Goal: Communication & Community: Answer question/provide support

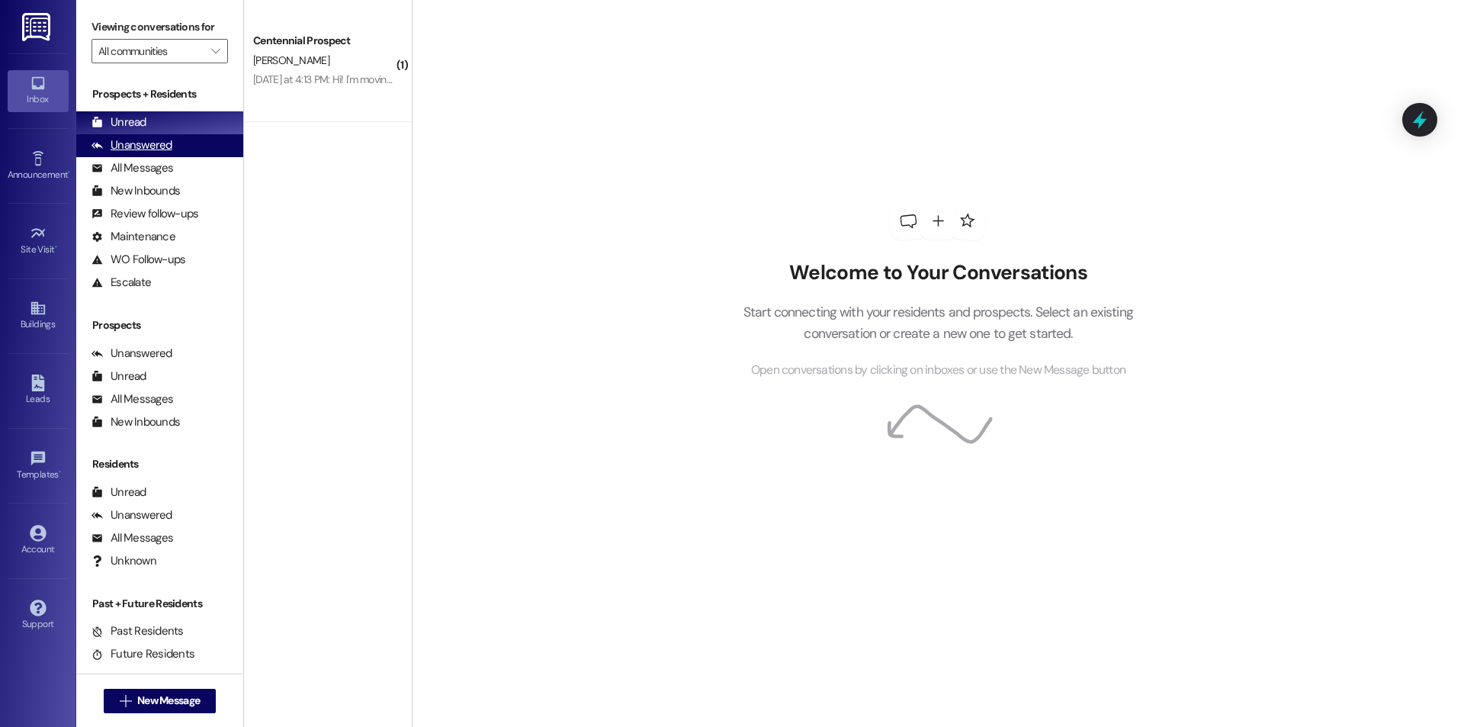
click at [169, 140] on div "Unanswered" at bounding box center [132, 145] width 81 height 16
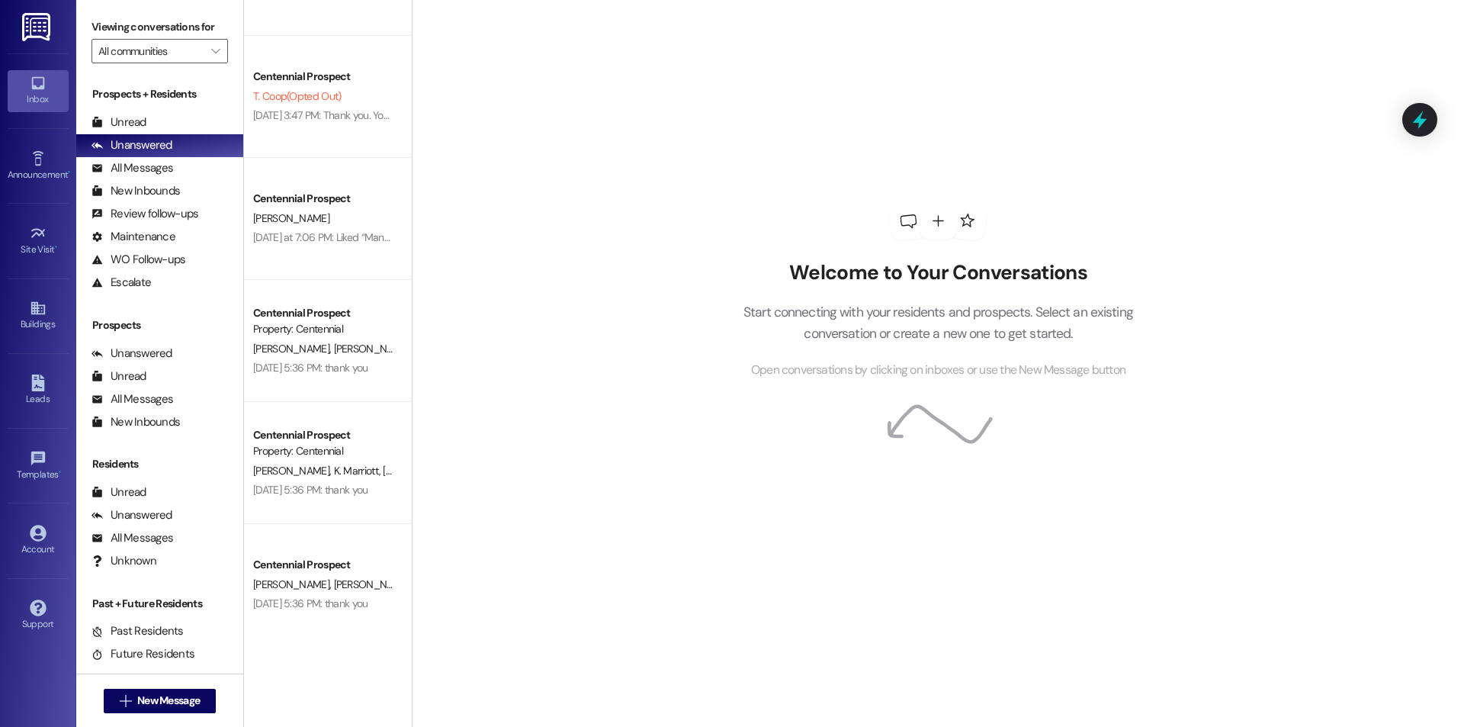
scroll to position [236, 0]
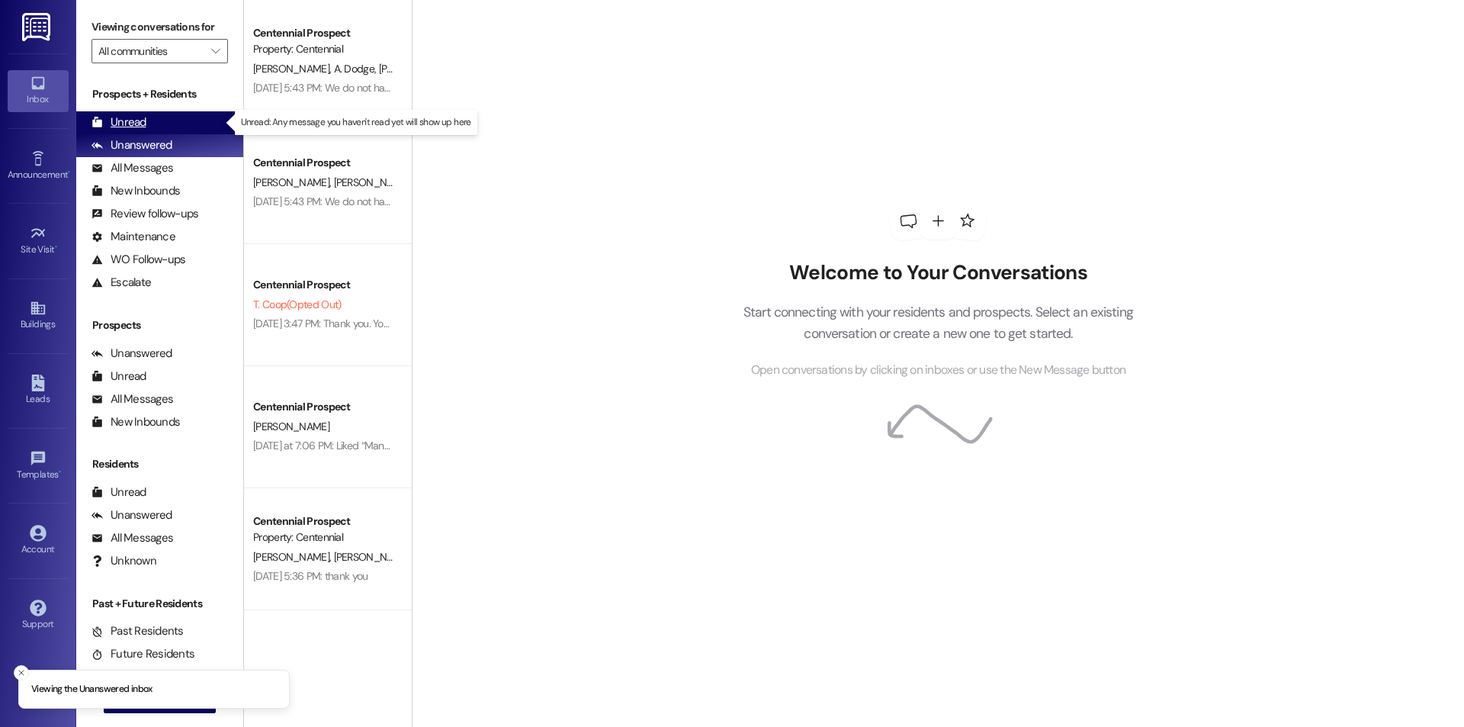
click at [163, 132] on div "Unread (0)" at bounding box center [159, 122] width 167 height 23
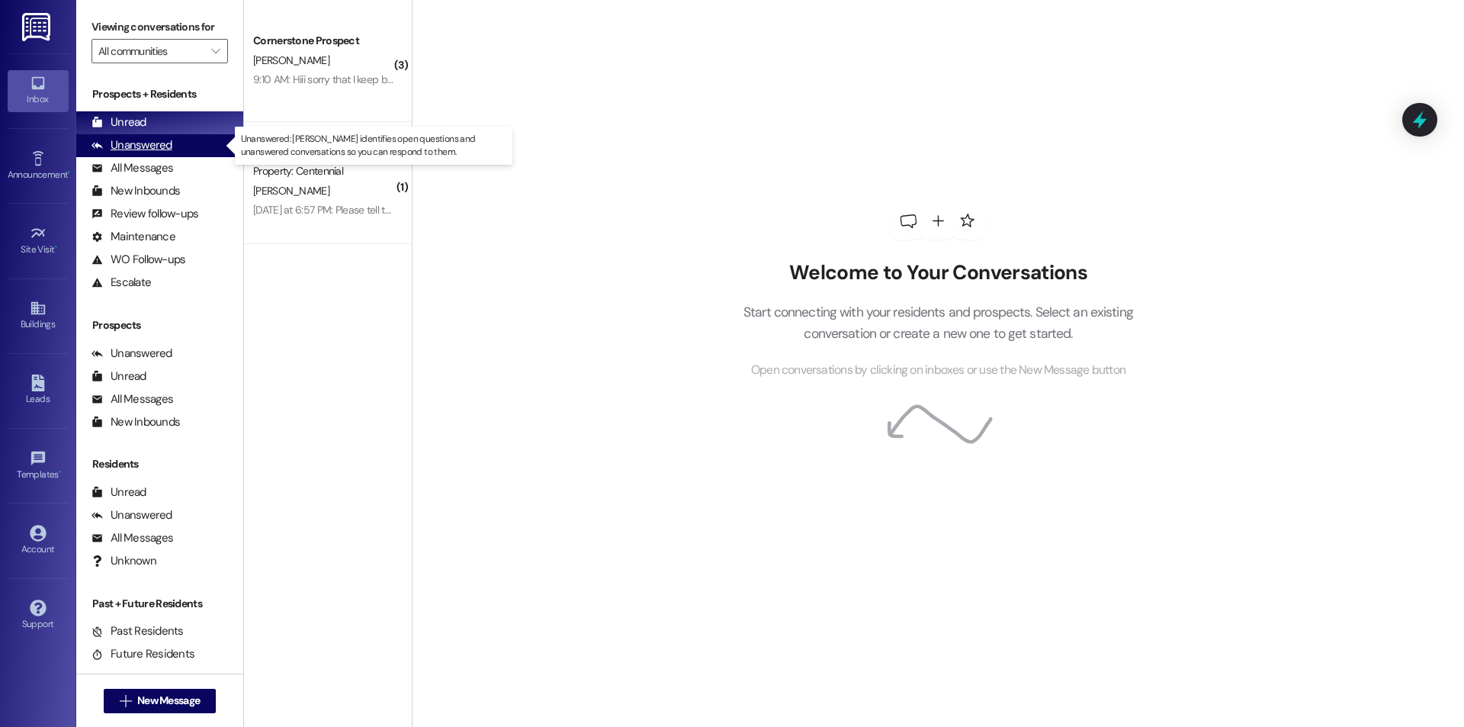
click at [191, 149] on div "Unanswered (0)" at bounding box center [159, 145] width 167 height 23
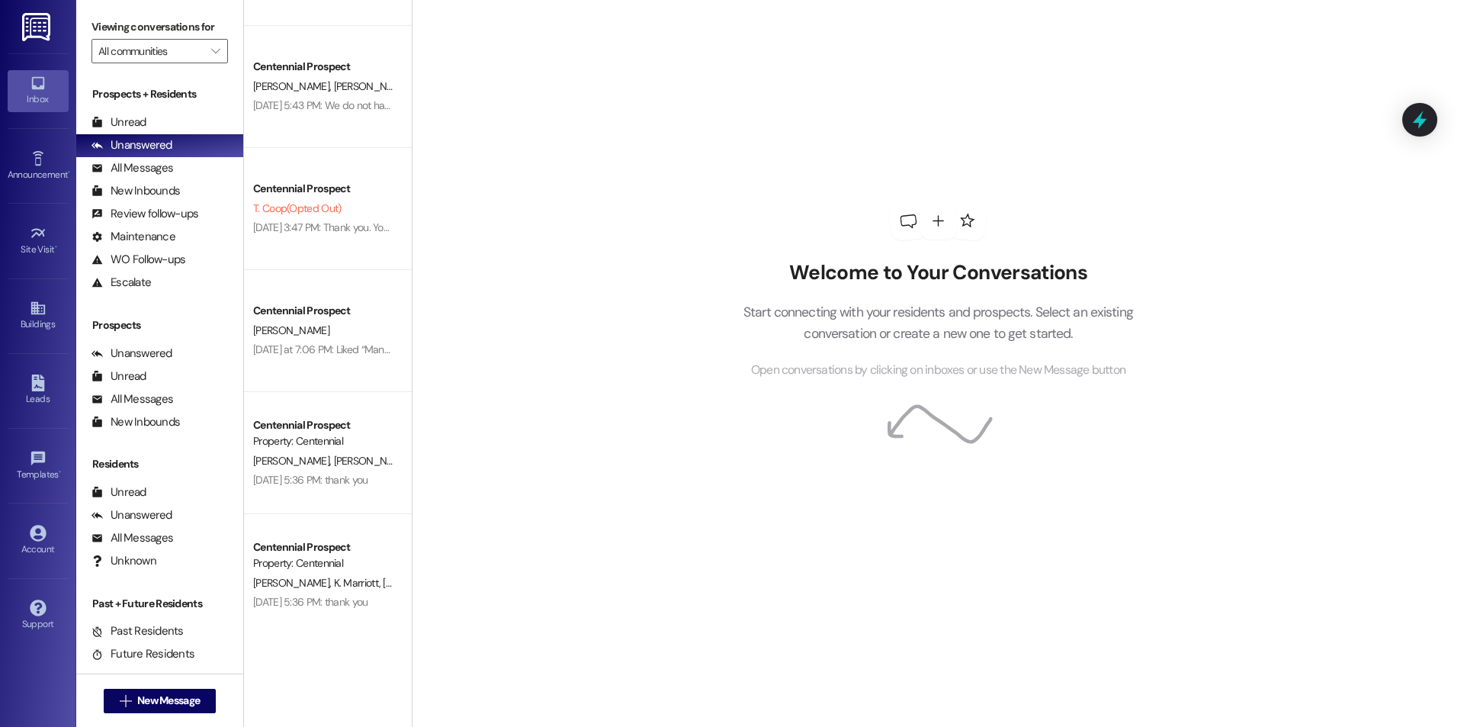
scroll to position [236, 0]
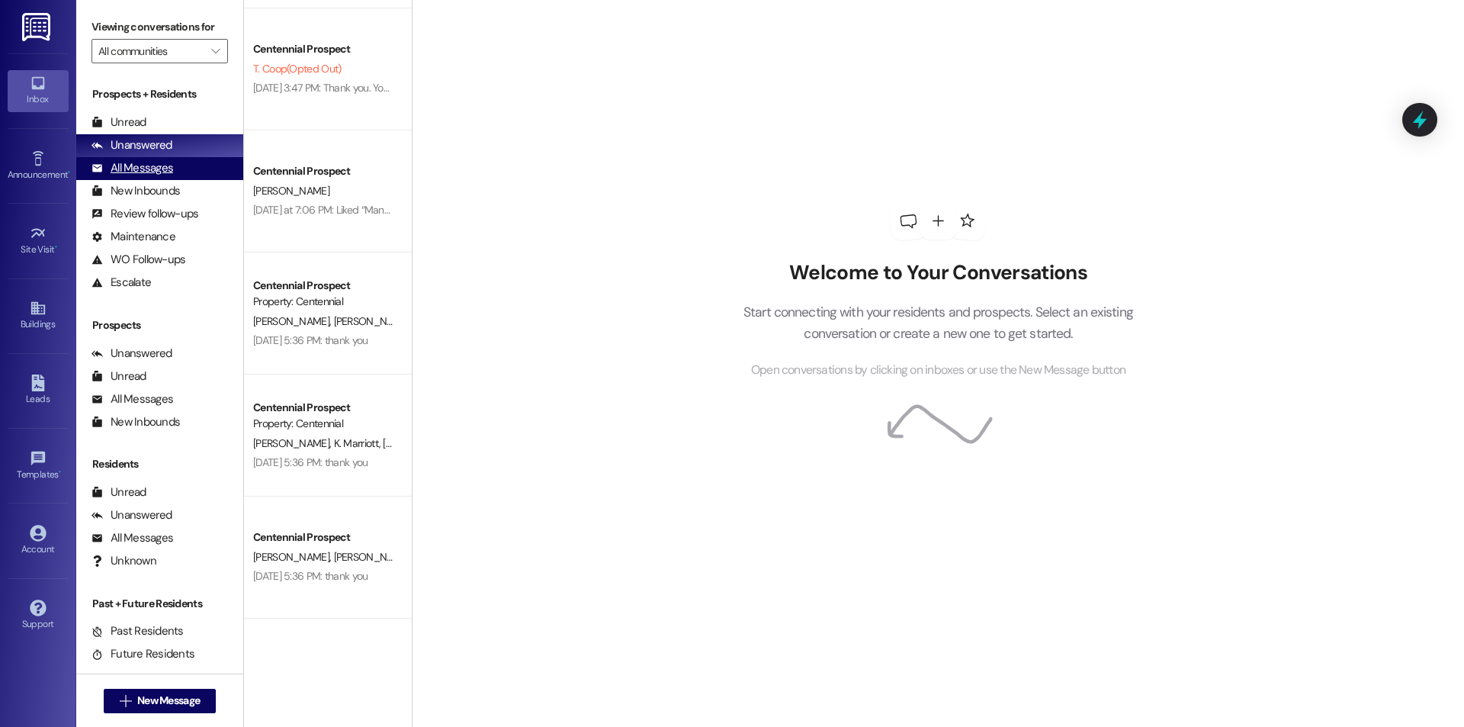
click at [140, 165] on div "All Messages" at bounding box center [133, 168] width 82 height 16
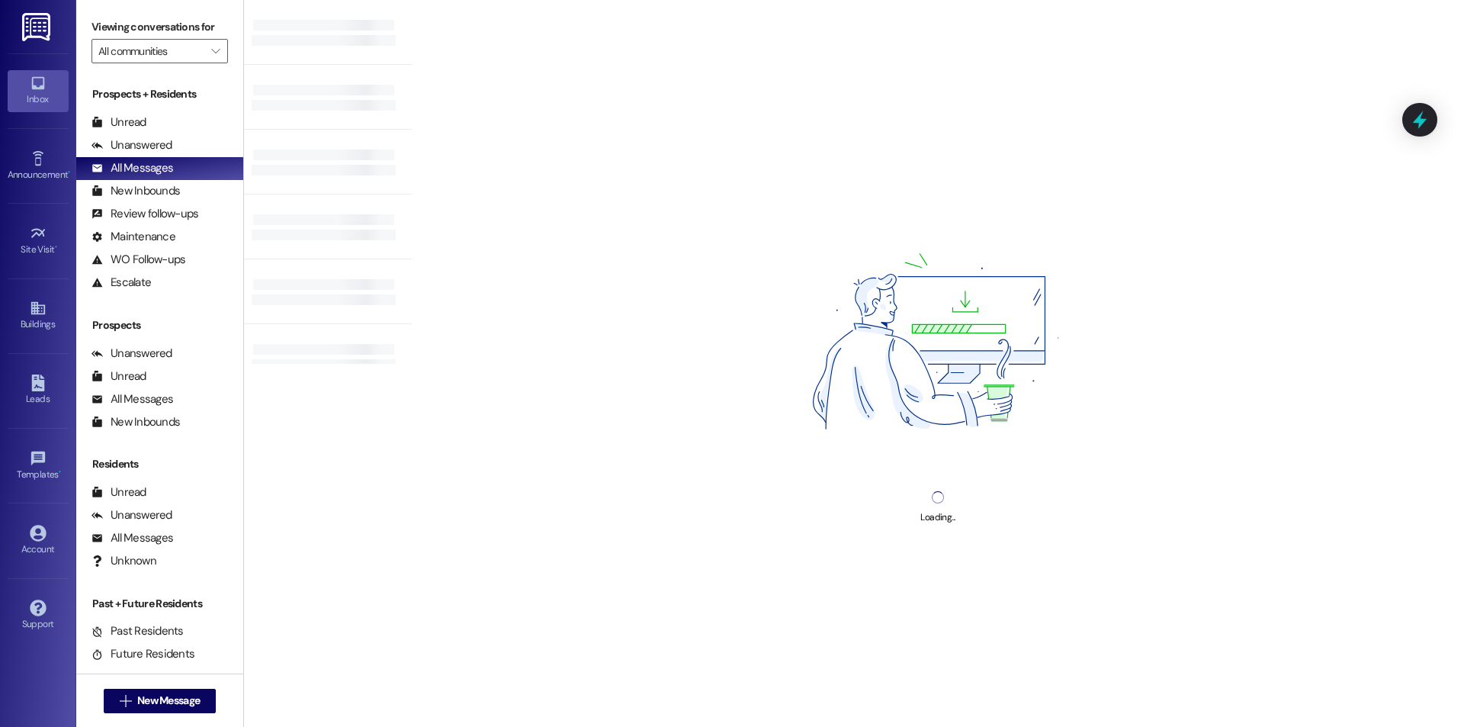
click at [1453, 516] on div "Loading..." at bounding box center [938, 363] width 1052 height 727
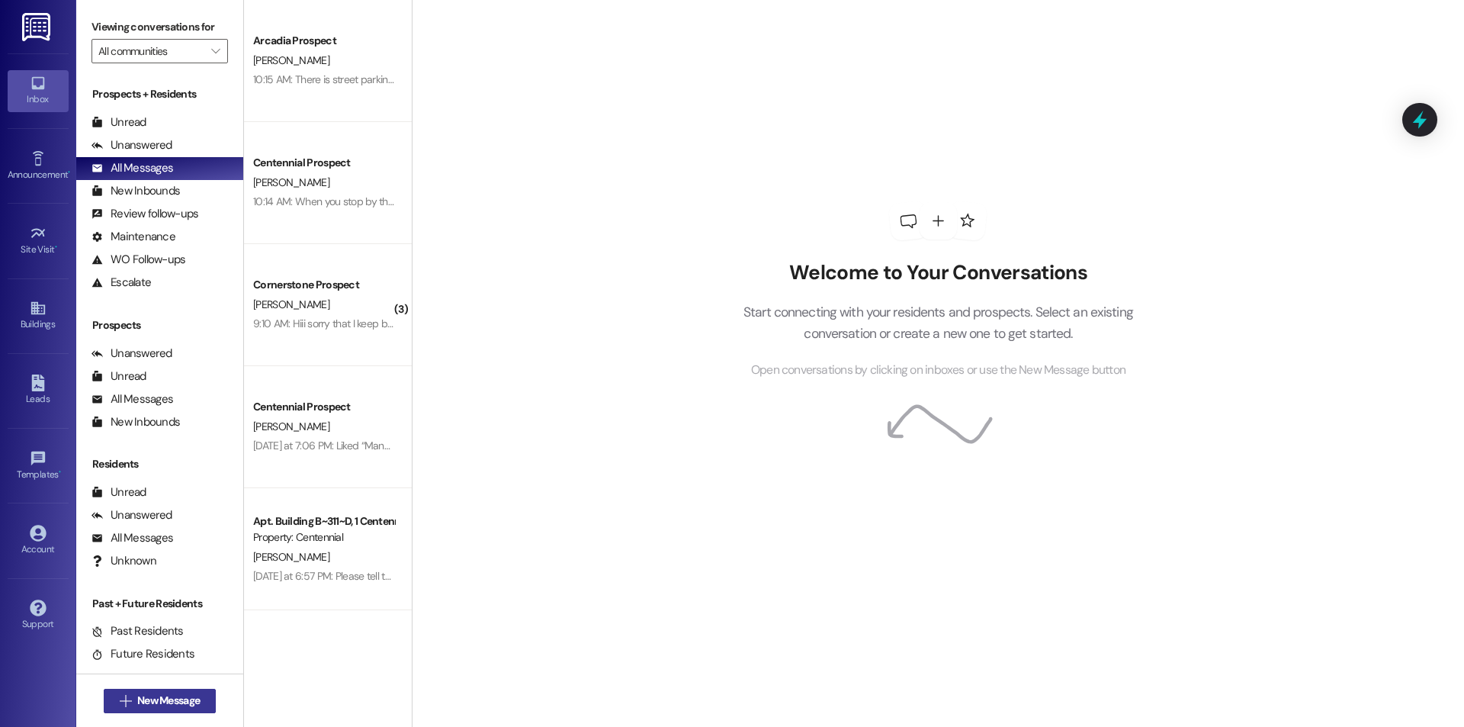
click at [198, 701] on button " New Message" at bounding box center [160, 701] width 113 height 24
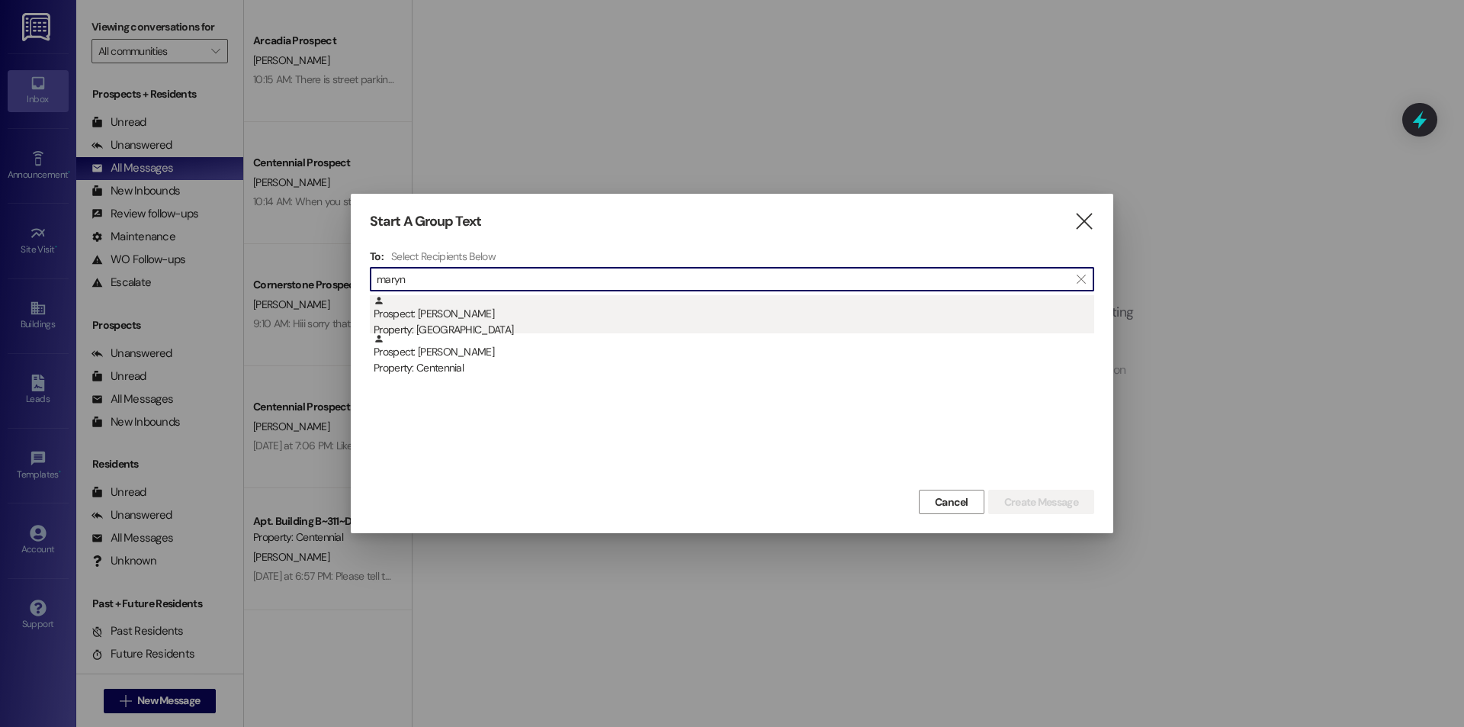
type input "maryn"
click at [506, 315] on div "Prospect: [PERSON_NAME] Property: [GEOGRAPHIC_DATA]" at bounding box center [734, 316] width 721 height 43
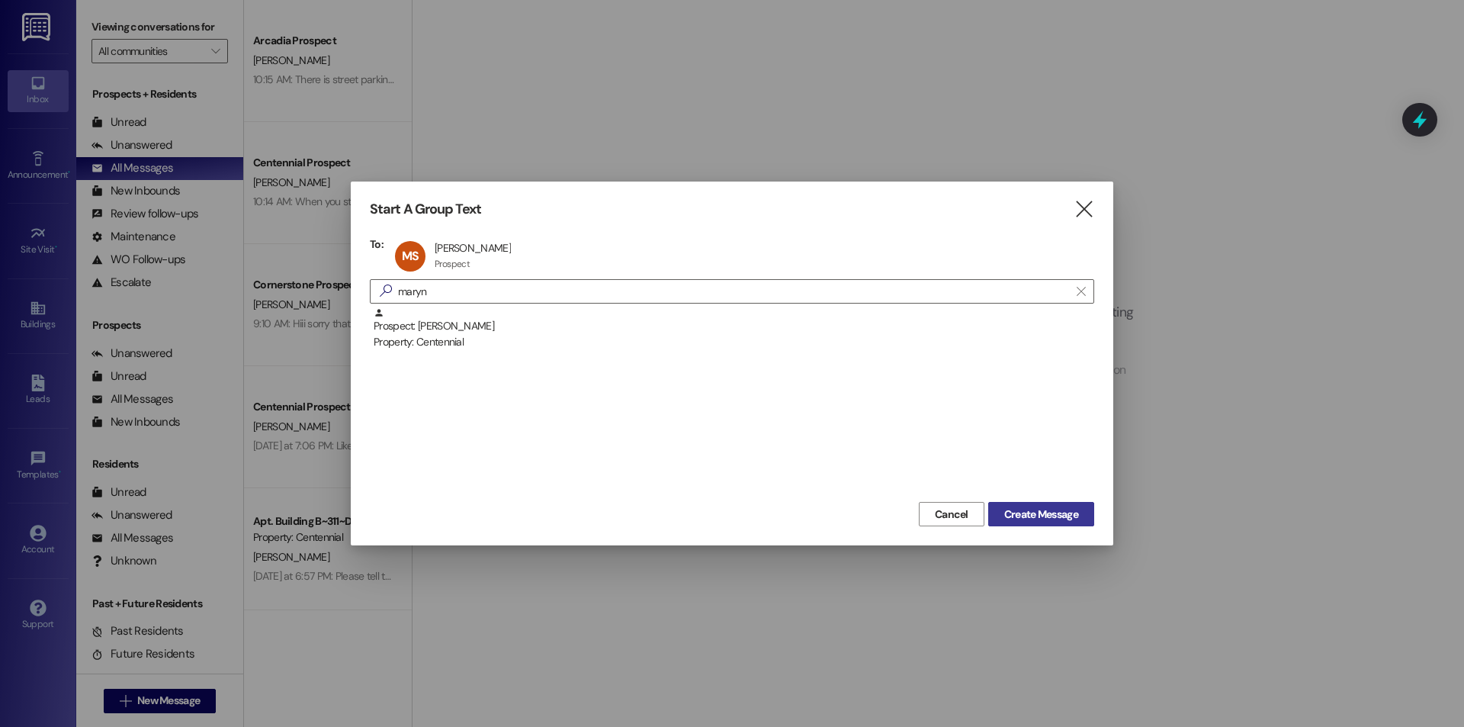
click at [1015, 507] on span "Create Message" at bounding box center [1041, 514] width 74 height 16
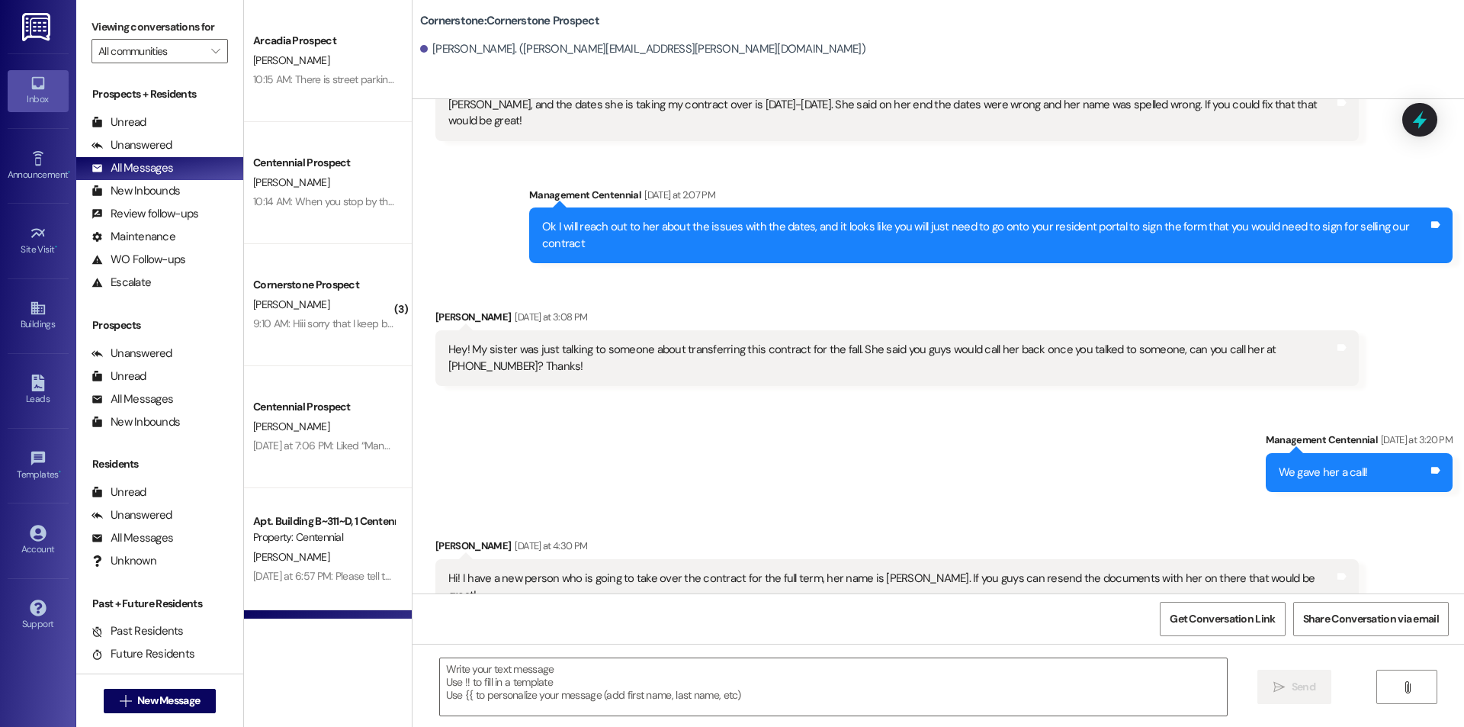
scroll to position [2689, 0]
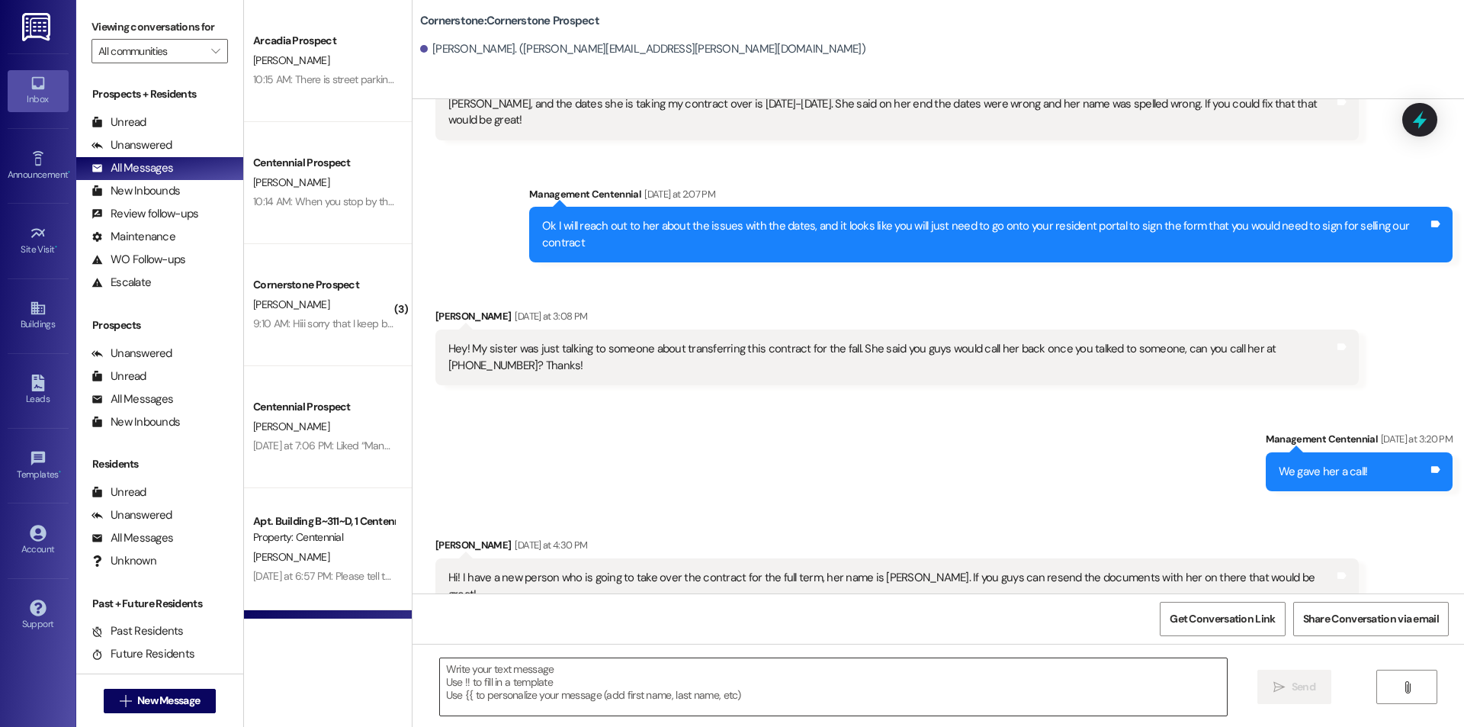
click at [520, 690] on textarea at bounding box center [833, 686] width 787 height 57
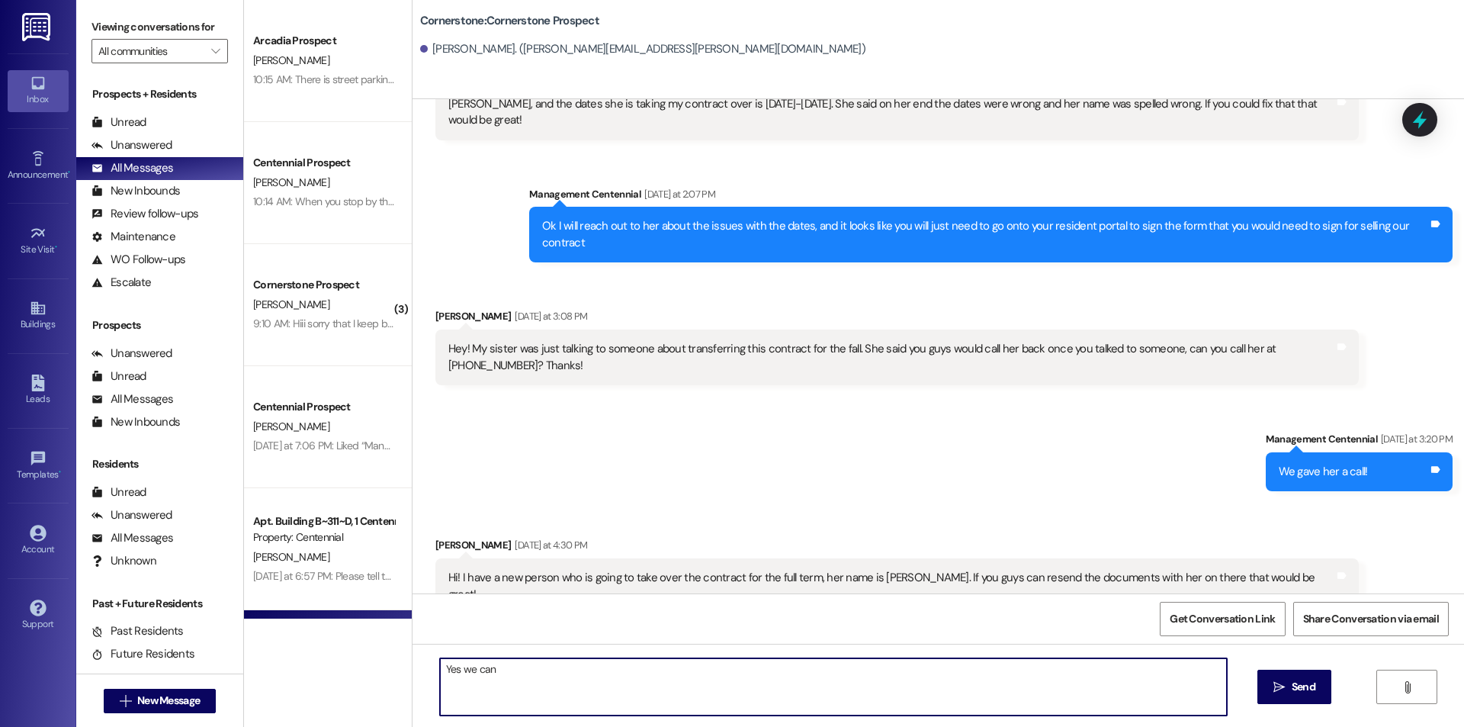
type textarea "Yes we can!"
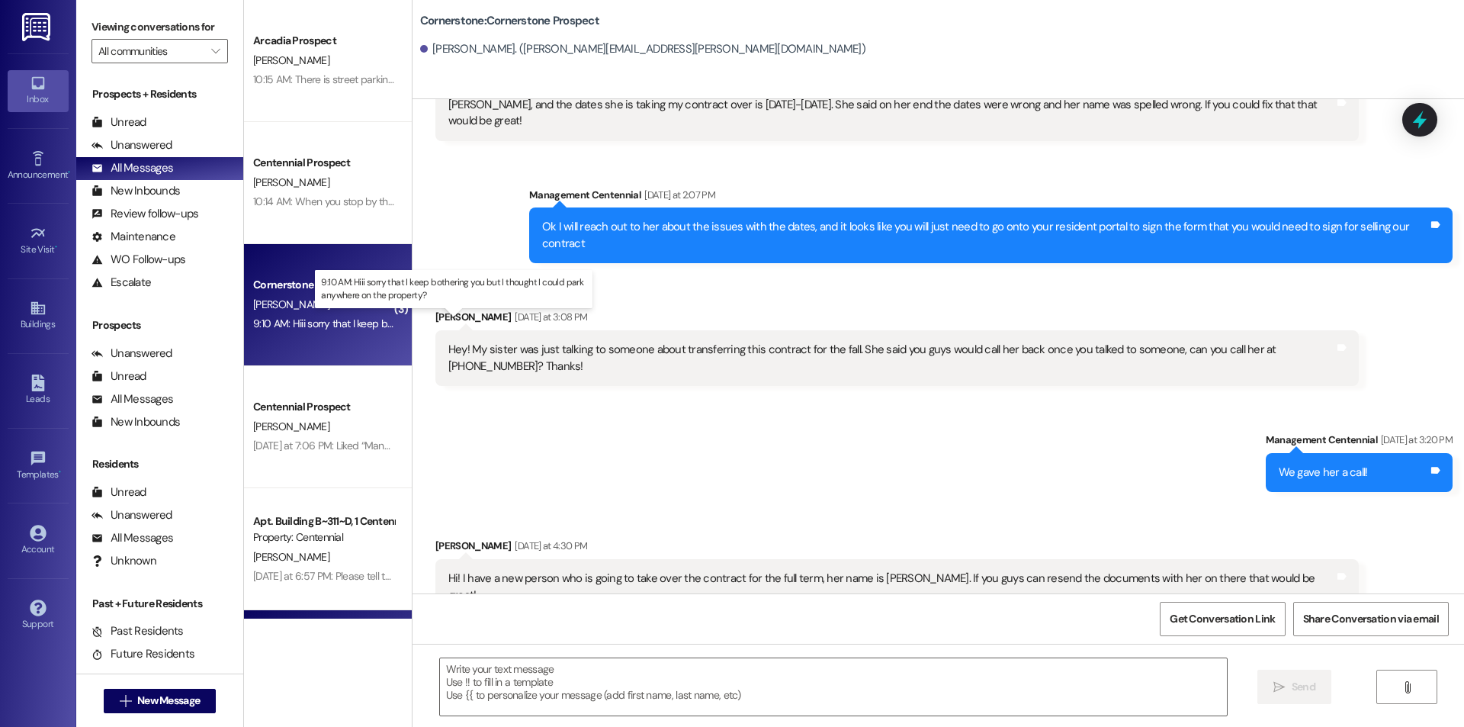
click at [352, 326] on div "9:10 AM: Hiii sorry that I keep bothering you but I thought I could park anywhe…" at bounding box center [466, 323] width 426 height 14
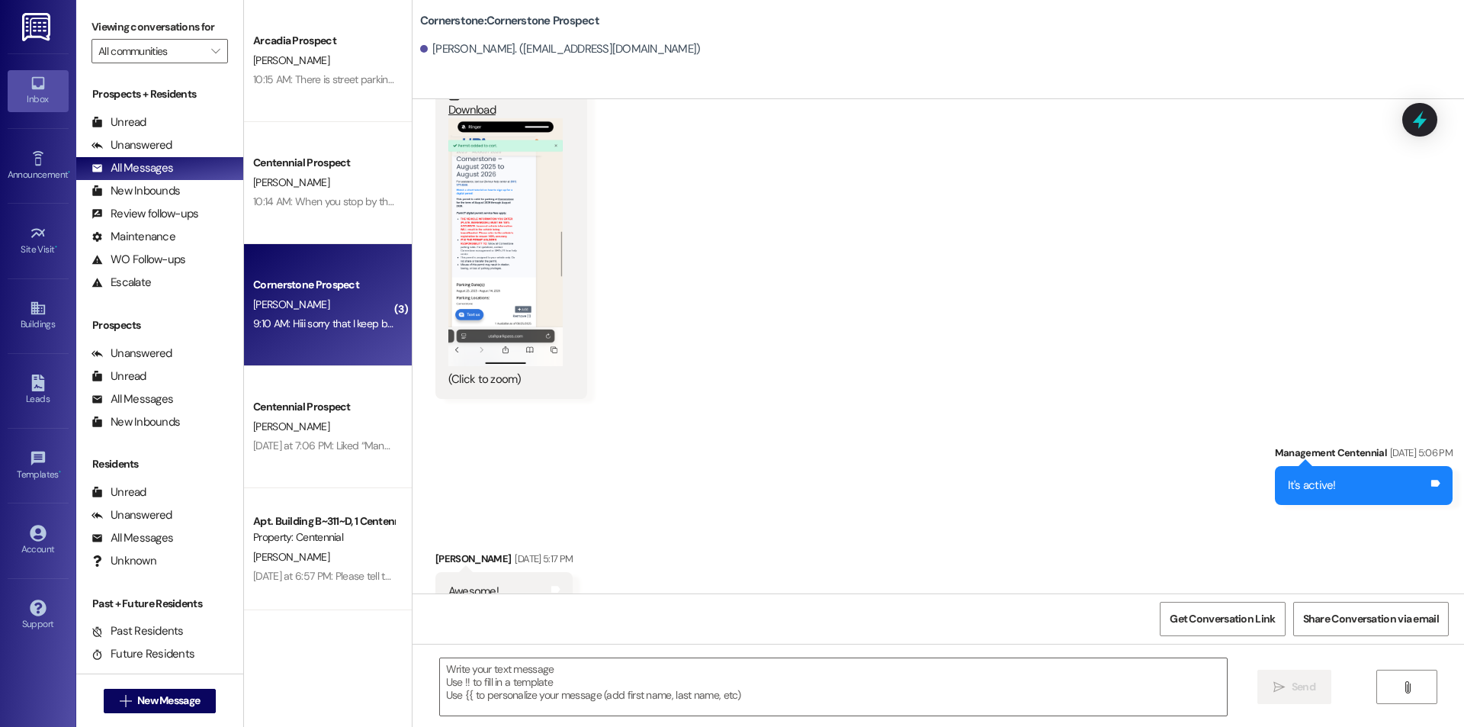
scroll to position [4856, 0]
click at [509, 275] on button "Zoom image" at bounding box center [505, 245] width 114 height 248
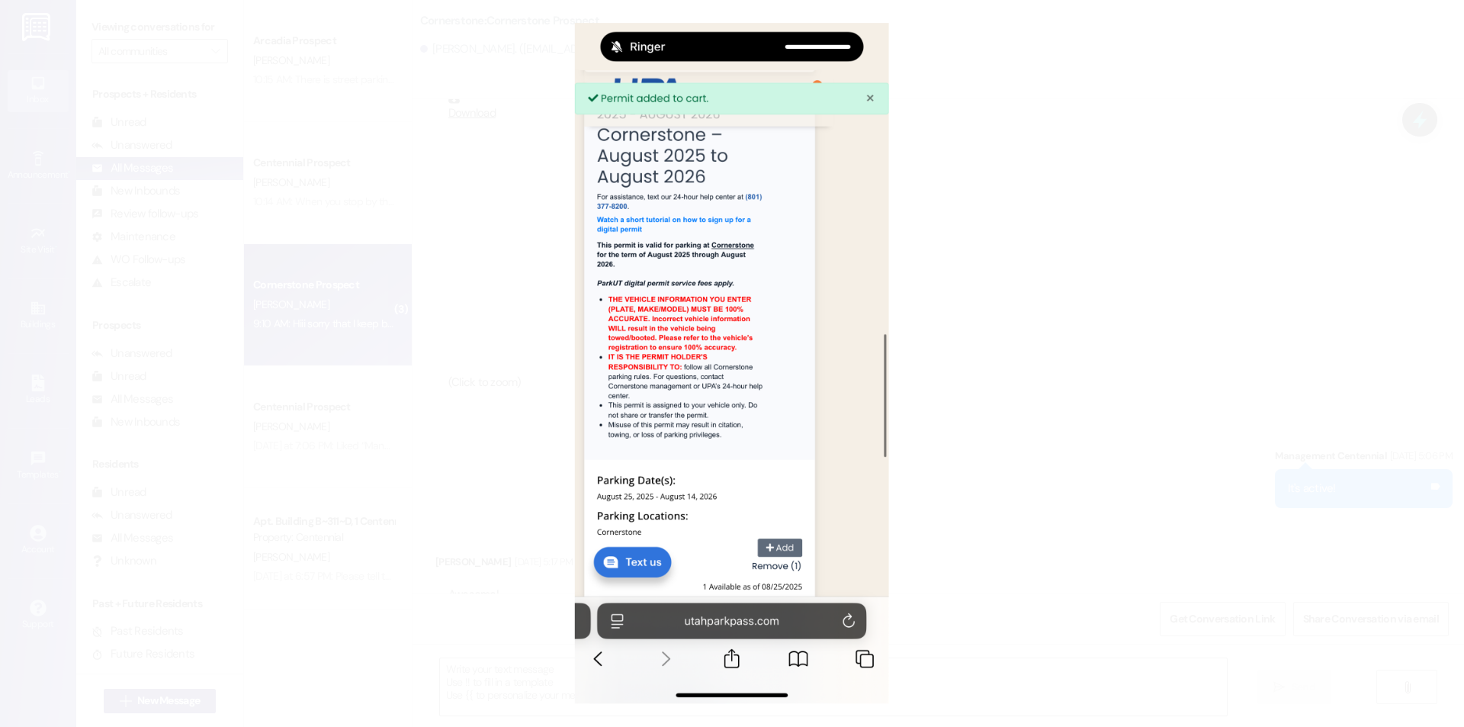
click at [995, 384] on button "Unzoom image" at bounding box center [732, 363] width 1464 height 727
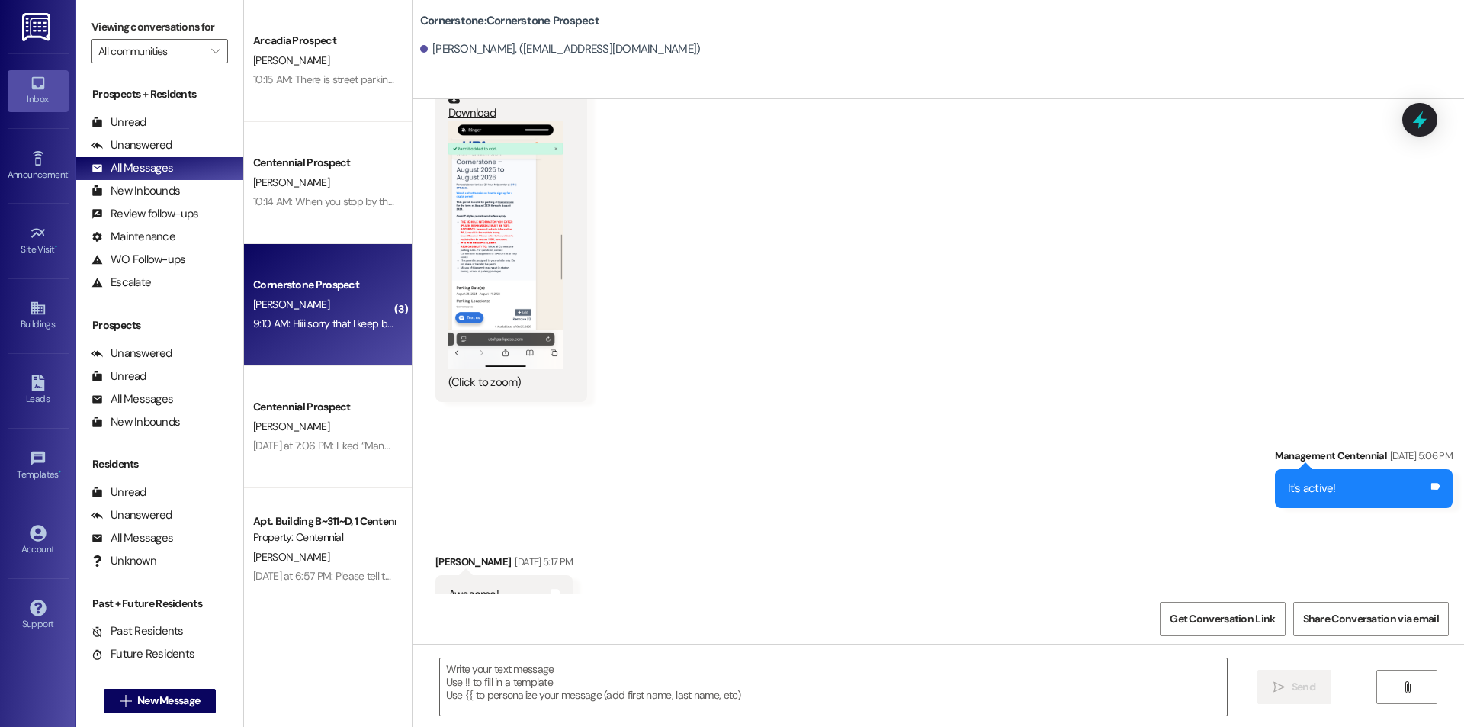
click at [492, 266] on button "Zoom image" at bounding box center [505, 245] width 114 height 248
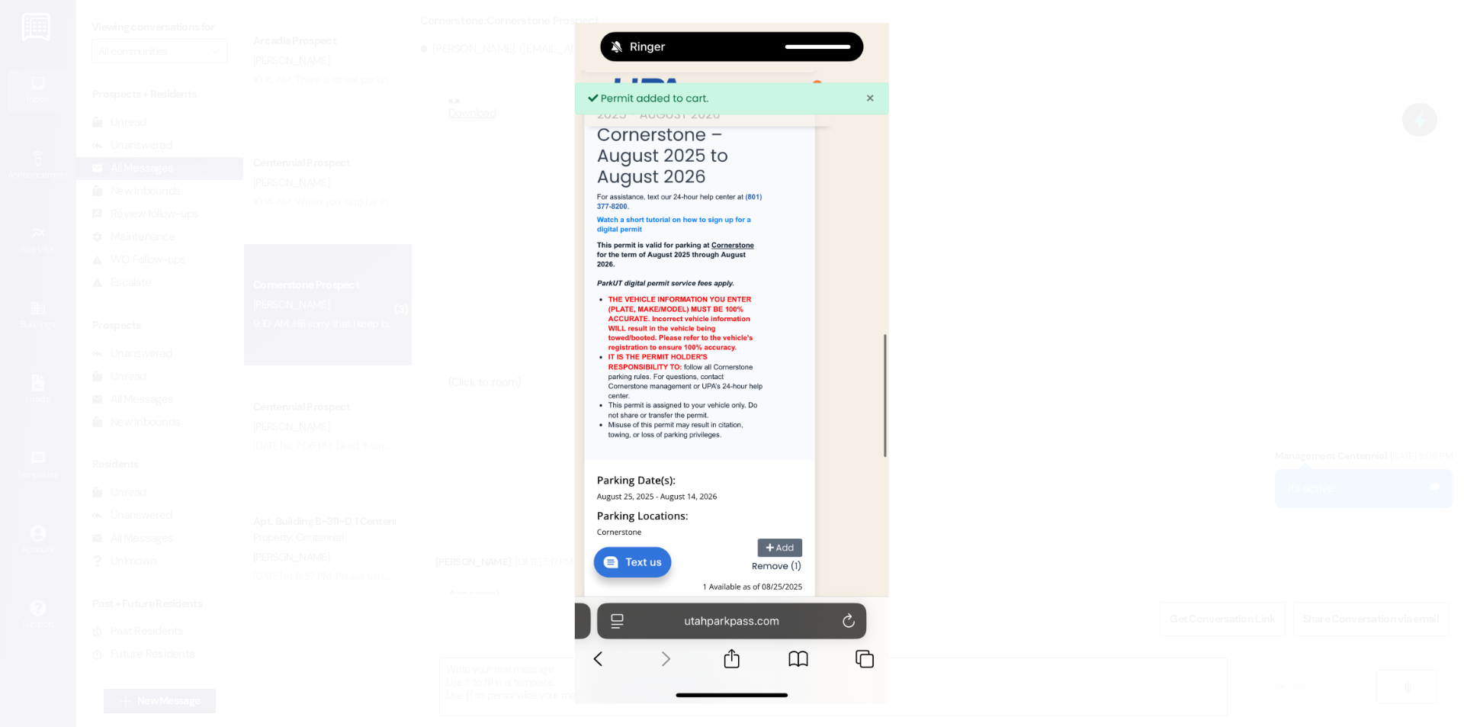
click at [1110, 403] on button "Unzoom image" at bounding box center [732, 363] width 1464 height 727
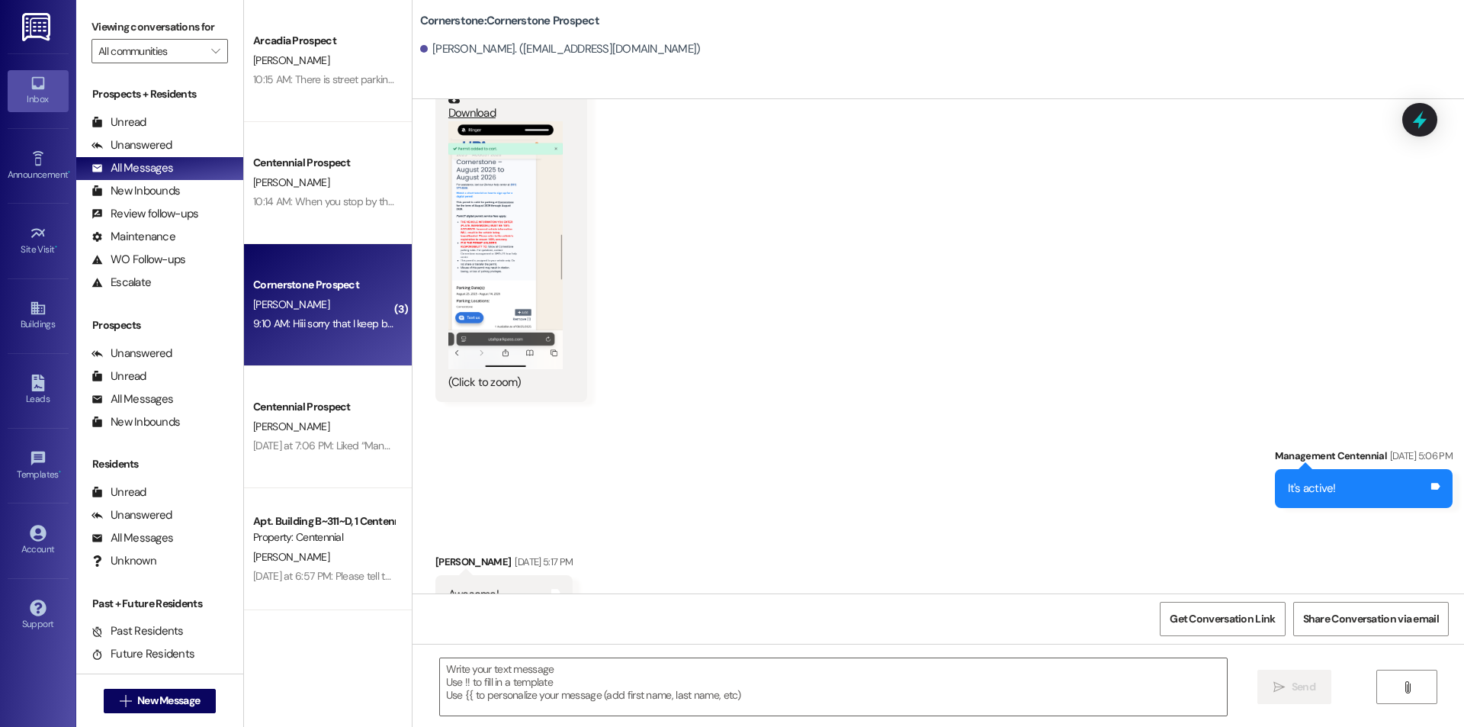
click at [525, 242] on button "Zoom image" at bounding box center [505, 245] width 114 height 248
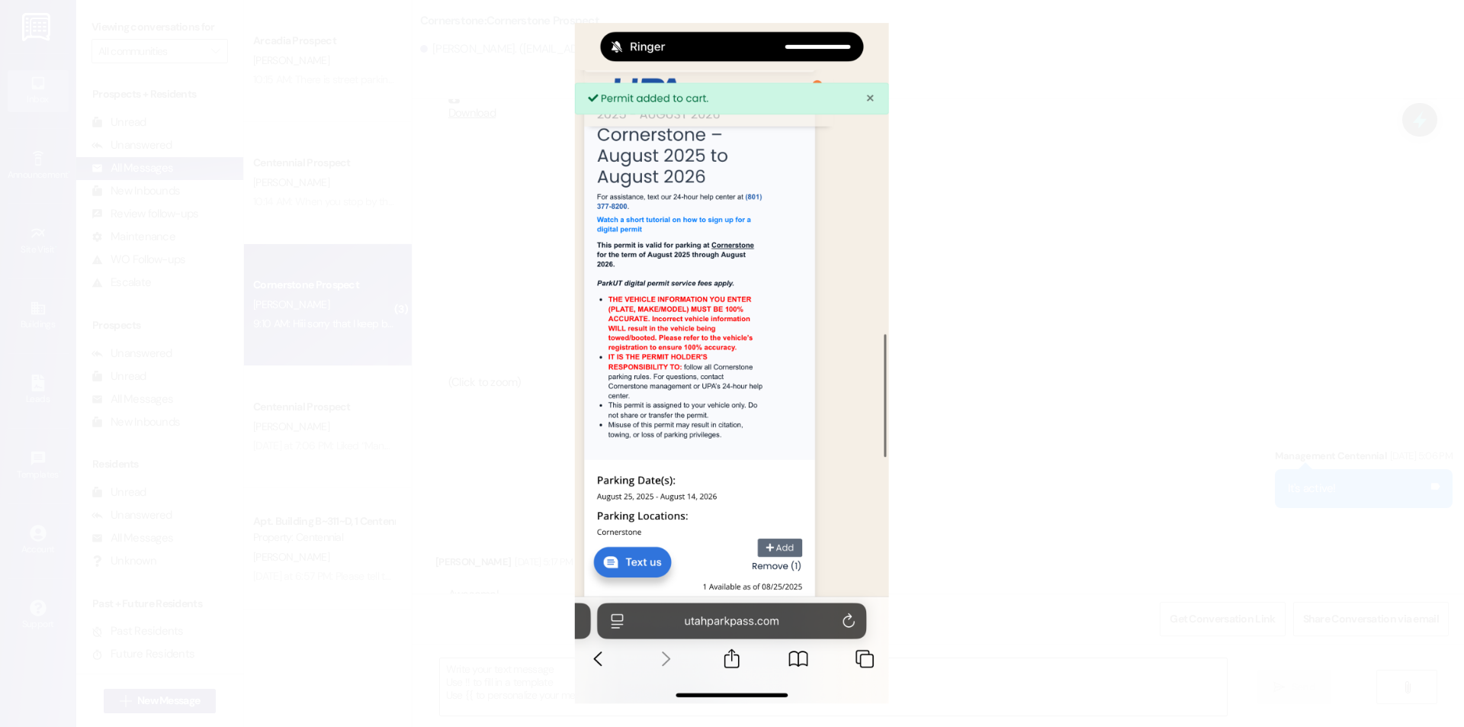
click at [1128, 323] on button "Unzoom image" at bounding box center [732, 363] width 1464 height 727
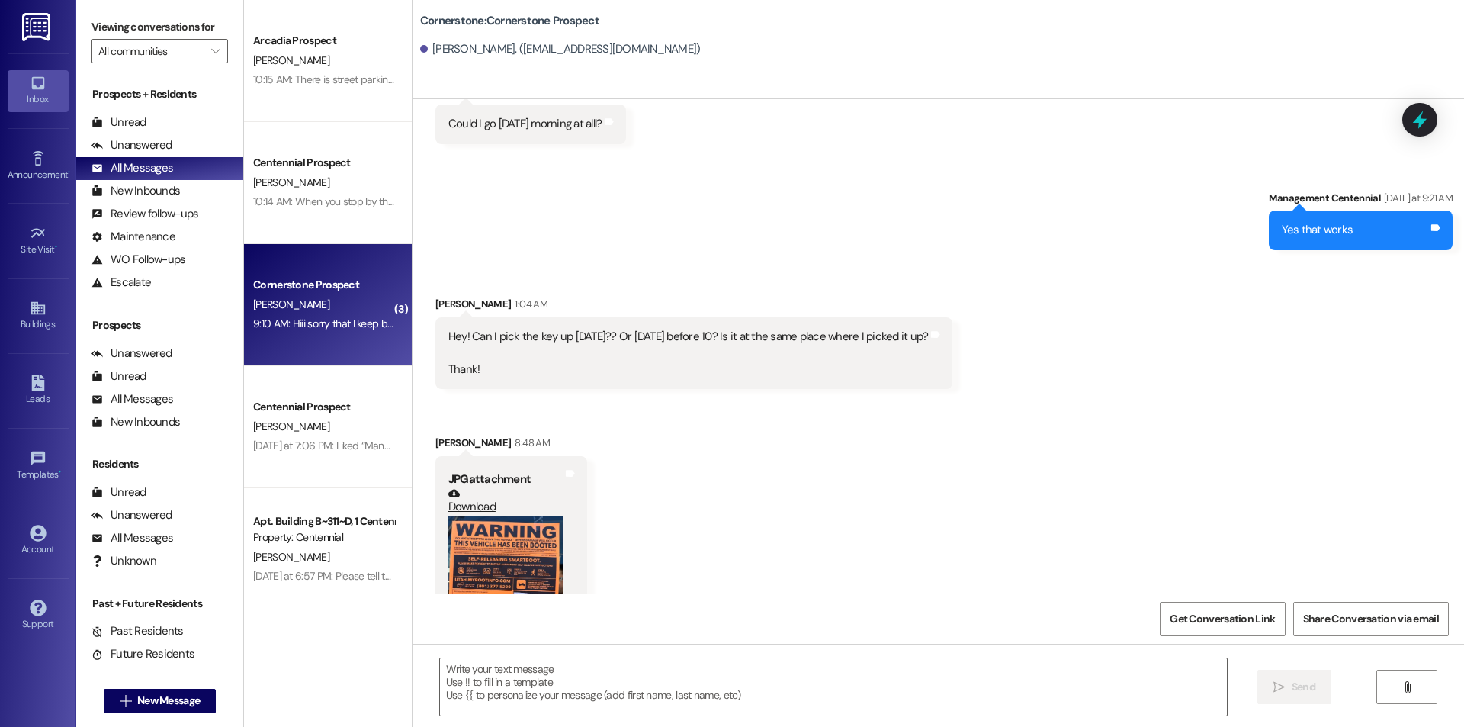
scroll to position [6381, 0]
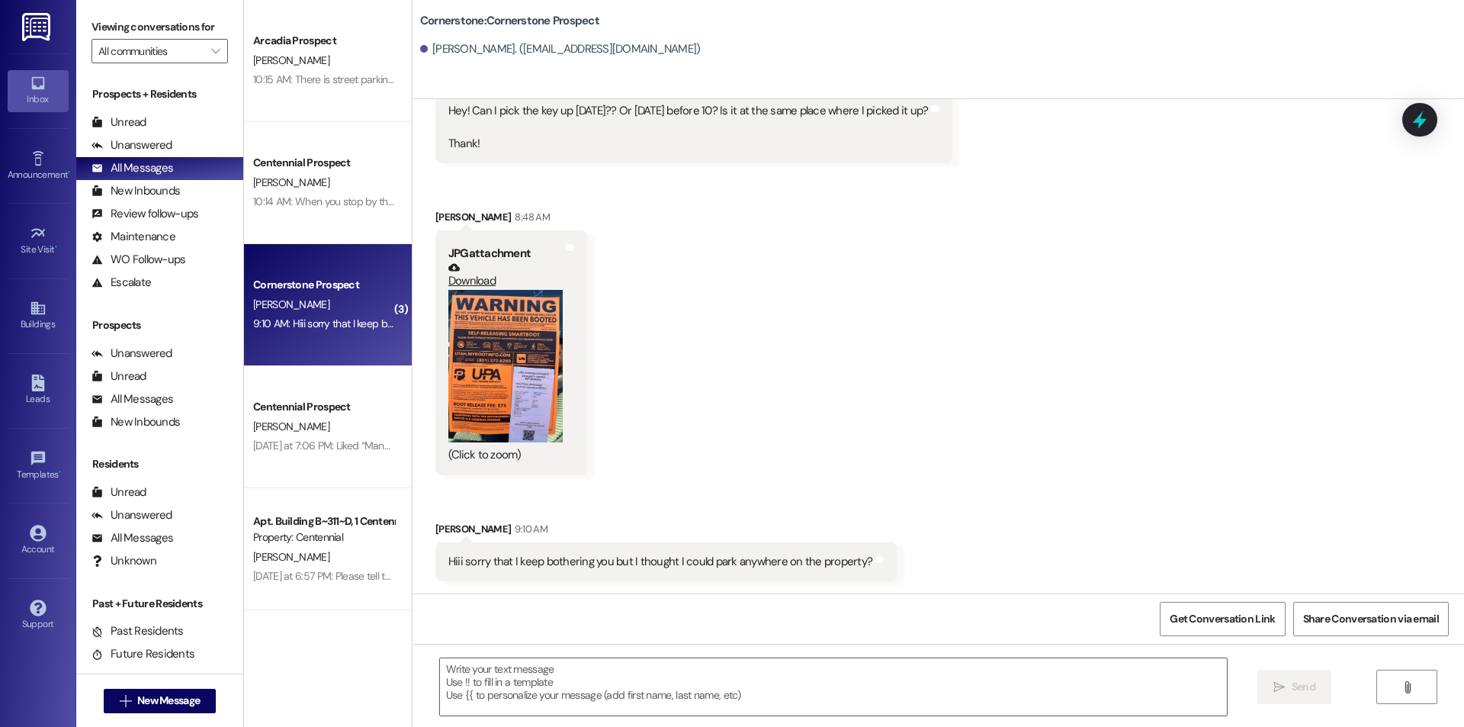
click at [496, 365] on button "Zoom image" at bounding box center [505, 366] width 114 height 153
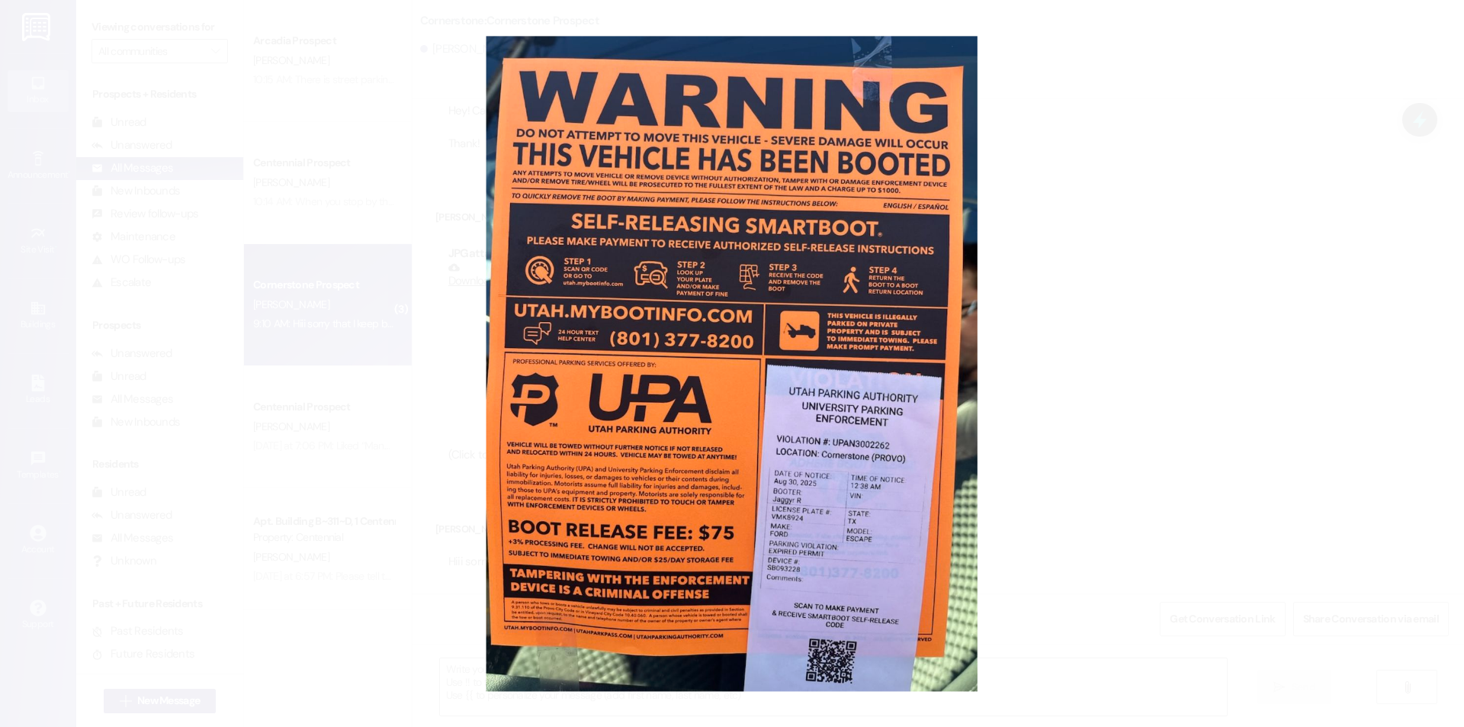
click at [1081, 382] on button "Unzoom image" at bounding box center [732, 363] width 1464 height 727
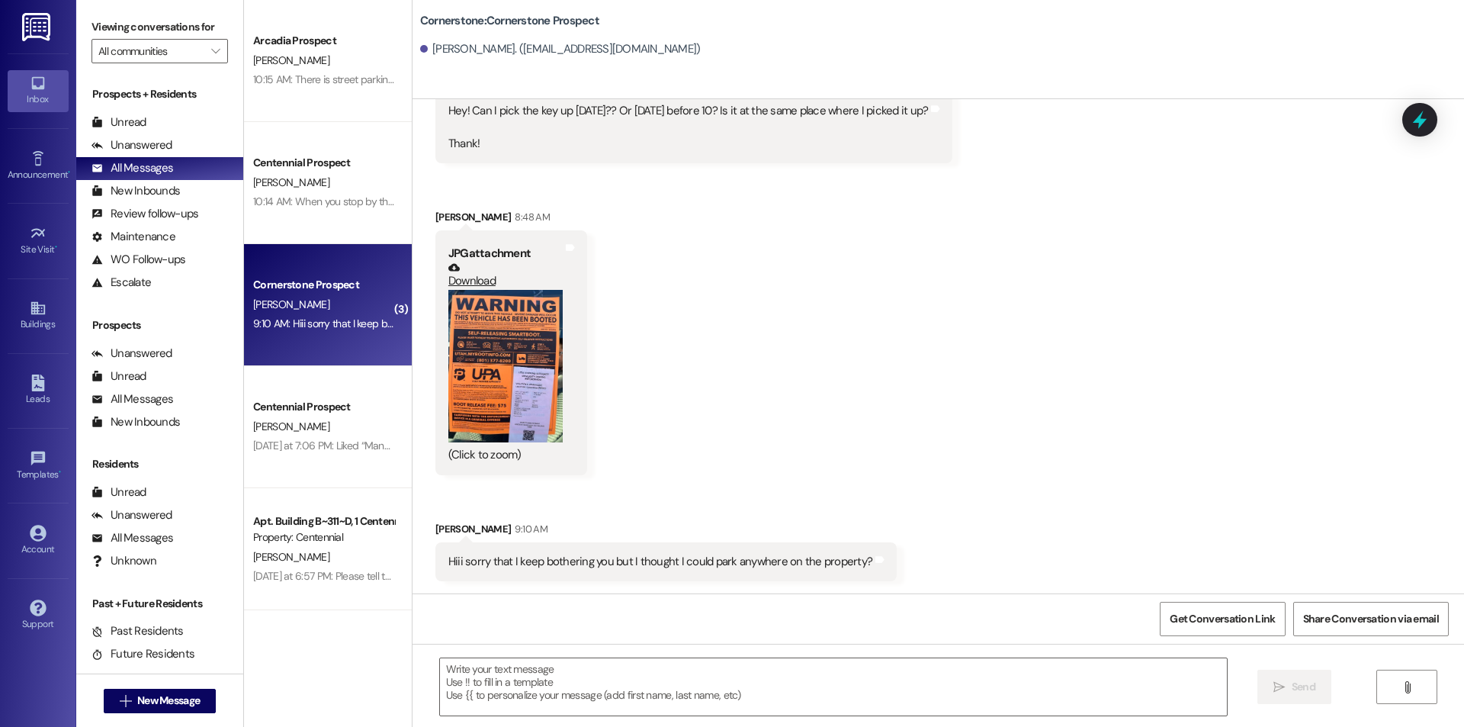
click at [521, 377] on button "Zoom image" at bounding box center [505, 366] width 114 height 153
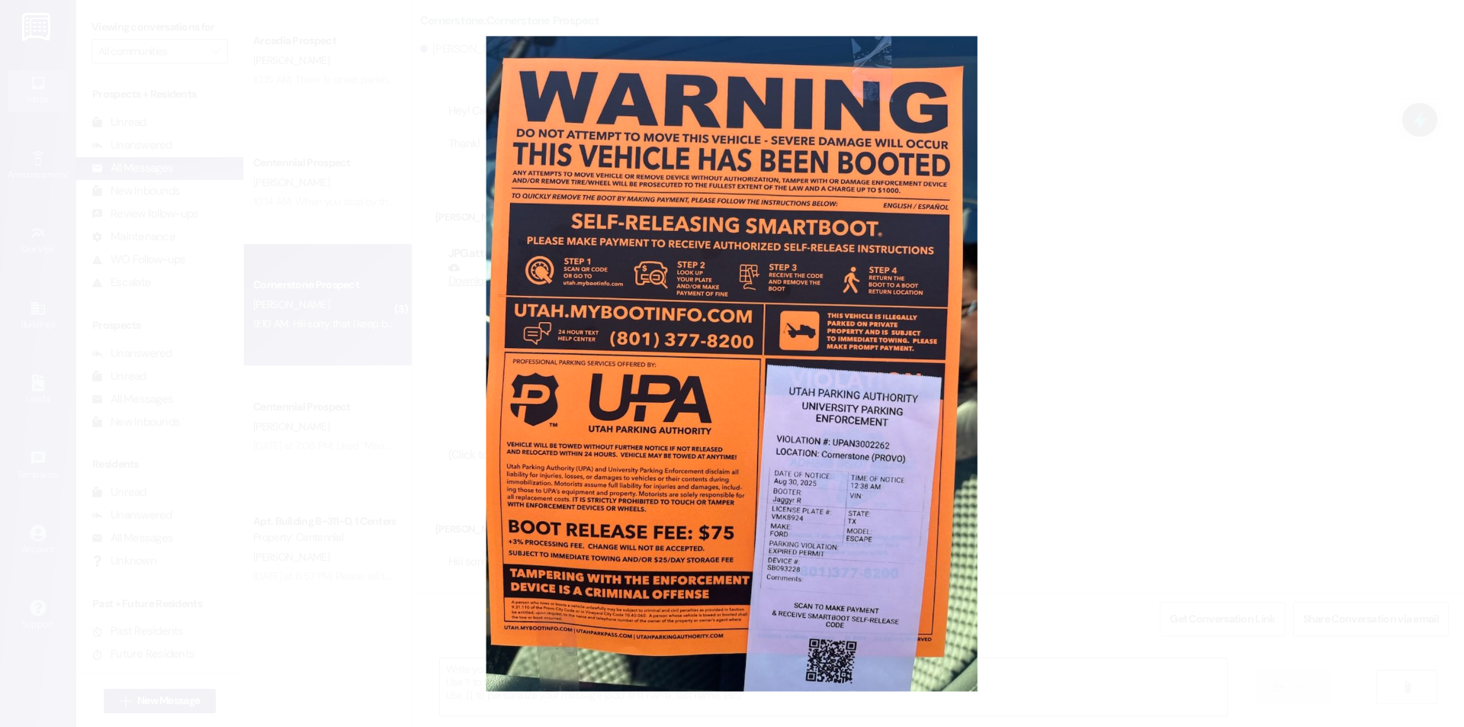
click at [1116, 423] on button "Unzoom image" at bounding box center [732, 363] width 1464 height 727
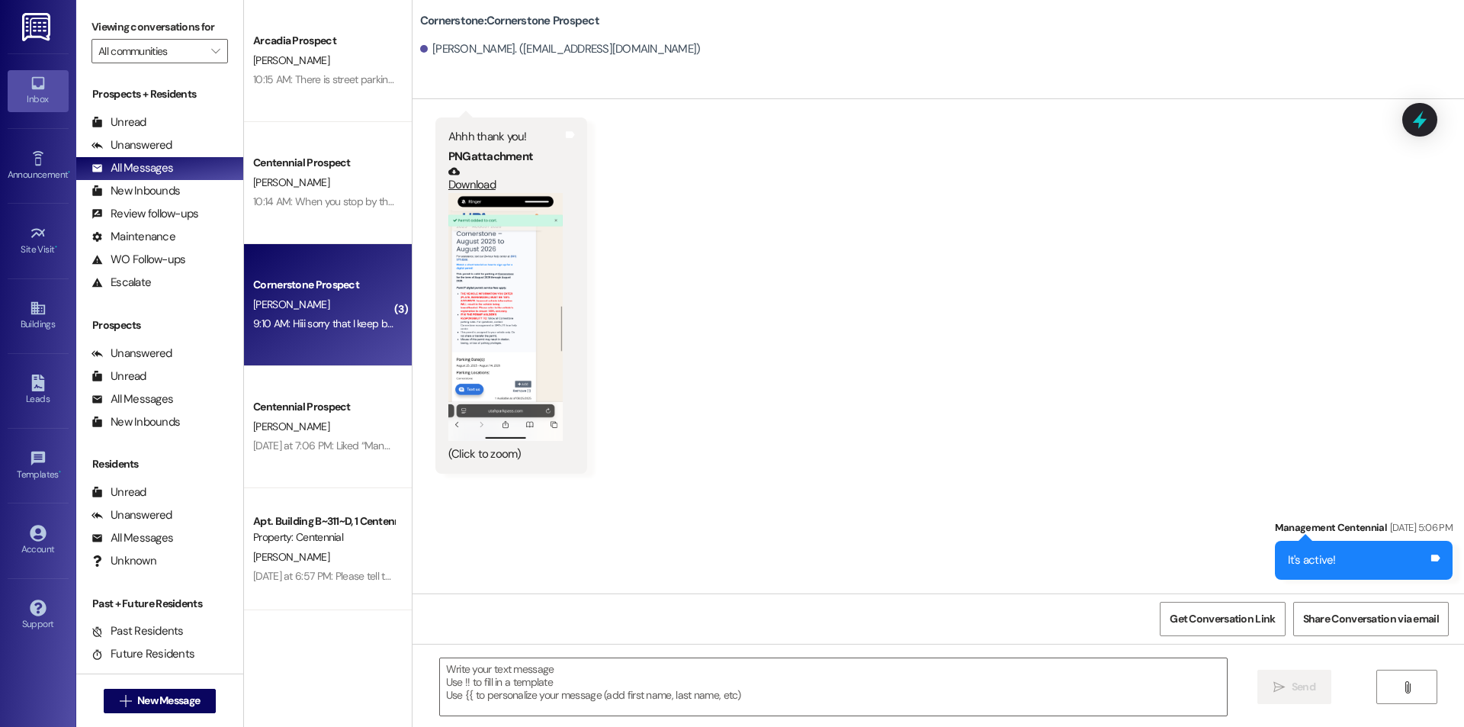
scroll to position [4780, 0]
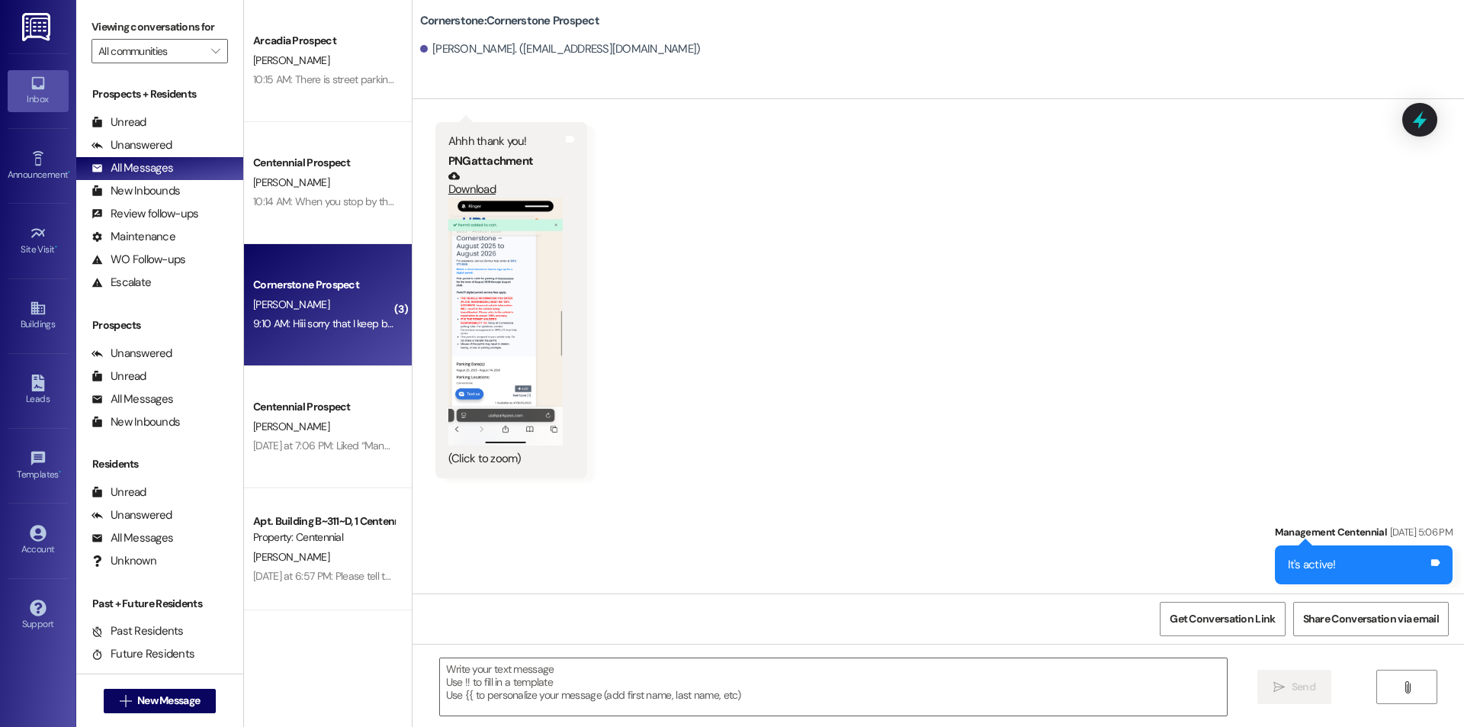
click at [498, 290] on button "Zoom image" at bounding box center [505, 322] width 114 height 248
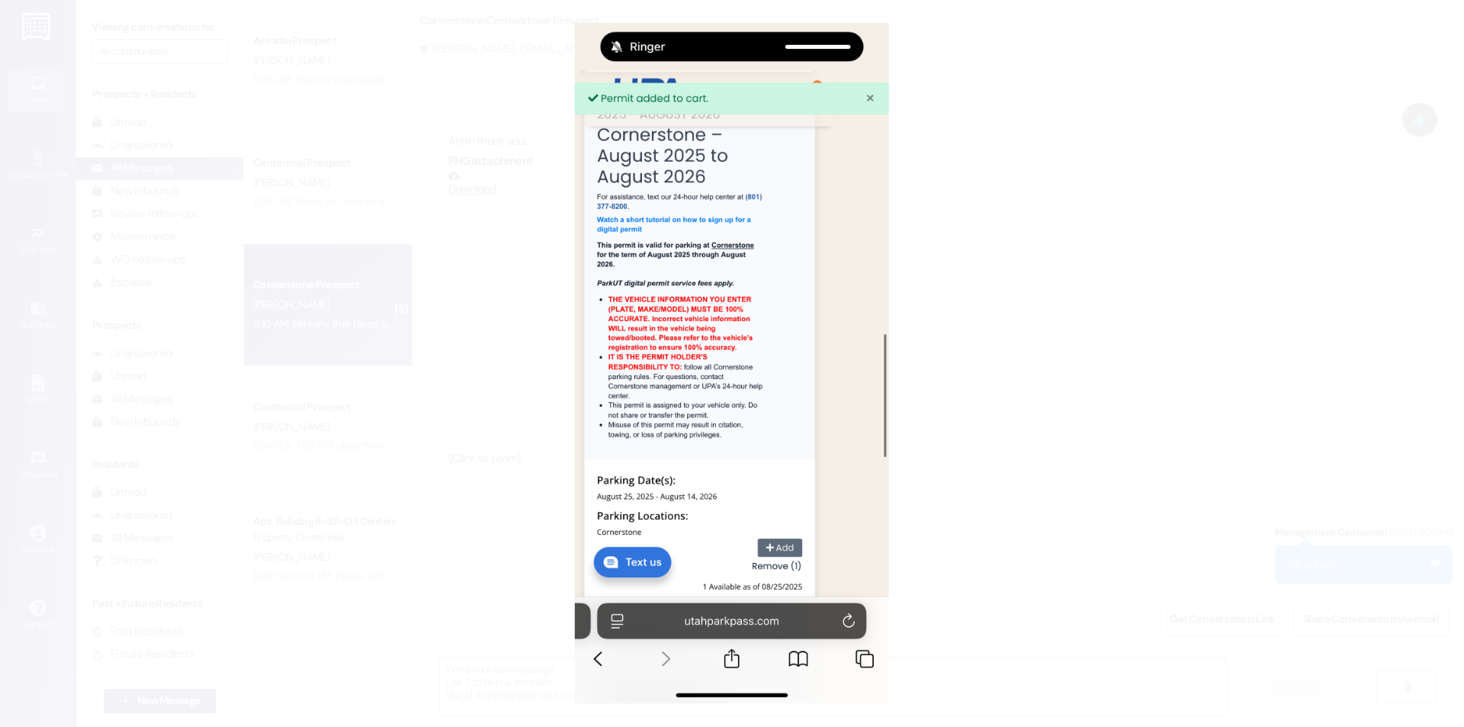
click at [474, 311] on button "Unzoom image" at bounding box center [732, 363] width 1464 height 727
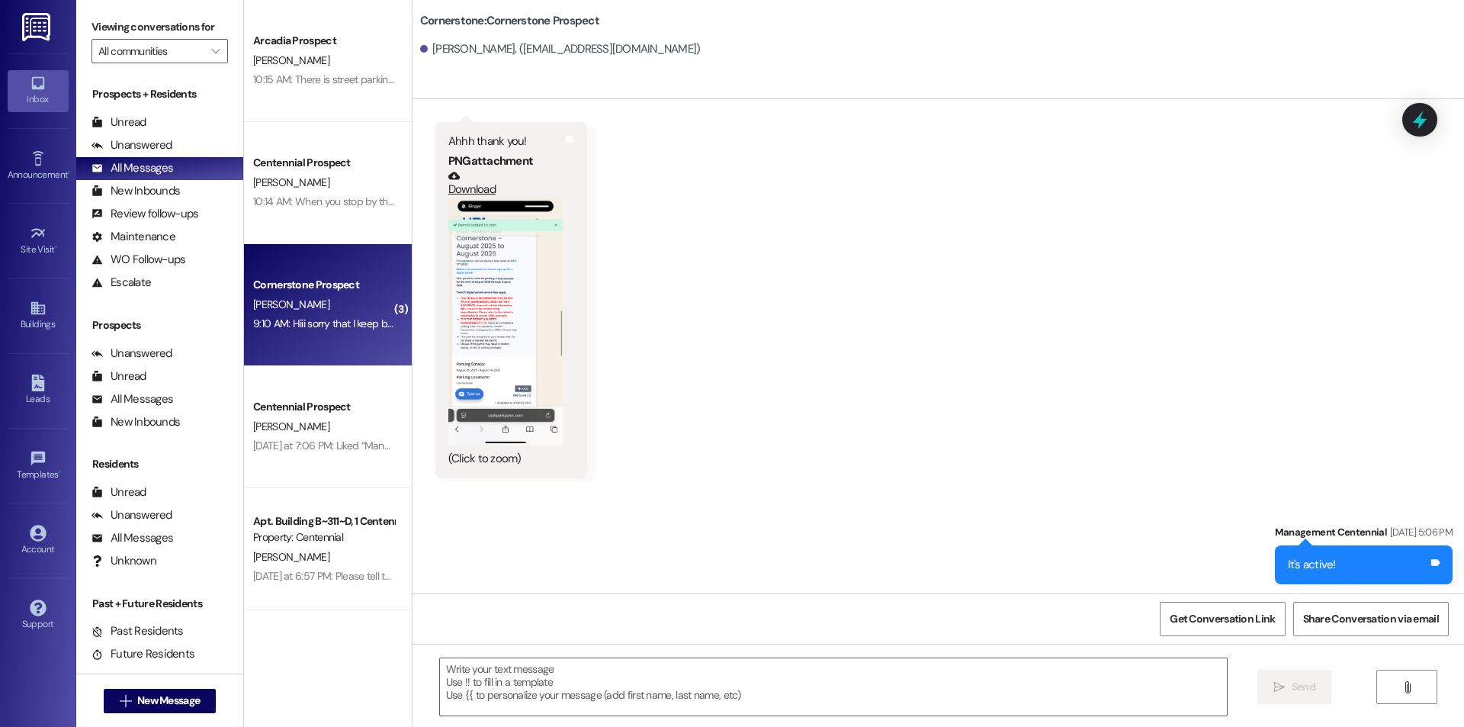
click at [521, 308] on button "Zoom image" at bounding box center [505, 322] width 114 height 248
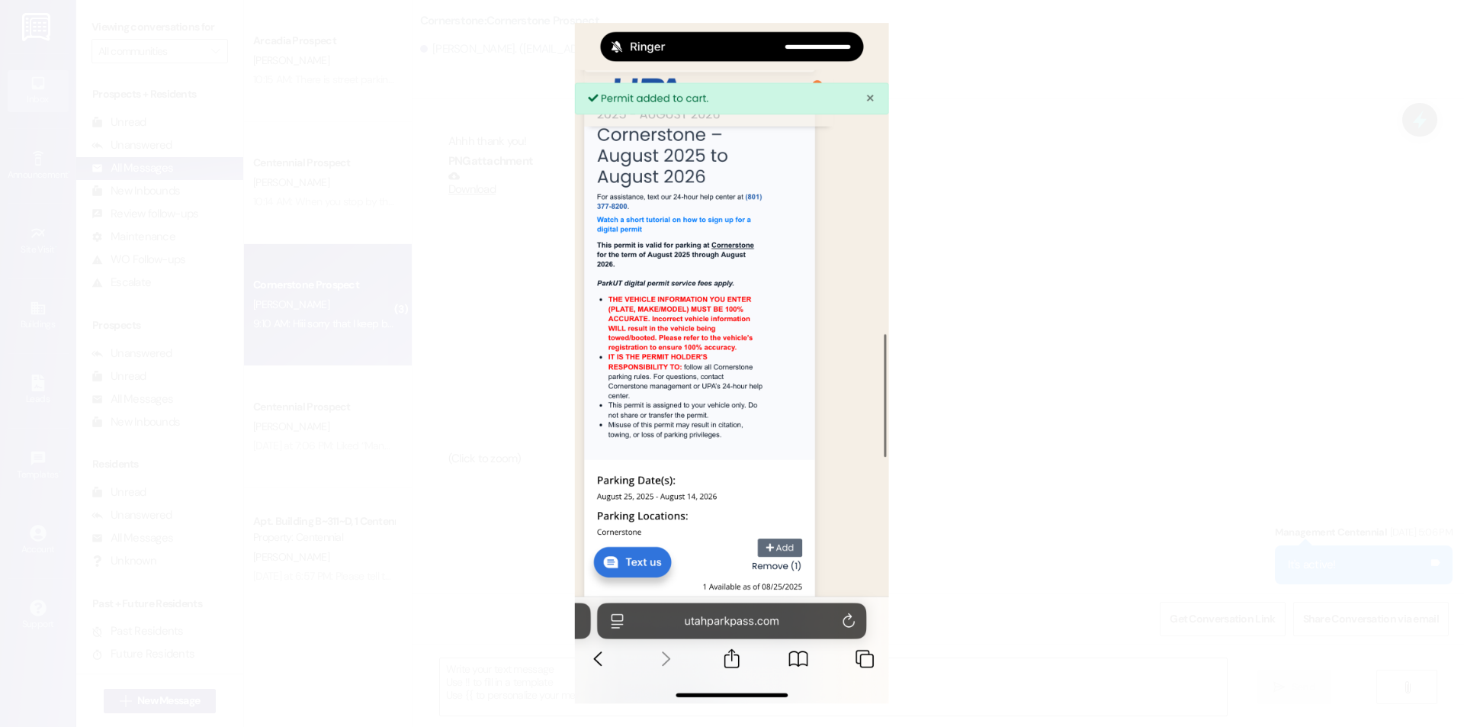
click at [950, 393] on button "Unzoom image" at bounding box center [732, 363] width 1464 height 727
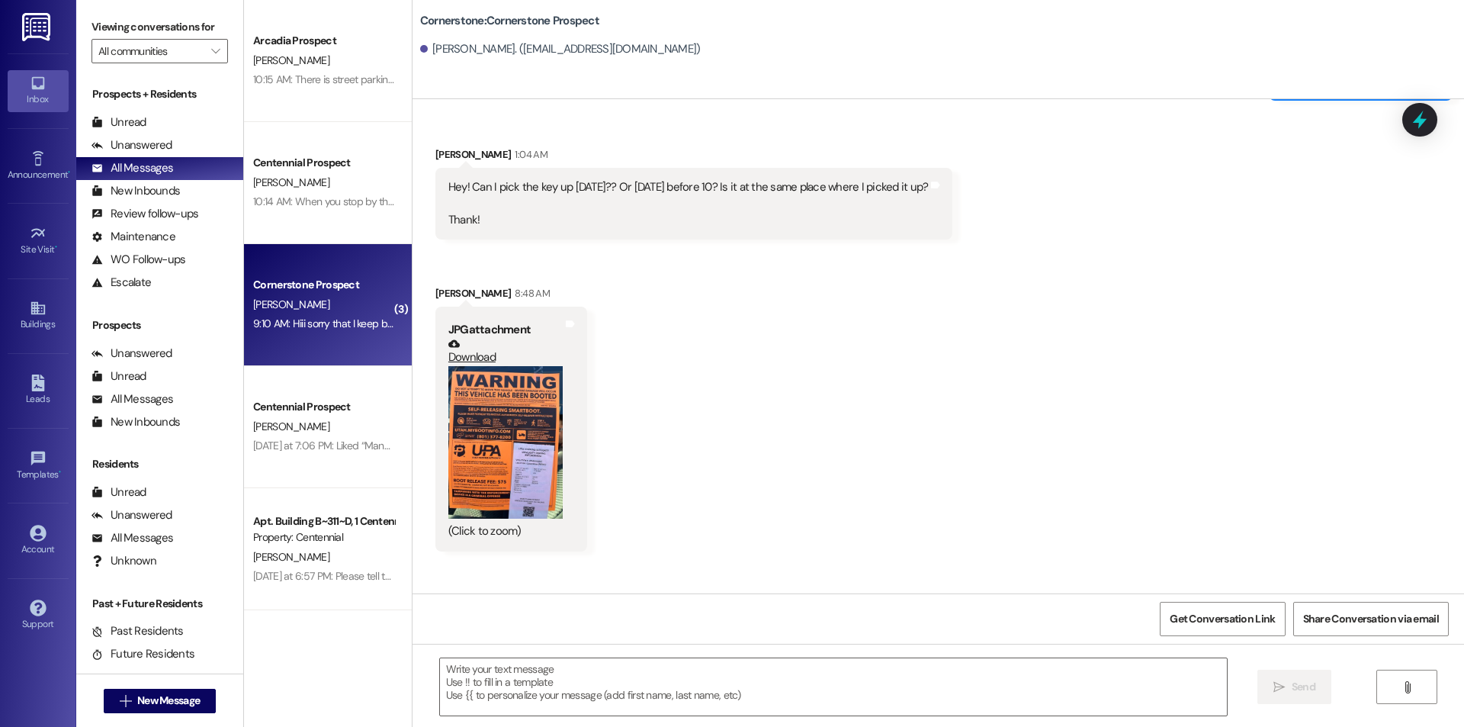
scroll to position [6381, 0]
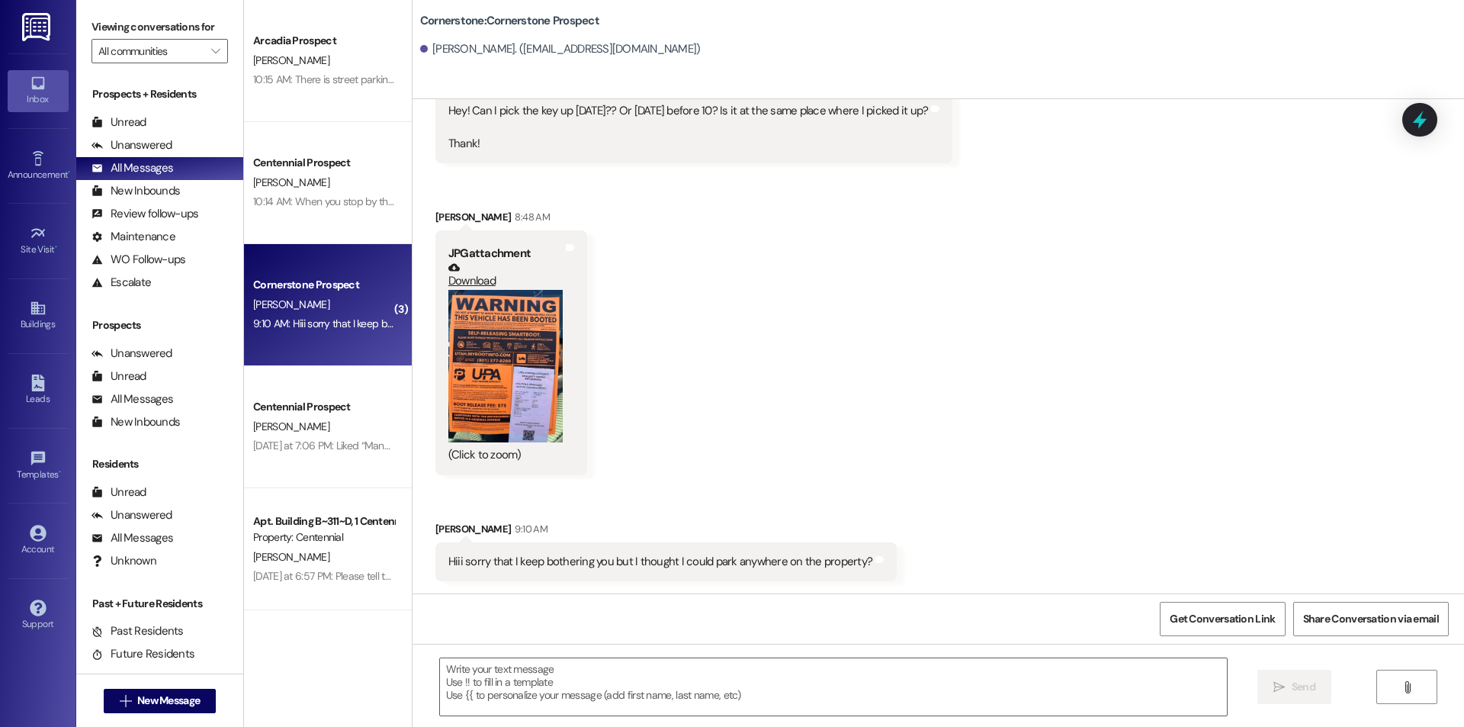
click at [509, 384] on button "Zoom image" at bounding box center [505, 366] width 114 height 153
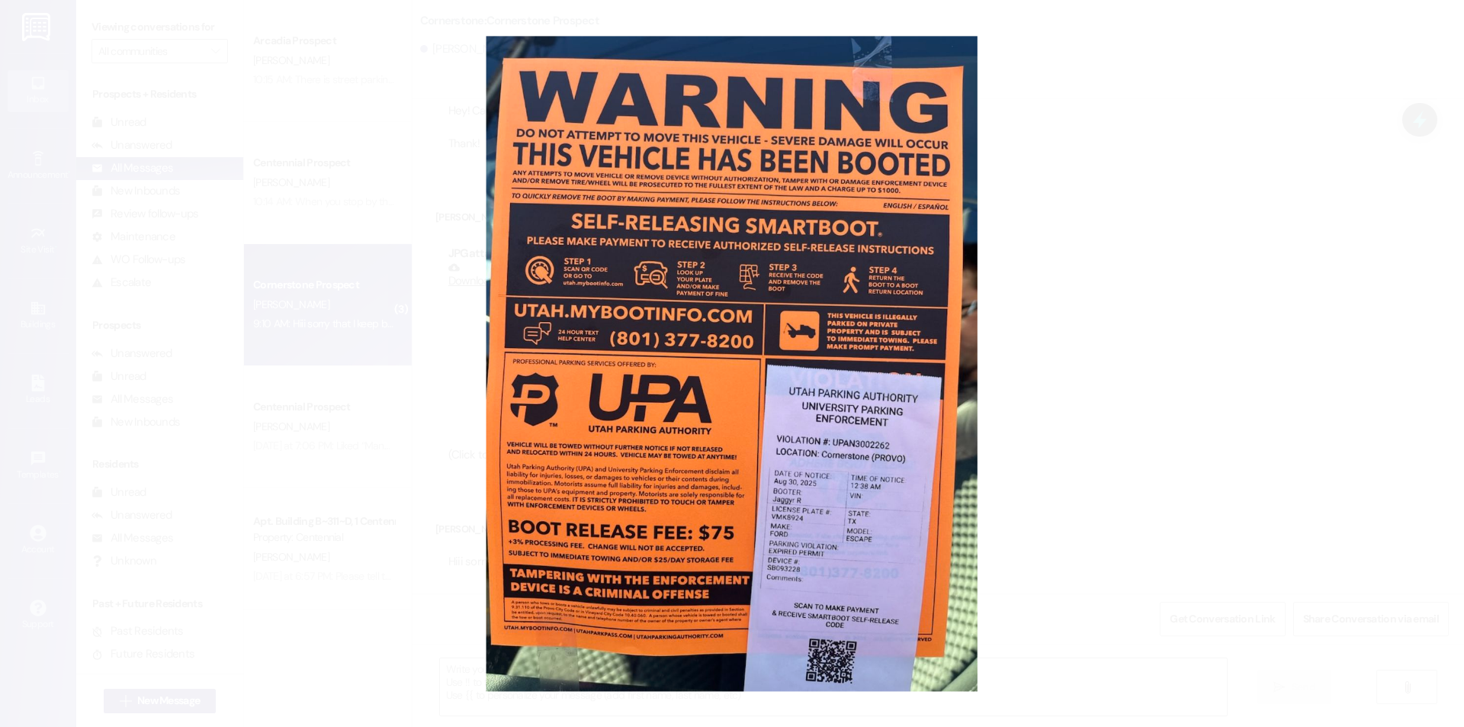
click at [1016, 428] on button "Unzoom image" at bounding box center [732, 363] width 1464 height 727
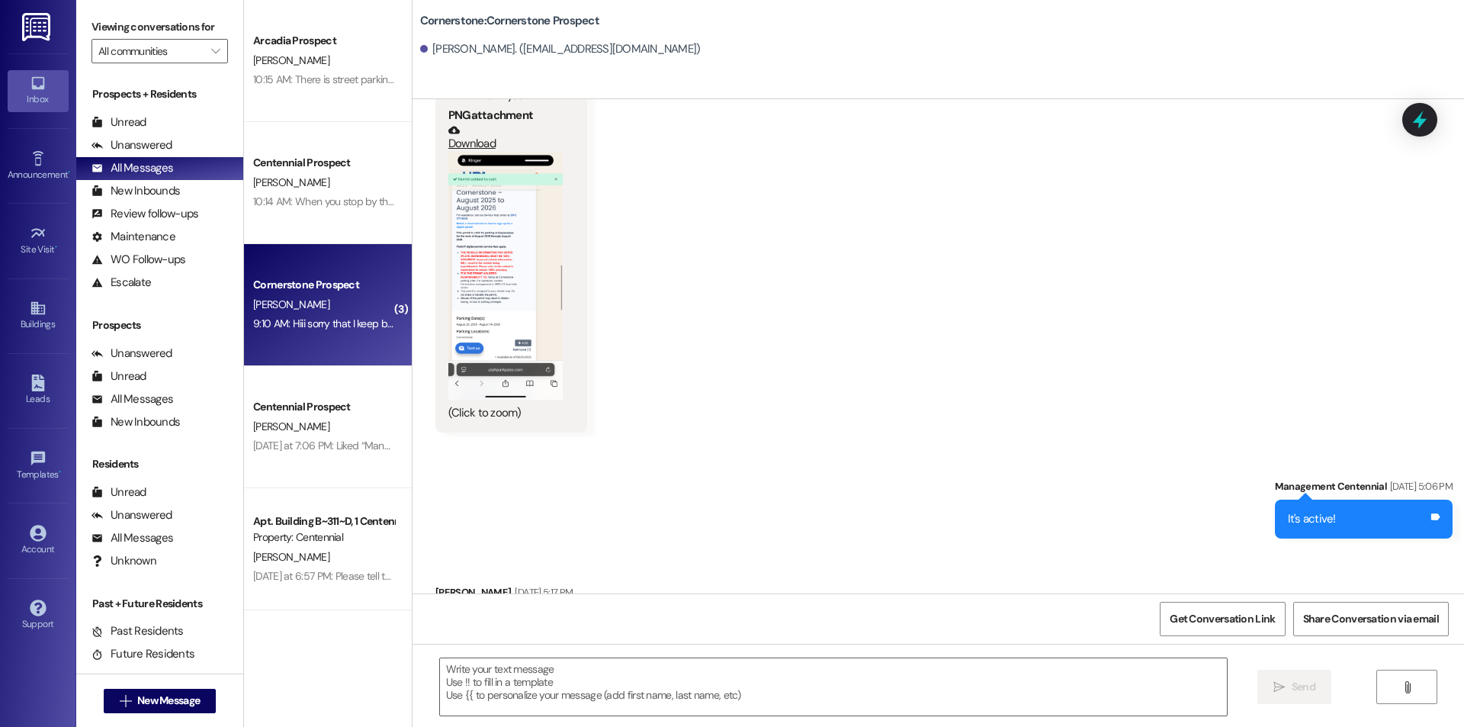
scroll to position [4856, 0]
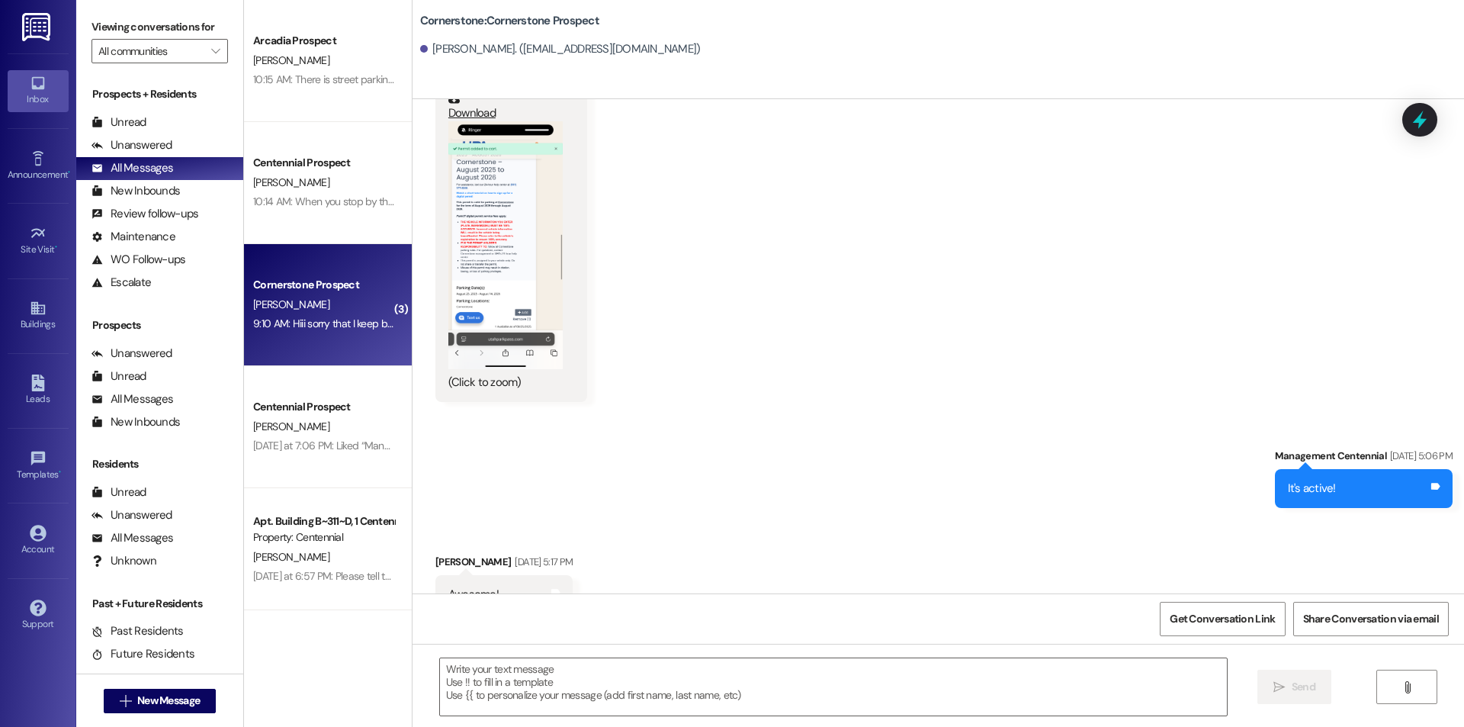
click at [512, 321] on button "Zoom image" at bounding box center [505, 245] width 114 height 248
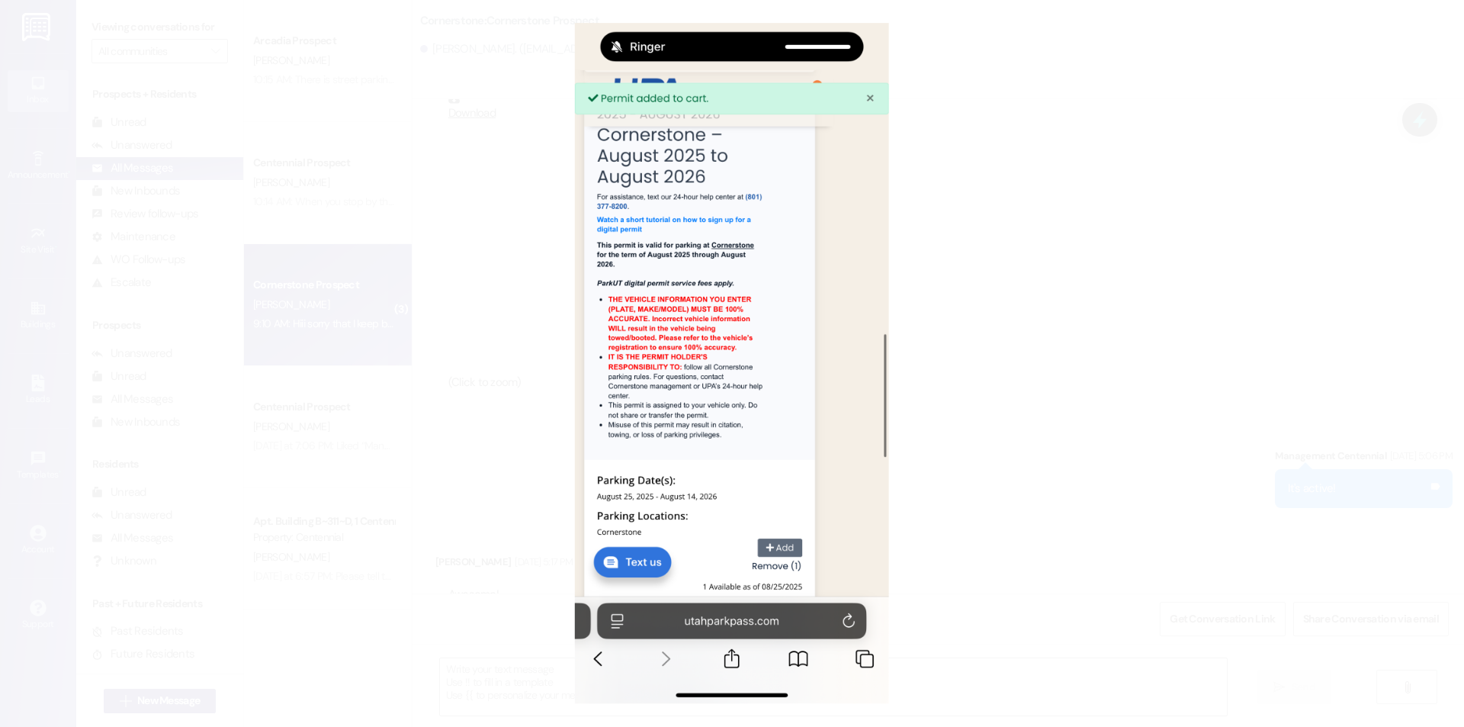
click at [1060, 374] on button "Unzoom image" at bounding box center [732, 363] width 1464 height 727
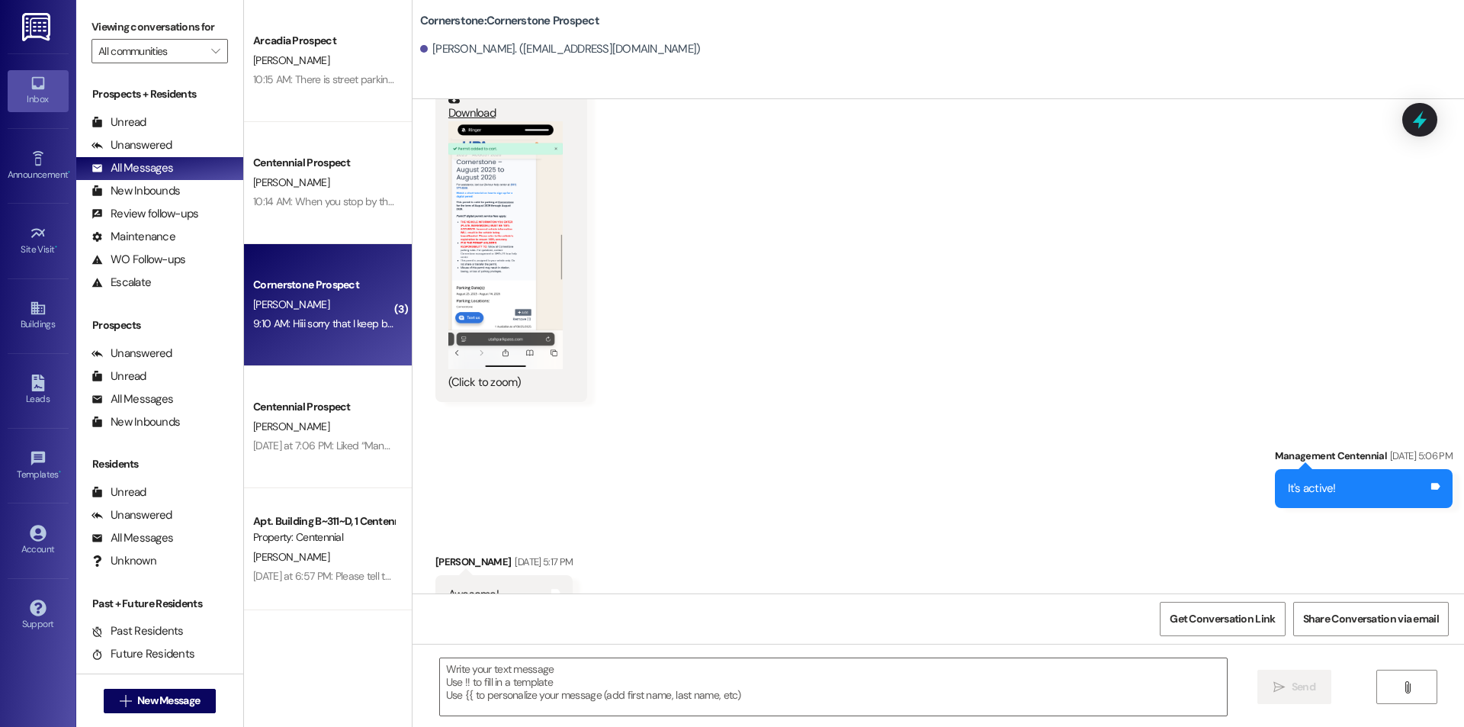
click at [513, 260] on button "Zoom image" at bounding box center [505, 245] width 114 height 248
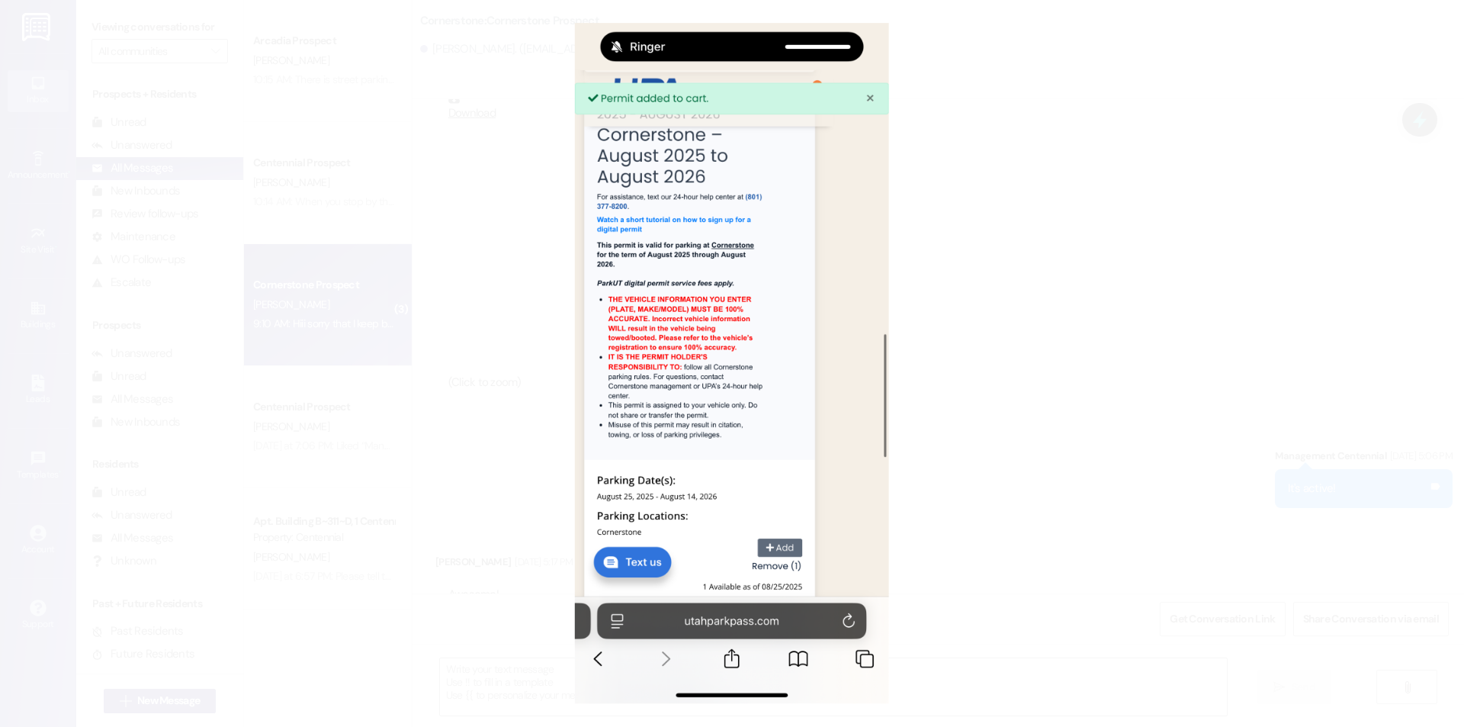
click at [471, 303] on button "Unzoom image" at bounding box center [732, 363] width 1464 height 727
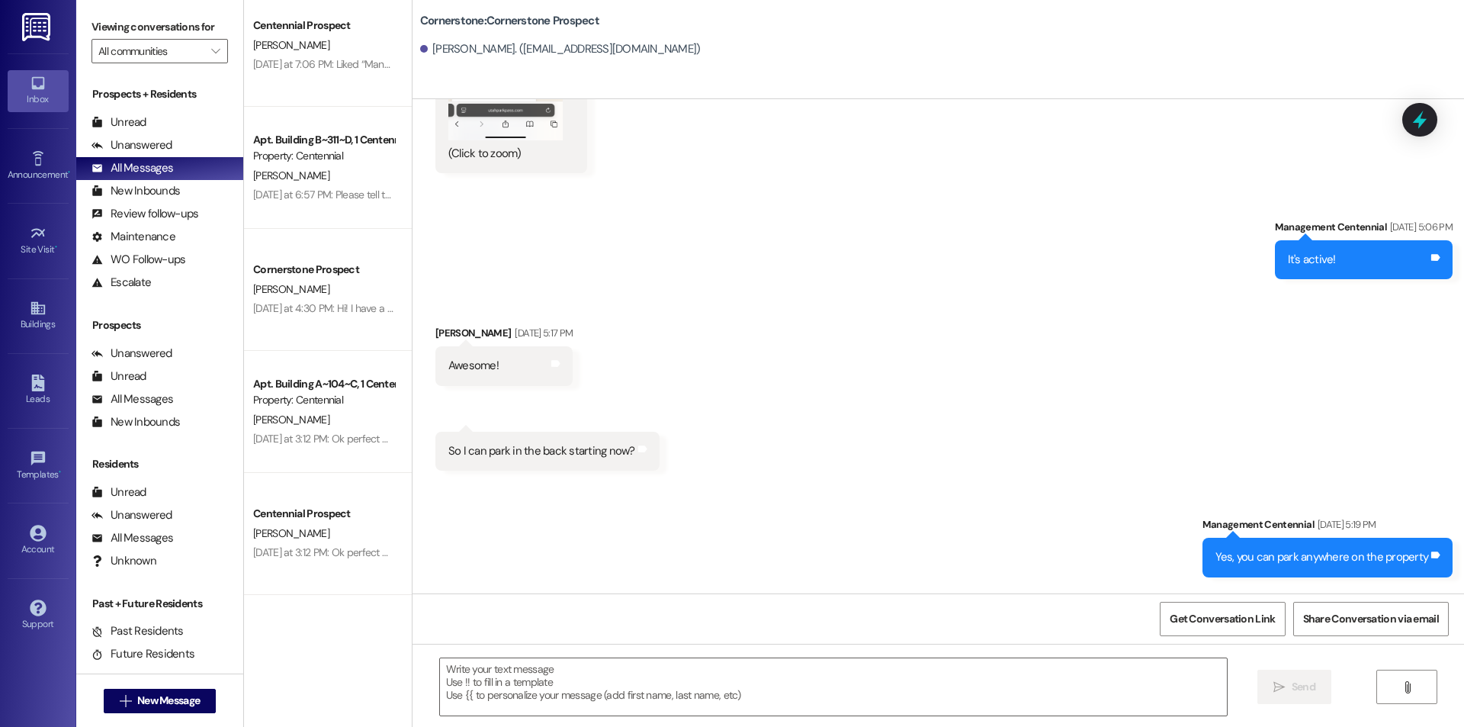
scroll to position [5237, 0]
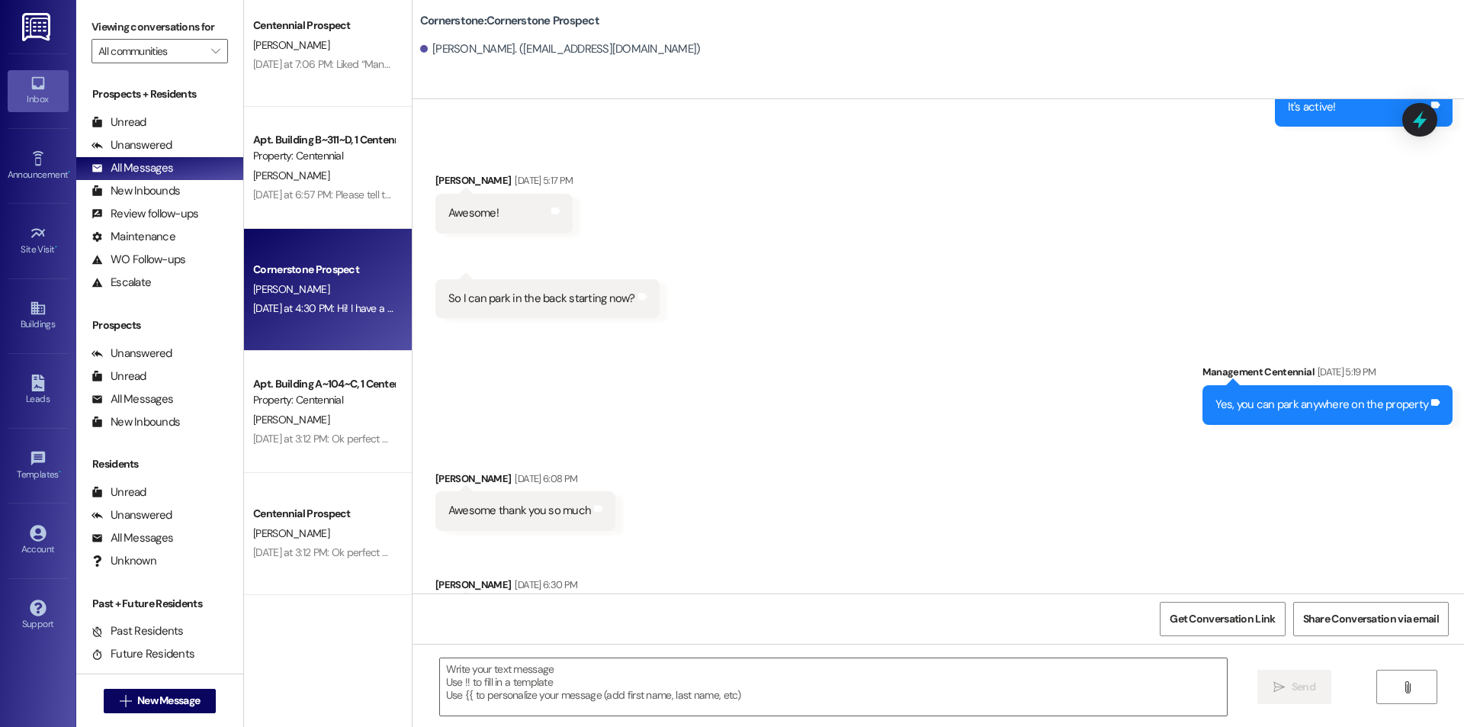
click at [328, 295] on div "[PERSON_NAME]" at bounding box center [324, 289] width 144 height 19
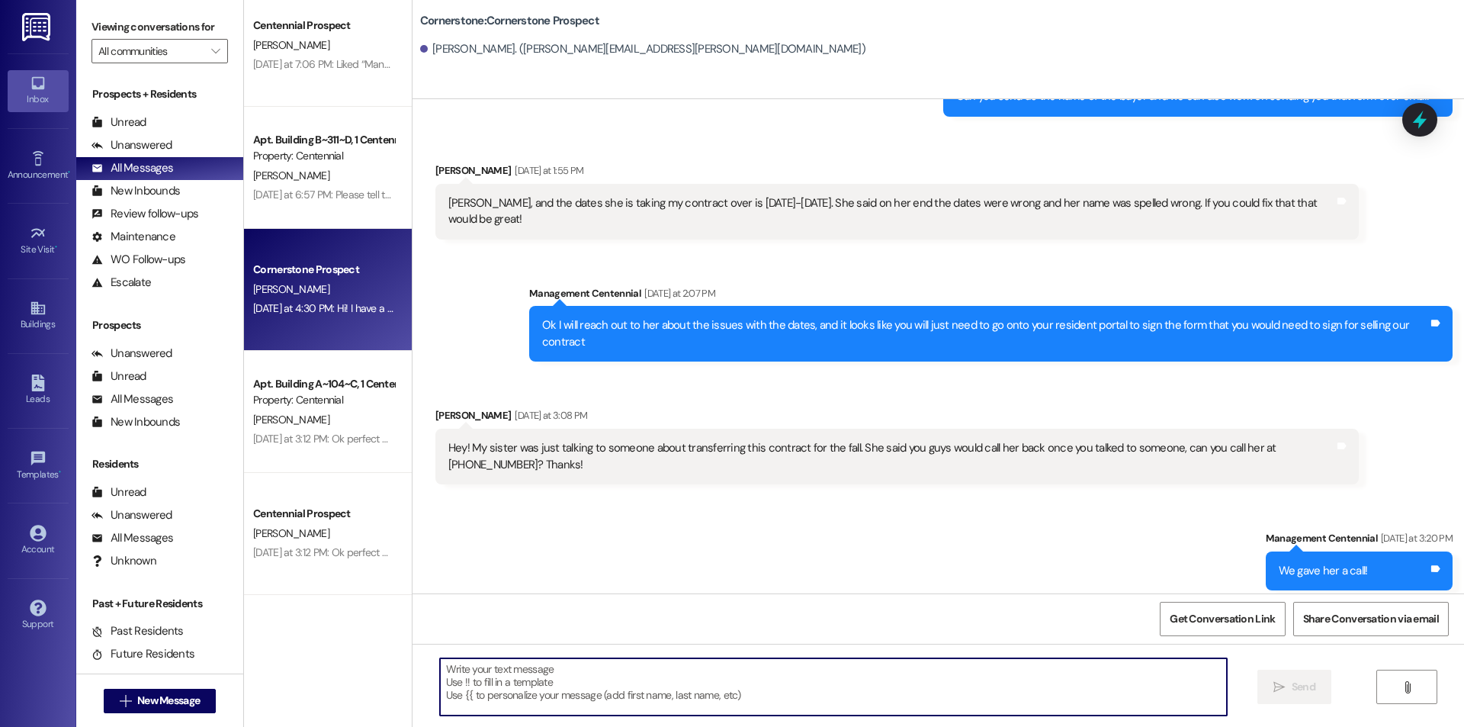
click at [645, 699] on textarea at bounding box center [833, 686] width 787 height 57
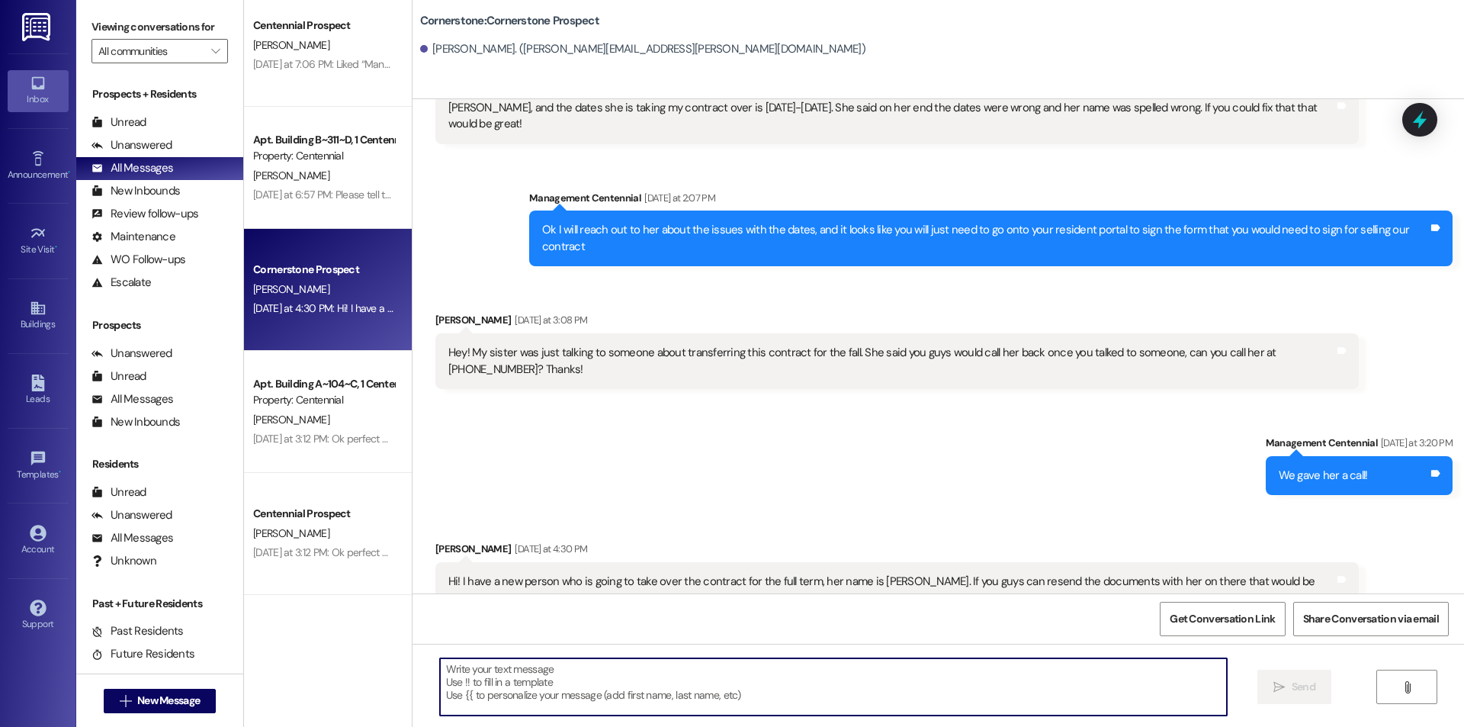
scroll to position [2688, 0]
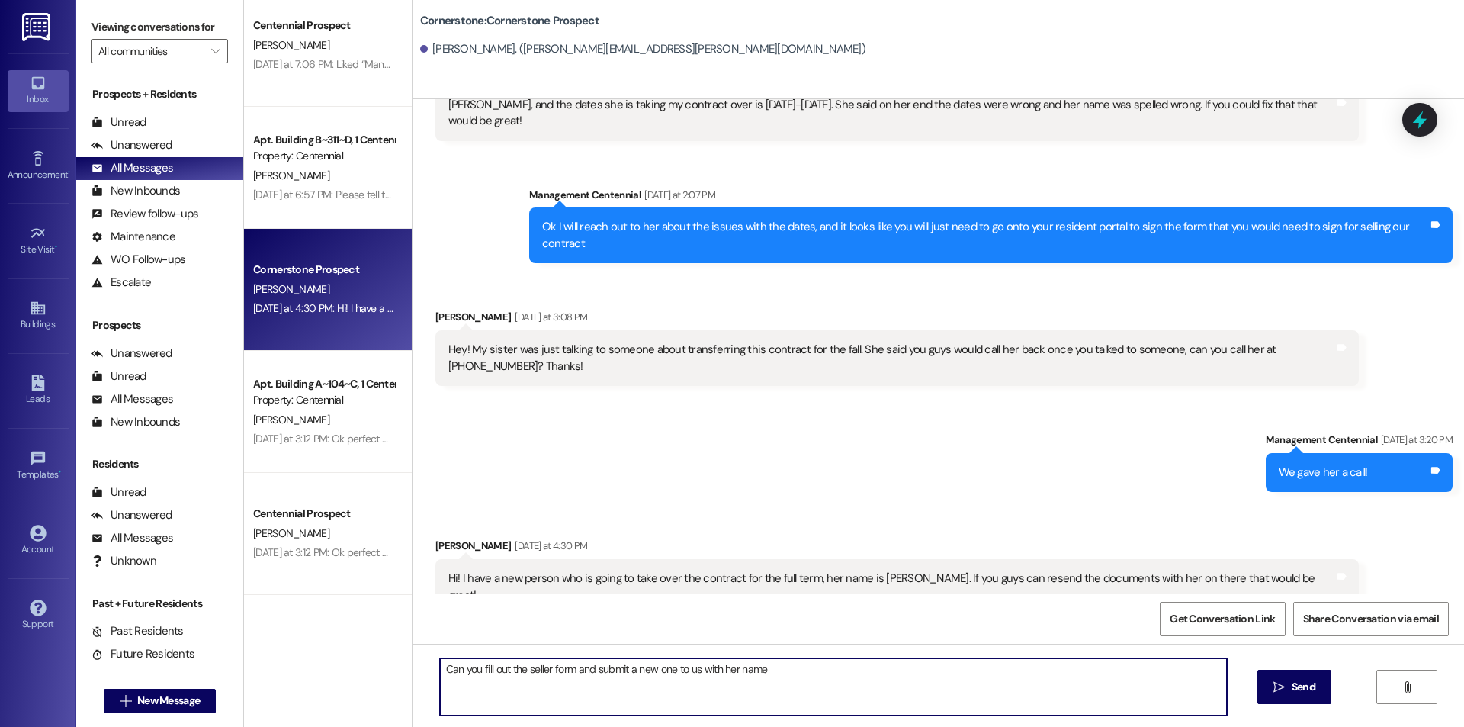
type textarea "Can you fill out the seller form and submit a new one to us with her name?"
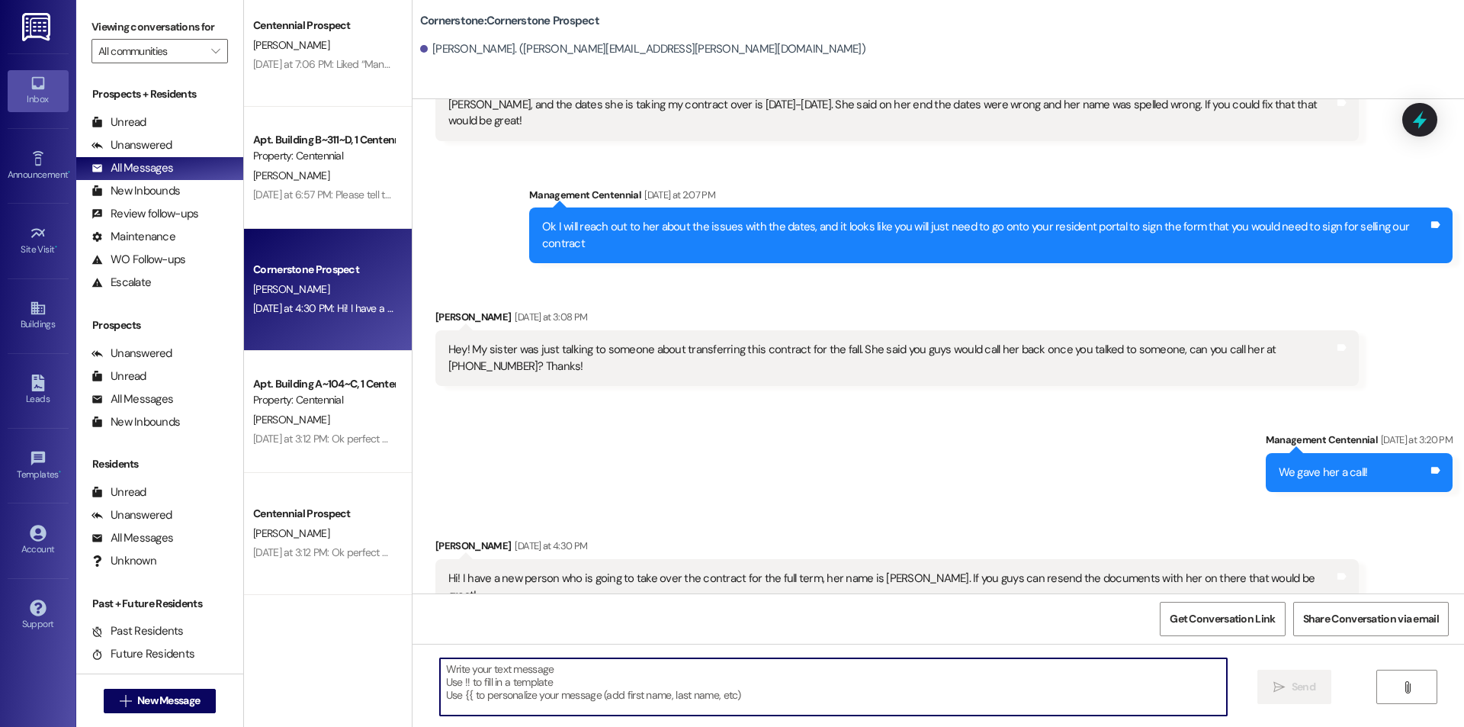
scroll to position [2902, 0]
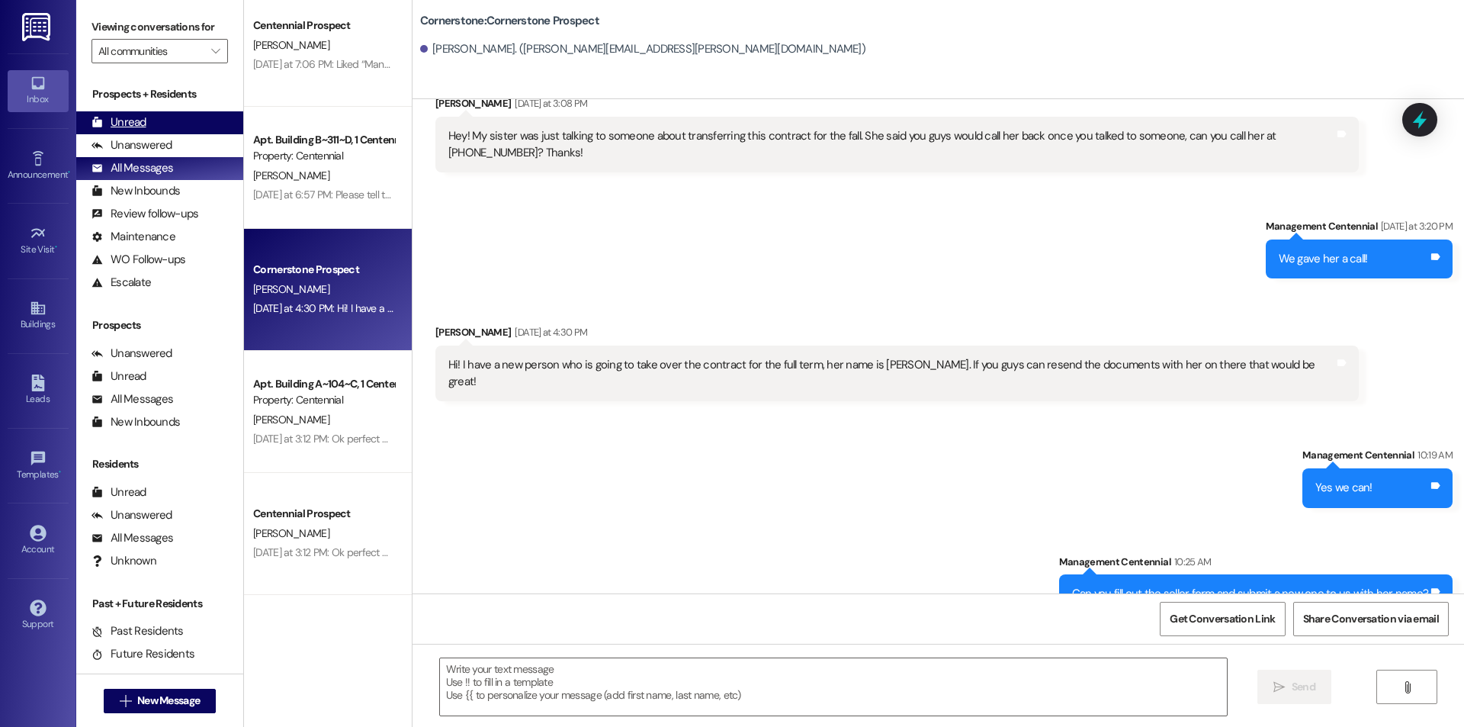
click at [186, 124] on div "Unread (0)" at bounding box center [159, 122] width 167 height 23
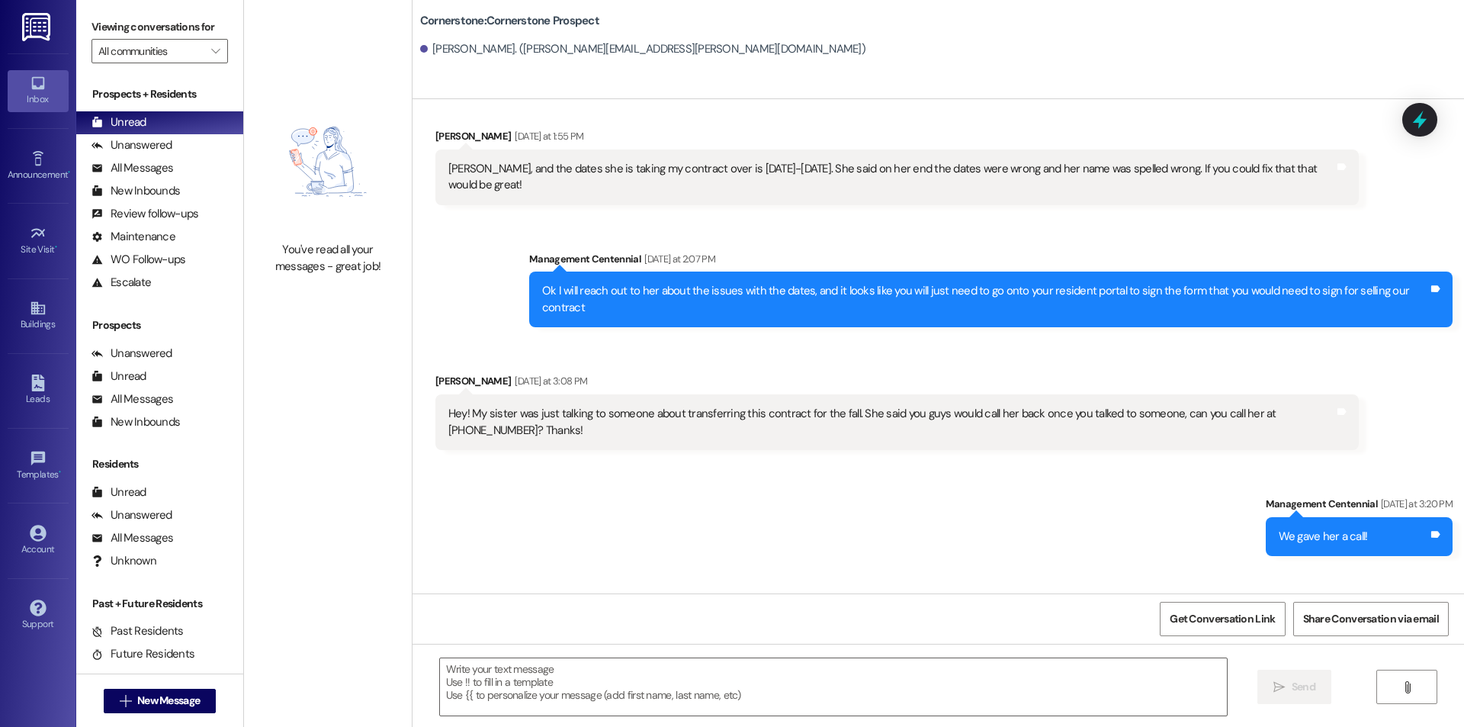
scroll to position [2688, 0]
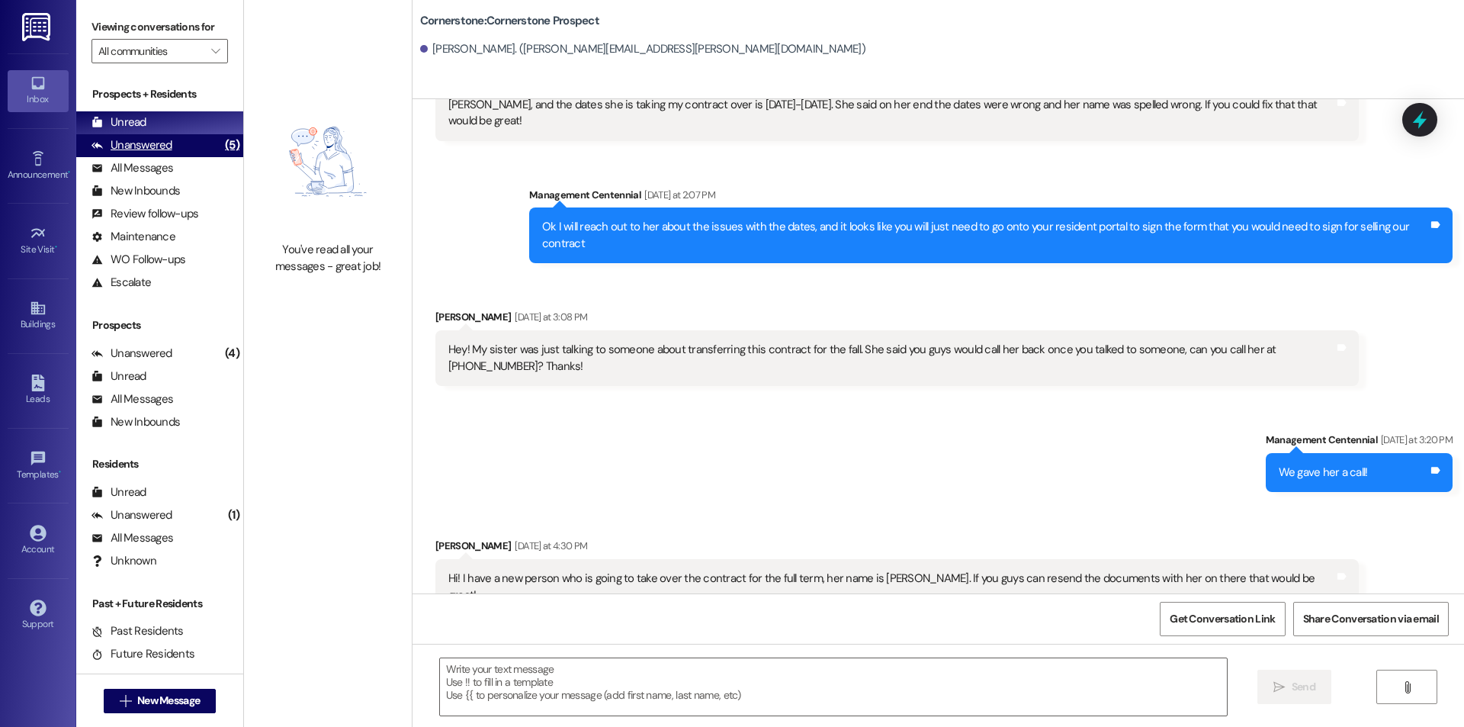
click at [197, 147] on div "Unanswered (5)" at bounding box center [159, 145] width 167 height 23
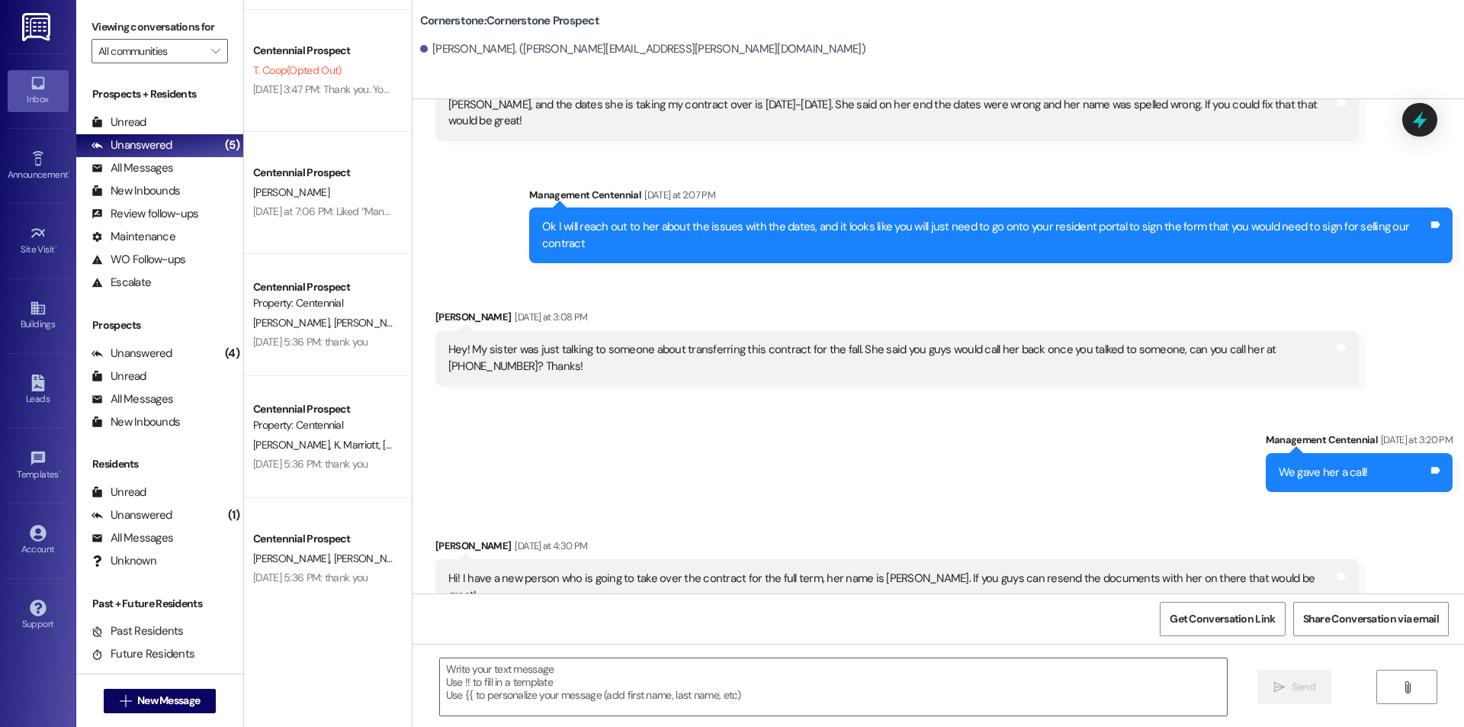
scroll to position [236, 0]
click at [181, 689] on button " New Message" at bounding box center [160, 701] width 113 height 24
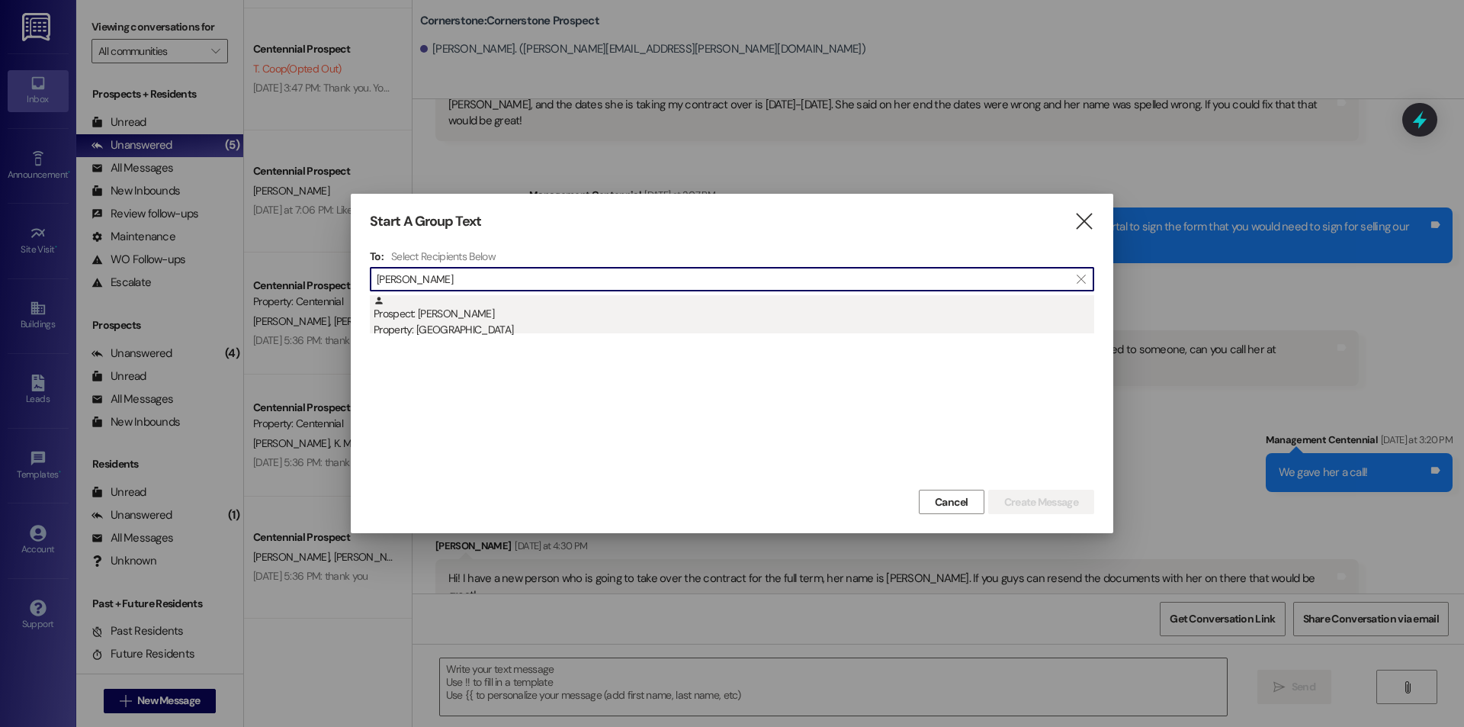
type input "[PERSON_NAME]"
click at [586, 321] on div "Prospect: [PERSON_NAME] Property: [GEOGRAPHIC_DATA]" at bounding box center [734, 316] width 721 height 43
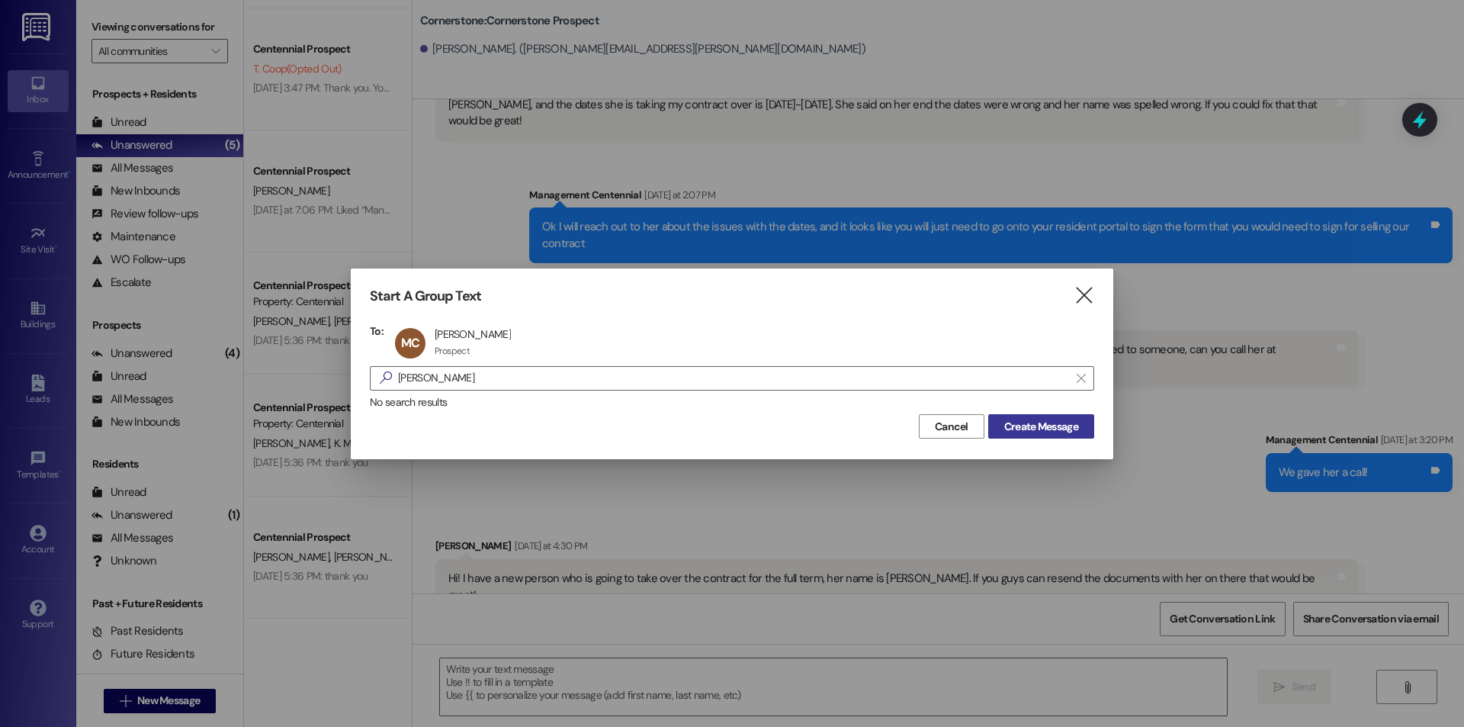
click at [1017, 427] on span "Create Message" at bounding box center [1041, 427] width 74 height 16
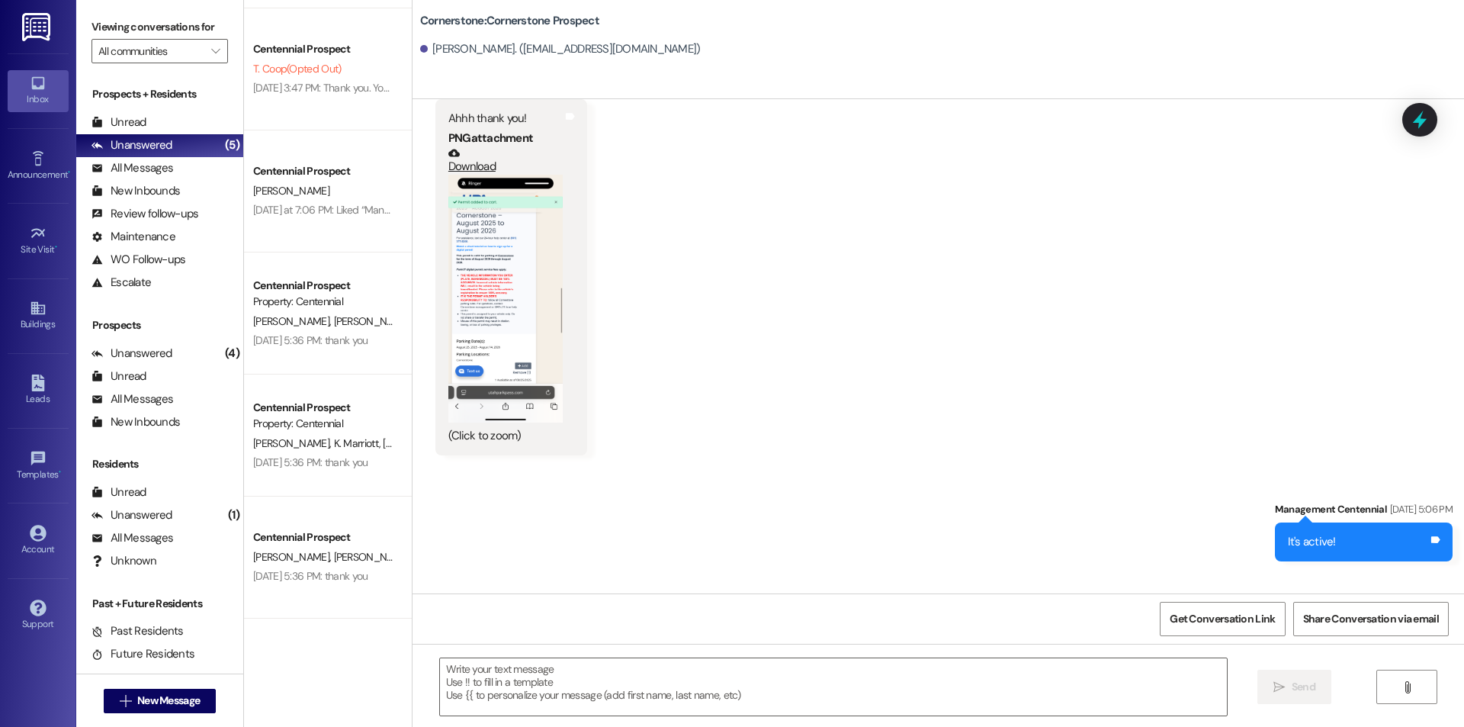
scroll to position [4780, 0]
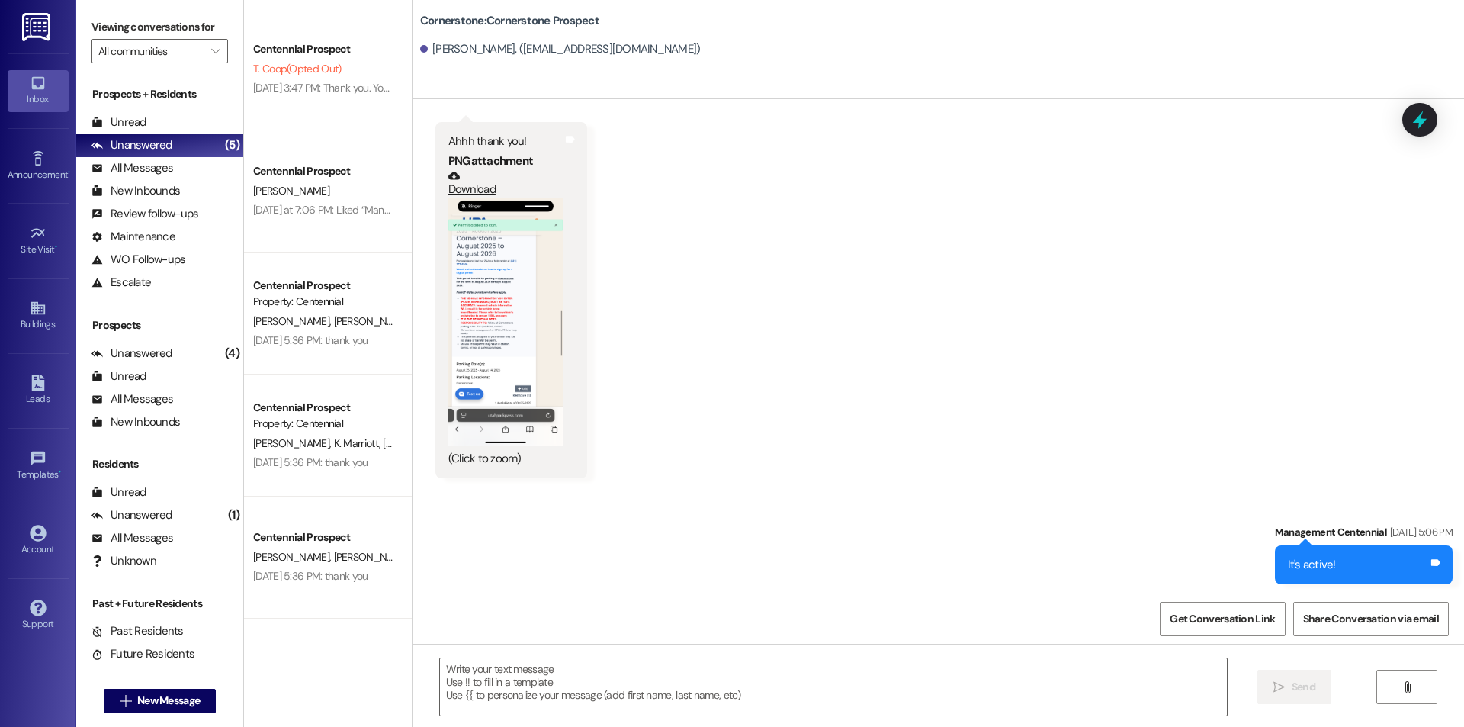
click at [448, 344] on button "Zoom image" at bounding box center [505, 322] width 114 height 248
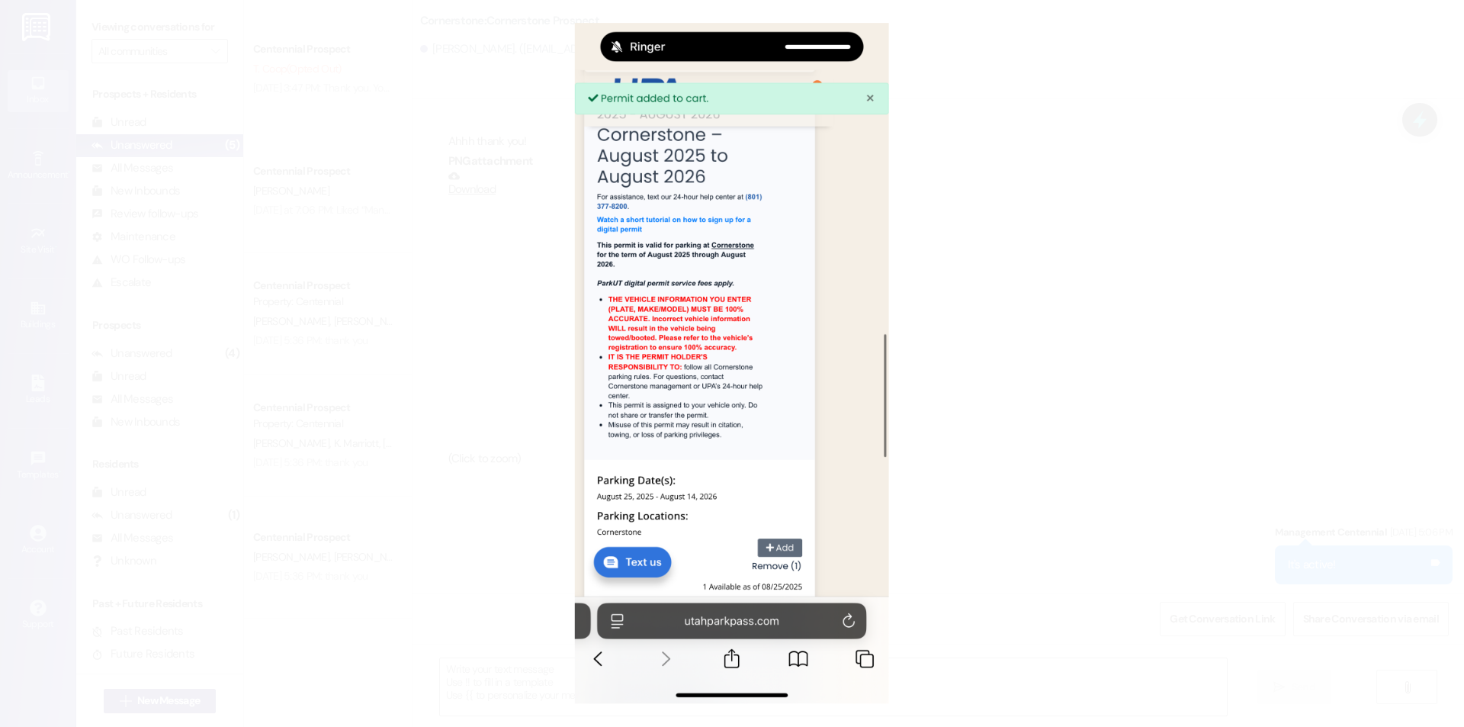
click at [396, 292] on button "Unzoom image" at bounding box center [732, 363] width 1464 height 727
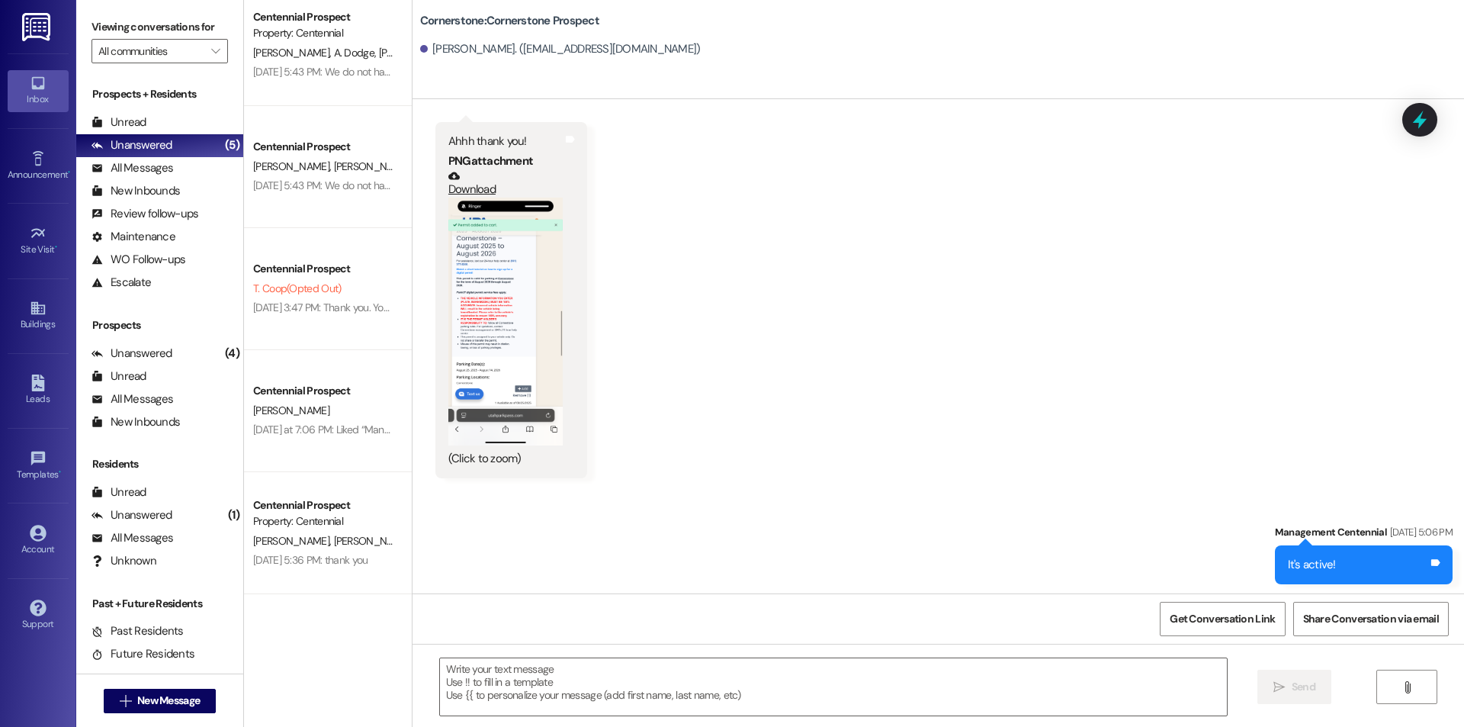
scroll to position [0, 0]
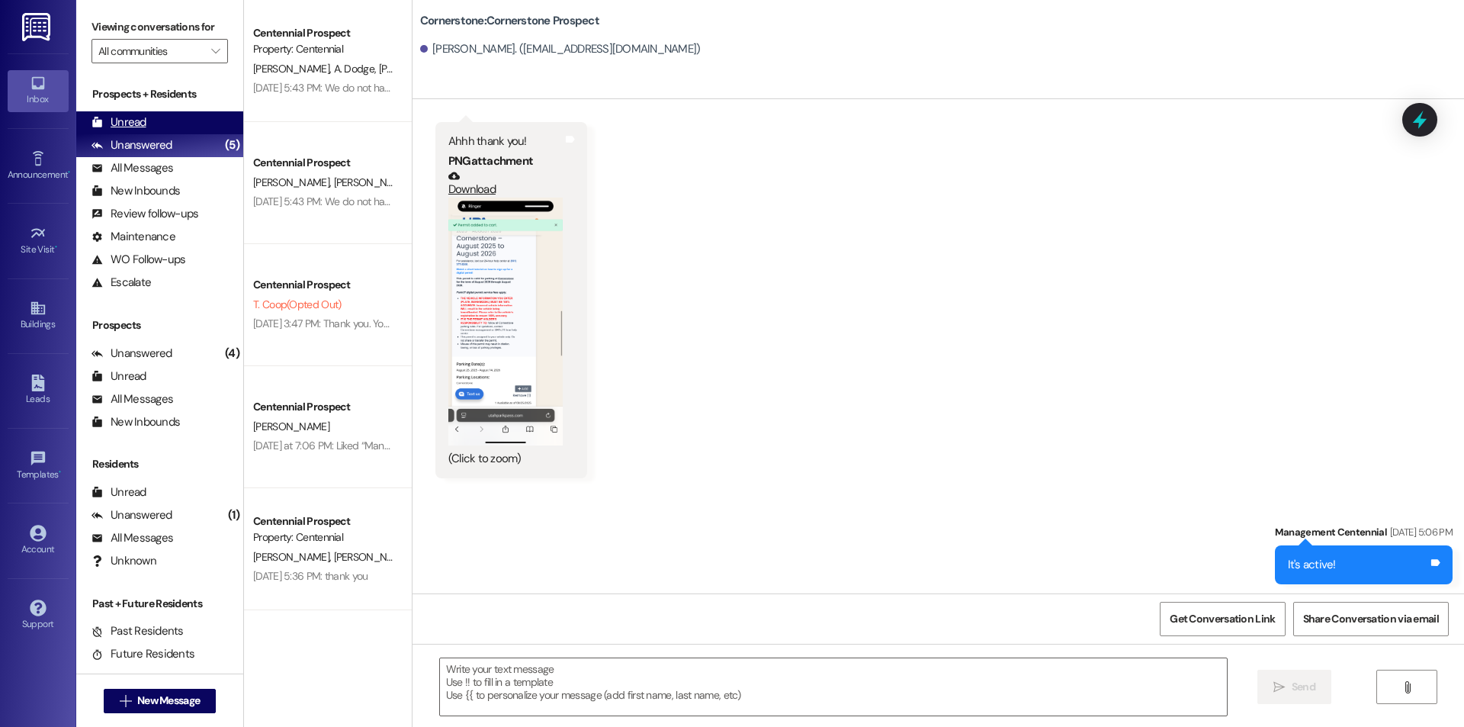
click at [184, 122] on div "Unread (0)" at bounding box center [159, 122] width 167 height 23
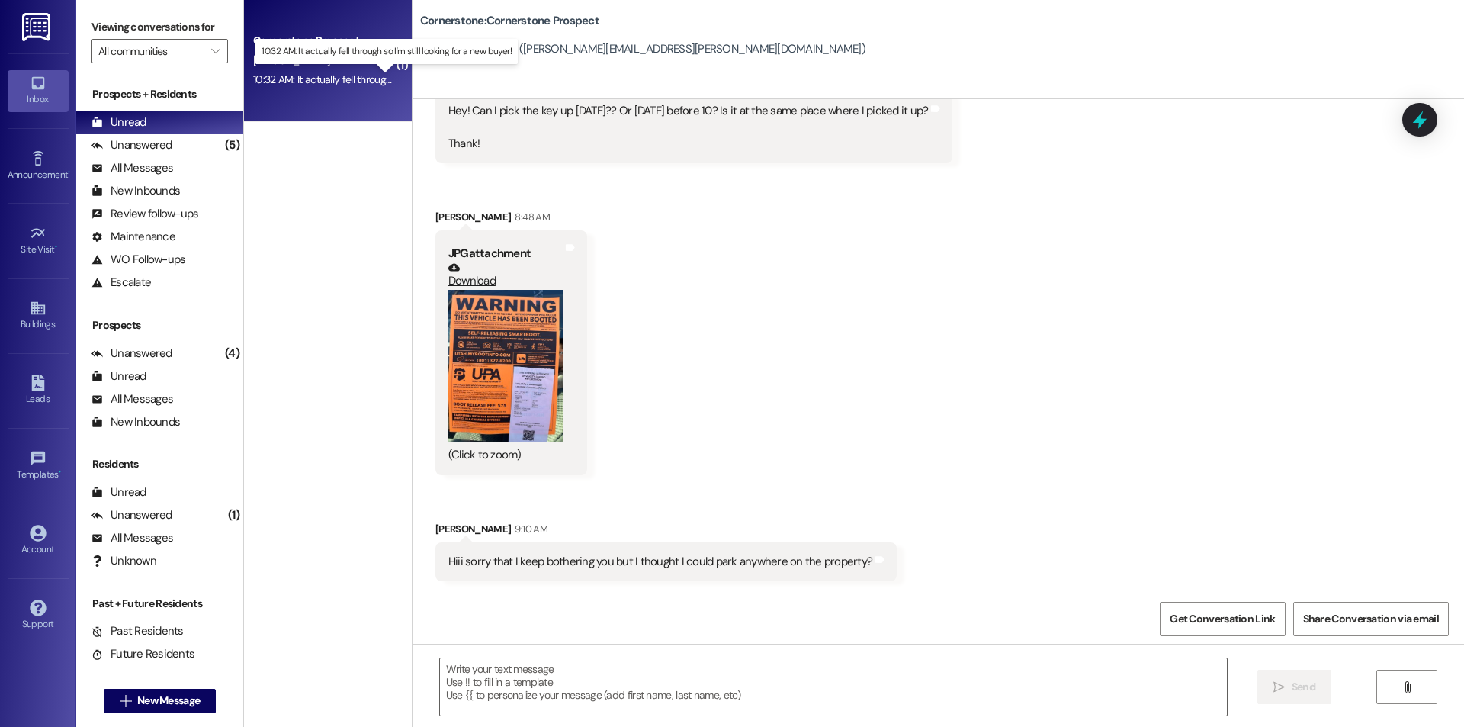
scroll to position [3008, 0]
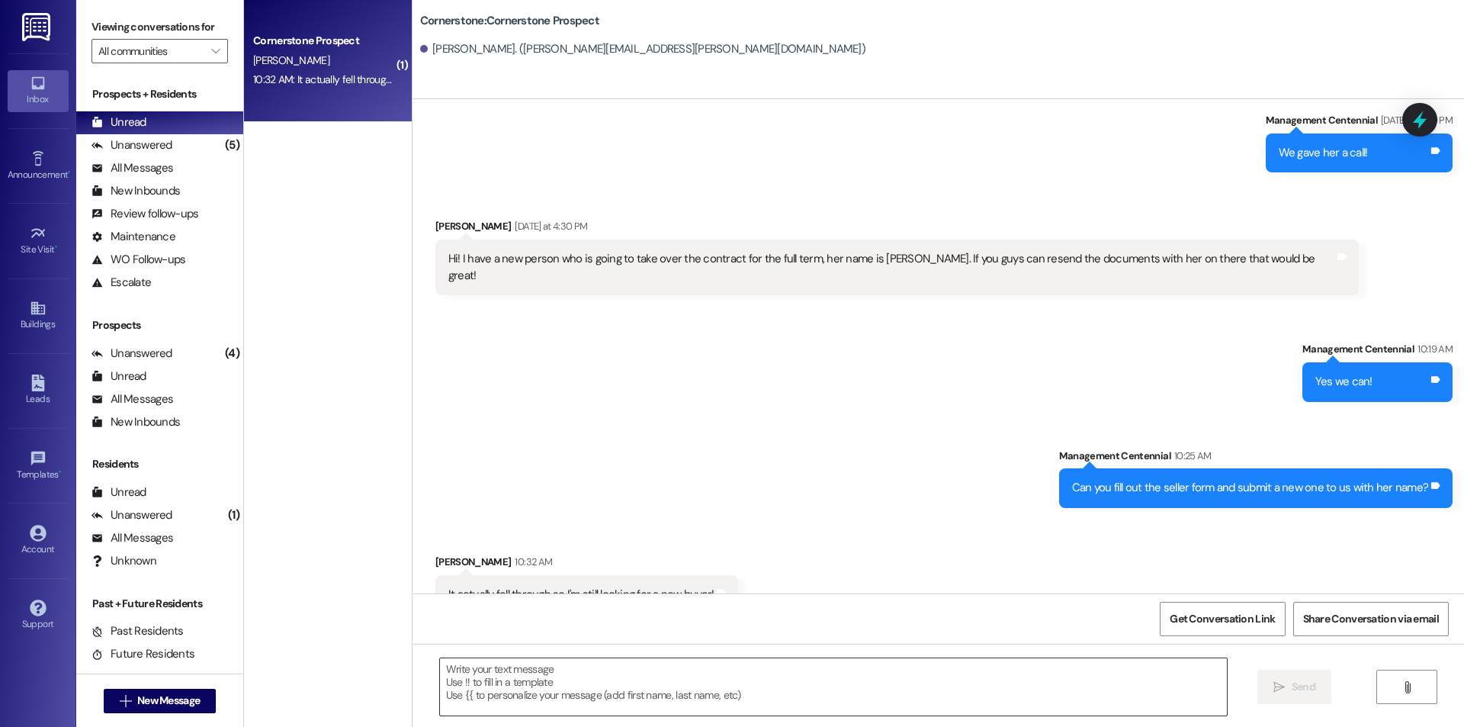
click at [812, 694] on textarea at bounding box center [833, 686] width 787 height 57
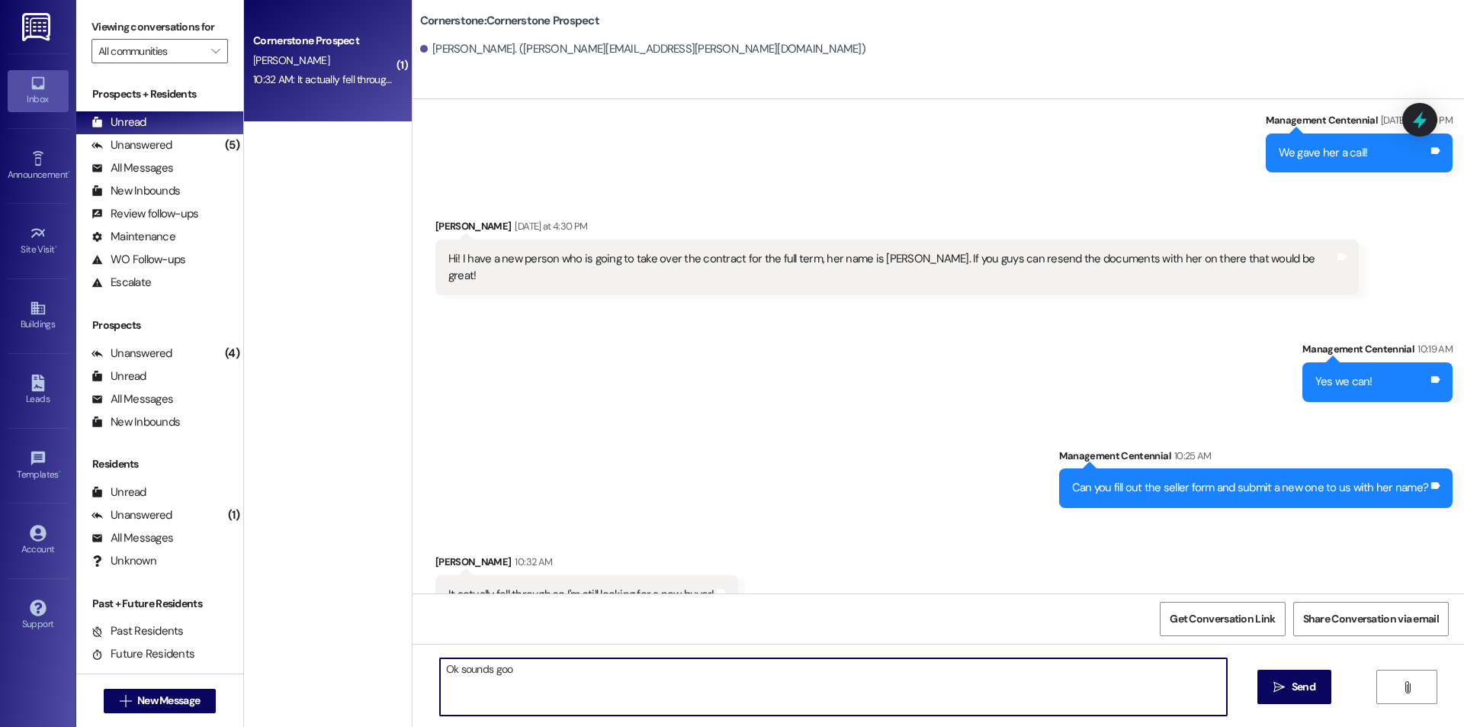
type textarea "Ok sounds good"
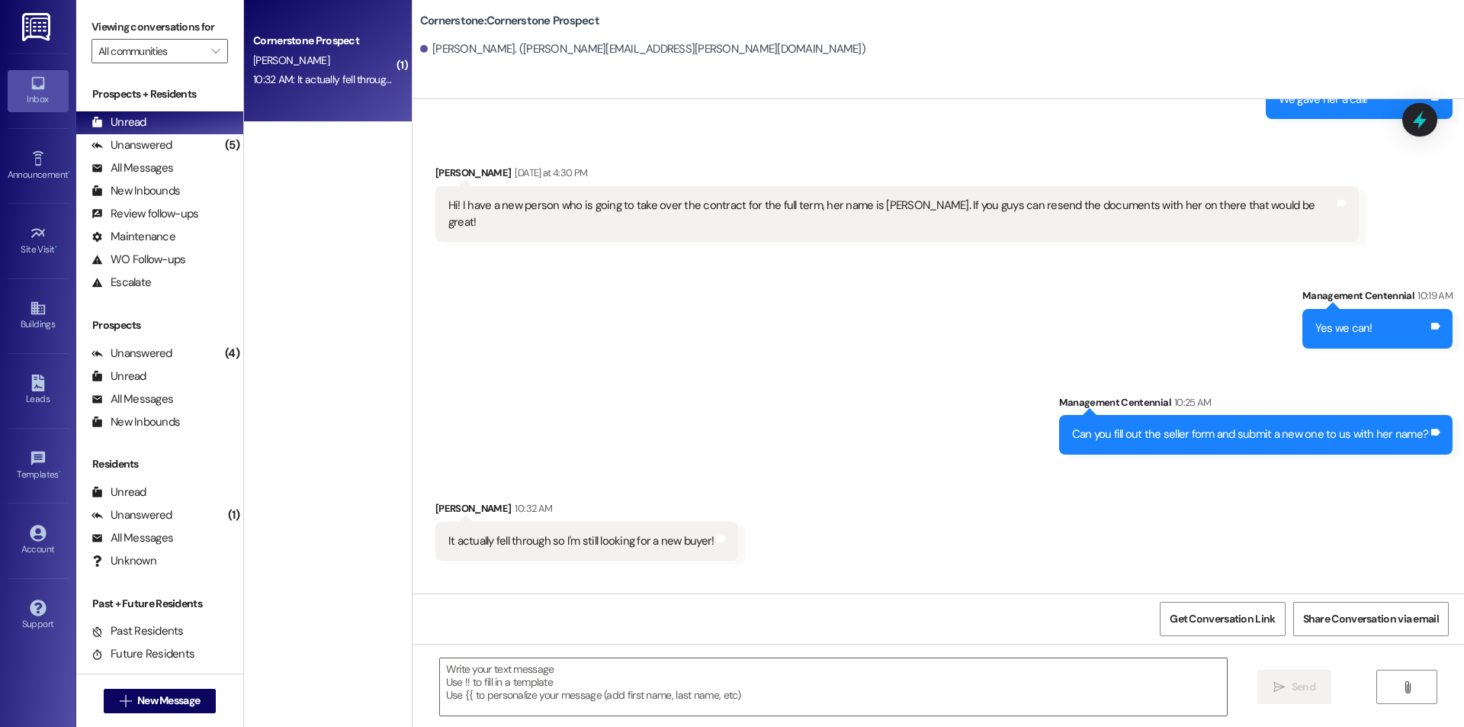
scroll to position [3114, 0]
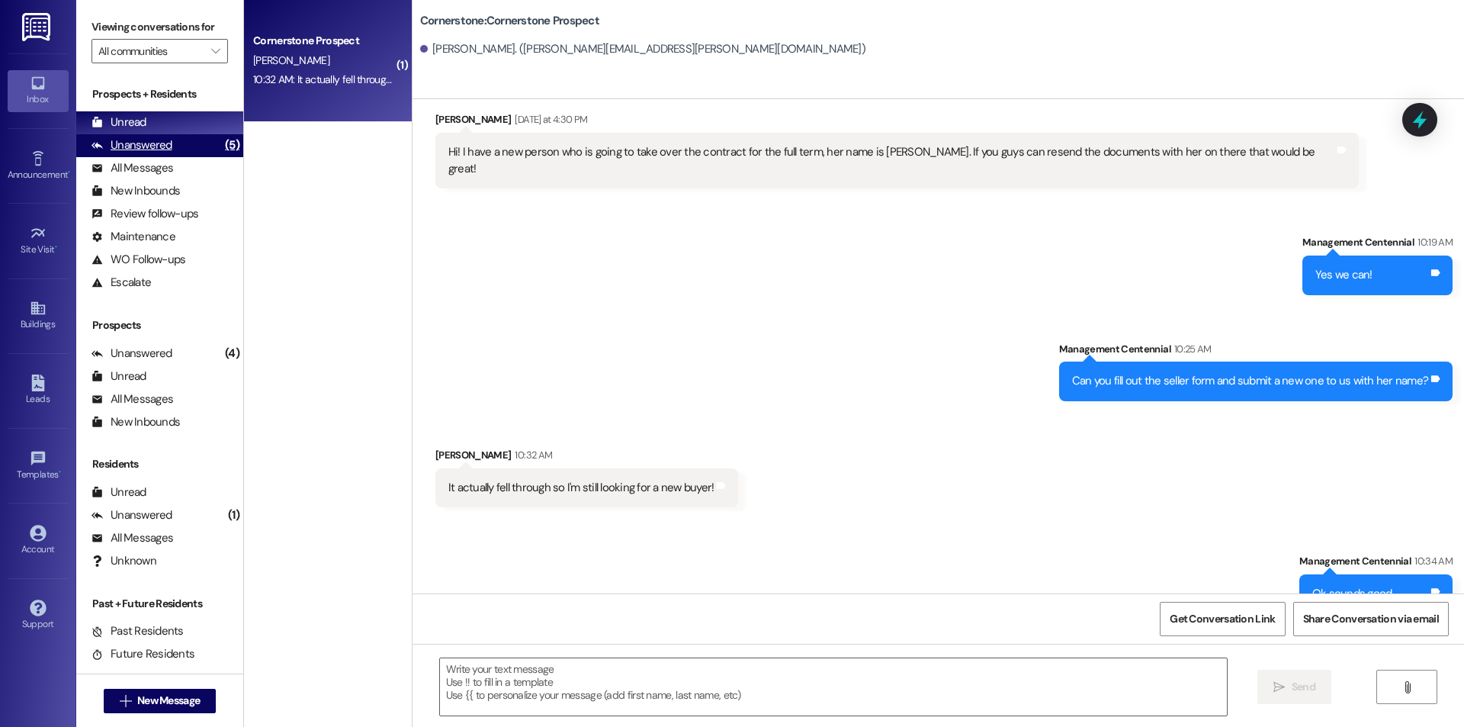
click at [156, 153] on div "Unanswered" at bounding box center [132, 145] width 81 height 16
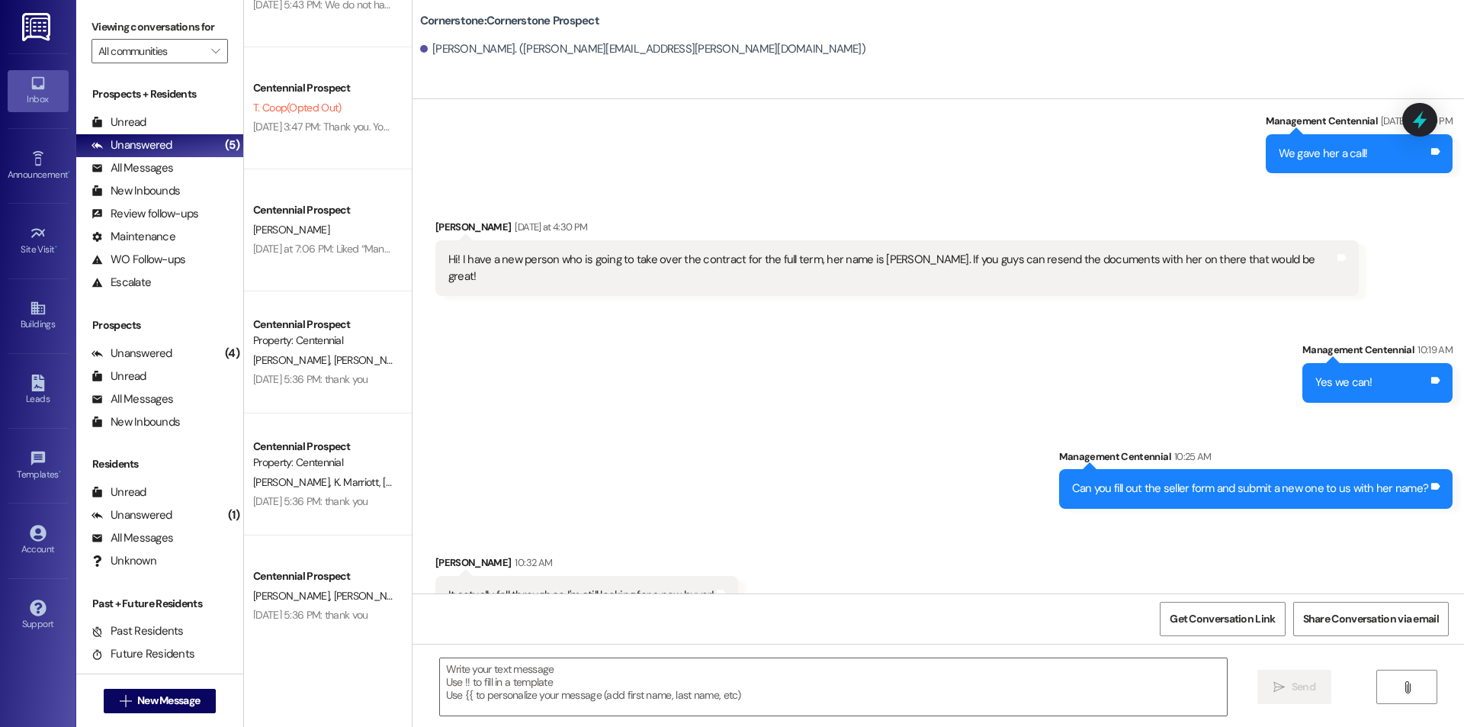
scroll to position [236, 0]
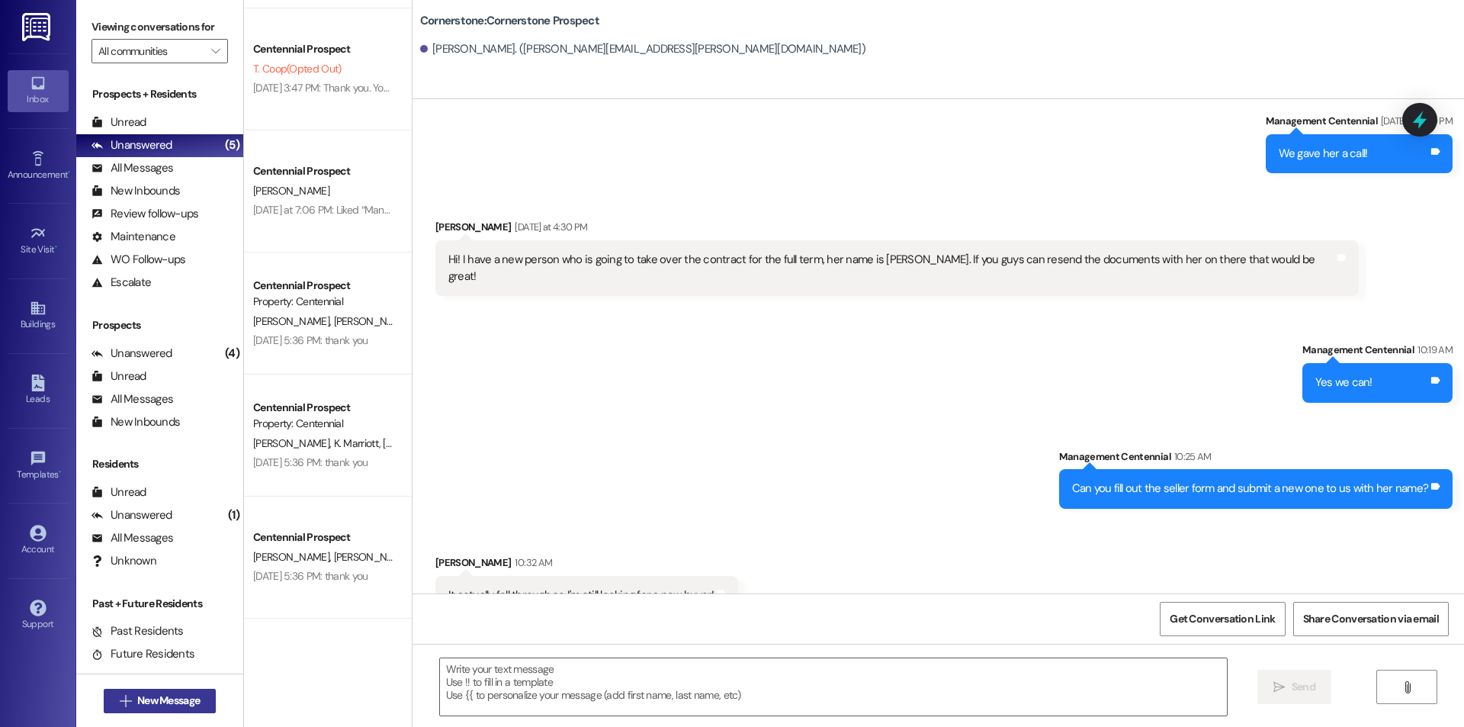
click at [177, 708] on span "New Message" at bounding box center [168, 700] width 63 height 16
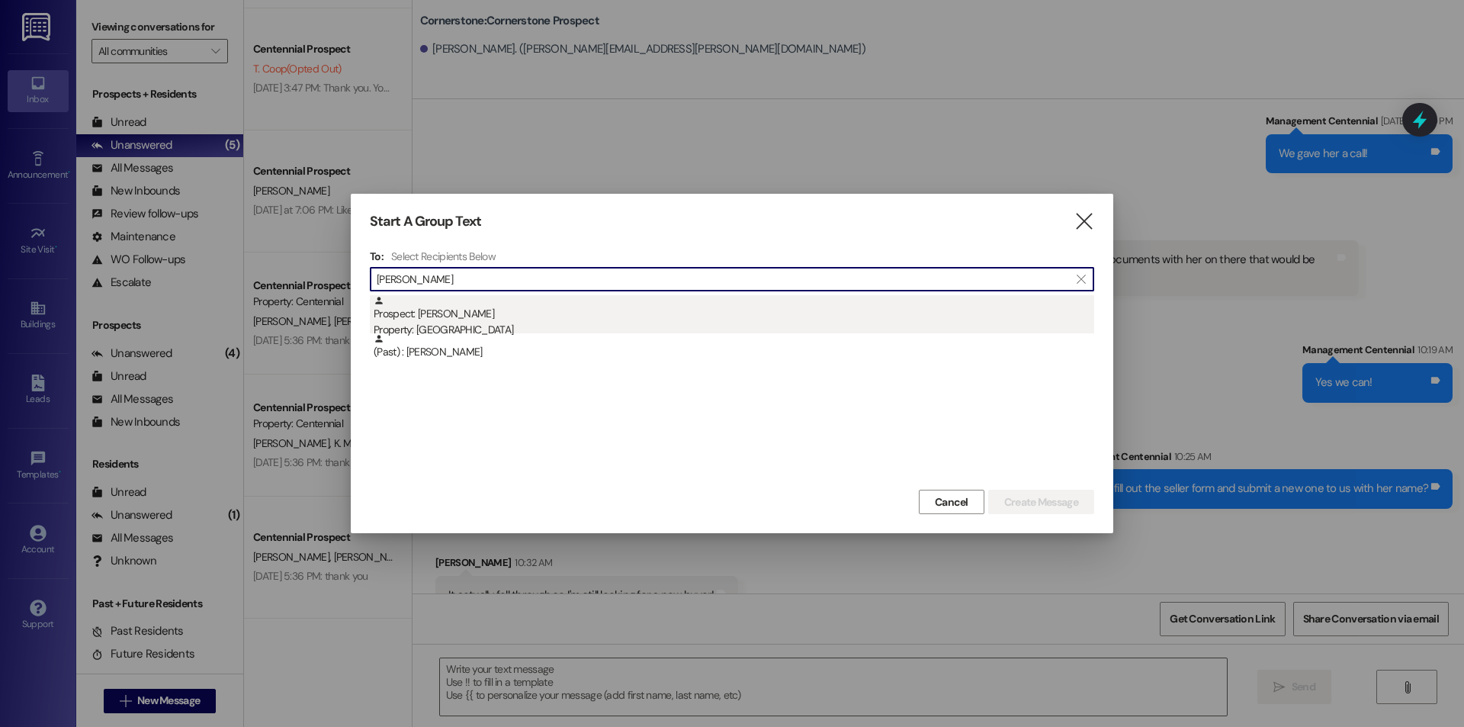
type input "[PERSON_NAME]"
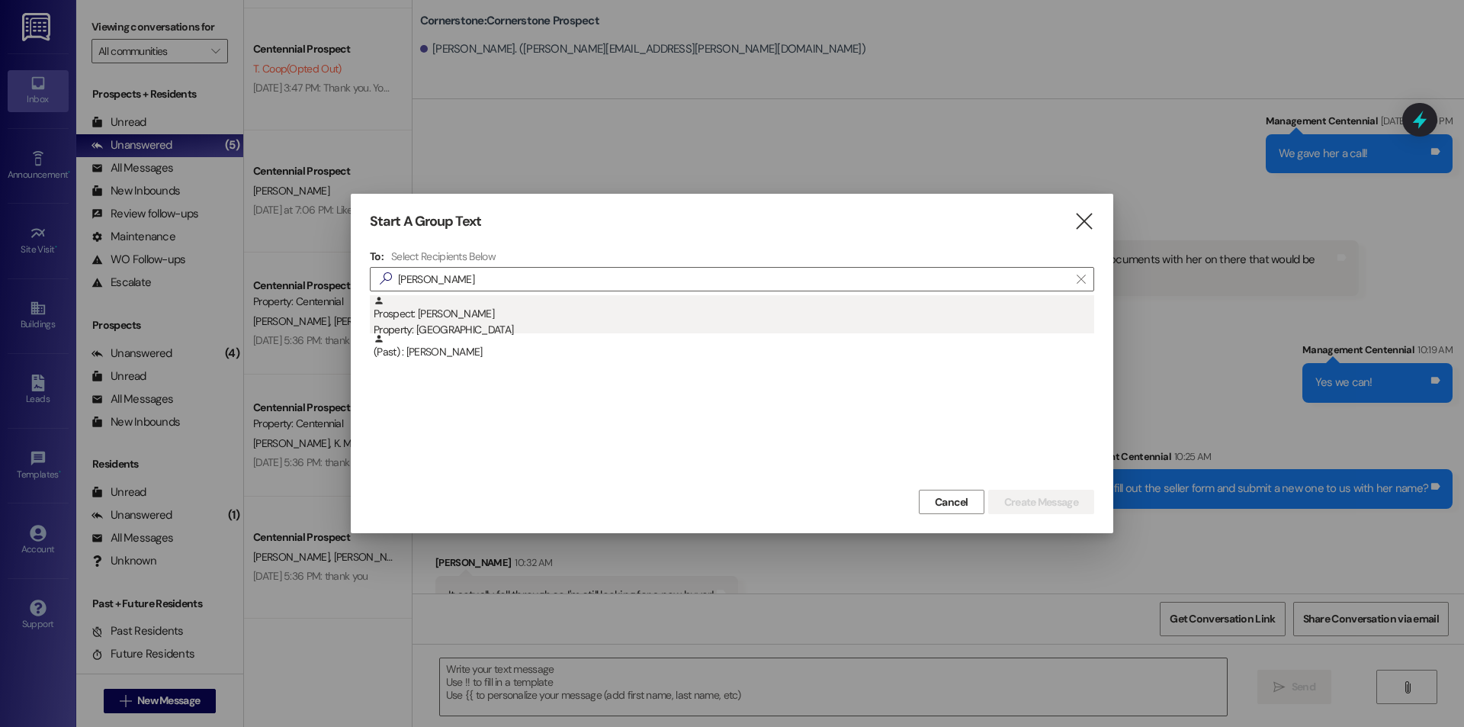
click at [494, 316] on div "Prospect: [PERSON_NAME] Property: [GEOGRAPHIC_DATA]" at bounding box center [734, 316] width 721 height 43
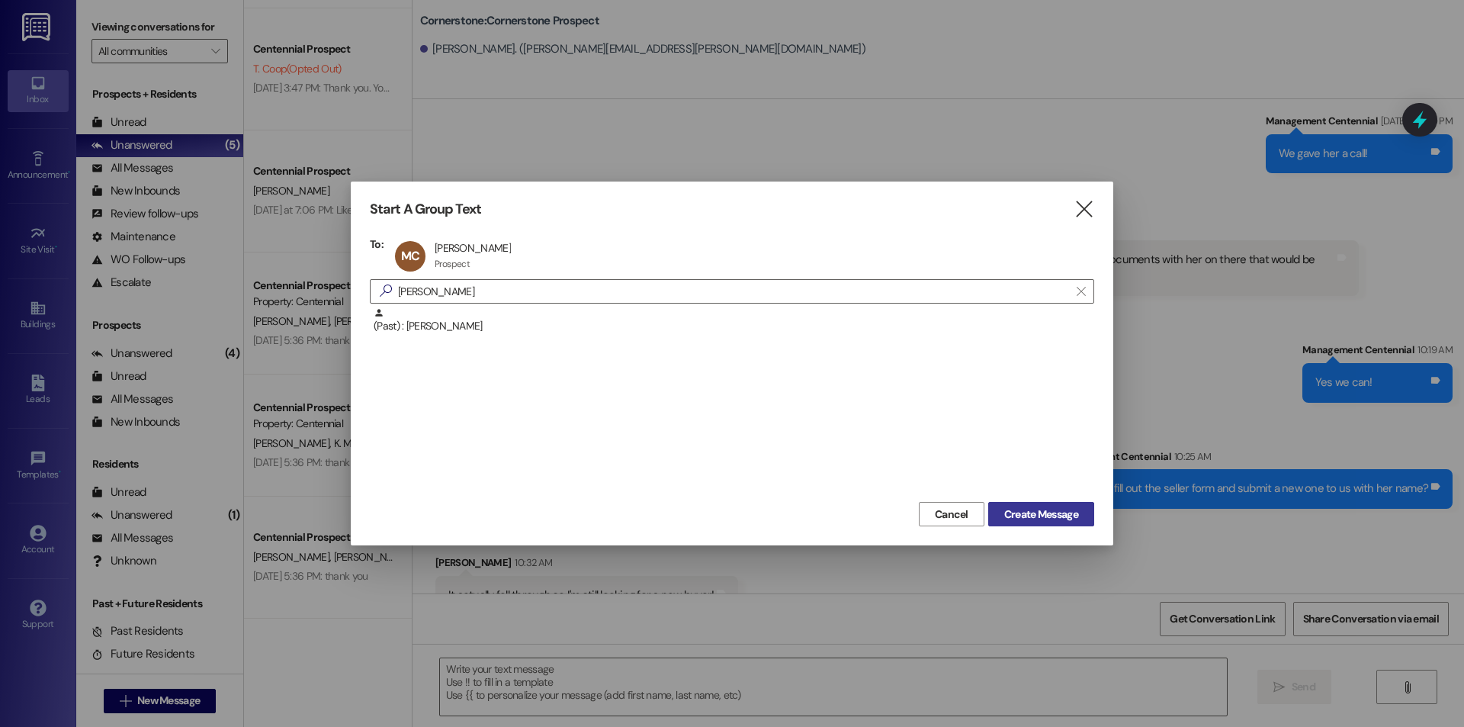
click at [1004, 517] on span "Create Message" at bounding box center [1041, 514] width 74 height 16
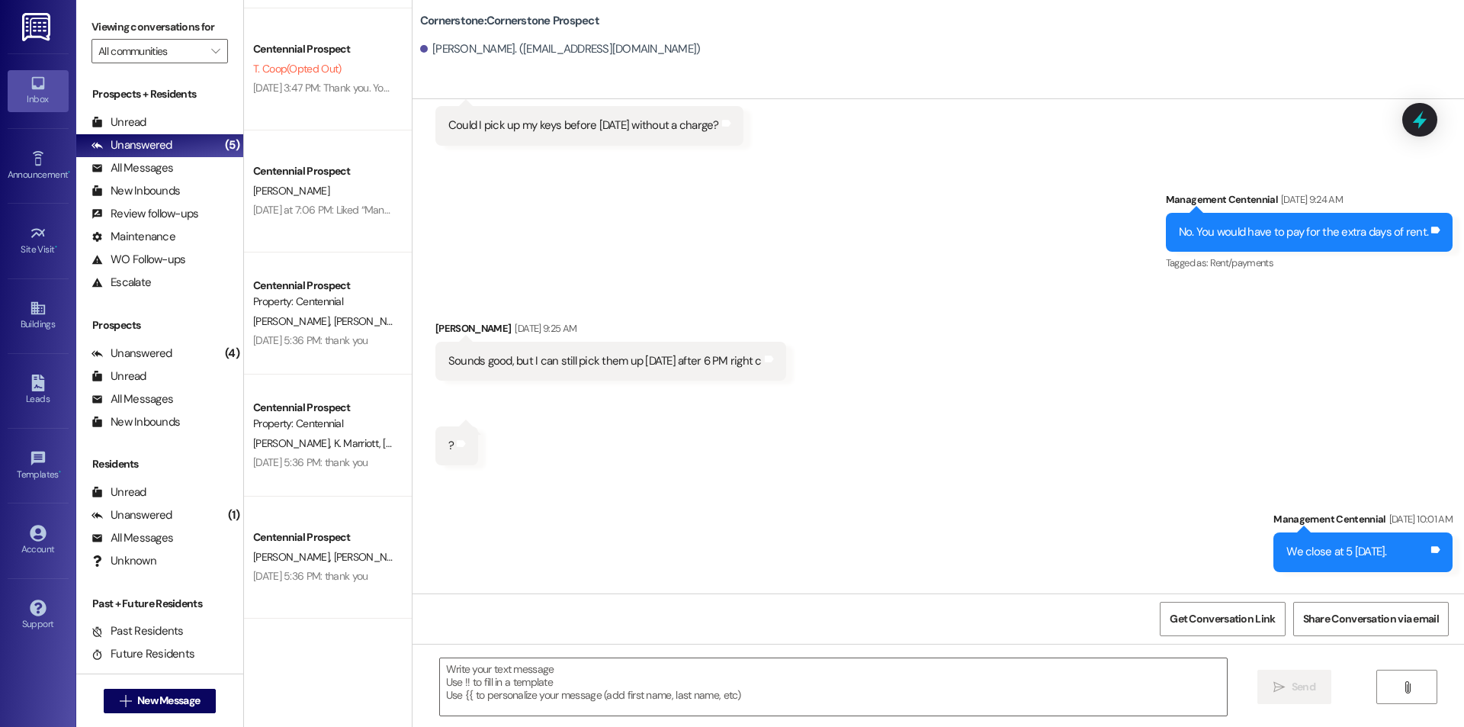
scroll to position [6381, 0]
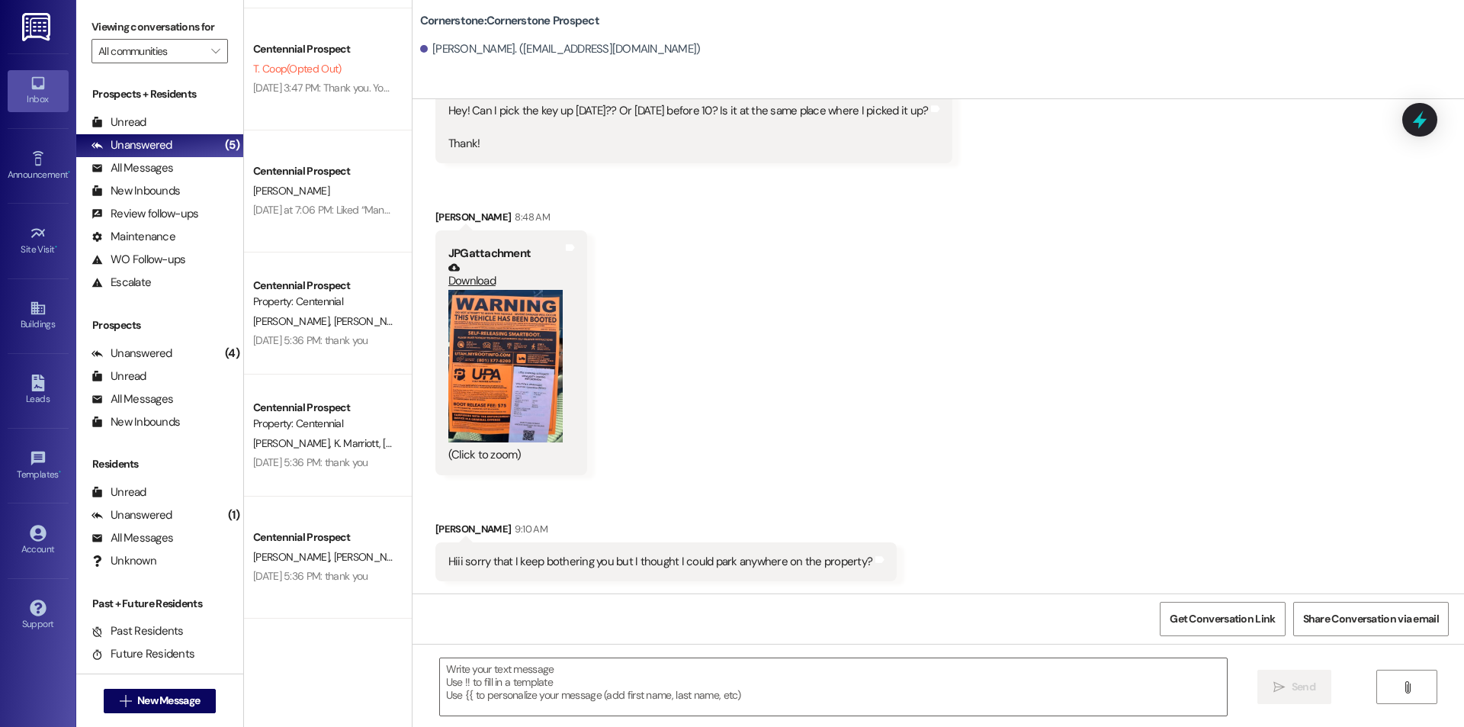
click at [518, 352] on button "Zoom image" at bounding box center [505, 366] width 114 height 153
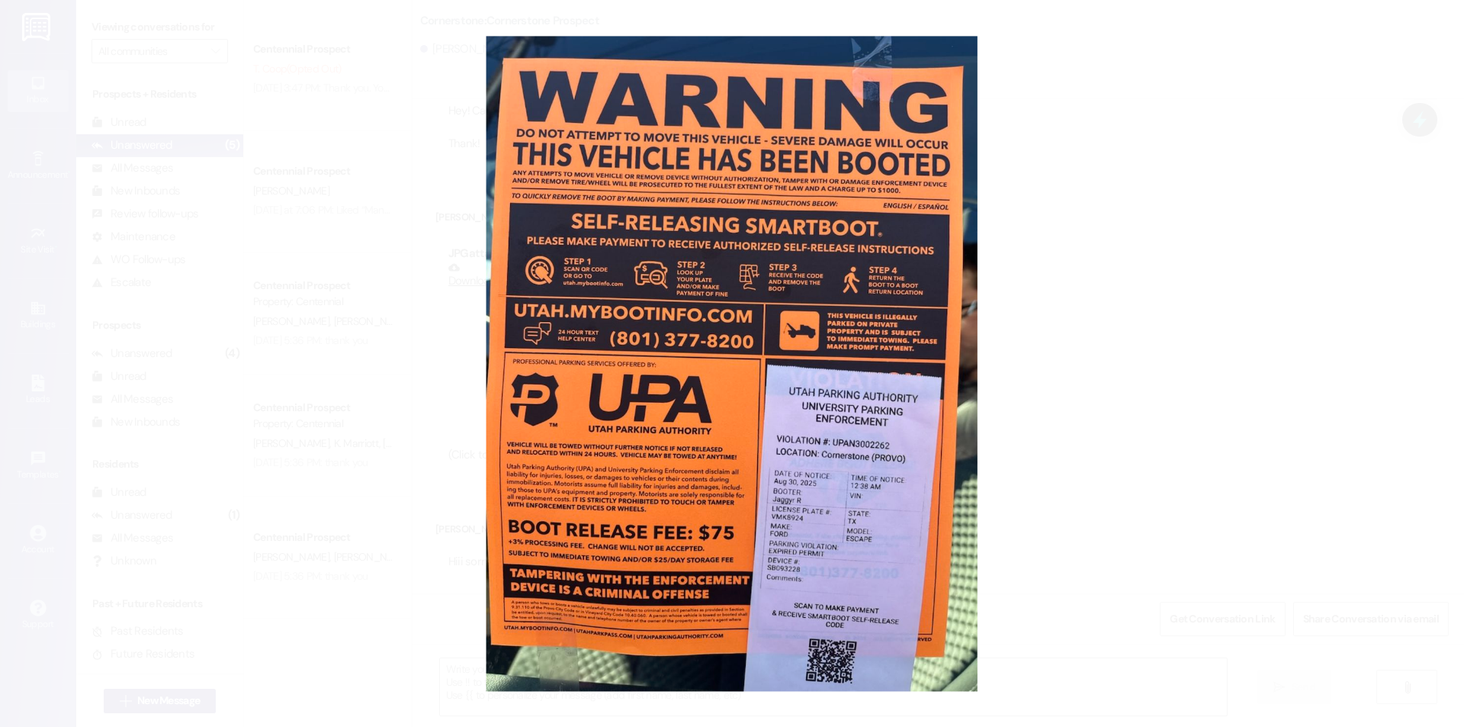
click at [399, 449] on button "Unzoom image" at bounding box center [732, 363] width 1464 height 727
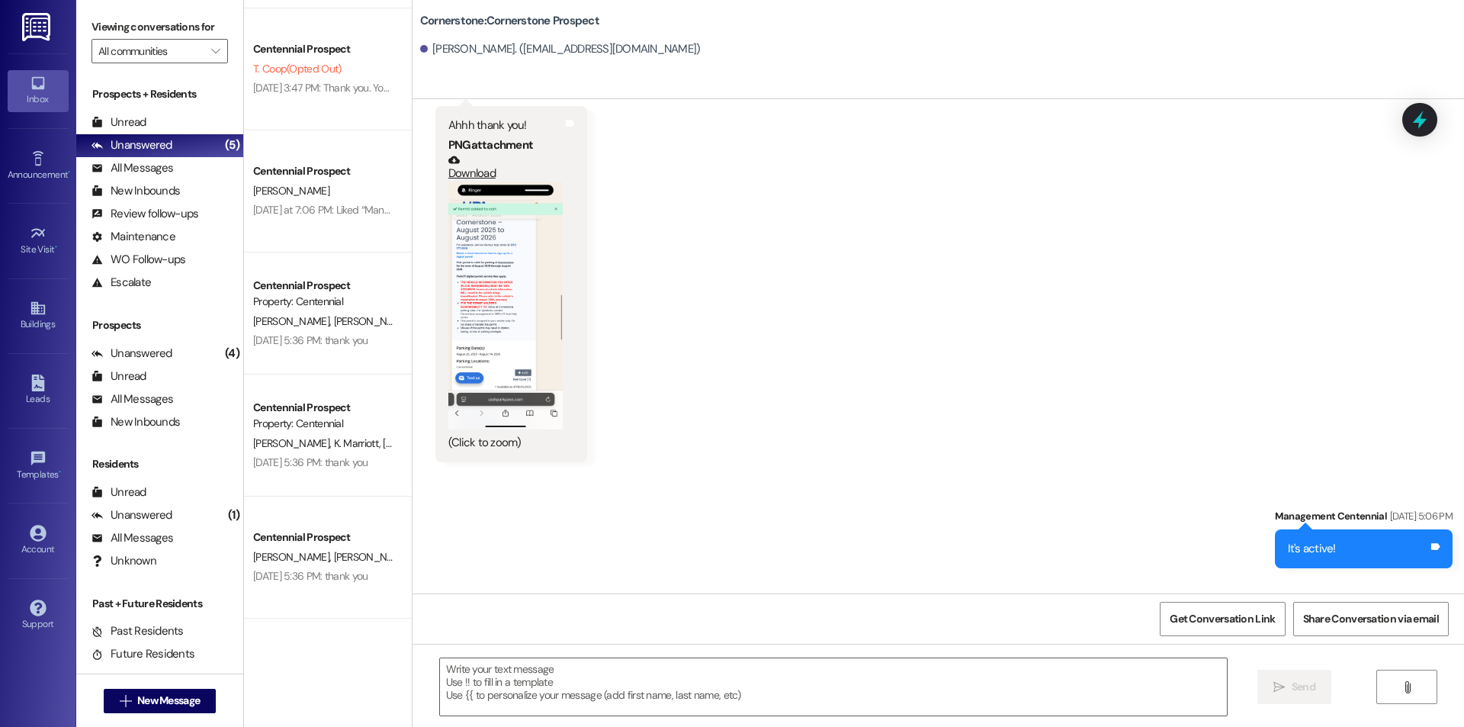
scroll to position [4780, 0]
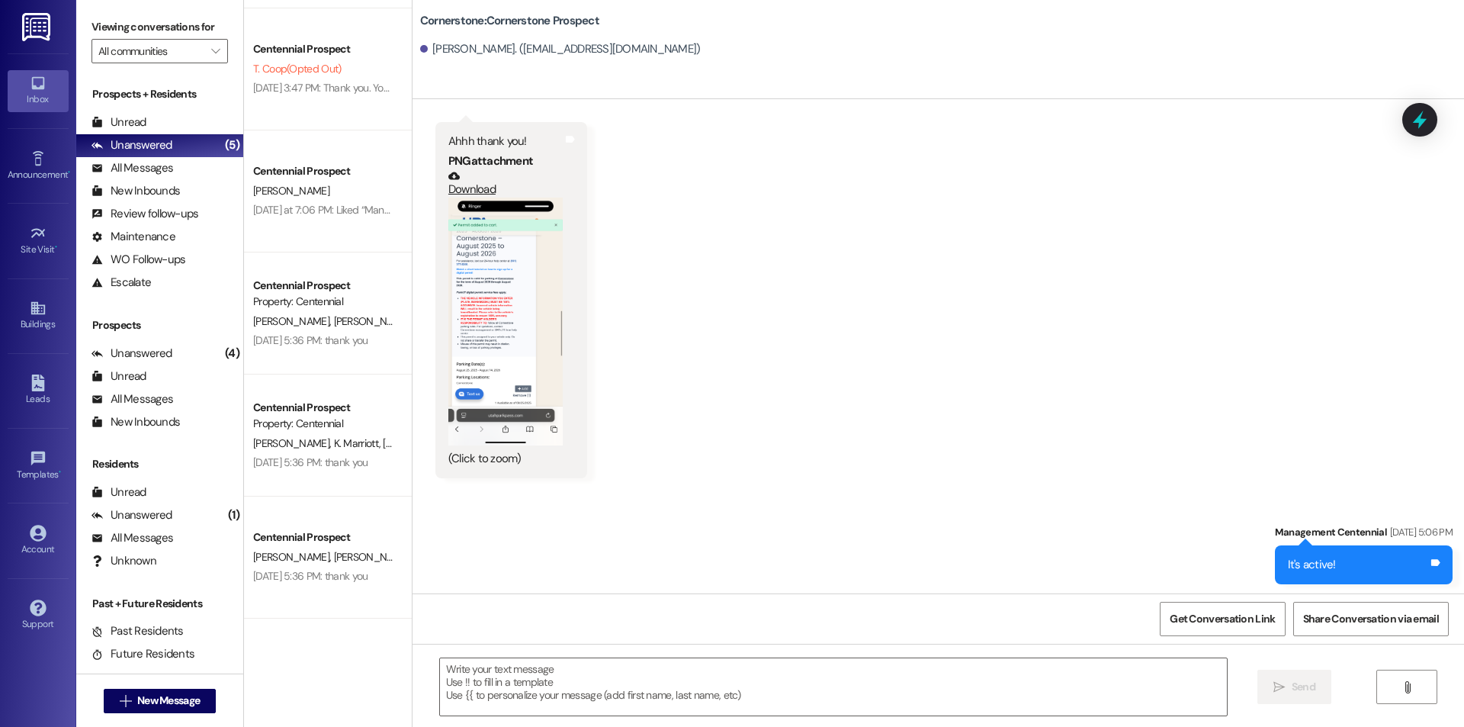
click at [512, 336] on button "Zoom image" at bounding box center [505, 322] width 114 height 248
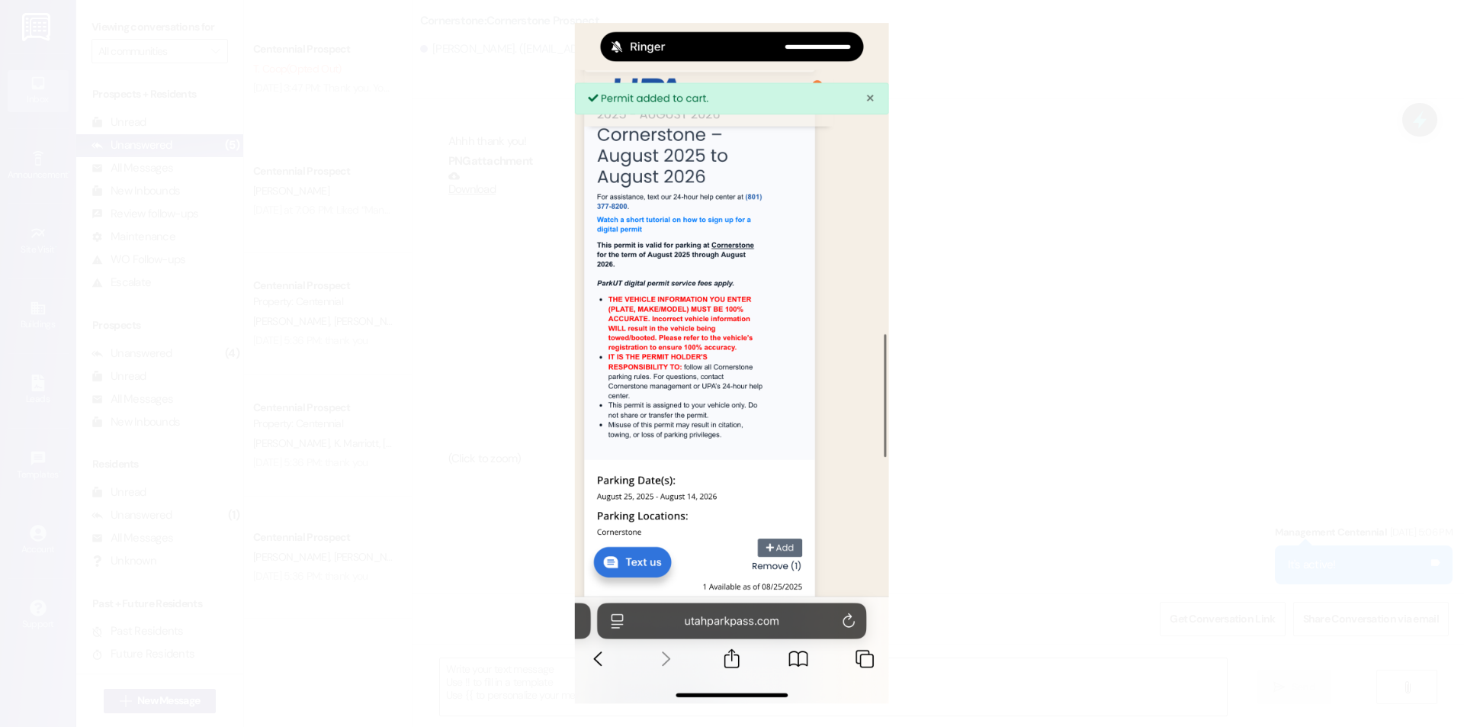
click at [997, 396] on button "Unzoom image" at bounding box center [732, 363] width 1464 height 727
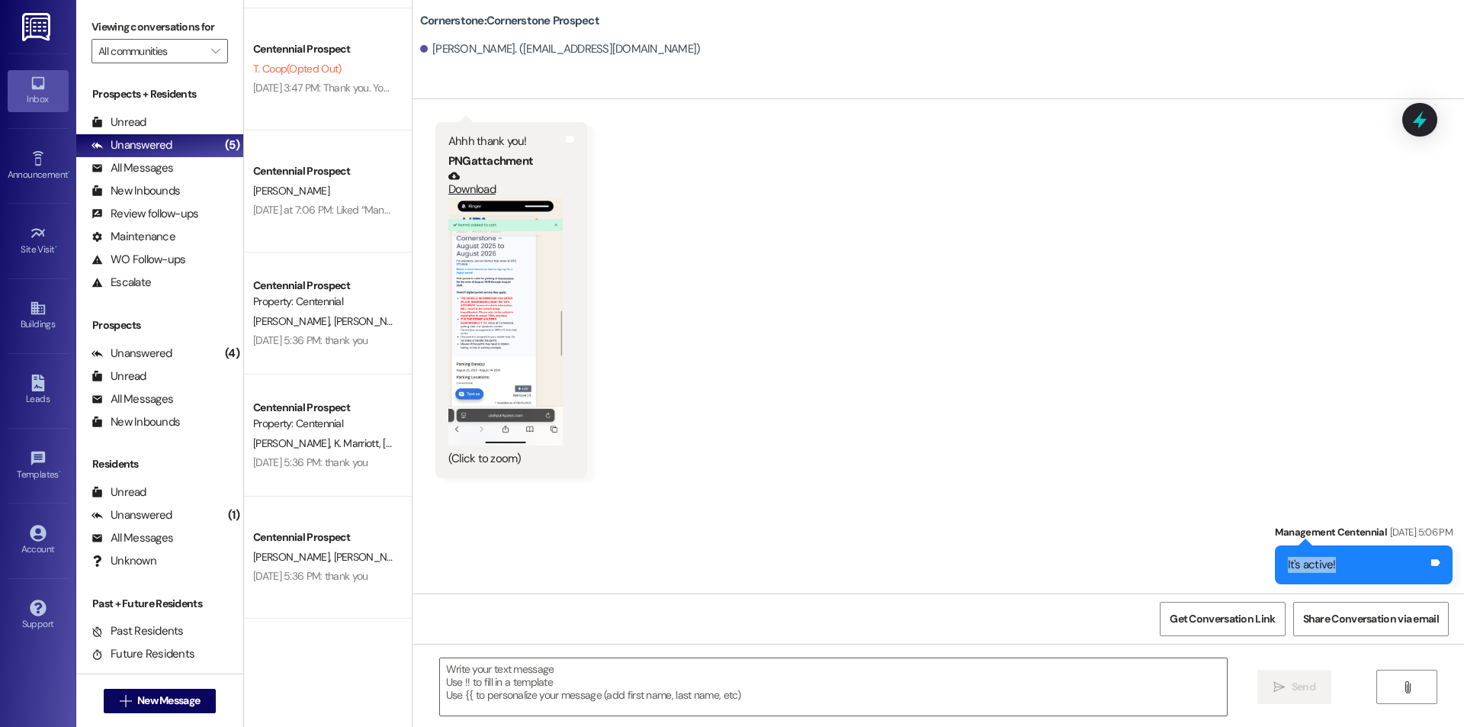
drag, startPoint x: 1319, startPoint y: 573, endPoint x: 1180, endPoint y: 562, distance: 139.3
click at [1180, 562] on div "Sent via SMS Management Centennial [DATE] 5:06 PM It's active! Tags and notes" at bounding box center [939, 543] width 1052 height 106
click at [1101, 531] on div "Sent via SMS Management Centennial [DATE] 5:06 PM It's active! Tags and notes" at bounding box center [939, 543] width 1052 height 106
click at [526, 332] on button "Zoom image" at bounding box center [505, 322] width 114 height 248
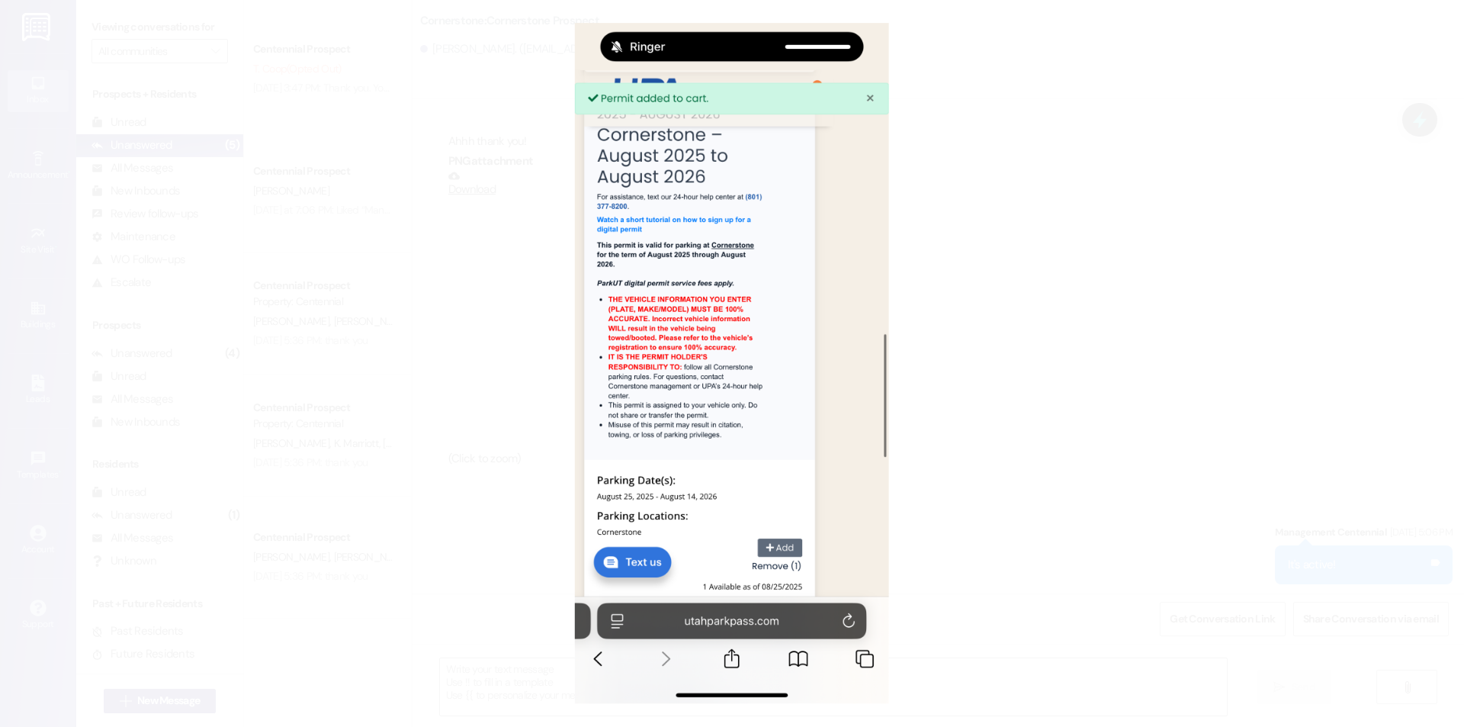
click at [1026, 377] on button "Unzoom image" at bounding box center [732, 363] width 1464 height 727
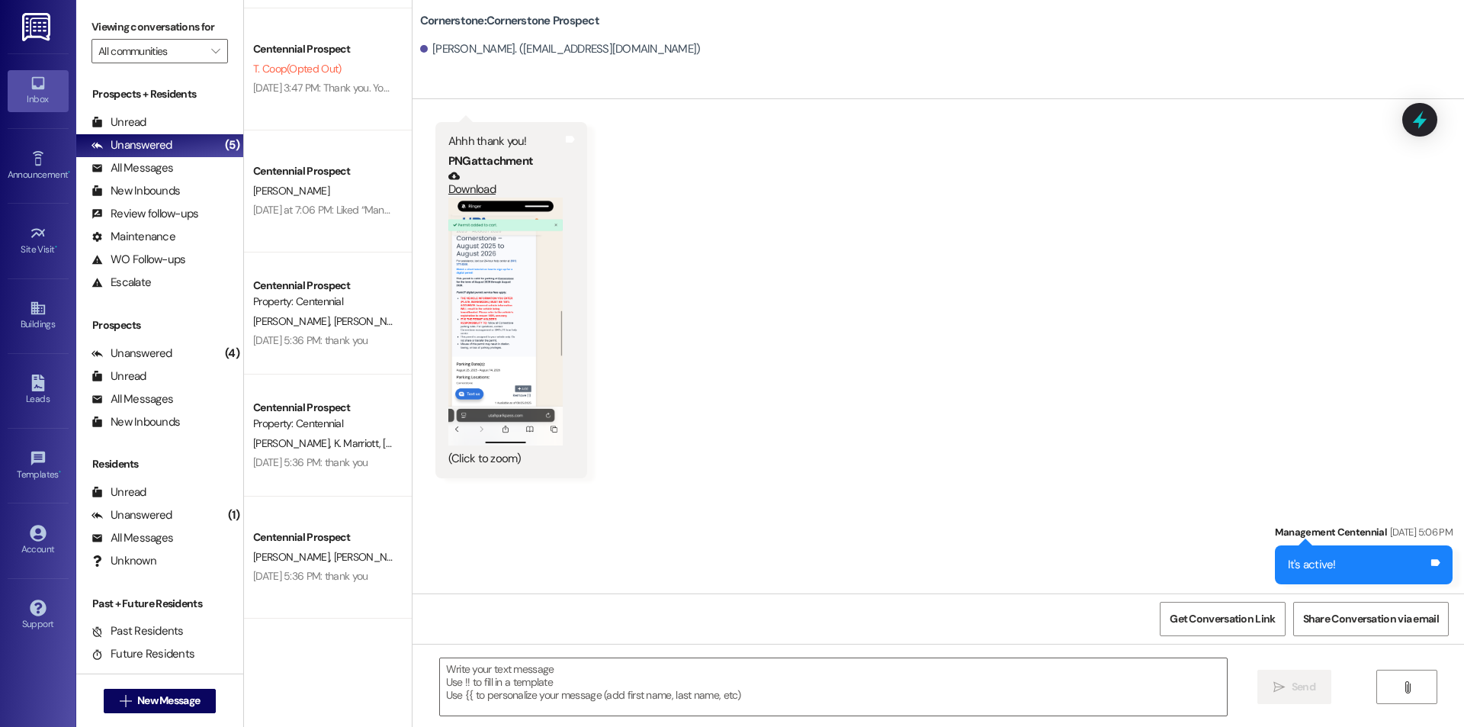
click at [511, 351] on button "Zoom image" at bounding box center [505, 322] width 114 height 248
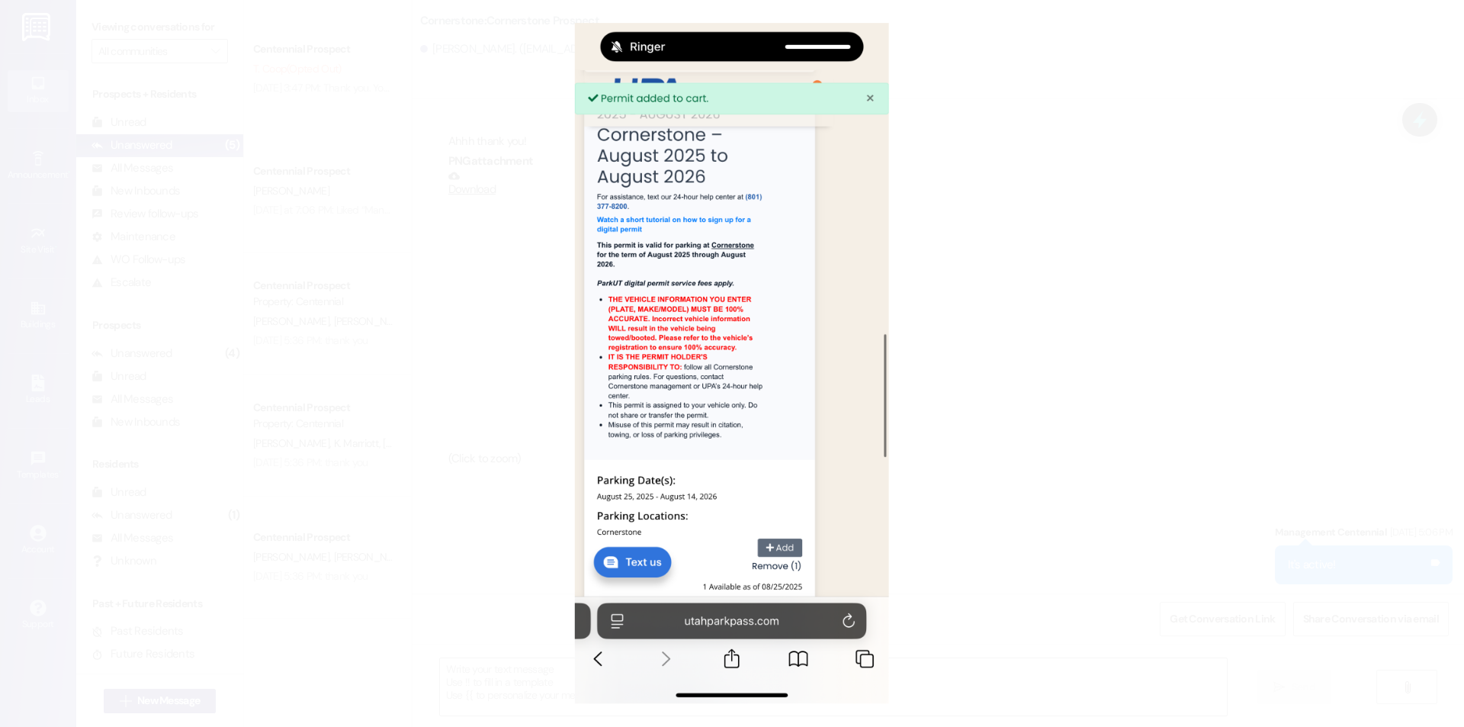
click at [509, 350] on button "Unzoom image" at bounding box center [732, 363] width 1464 height 727
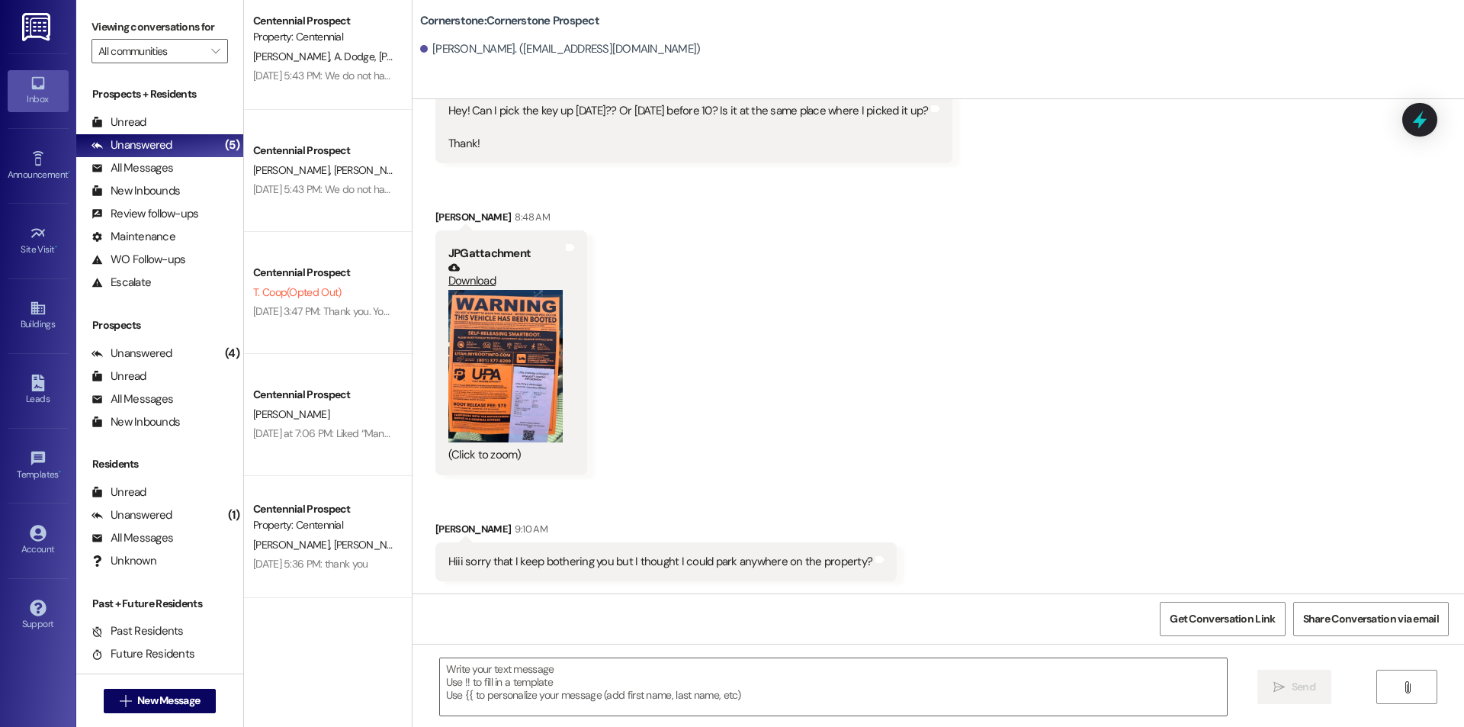
scroll to position [0, 0]
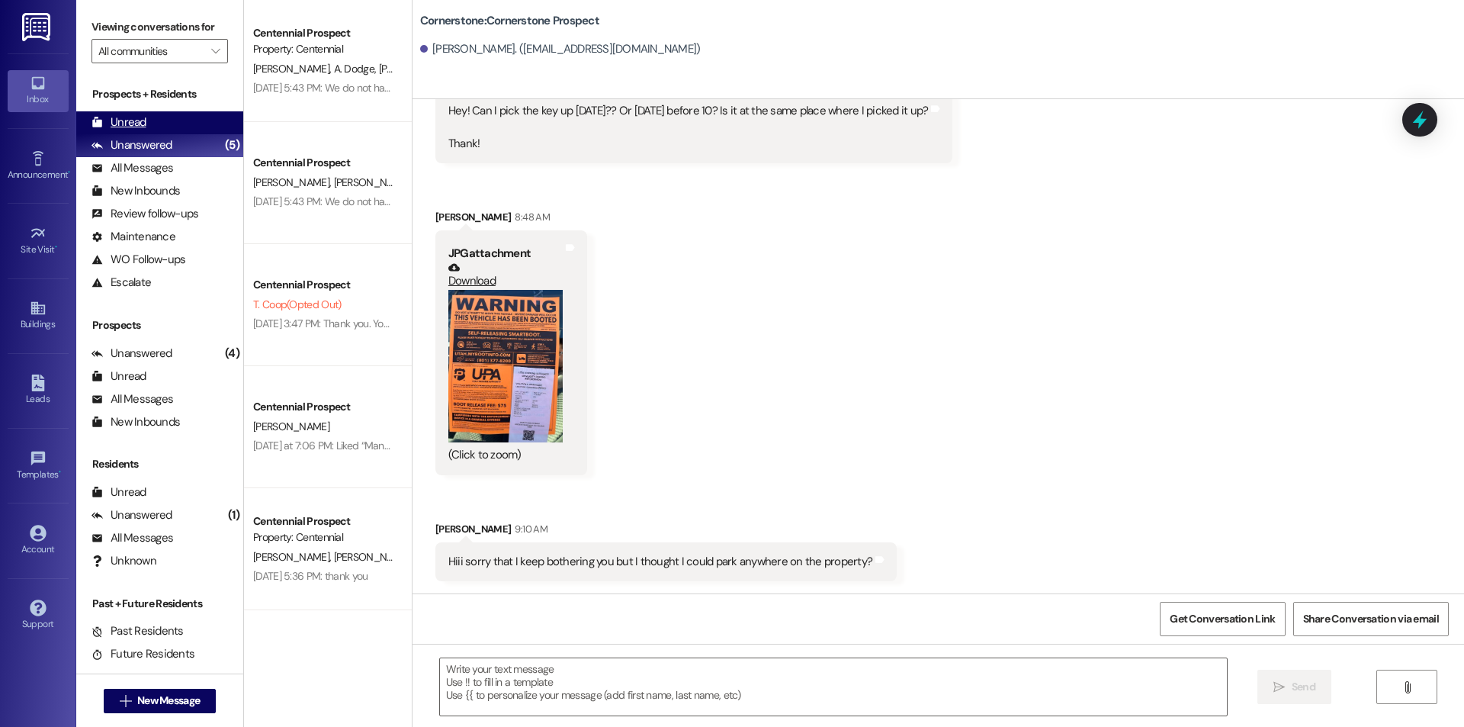
click at [191, 128] on div "Unread (0)" at bounding box center [159, 122] width 167 height 23
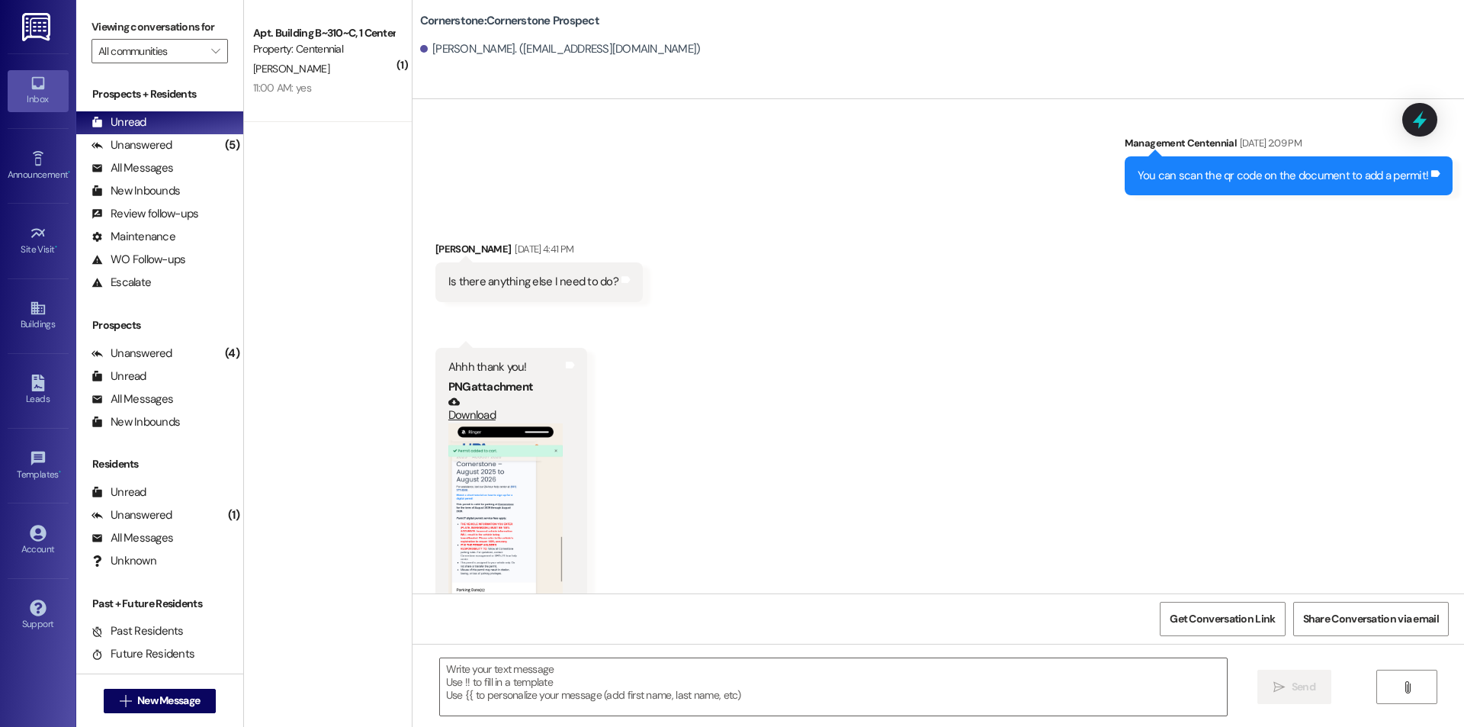
scroll to position [4551, 0]
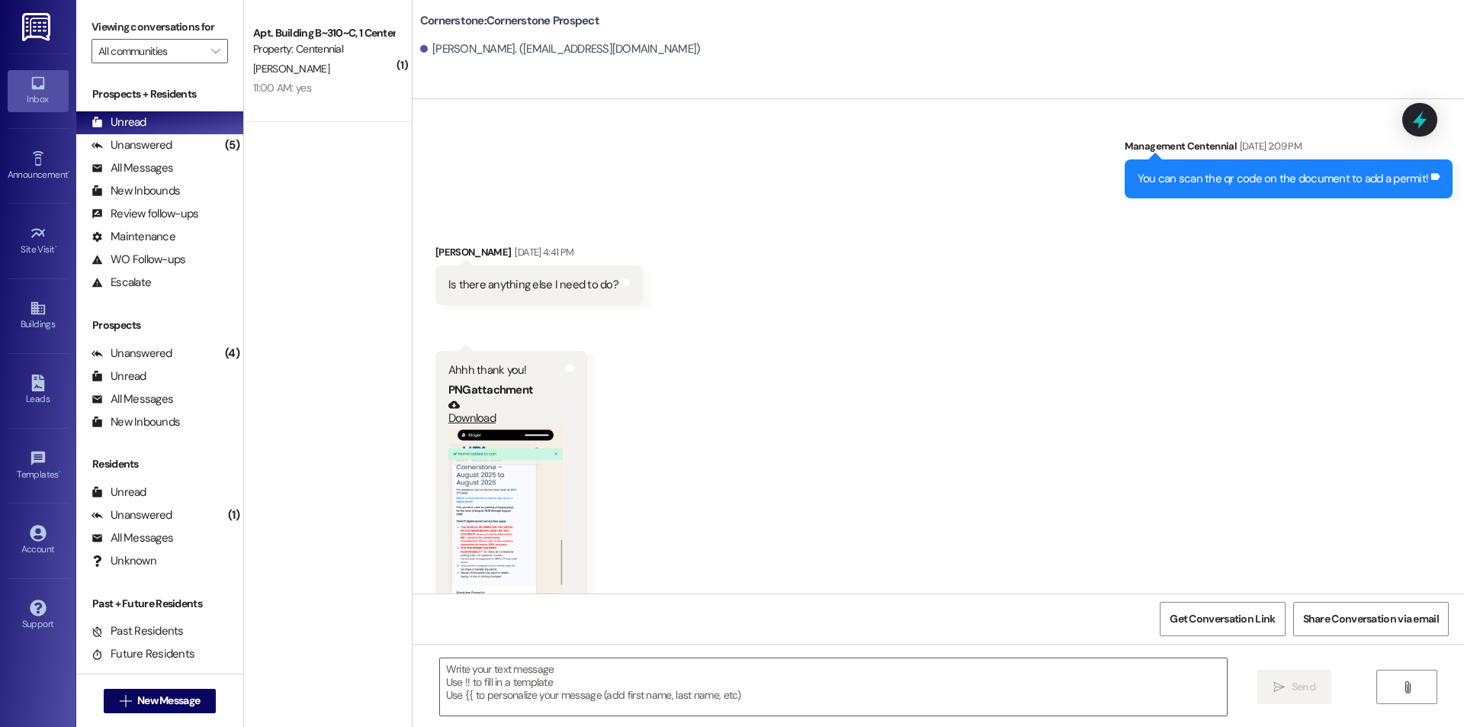
click at [498, 495] on button "Zoom image" at bounding box center [505, 550] width 114 height 248
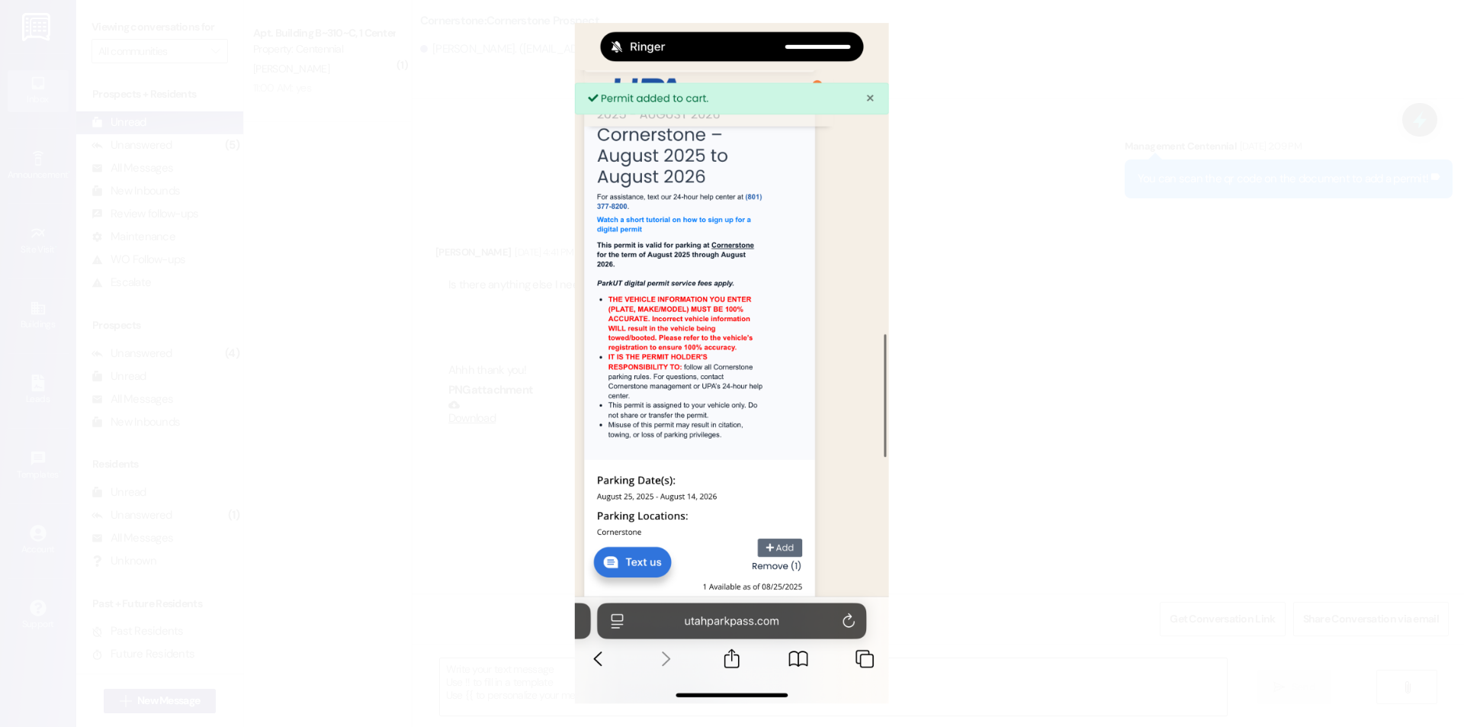
click at [407, 412] on button "Unzoom image" at bounding box center [732, 363] width 1464 height 727
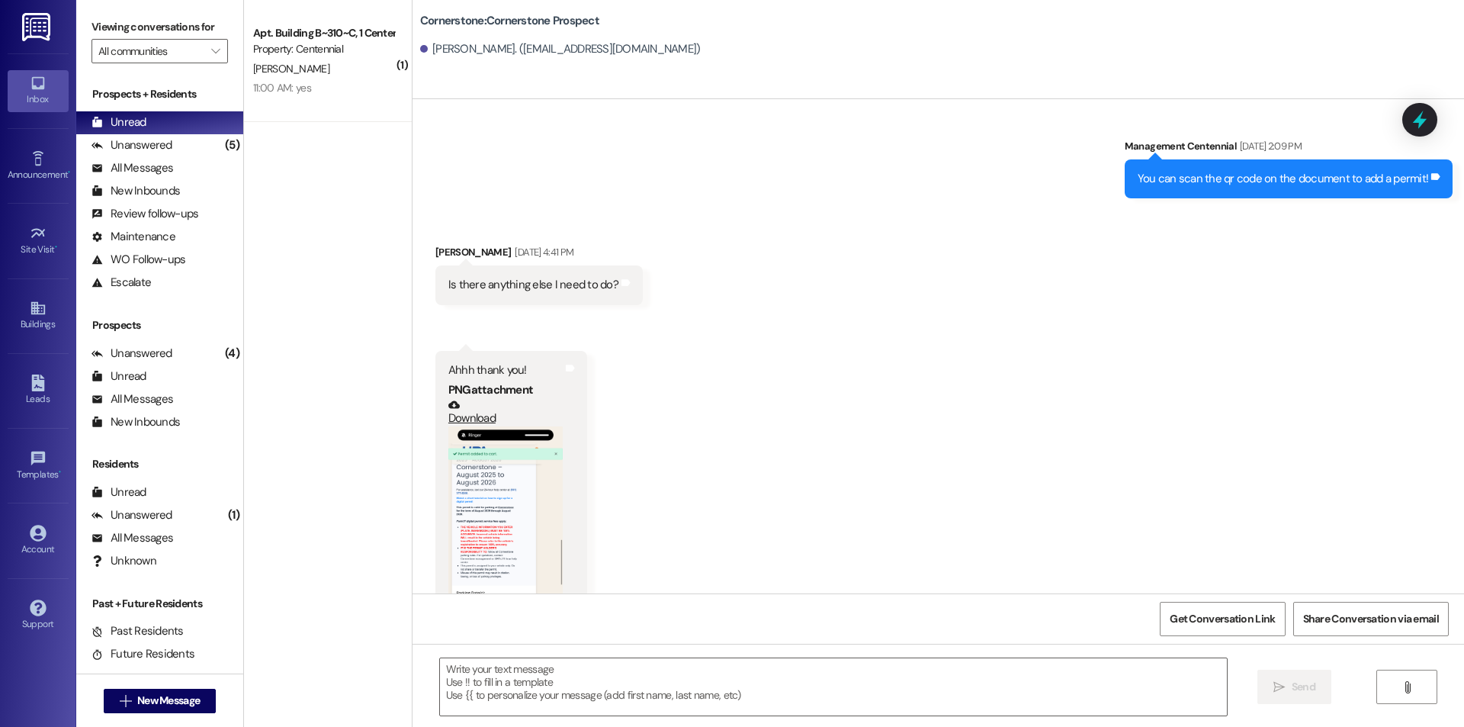
click at [509, 506] on button "Zoom image" at bounding box center [505, 550] width 114 height 248
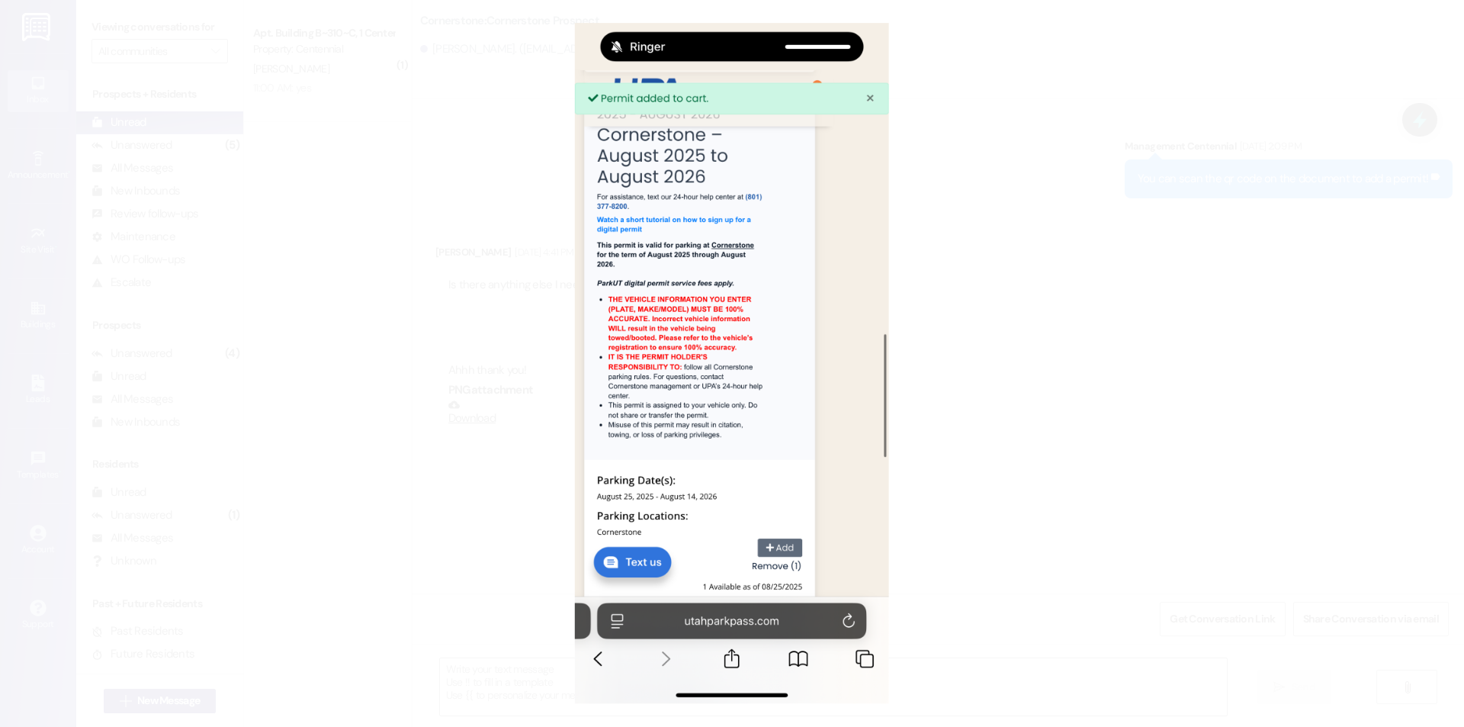
click at [1036, 407] on button "Unzoom image" at bounding box center [732, 363] width 1464 height 727
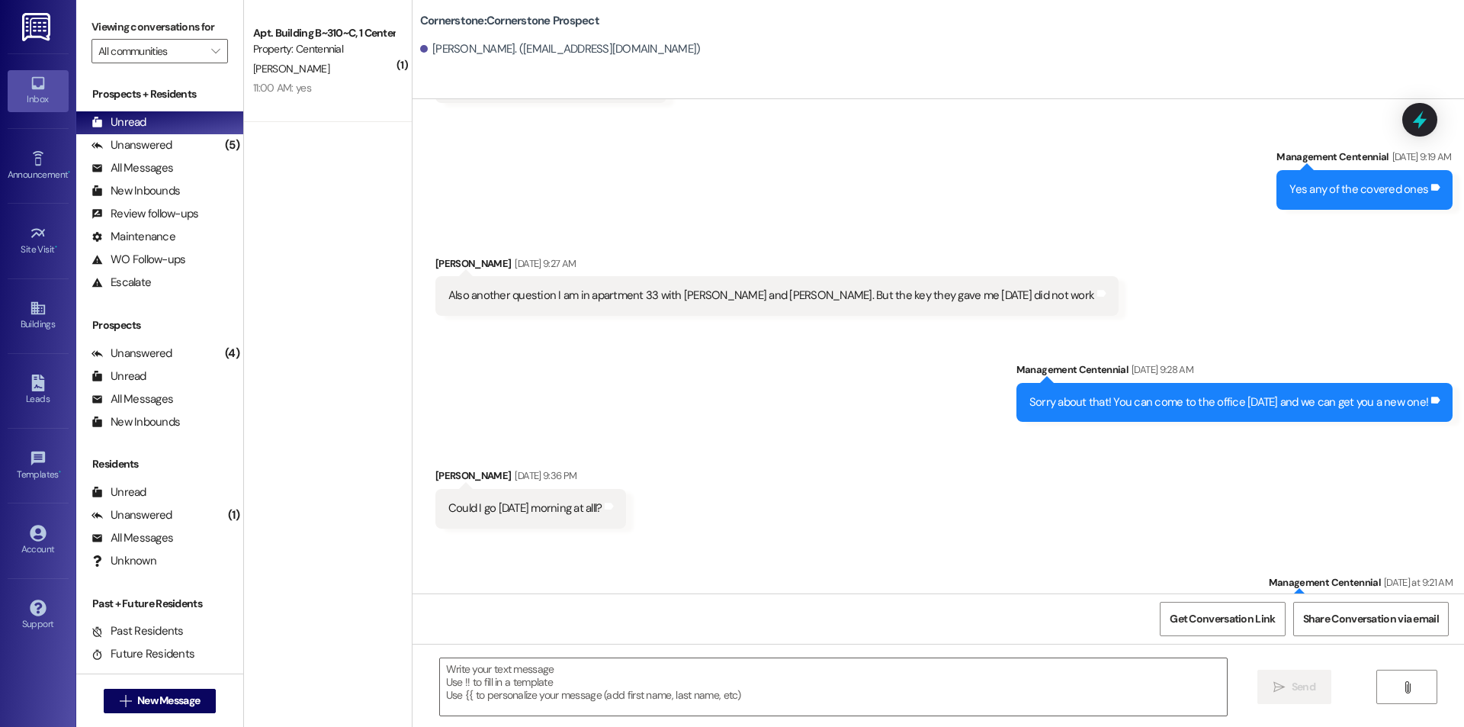
scroll to position [6381, 0]
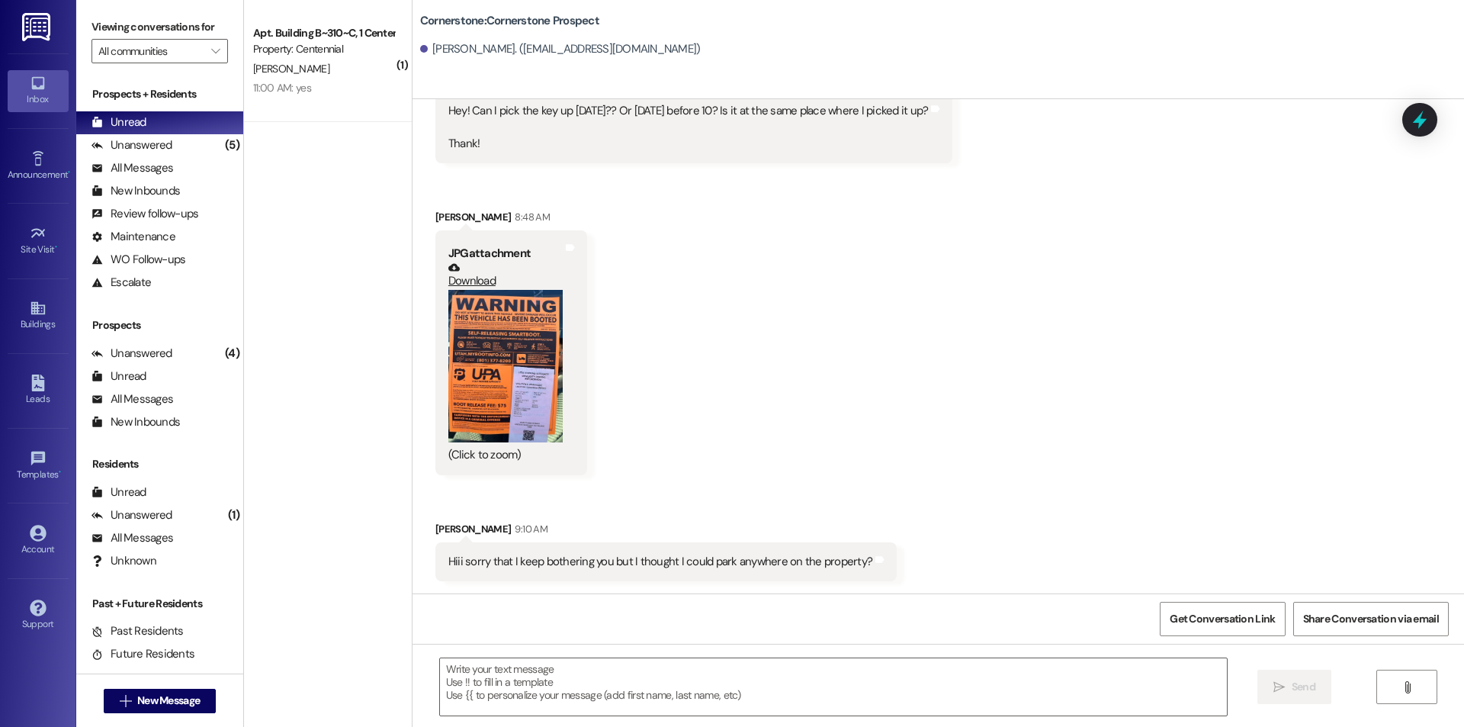
click at [489, 351] on button "Zoom image" at bounding box center [505, 366] width 114 height 153
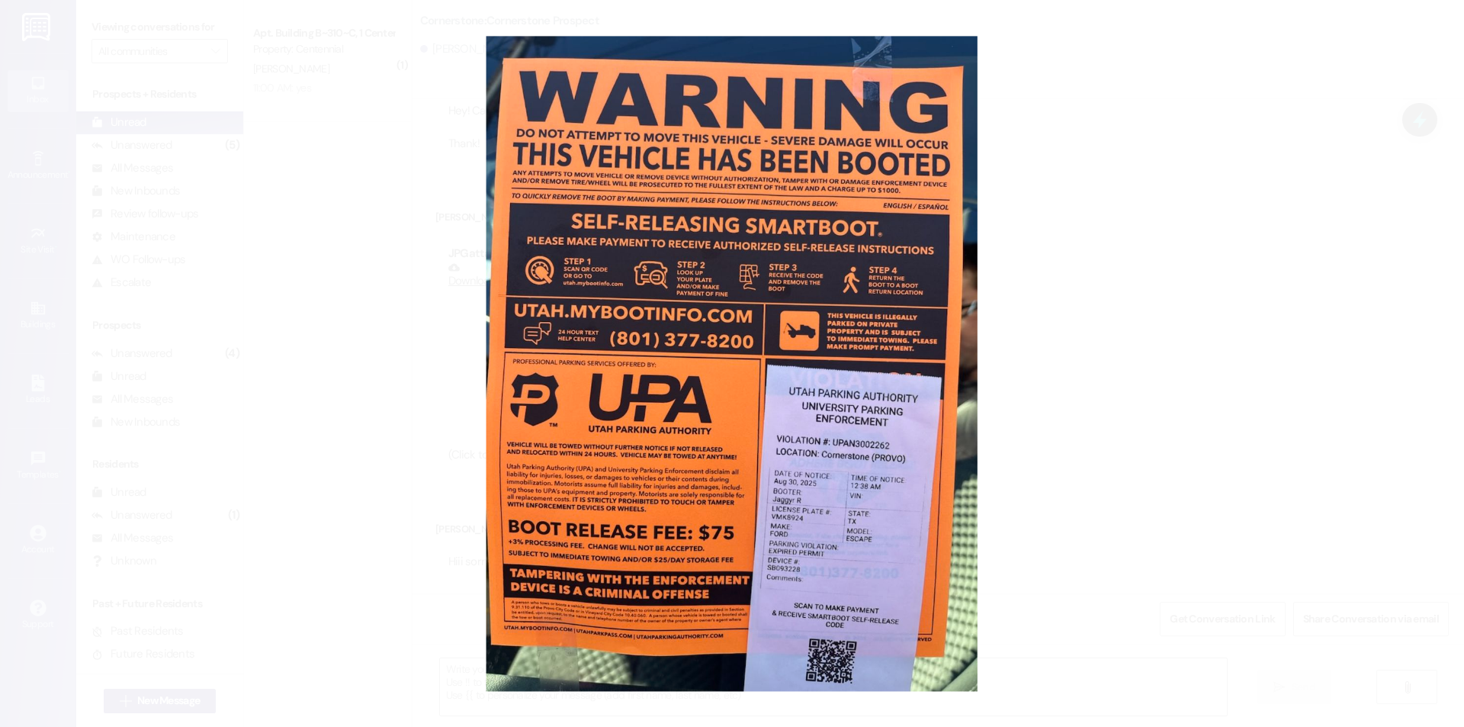
click at [359, 406] on button "Unzoom image" at bounding box center [732, 363] width 1464 height 727
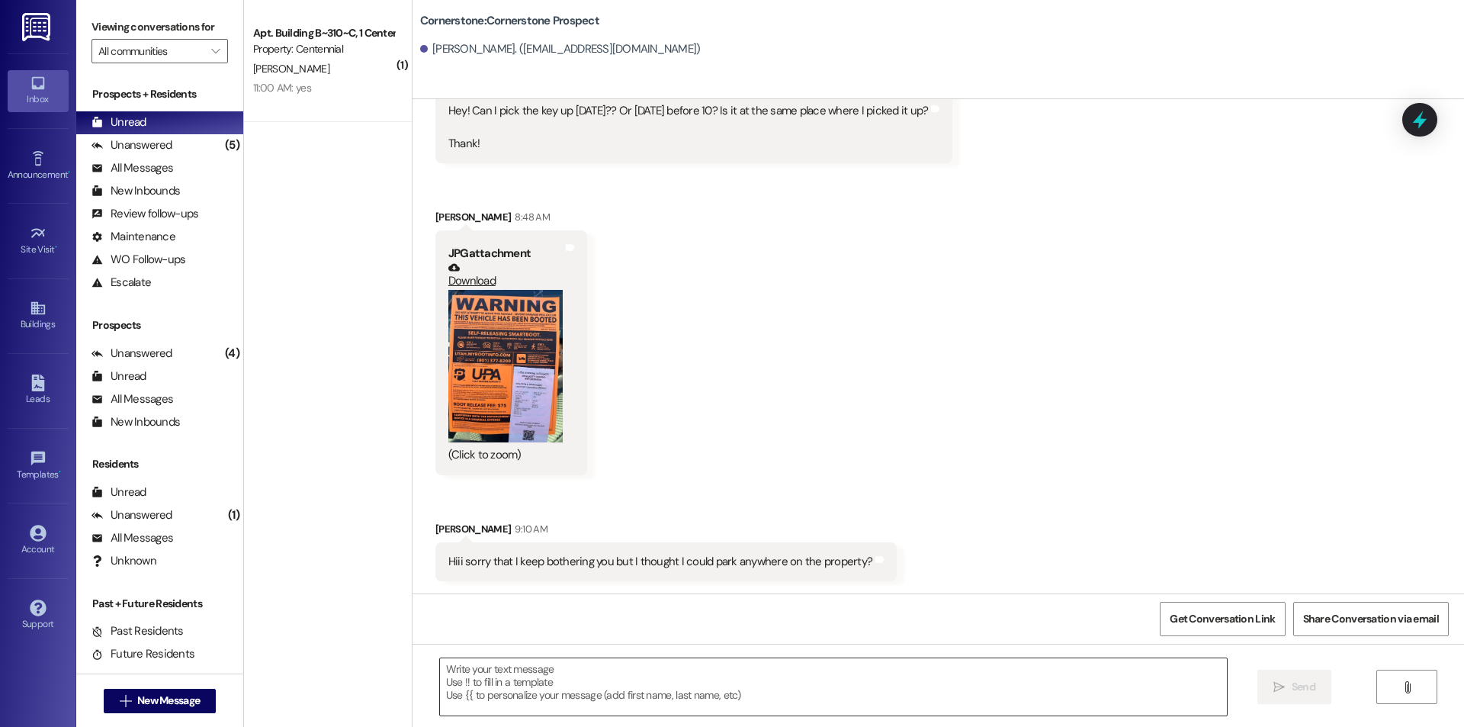
click at [549, 683] on textarea at bounding box center [833, 686] width 787 height 57
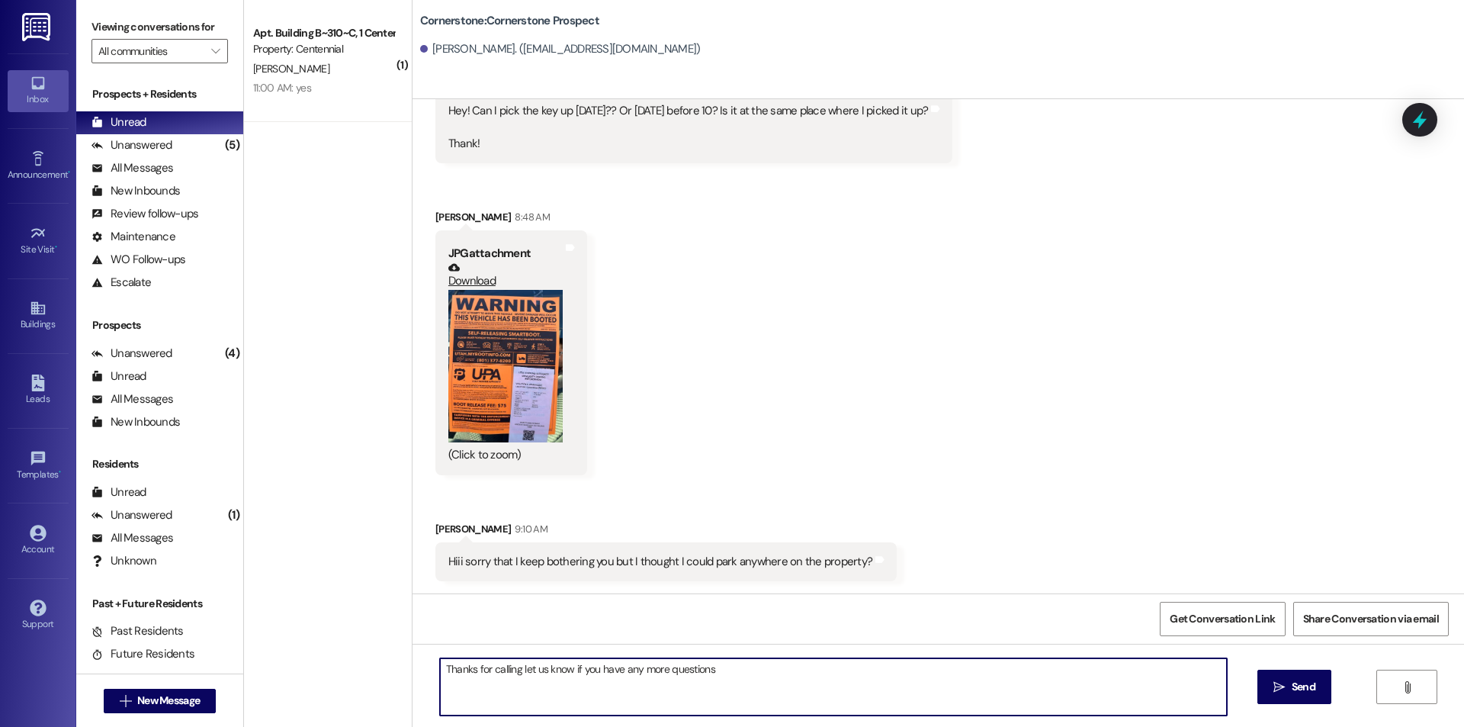
type textarea "Thanks for calling let us know if you have any more questions!"
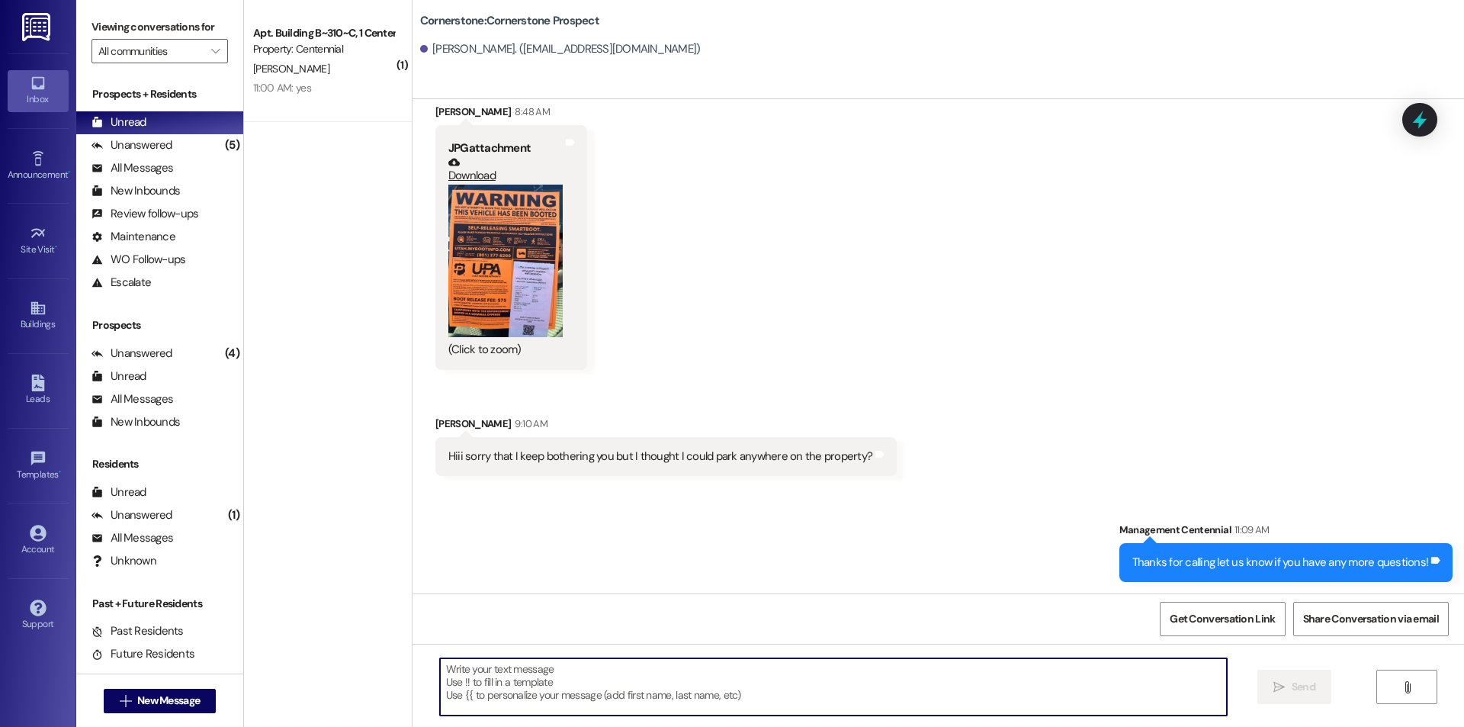
scroll to position [6487, 0]
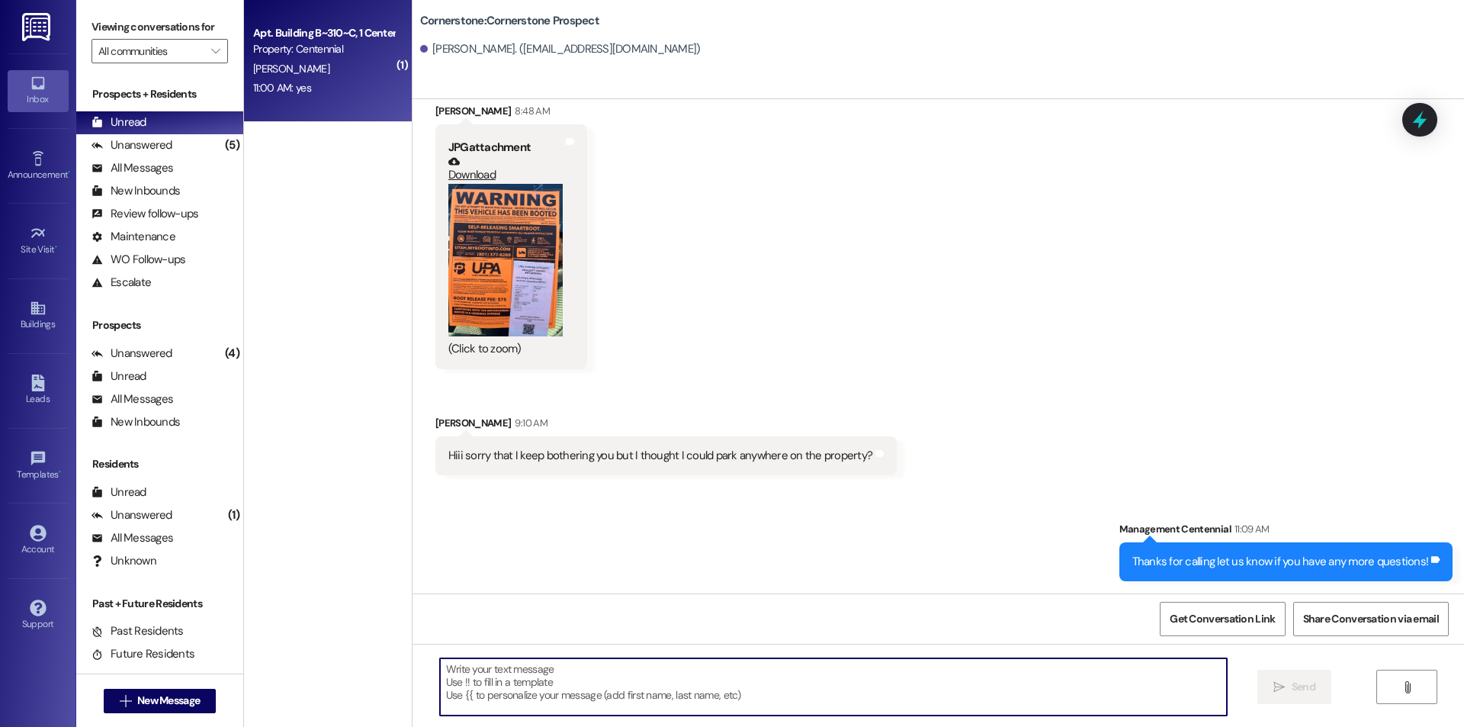
click at [326, 86] on div "11:00 AM: yes 11:00 AM: yes" at bounding box center [324, 88] width 144 height 19
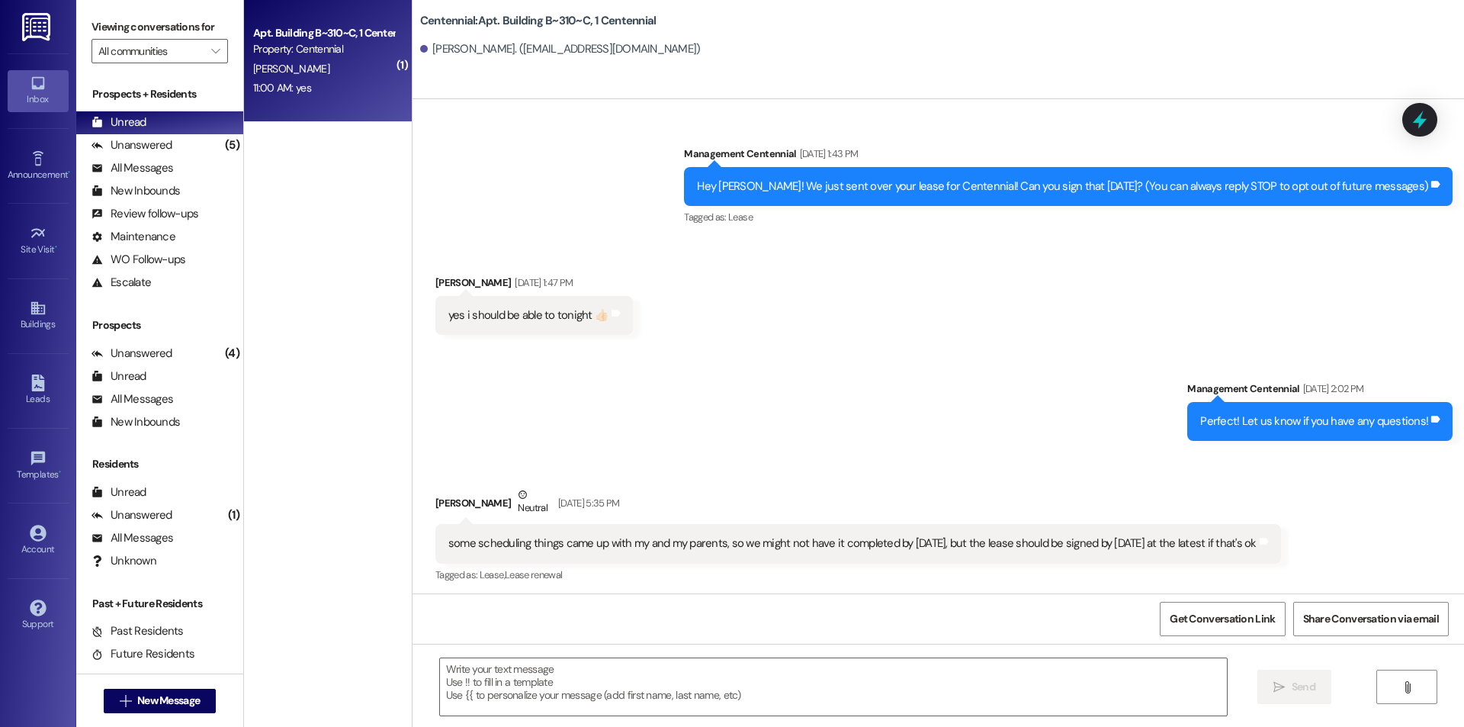
scroll to position [14796, 0]
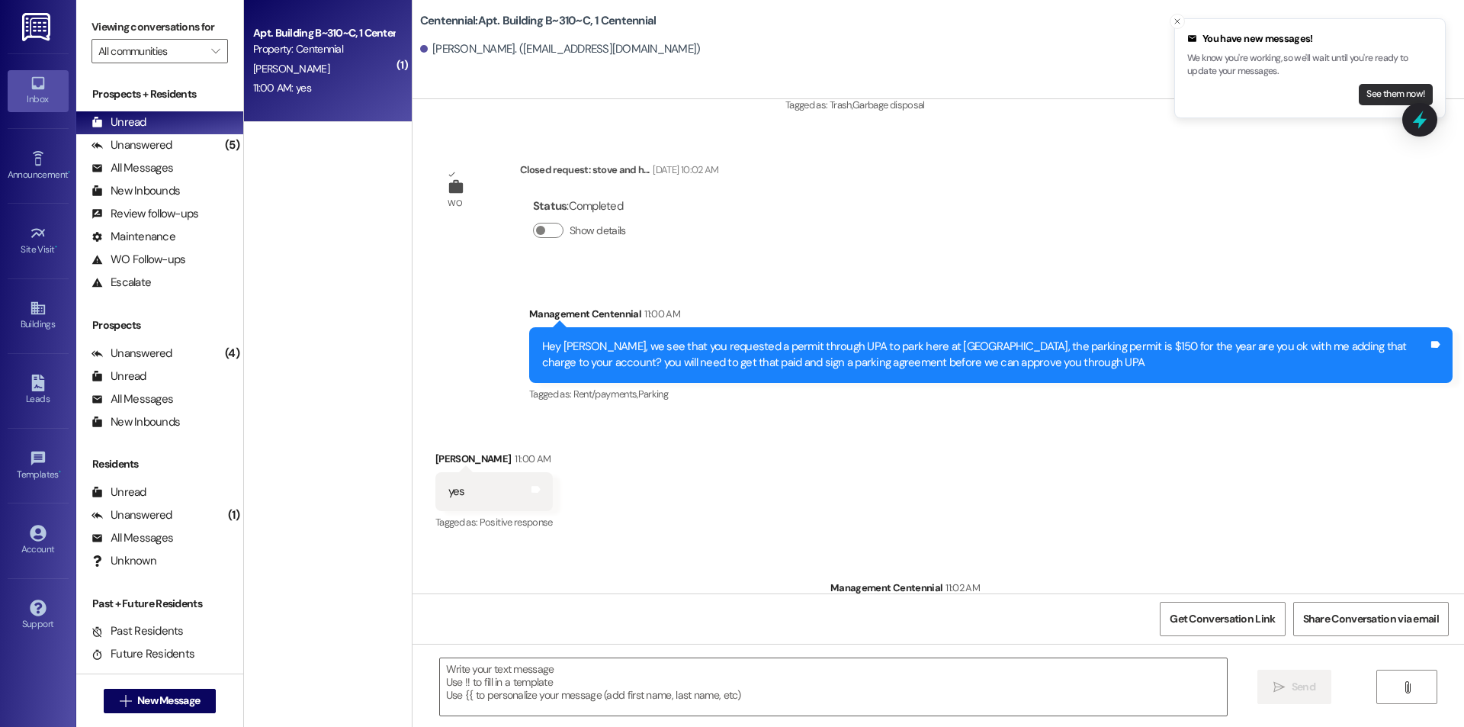
click at [1366, 89] on button "See them now!" at bounding box center [1396, 94] width 74 height 21
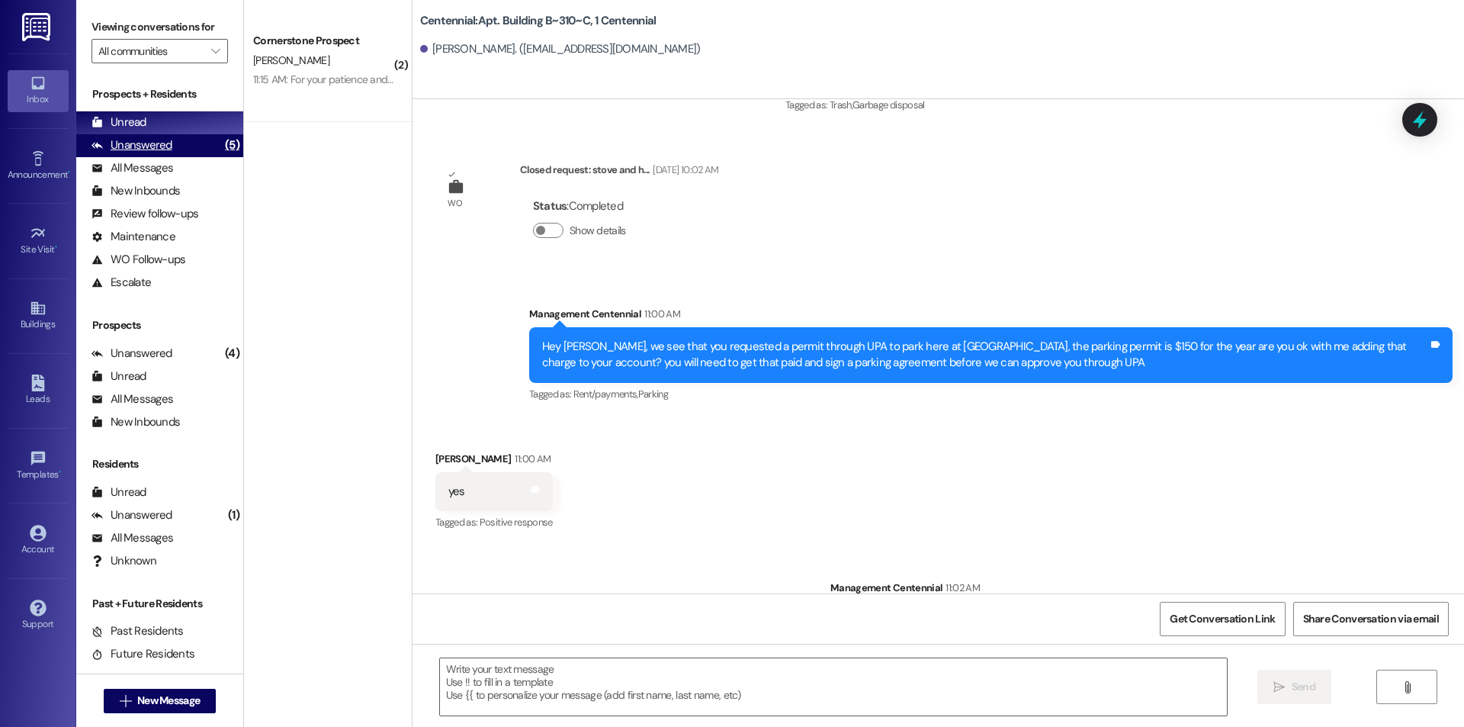
click at [196, 146] on div "Unanswered (5)" at bounding box center [159, 145] width 167 height 23
click at [191, 129] on div "Unread (0)" at bounding box center [159, 122] width 167 height 23
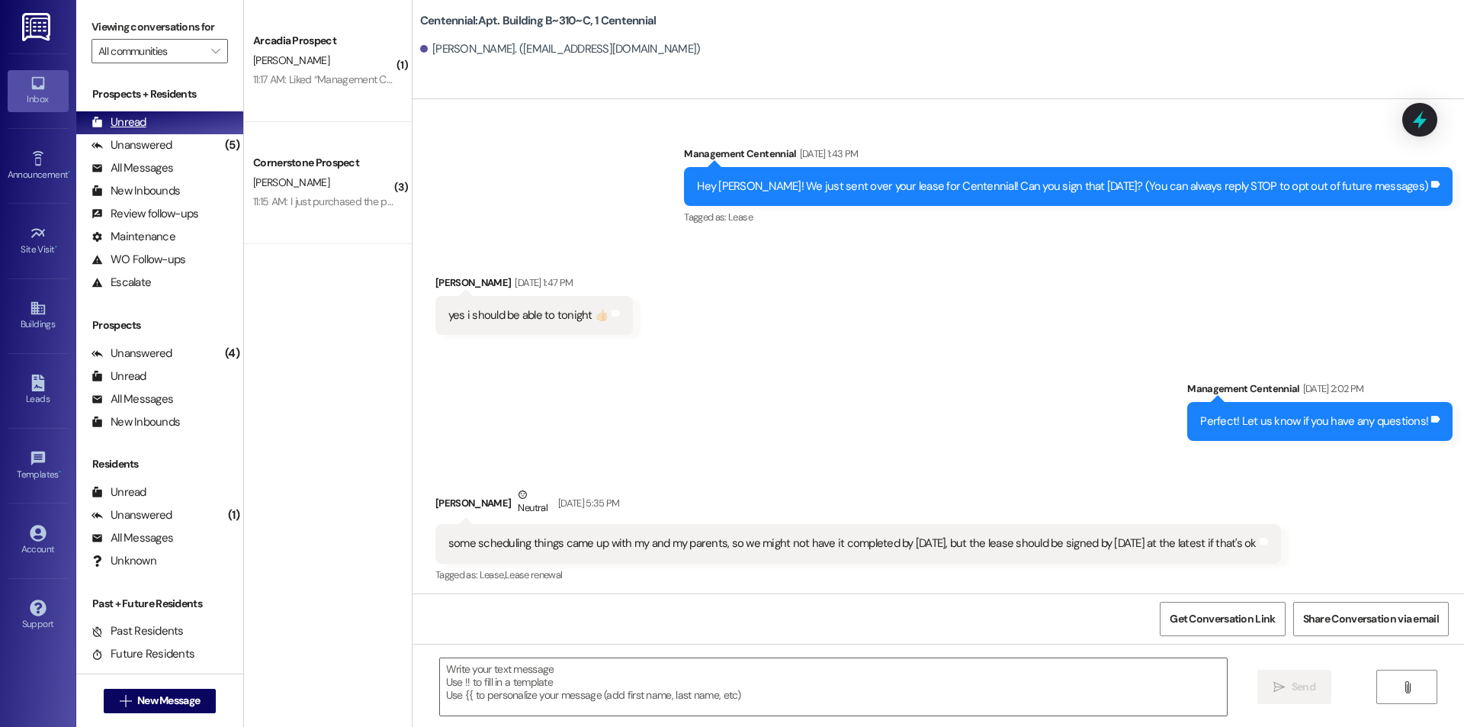
scroll to position [14666, 0]
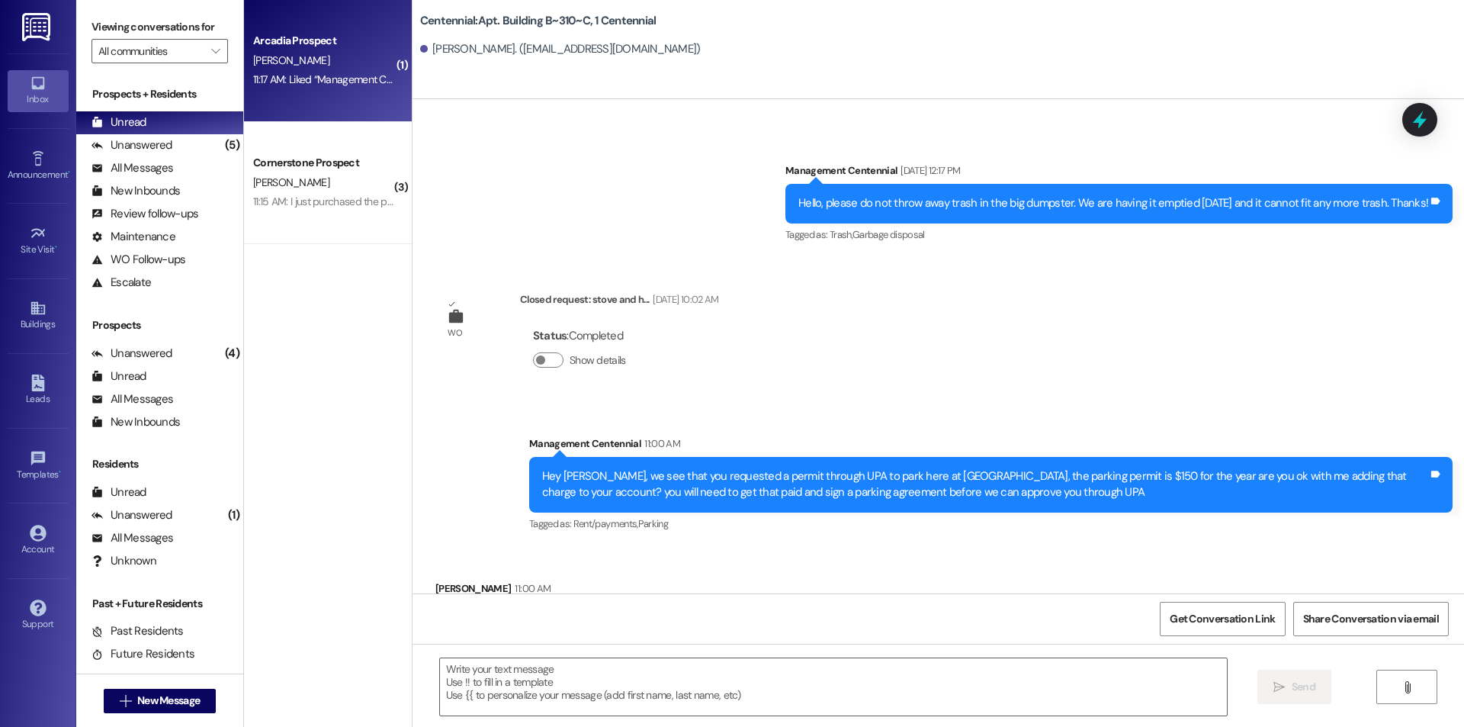
click at [316, 86] on div "11:17 AM: Liked “Management Centennial ([GEOGRAPHIC_DATA]): There is street par…" at bounding box center [841, 79] width 1176 height 14
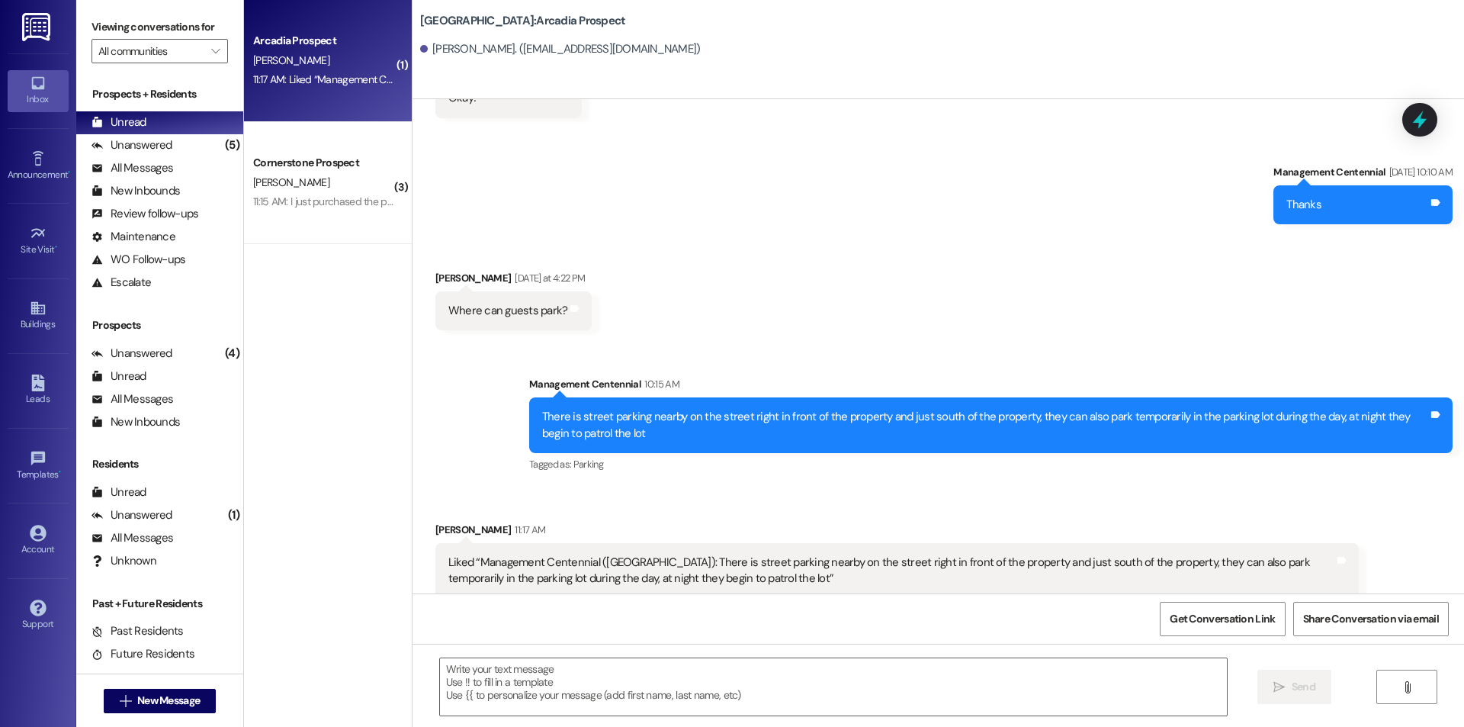
scroll to position [6804, 0]
drag, startPoint x: 869, startPoint y: 708, endPoint x: 859, endPoint y: 684, distance: 25.6
click at [869, 708] on textarea at bounding box center [833, 686] width 787 height 57
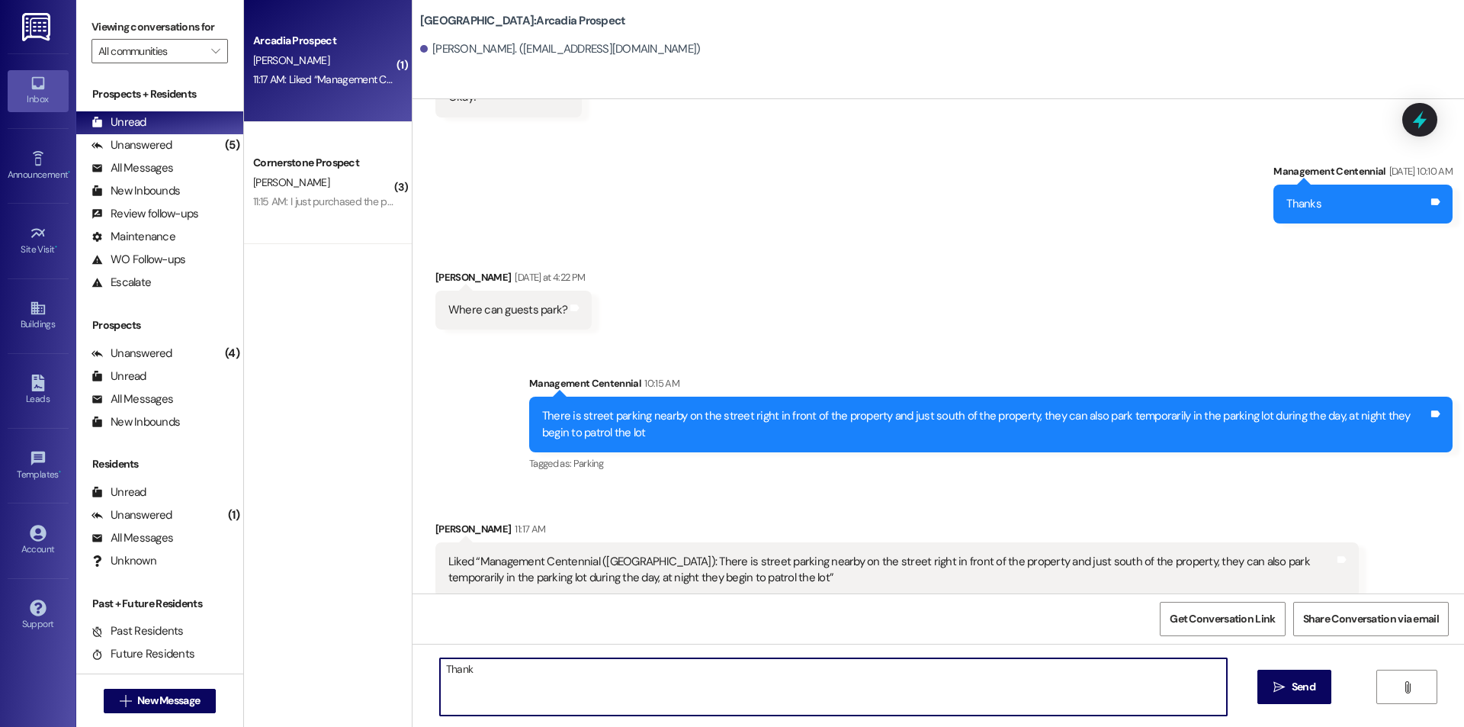
type textarea "Thanks"
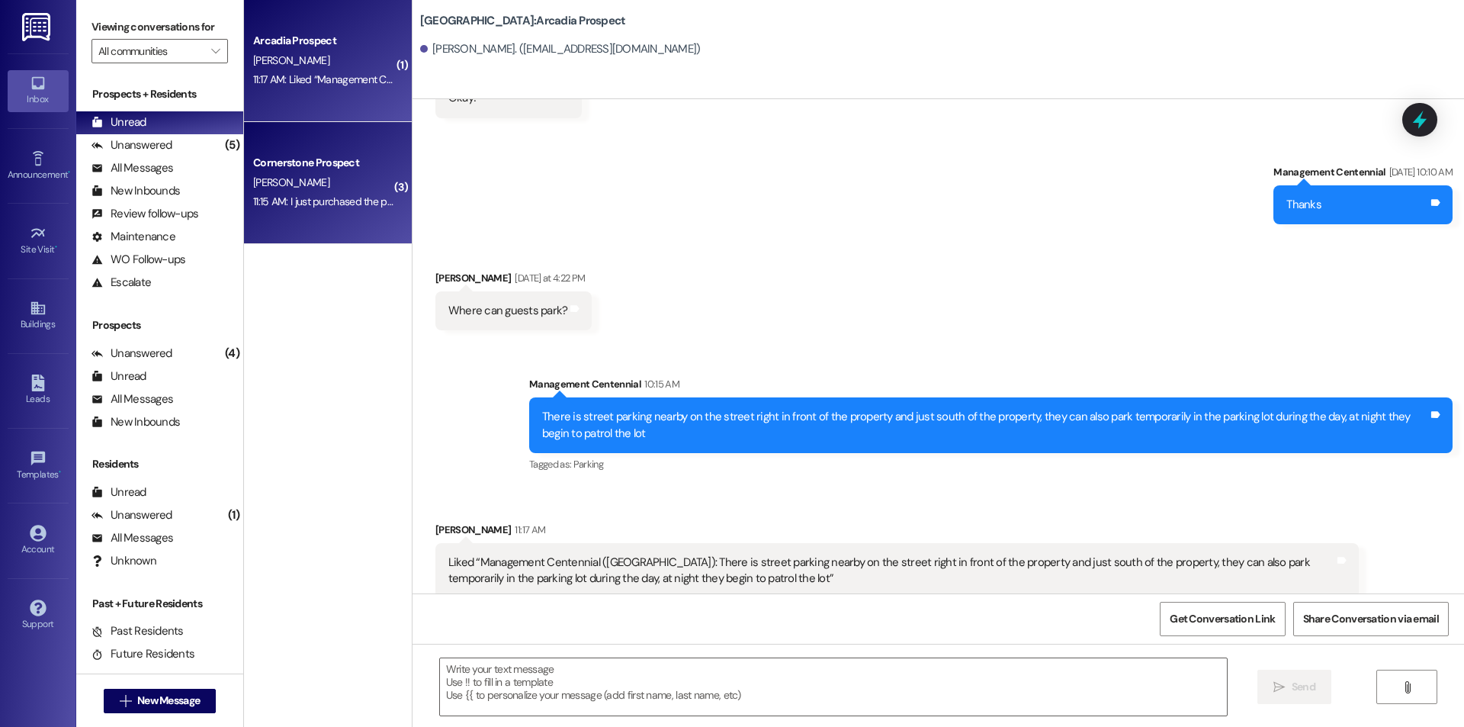
click at [377, 210] on div "11:15 AM: I just purchased the permit let me know if I'm good to go! 11:15 AM: …" at bounding box center [324, 201] width 144 height 19
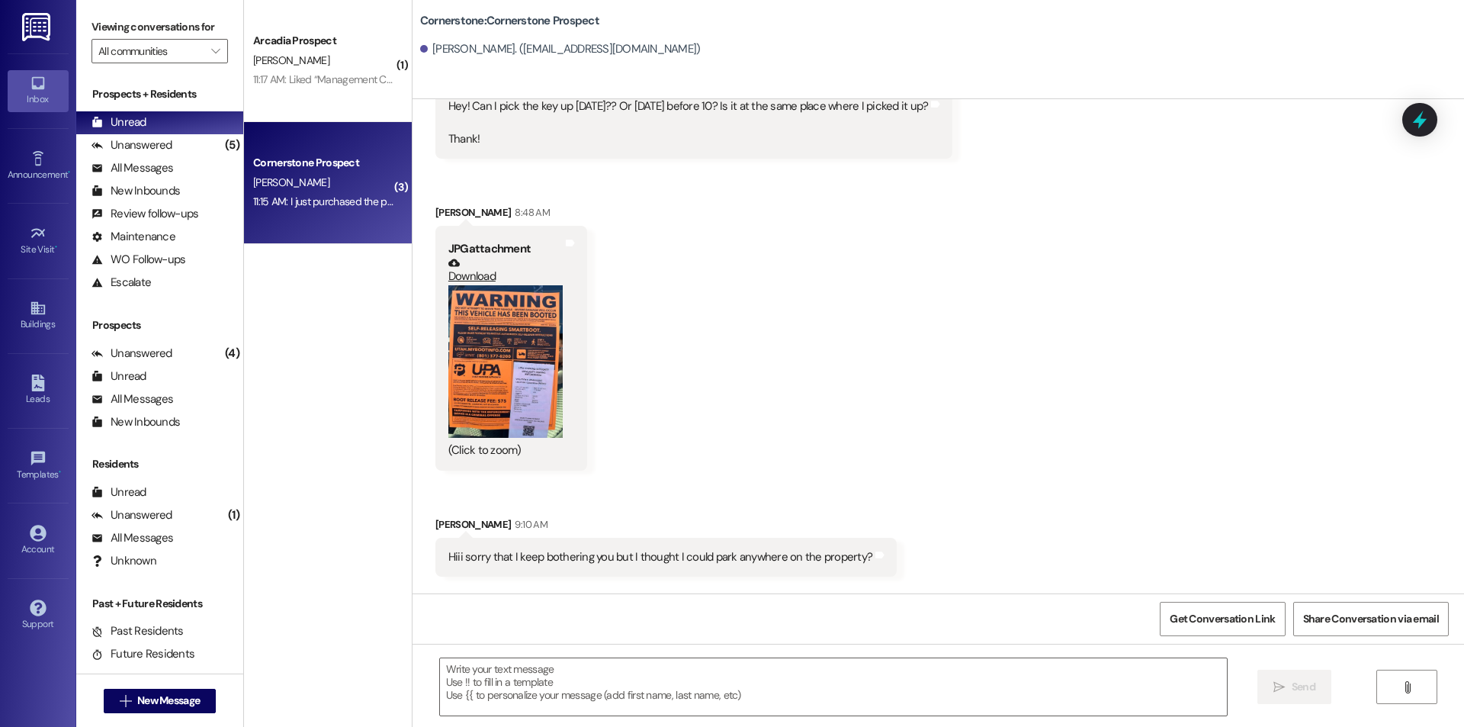
scroll to position [6763, 0]
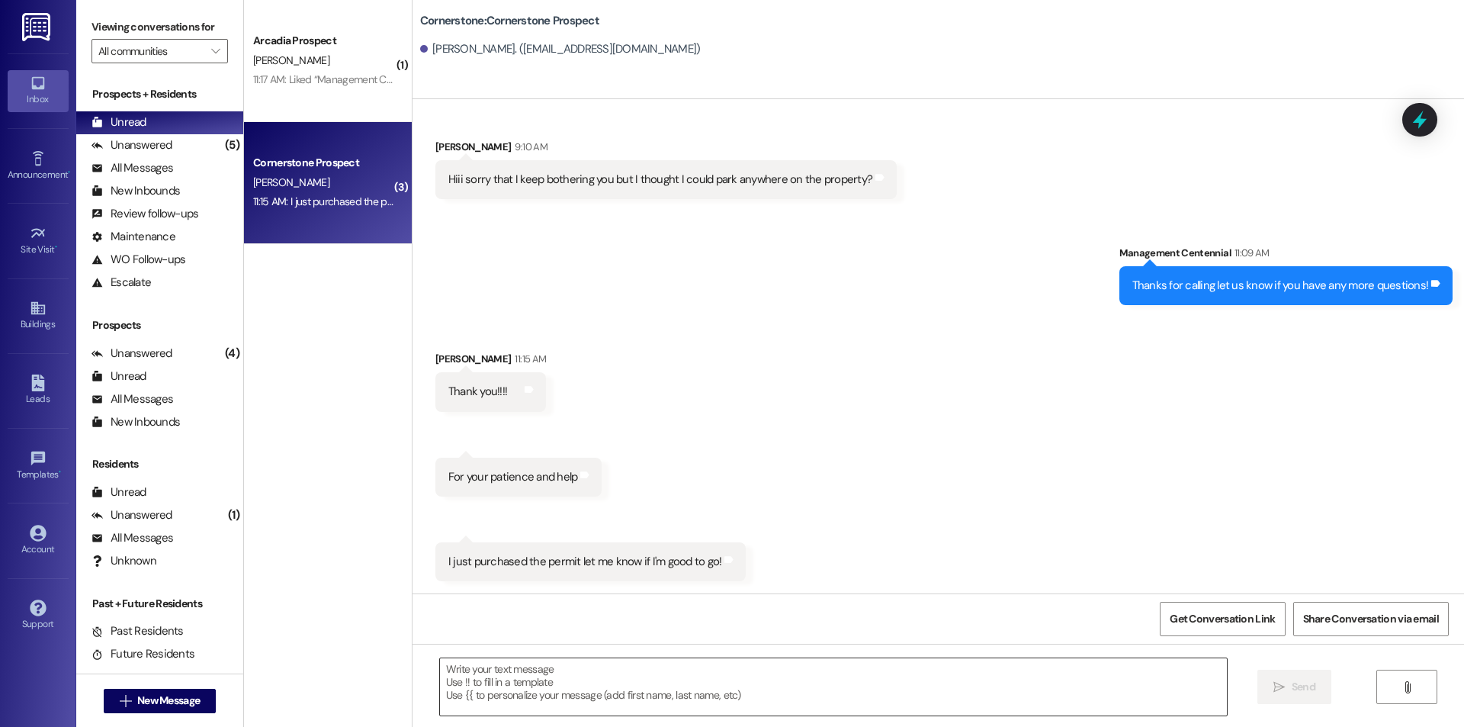
click at [573, 689] on textarea at bounding box center [833, 686] width 787 height 57
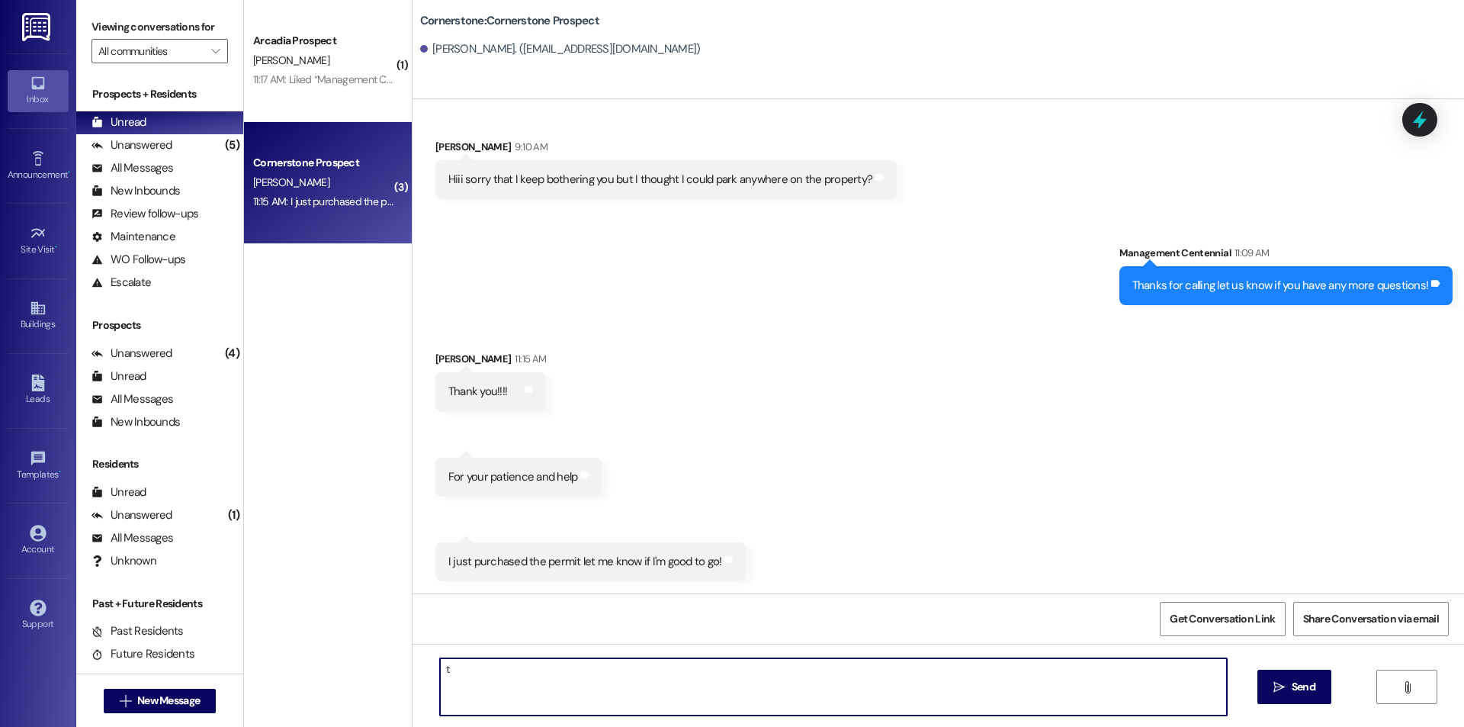
type textarea "t"
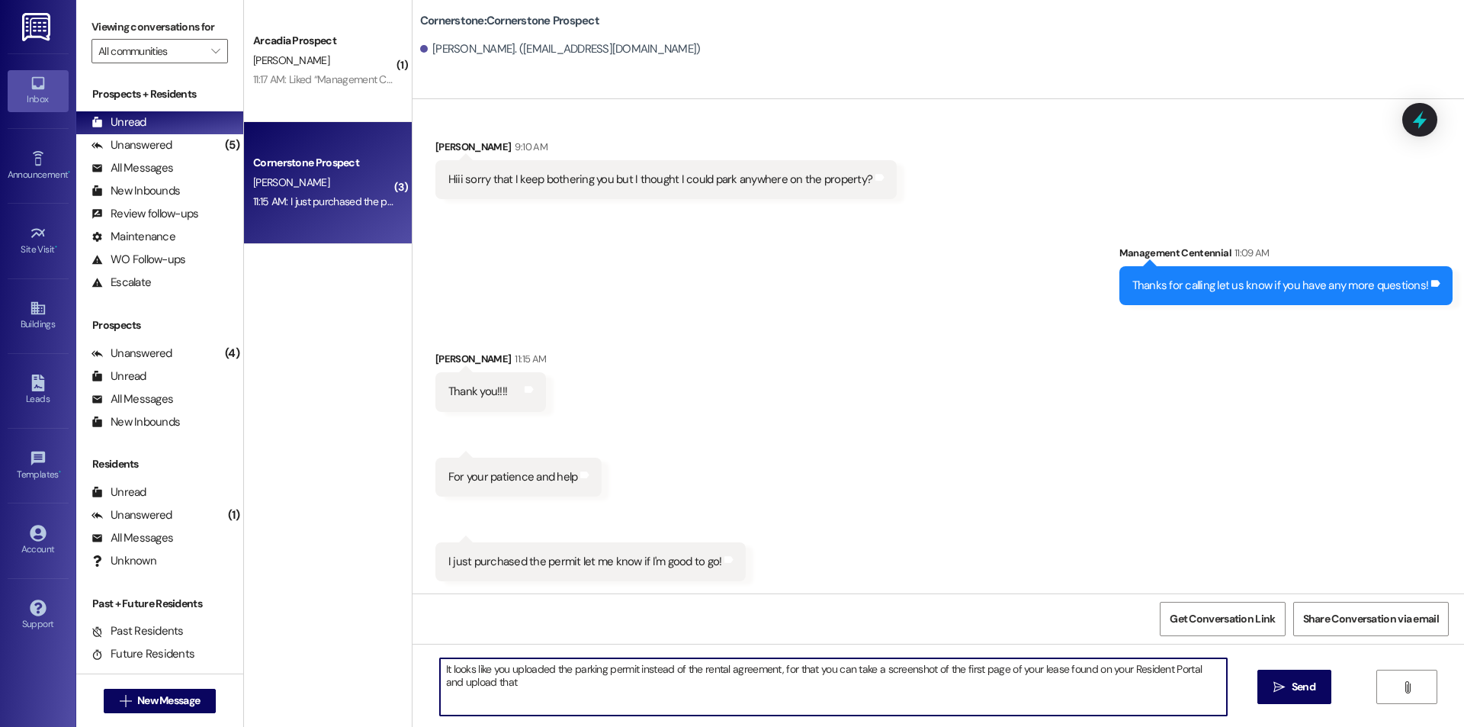
type textarea "It looks like you uploaded the parking permit instead of the rental agreement, …"
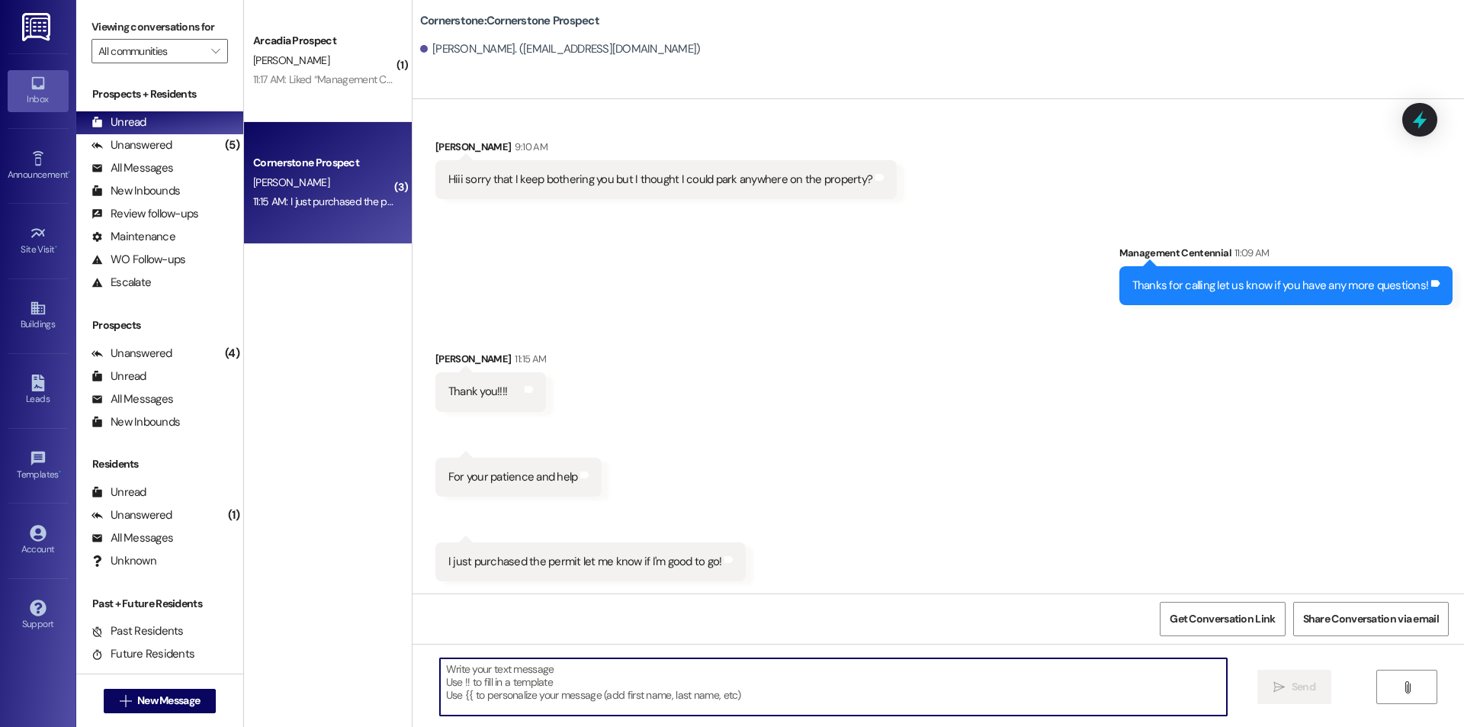
scroll to position [6870, 0]
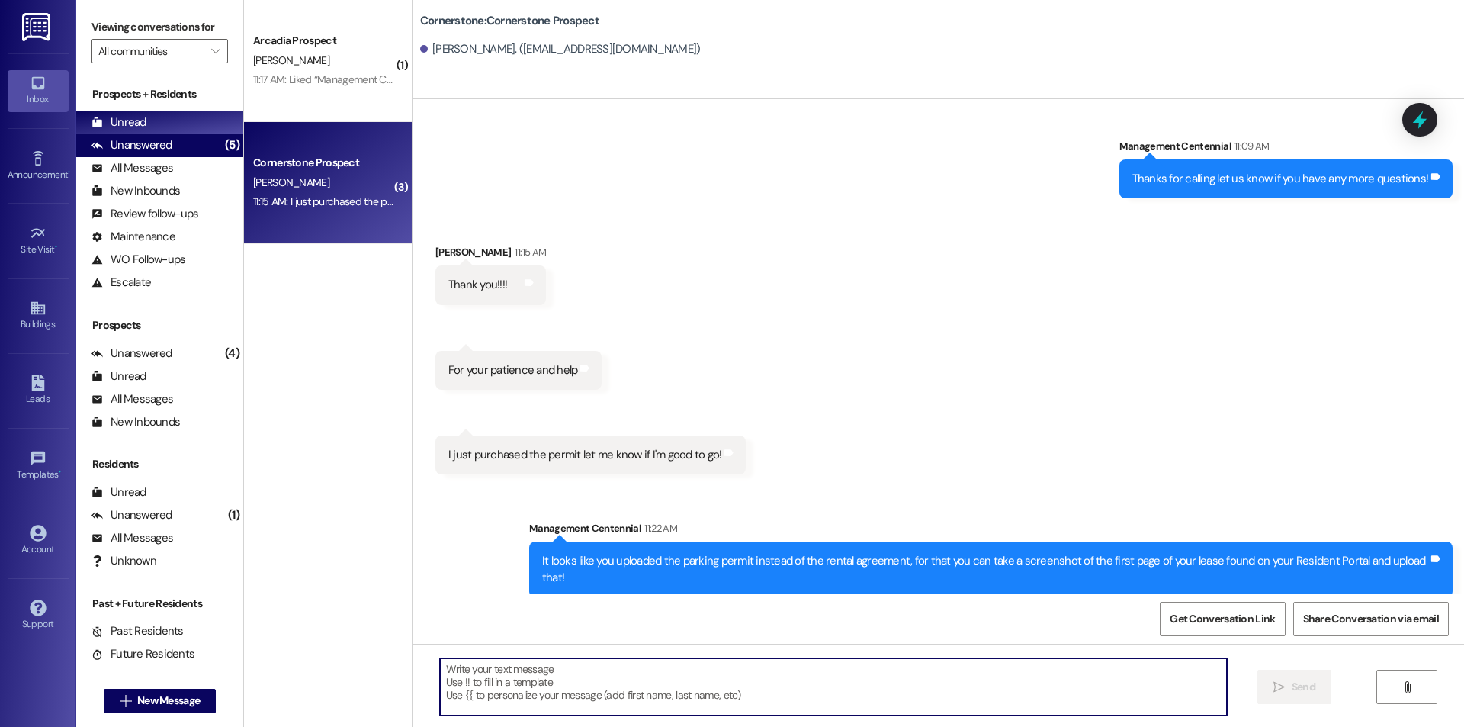
click at [134, 140] on div "Unanswered" at bounding box center [132, 145] width 81 height 16
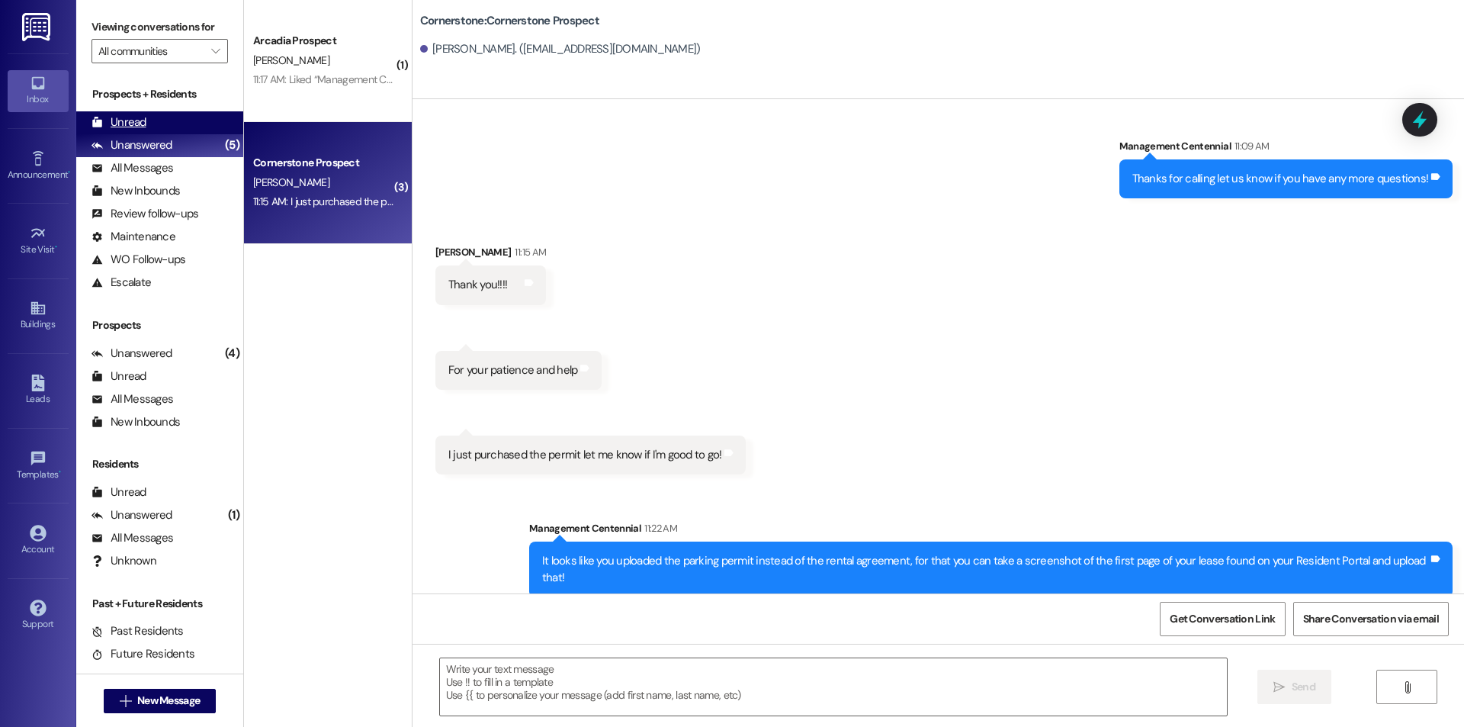
click at [134, 124] on div "Unread" at bounding box center [119, 122] width 55 height 16
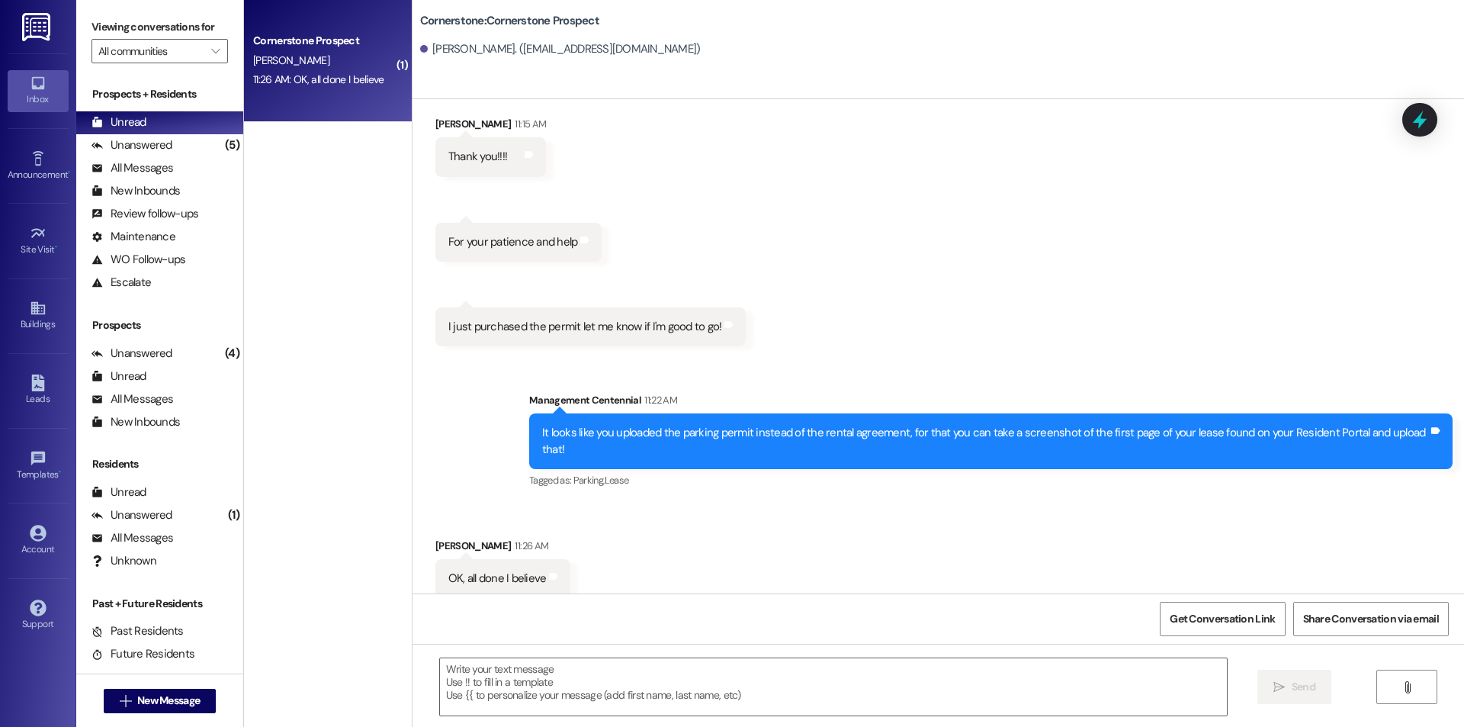
scroll to position [6999, 0]
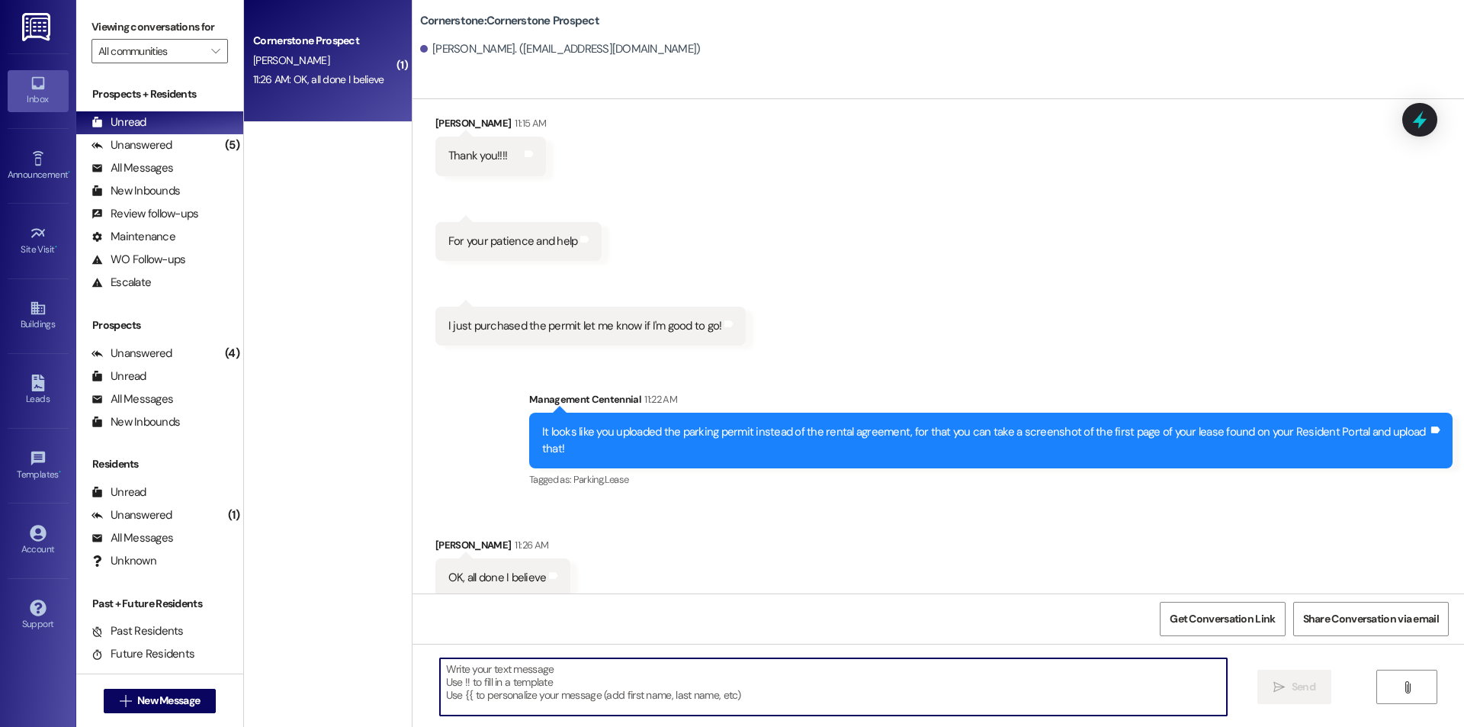
click at [639, 689] on textarea at bounding box center [833, 686] width 787 height 57
type textarea "Perfect we approved that permit for you"
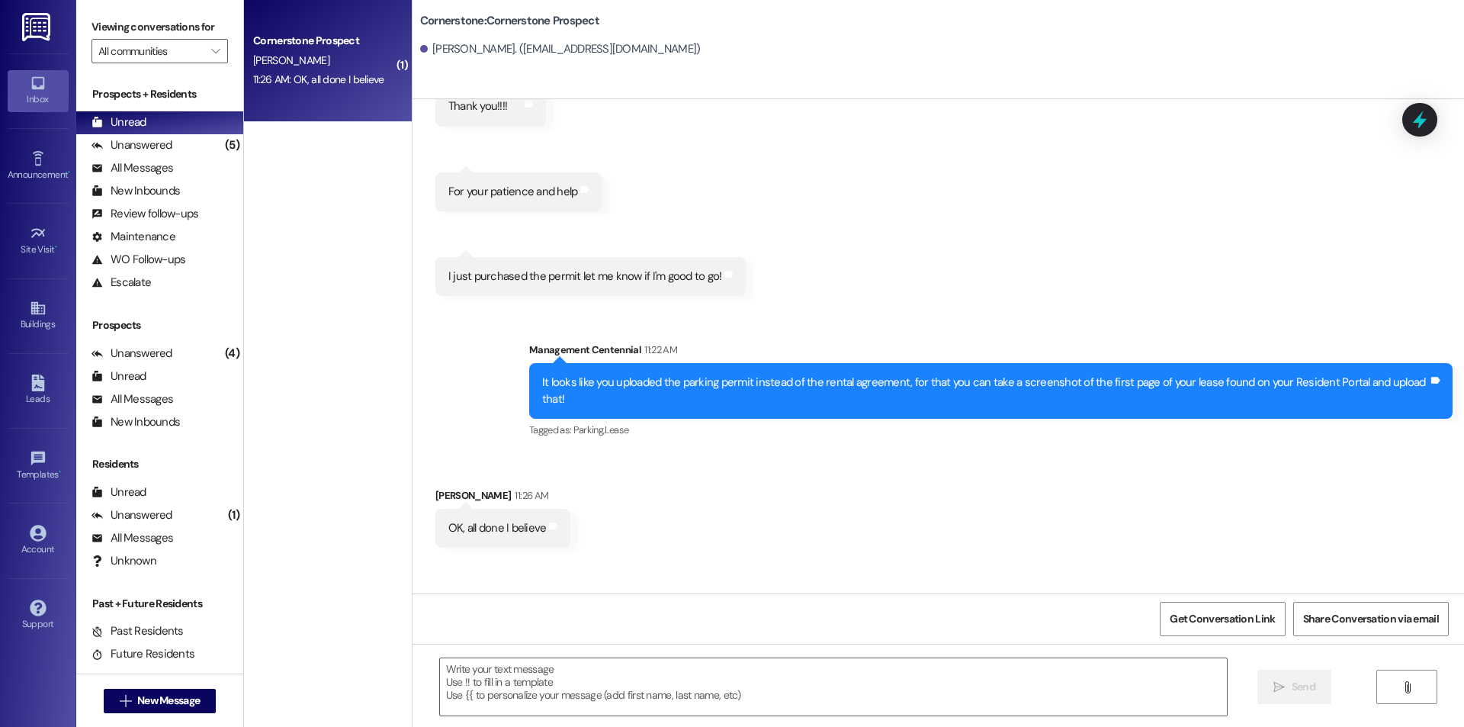
scroll to position [7105, 0]
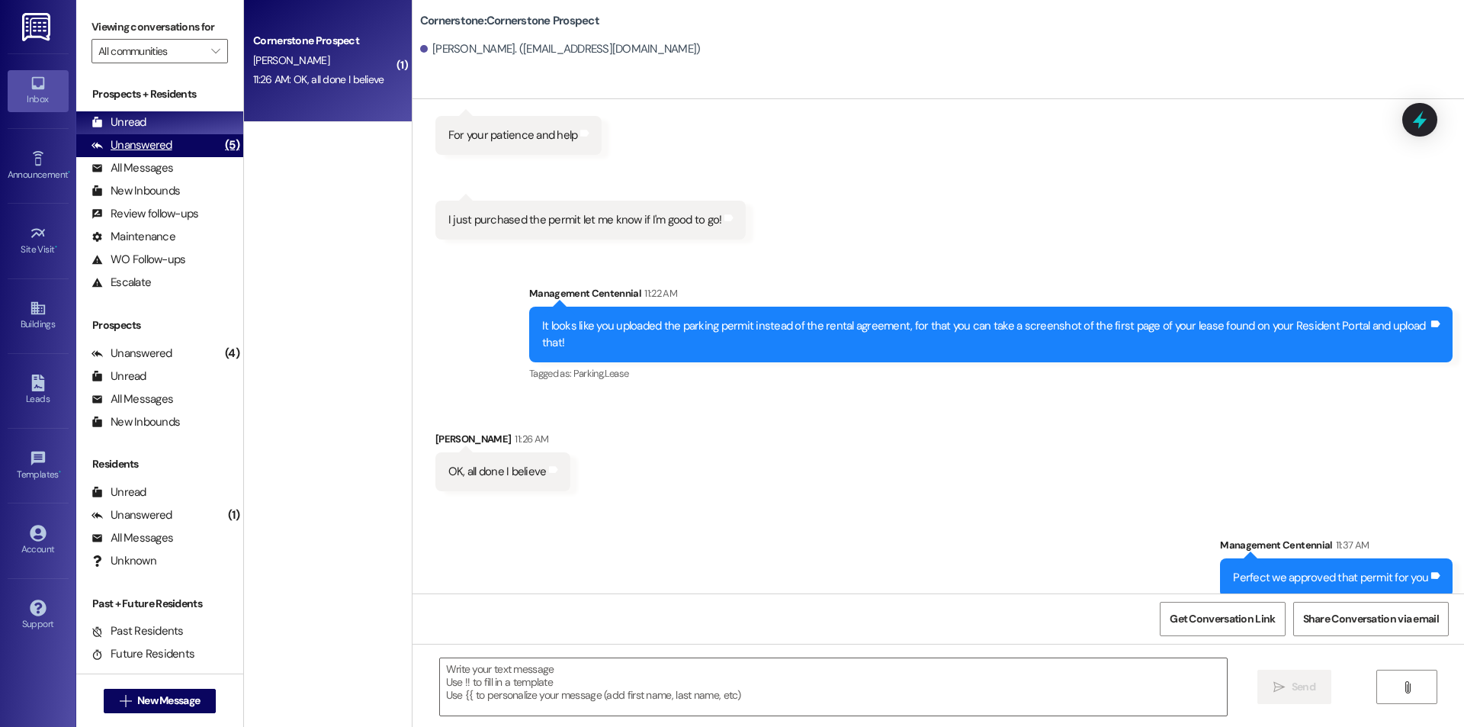
click at [156, 143] on div "Unanswered" at bounding box center [132, 145] width 81 height 16
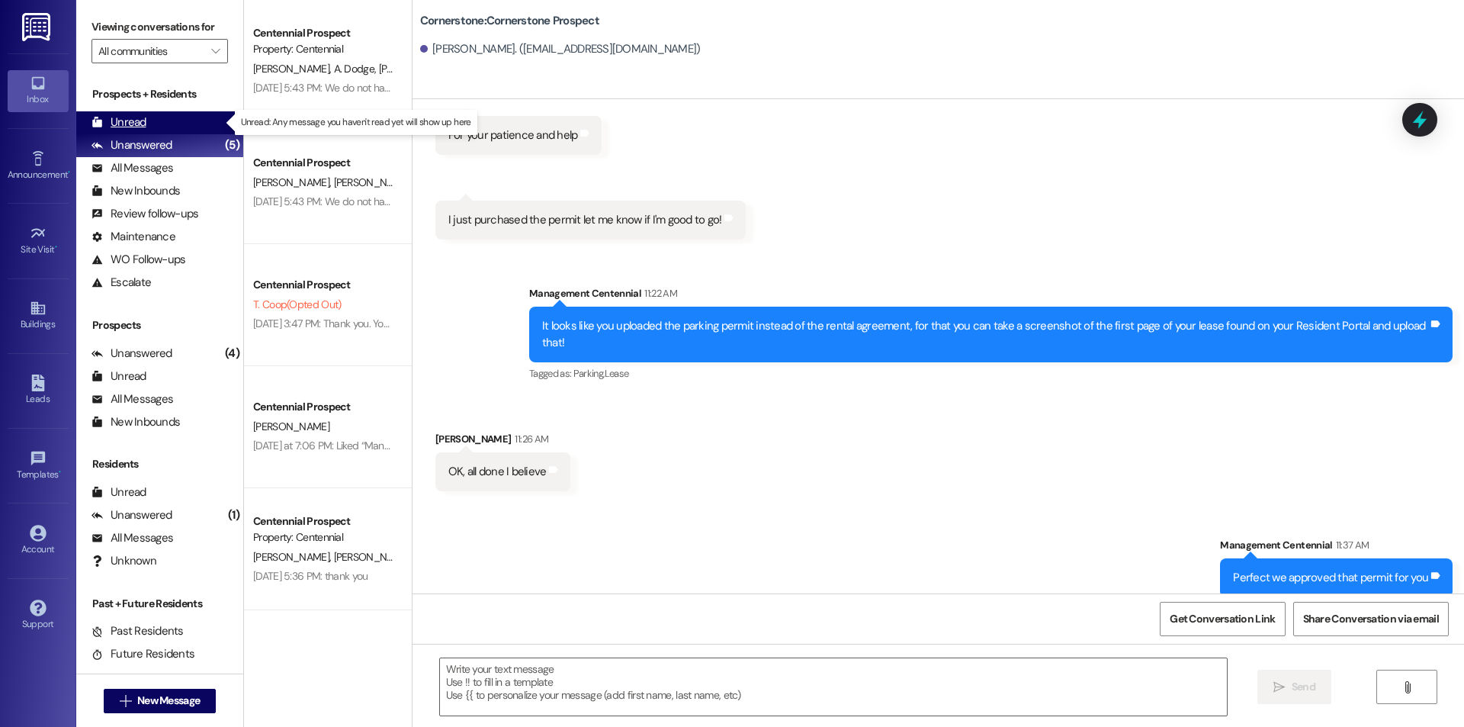
click at [157, 127] on div "Unread (0)" at bounding box center [159, 122] width 167 height 23
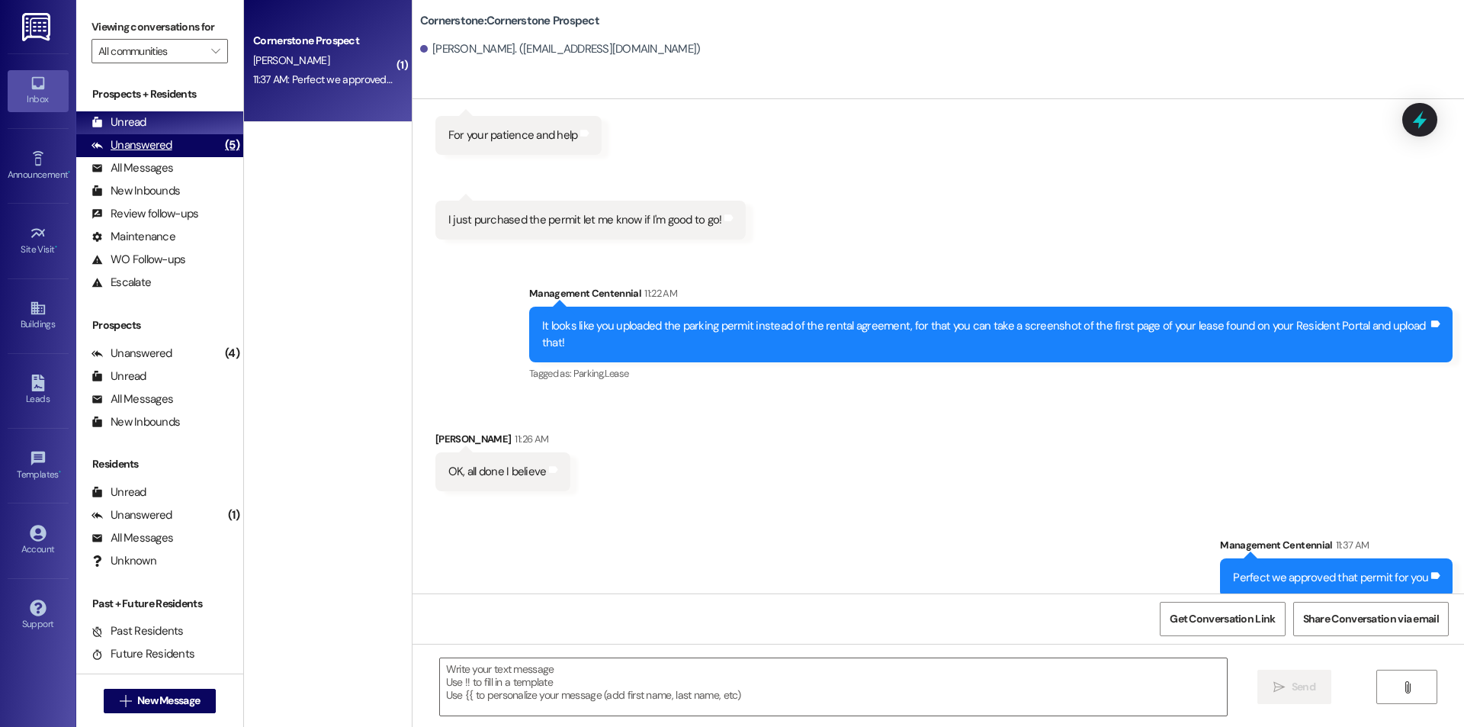
click at [191, 147] on div "Unanswered (5)" at bounding box center [159, 145] width 167 height 23
click at [175, 122] on div "Unread (0)" at bounding box center [159, 122] width 167 height 23
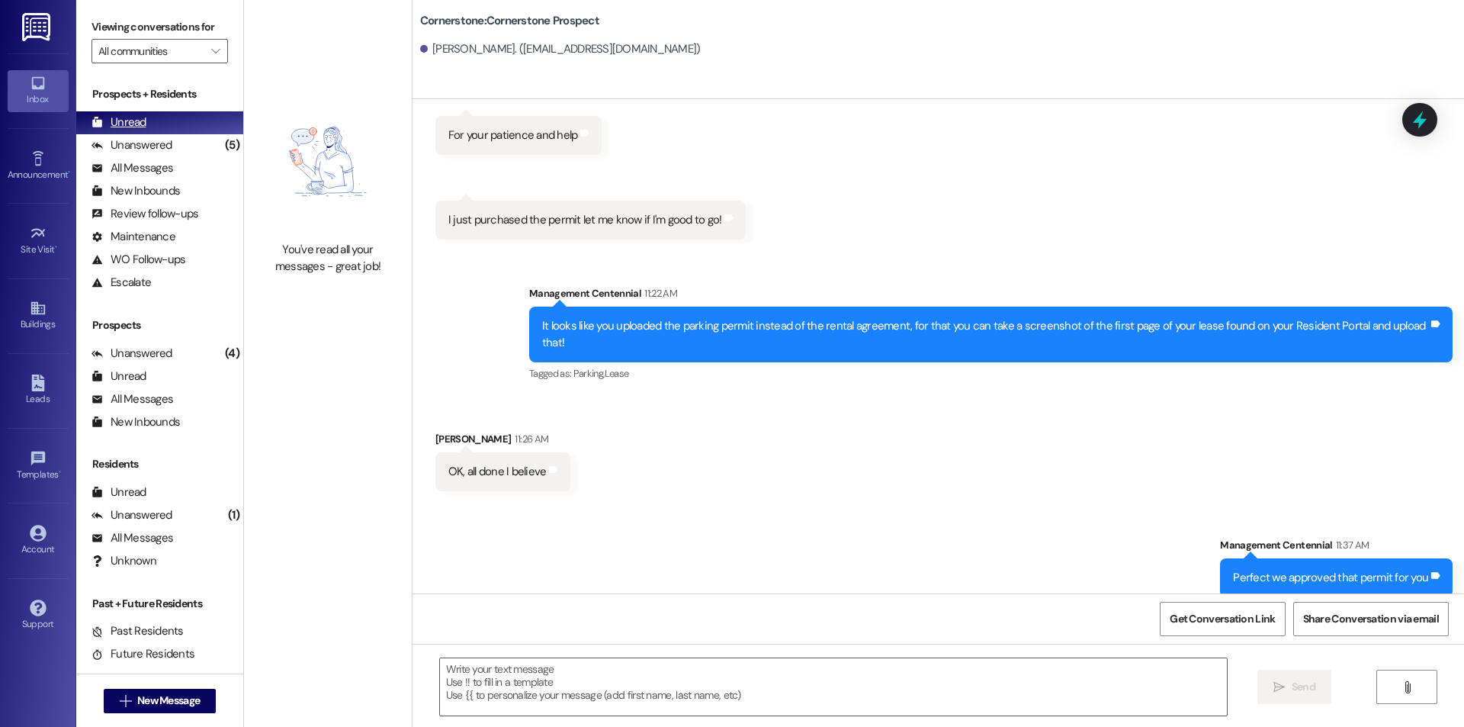
click at [181, 132] on div "Unread (0)" at bounding box center [159, 122] width 167 height 23
drag, startPoint x: 179, startPoint y: 137, endPoint x: 157, endPoint y: 140, distance: 22.2
click at [171, 137] on div "Unanswered (5)" at bounding box center [159, 145] width 167 height 23
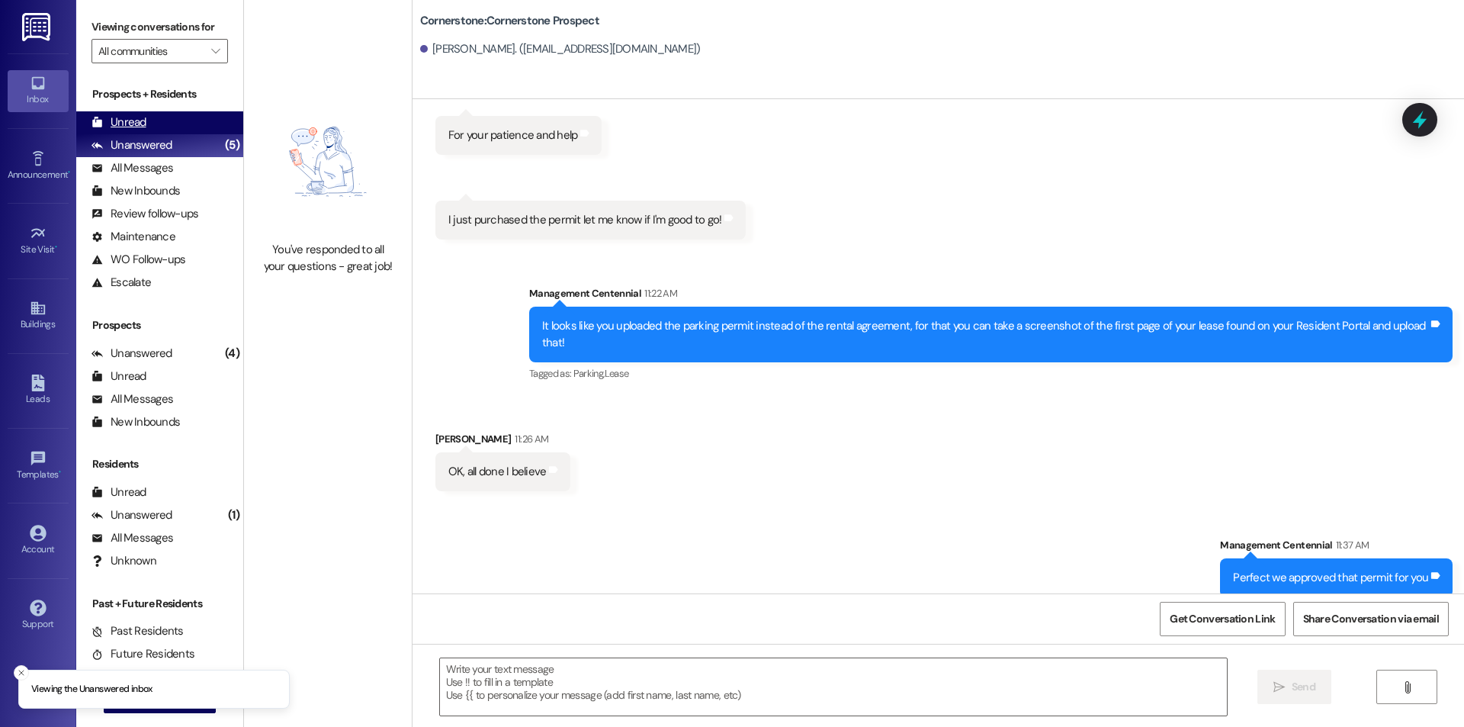
click at [153, 122] on div "Unread (0)" at bounding box center [159, 122] width 167 height 23
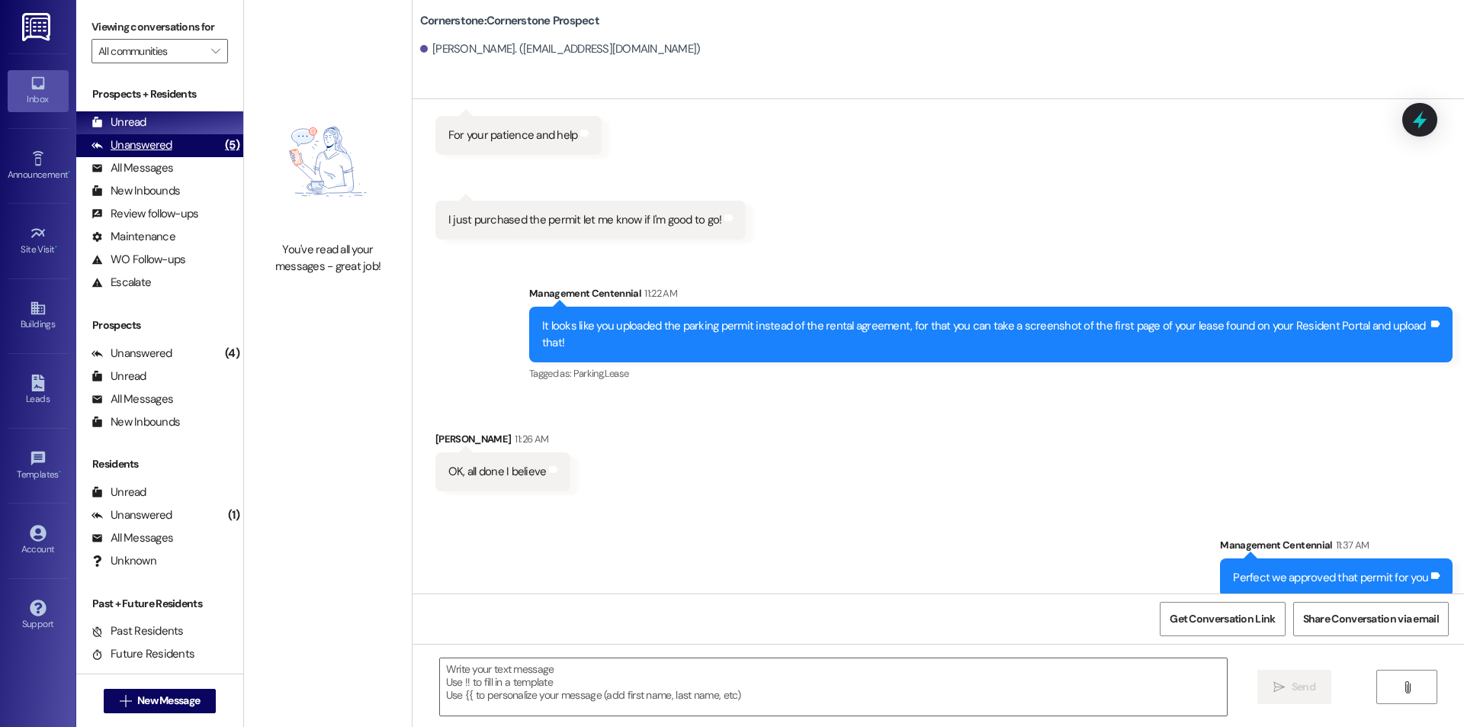
click at [199, 144] on div "Unanswered (5)" at bounding box center [159, 145] width 167 height 23
click at [197, 129] on div "Unread (0)" at bounding box center [159, 122] width 167 height 23
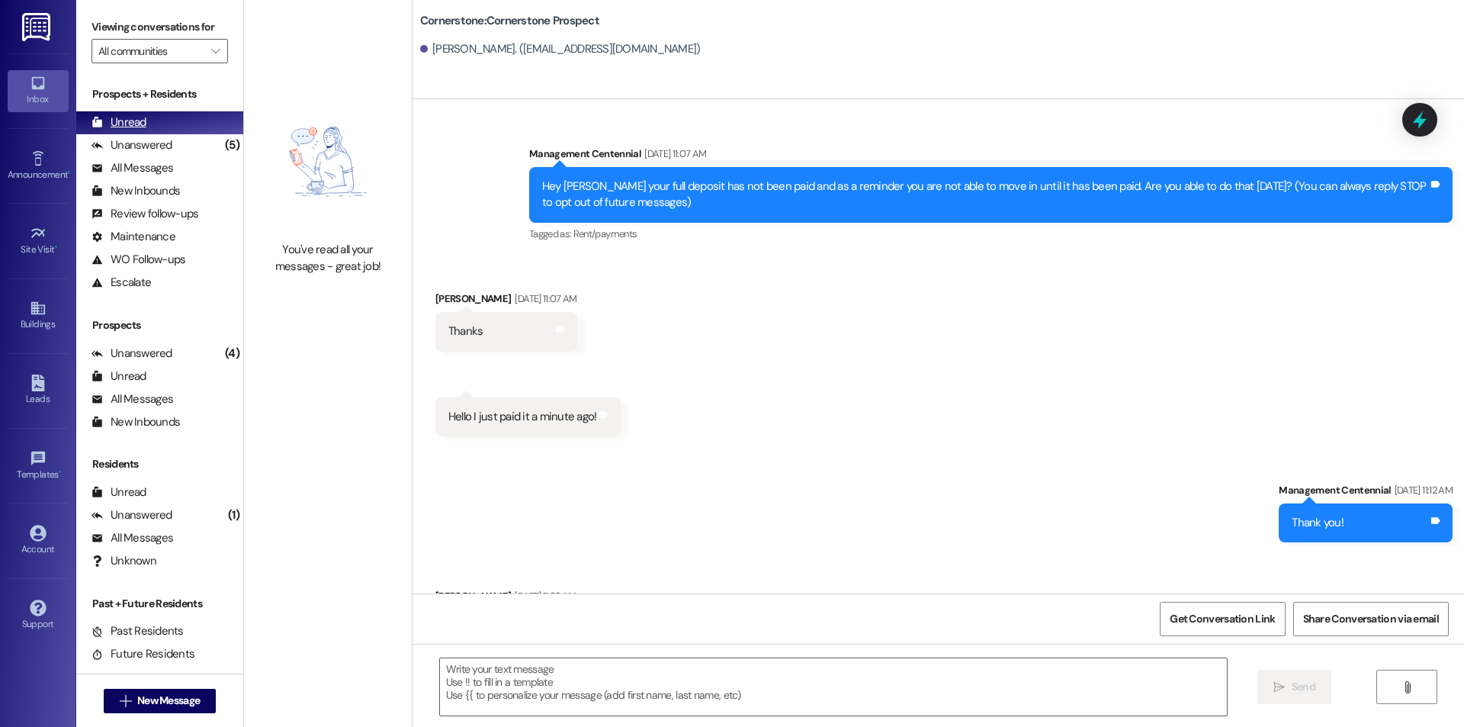
scroll to position [6998, 0]
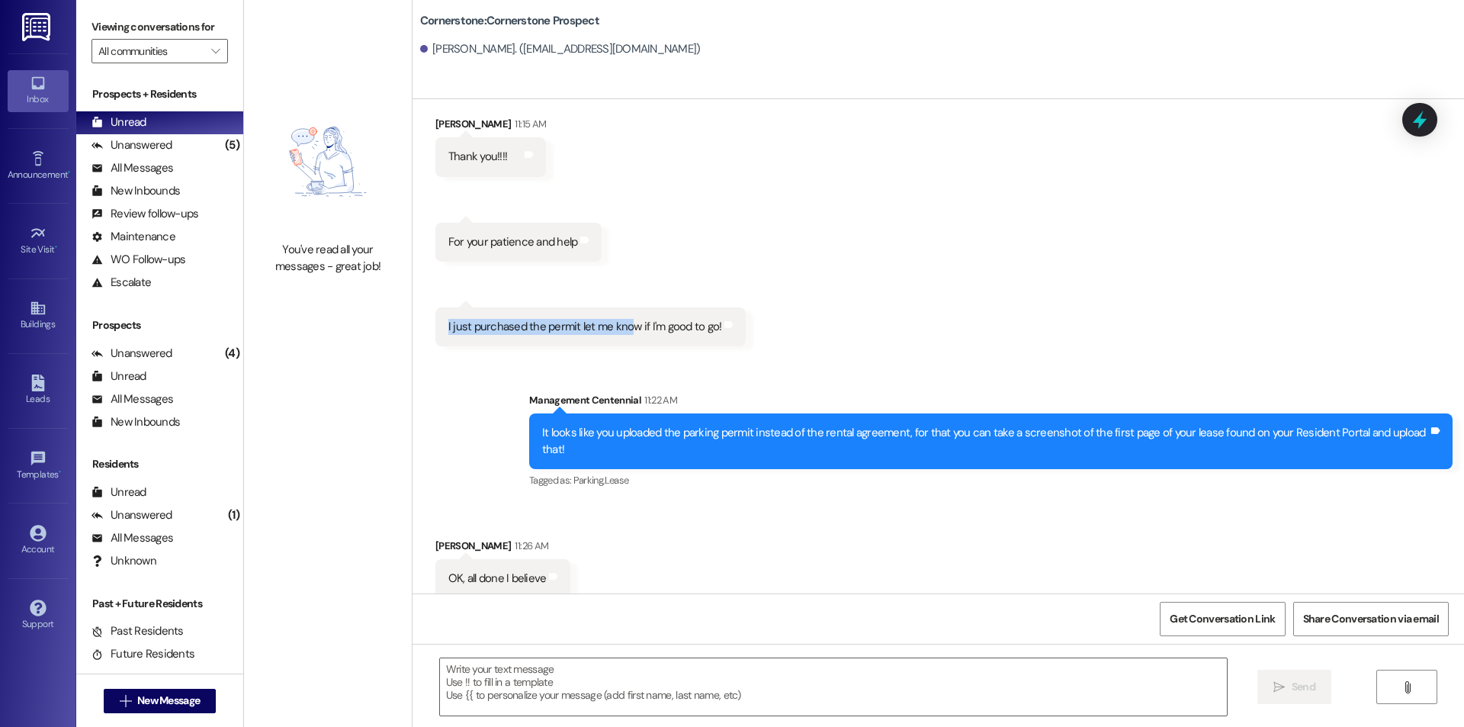
drag, startPoint x: 618, startPoint y: 273, endPoint x: 625, endPoint y: 318, distance: 45.5
click at [622, 314] on div "Received via SMS [PERSON_NAME] 11:15 AM Thank you!!!! Tags and notes Received v…" at bounding box center [939, 220] width 1052 height 276
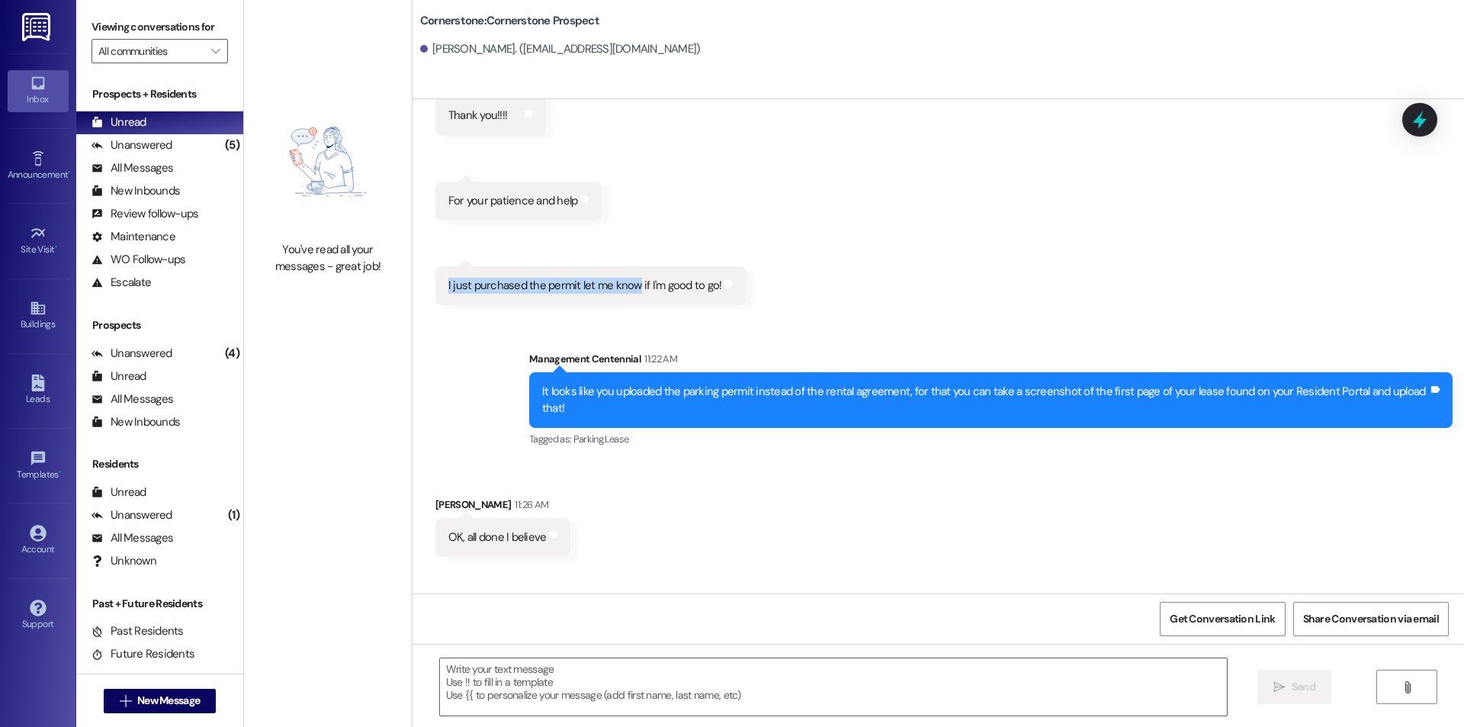
scroll to position [7105, 0]
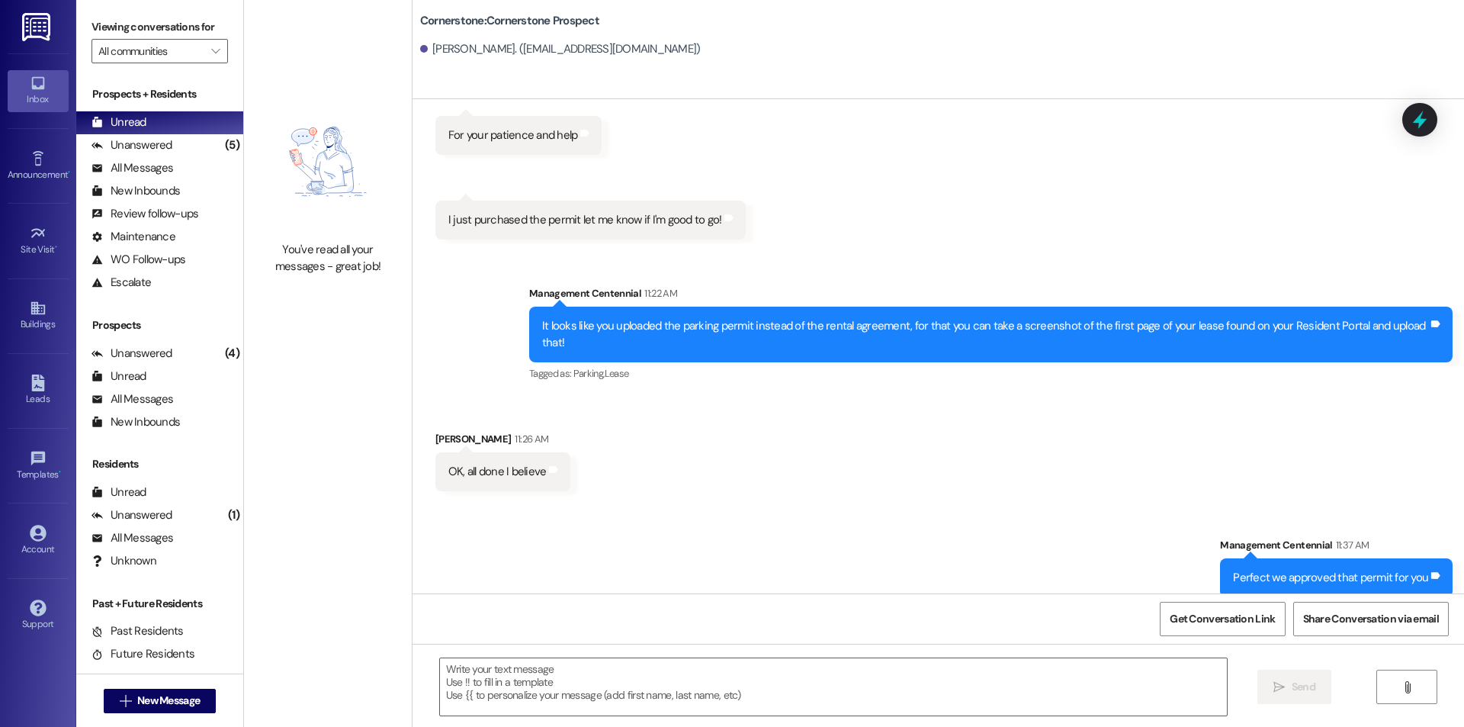
click at [490, 293] on div "Sent via SMS Management Centennial 11:22 AM It looks like you uploaded the park…" at bounding box center [939, 323] width 1052 height 145
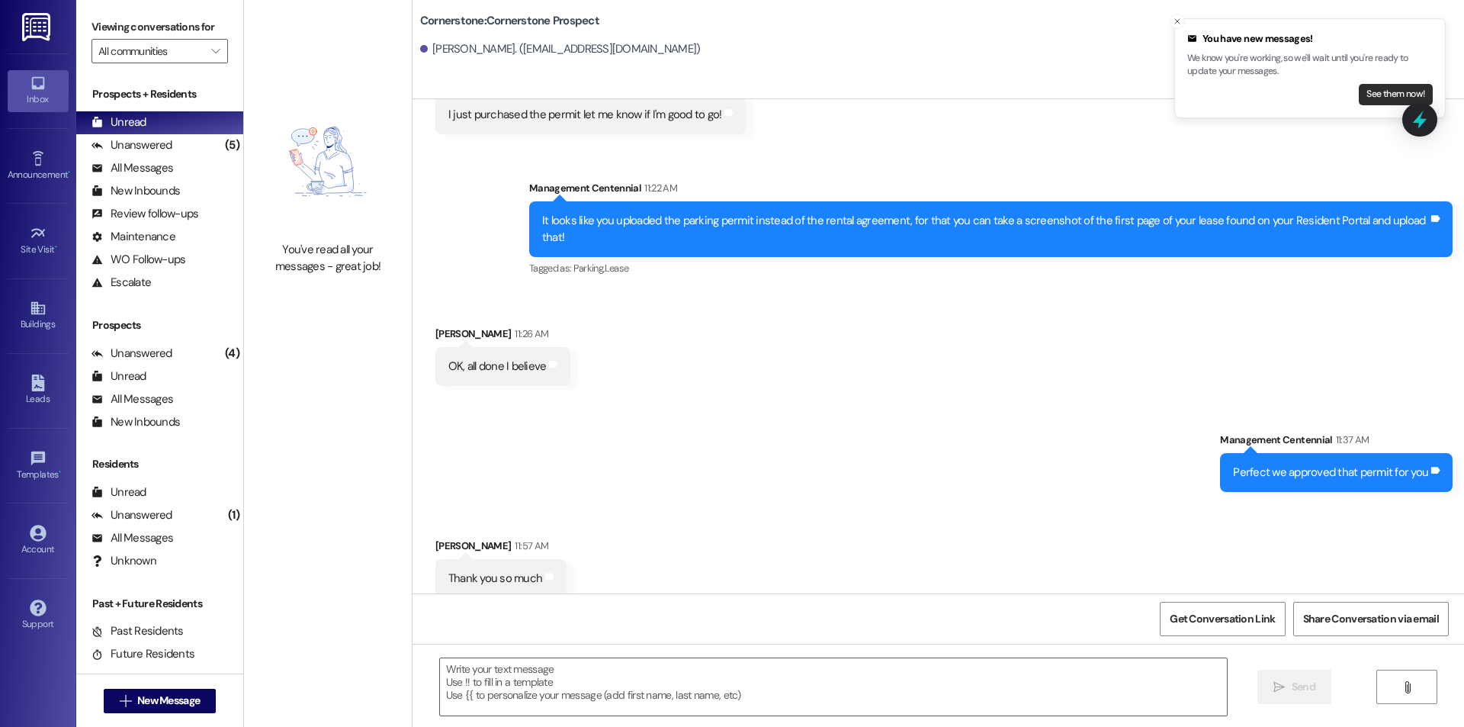
click at [1364, 98] on button "See them now!" at bounding box center [1396, 94] width 74 height 21
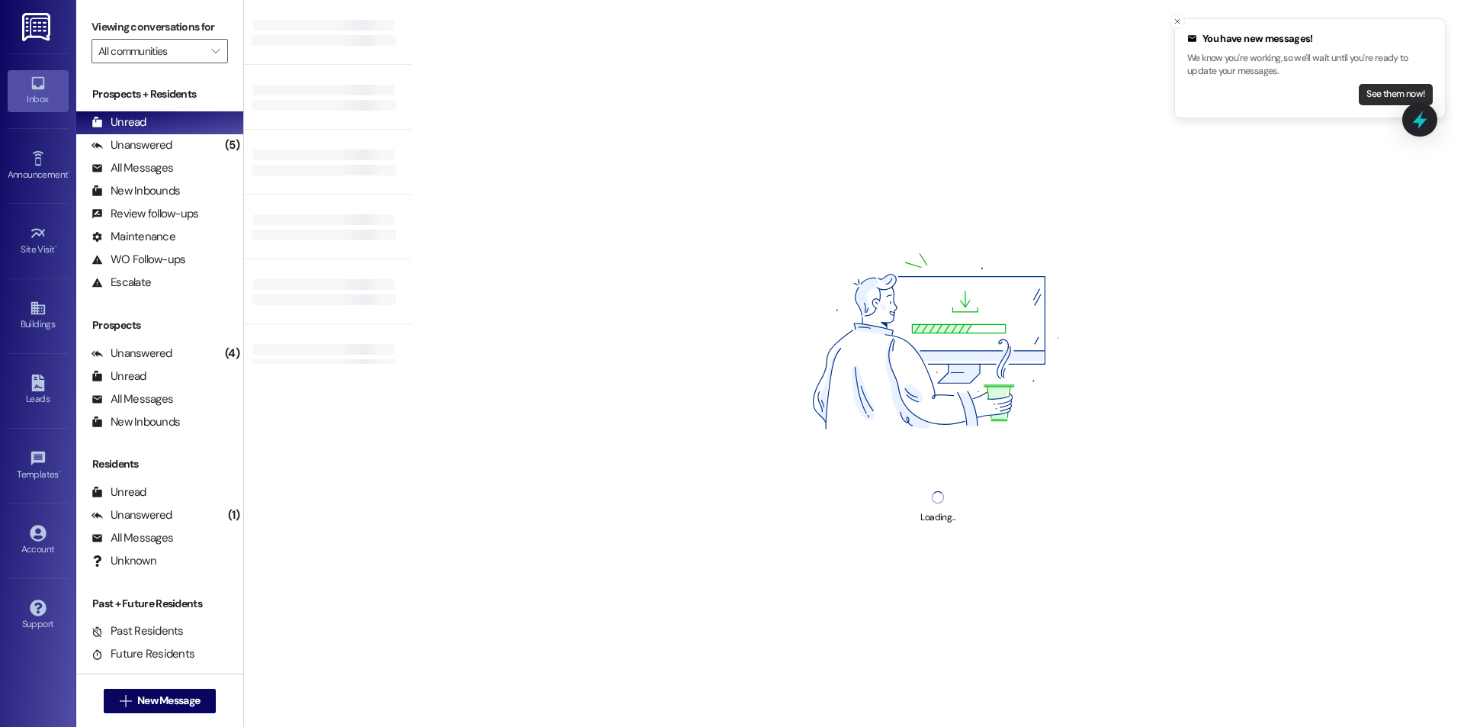
click at [1381, 96] on button "See them now!" at bounding box center [1396, 94] width 74 height 21
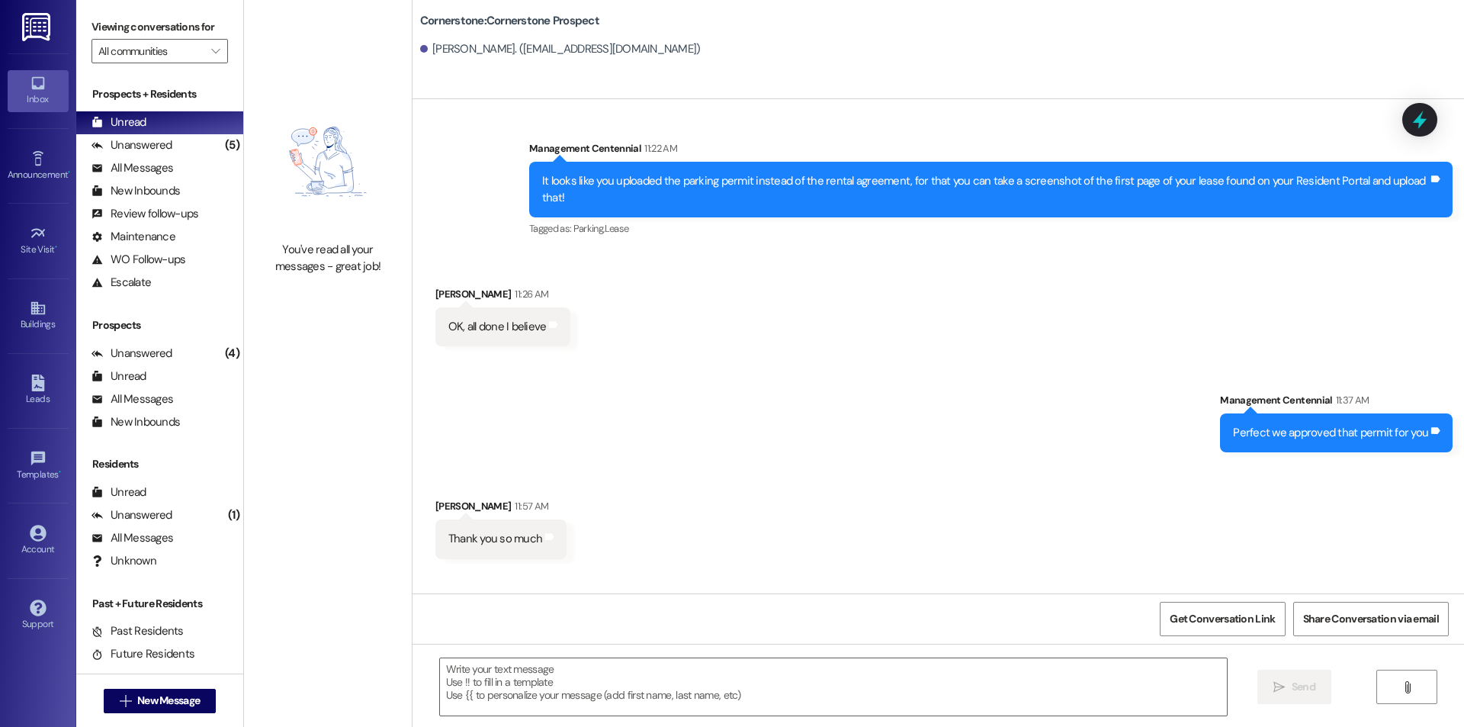
scroll to position [7296, 0]
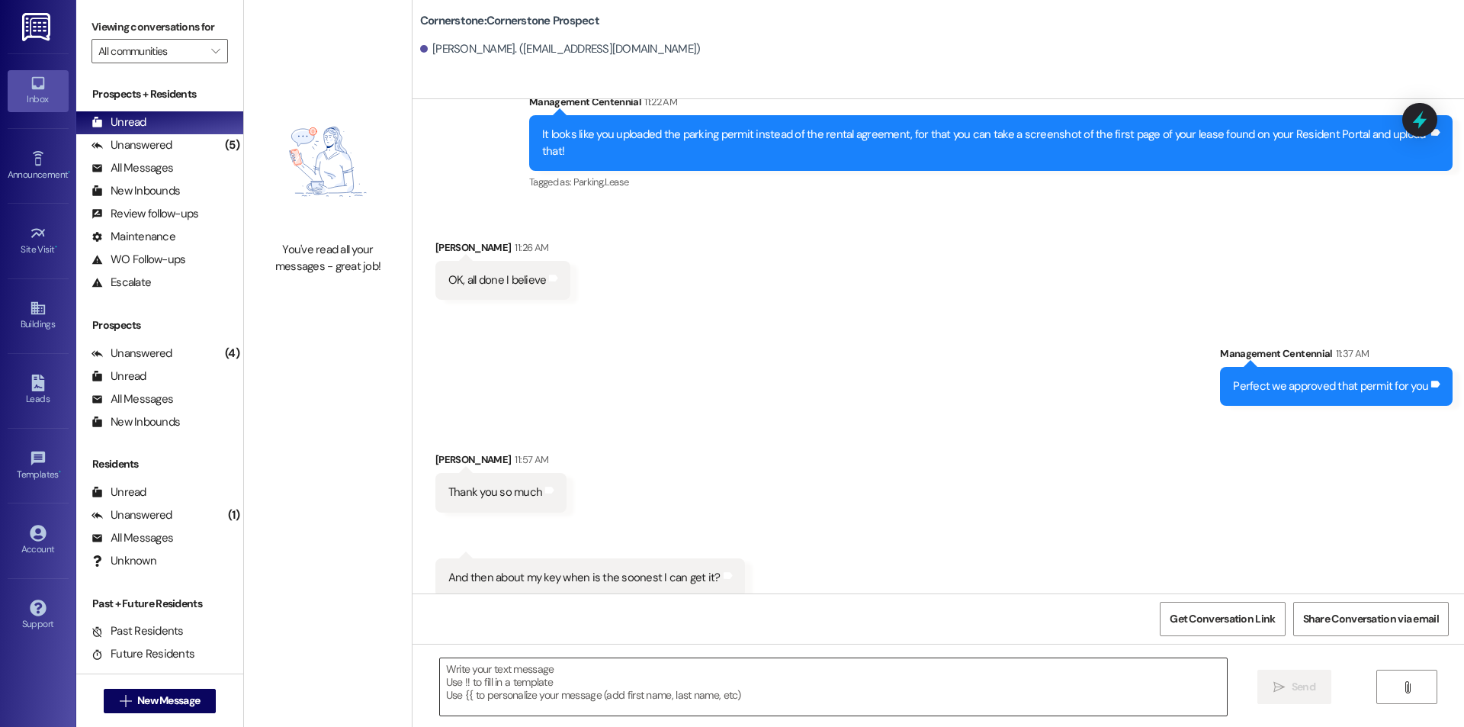
click at [749, 678] on textarea at bounding box center [833, 686] width 787 height 57
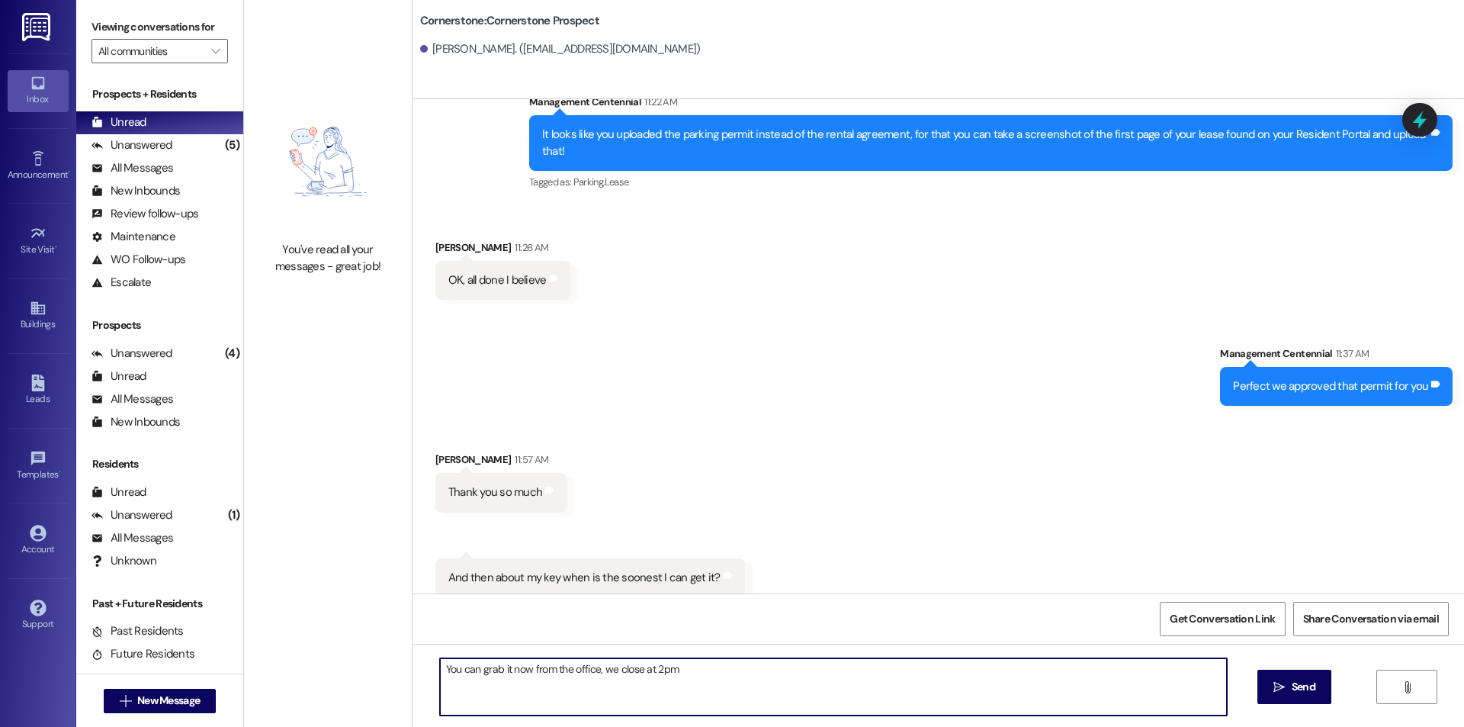
type textarea "You can grab it now from the office, we close at 2pm!"
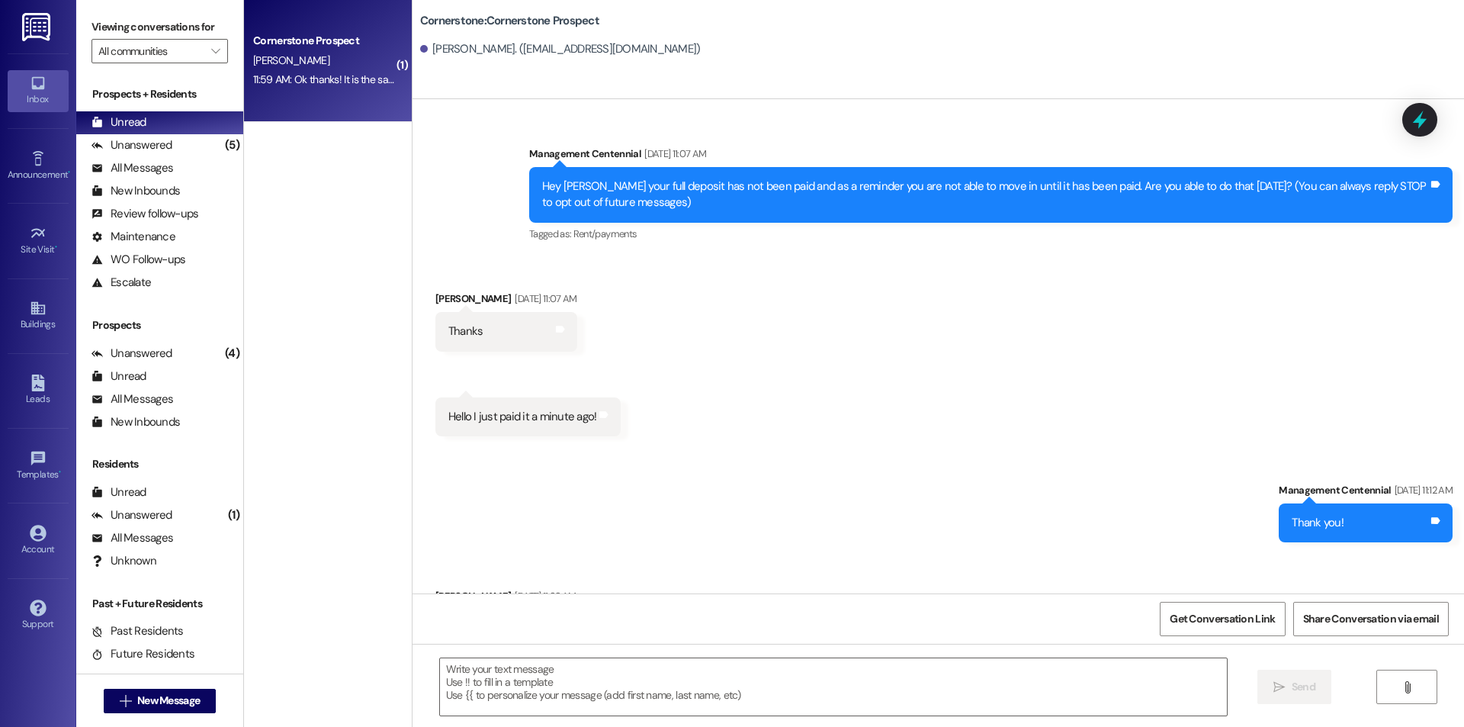
scroll to position [7508, 0]
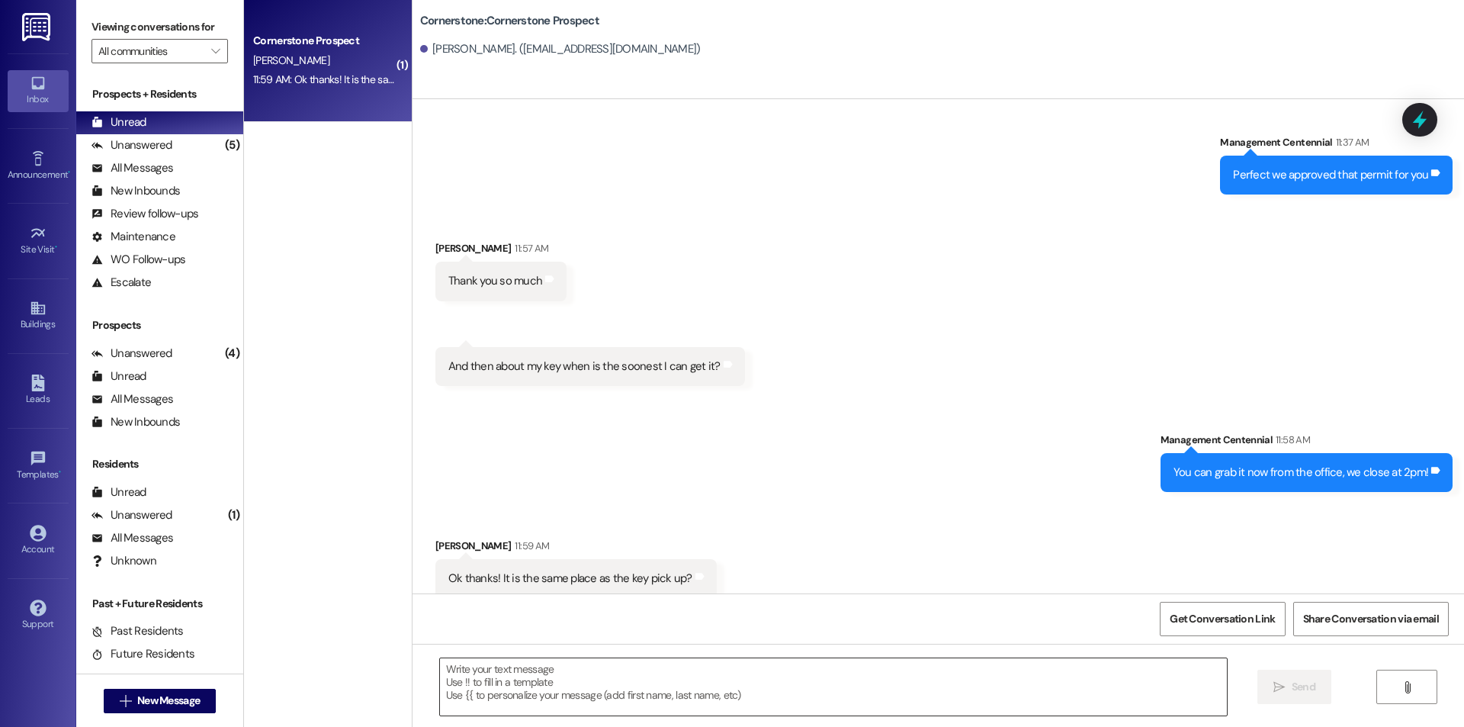
click at [852, 712] on textarea at bounding box center [833, 686] width 787 height 57
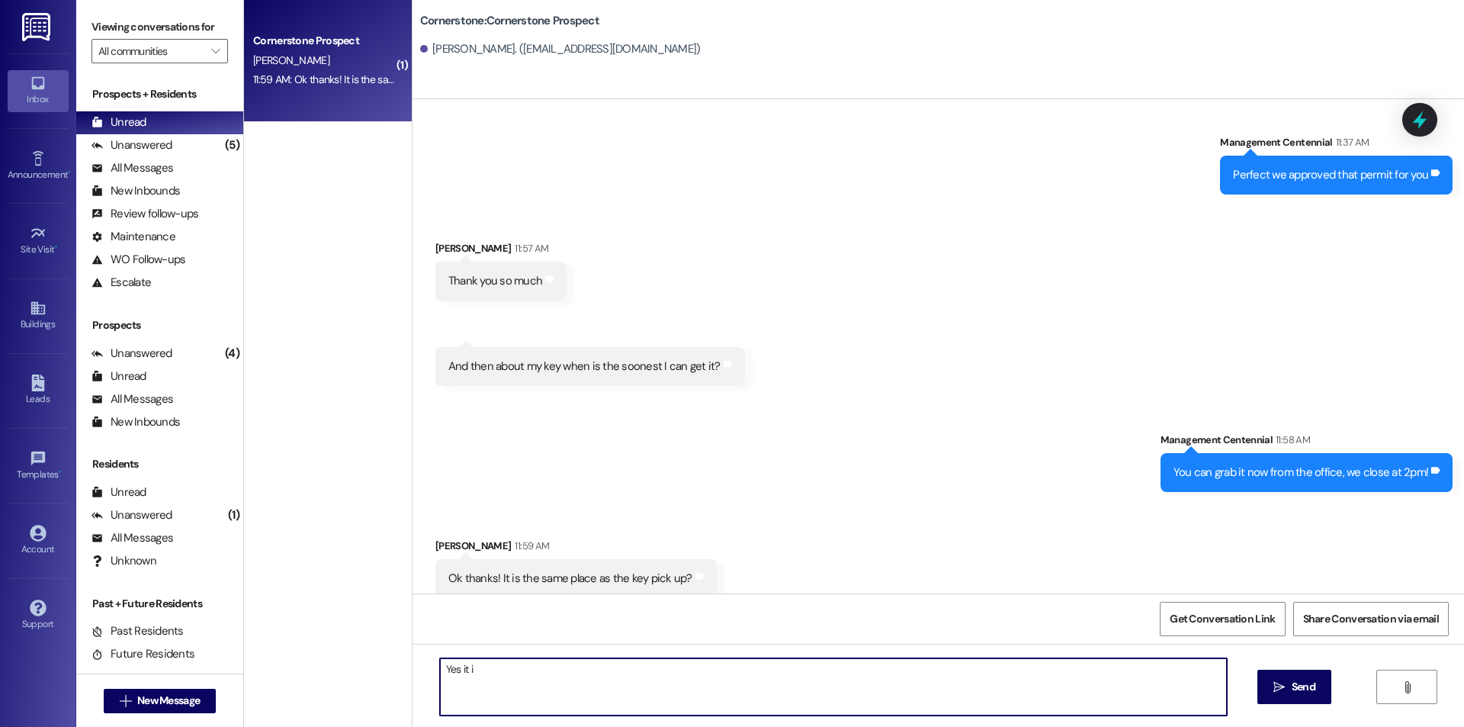
type textarea "Yes it is"
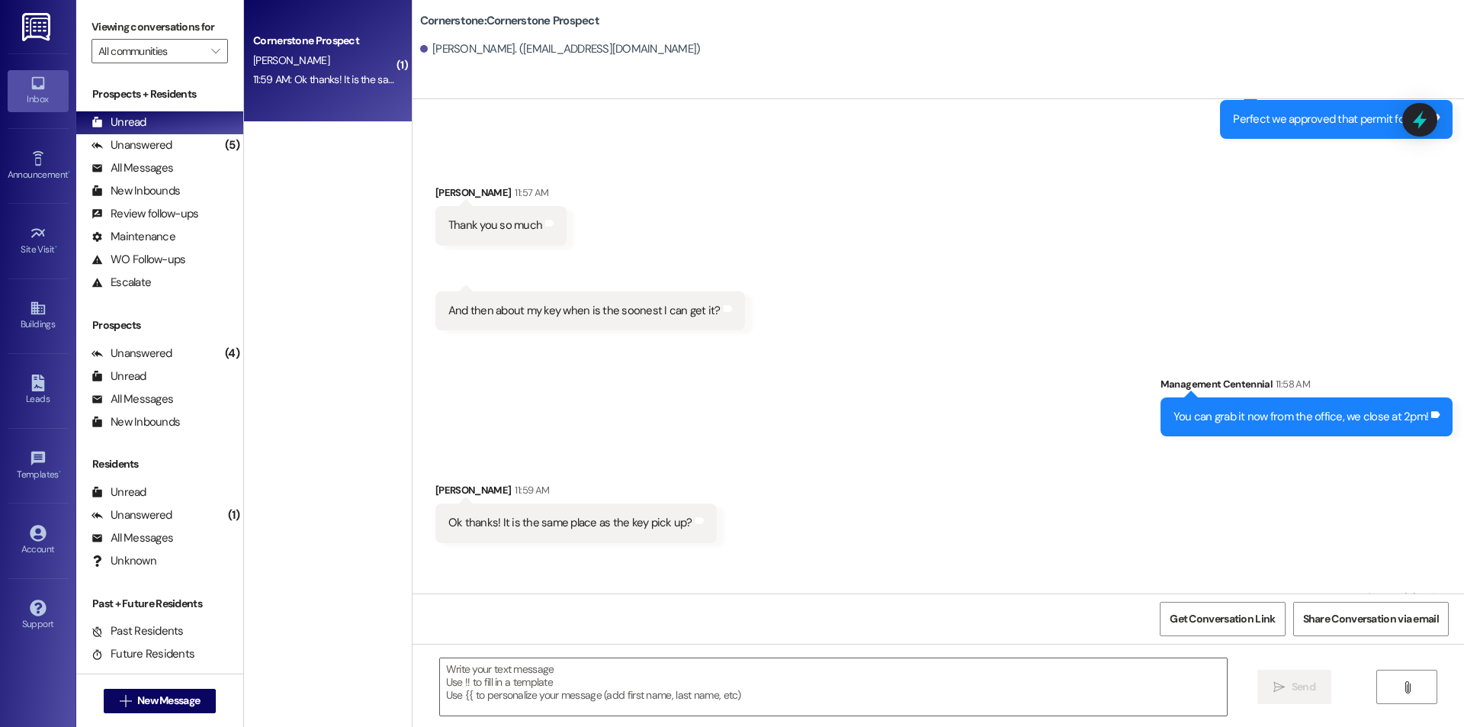
scroll to position [7615, 0]
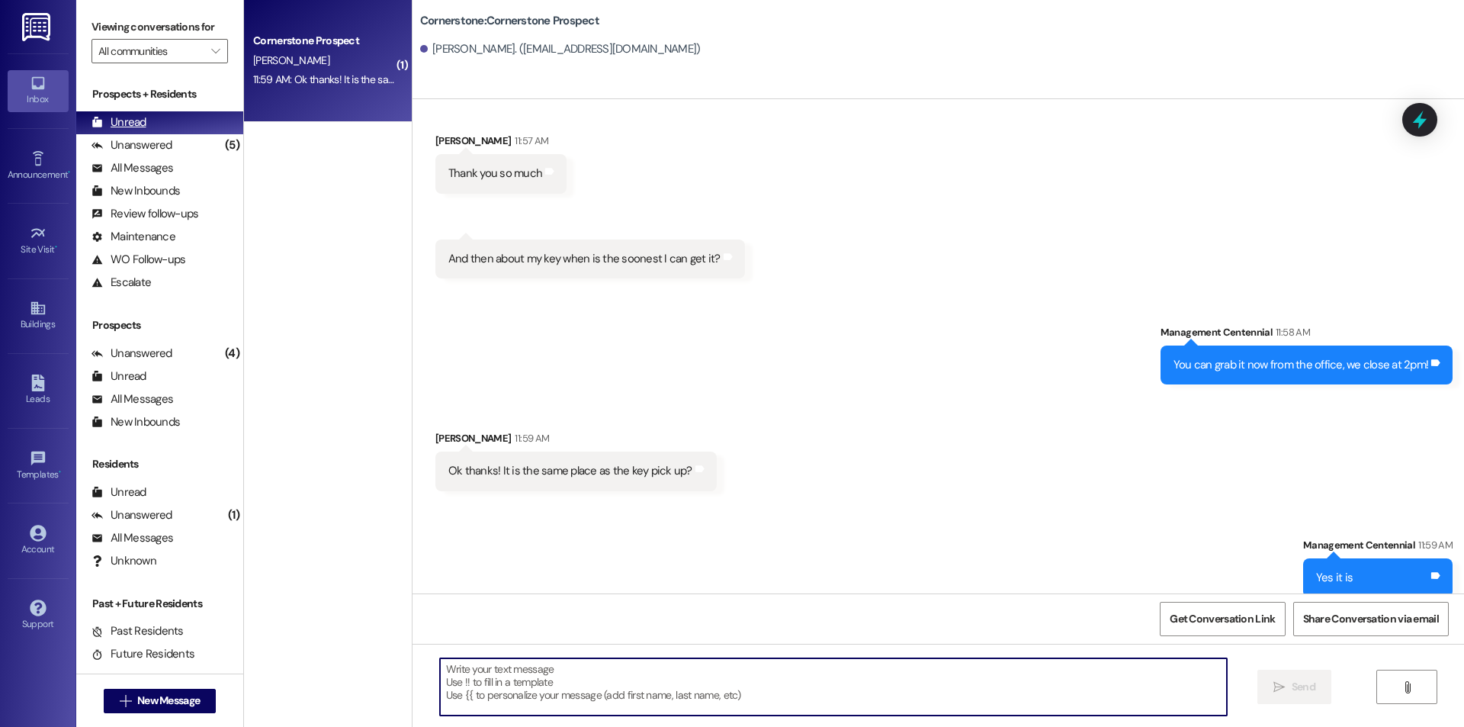
click at [199, 152] on div "Unanswered (5)" at bounding box center [159, 145] width 167 height 23
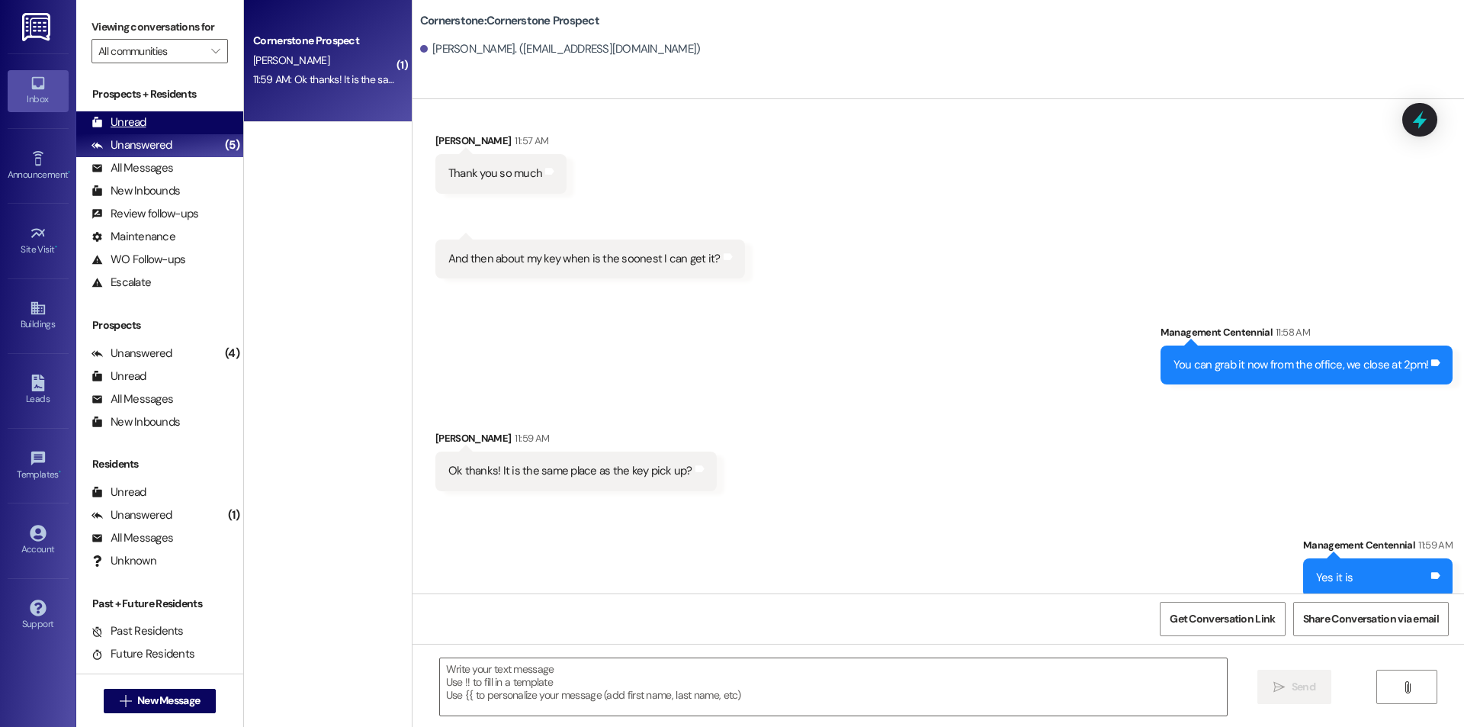
click at [197, 133] on div "Unread (0)" at bounding box center [159, 122] width 167 height 23
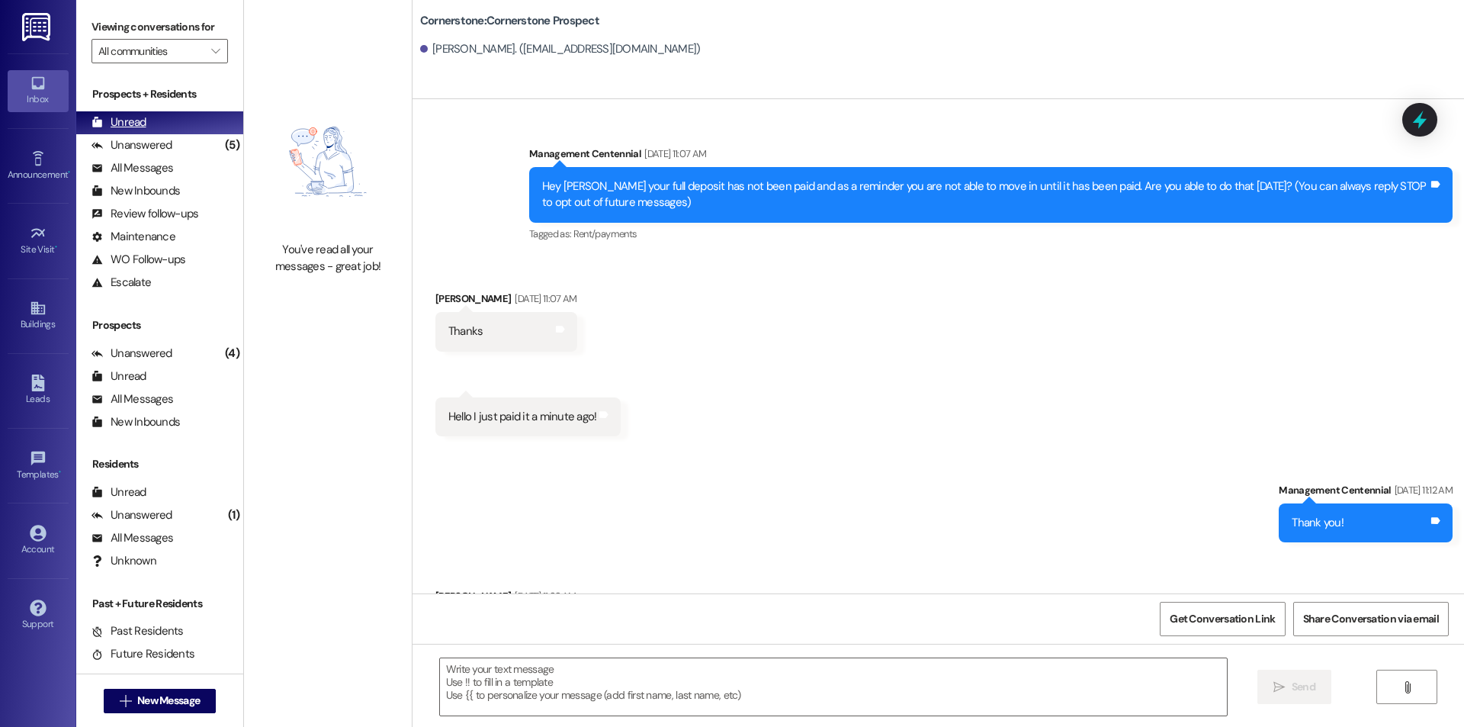
scroll to position [7508, 0]
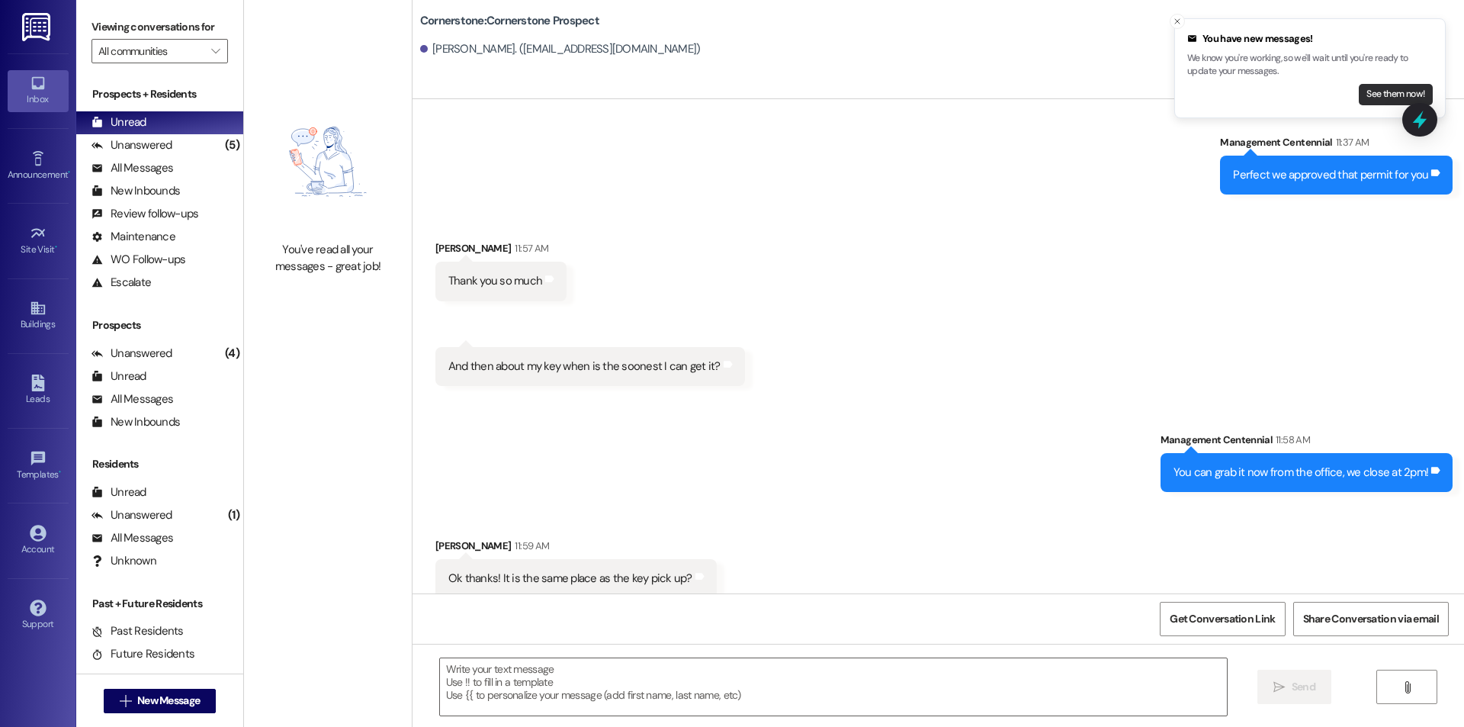
click at [1374, 96] on button "See them now!" at bounding box center [1396, 94] width 74 height 21
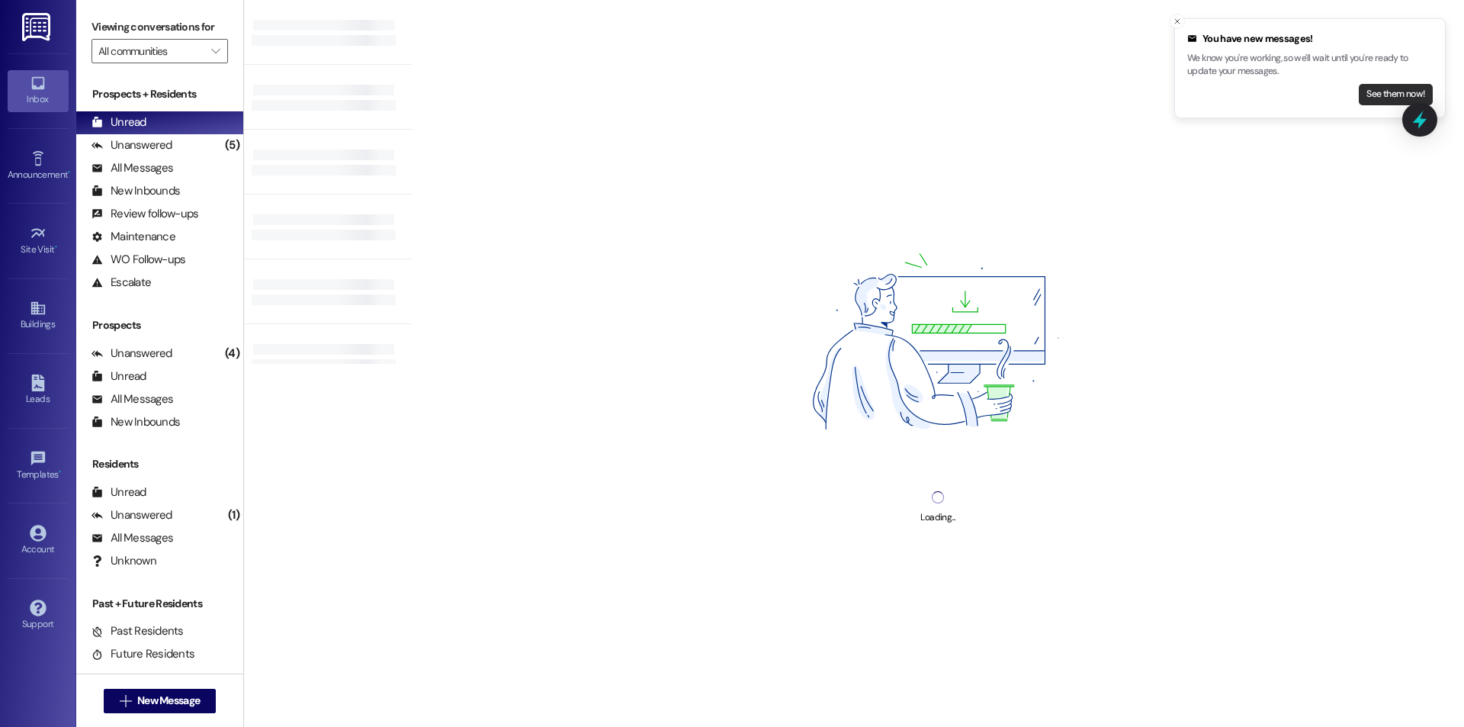
click at [1367, 84] on button "See them now!" at bounding box center [1396, 94] width 74 height 21
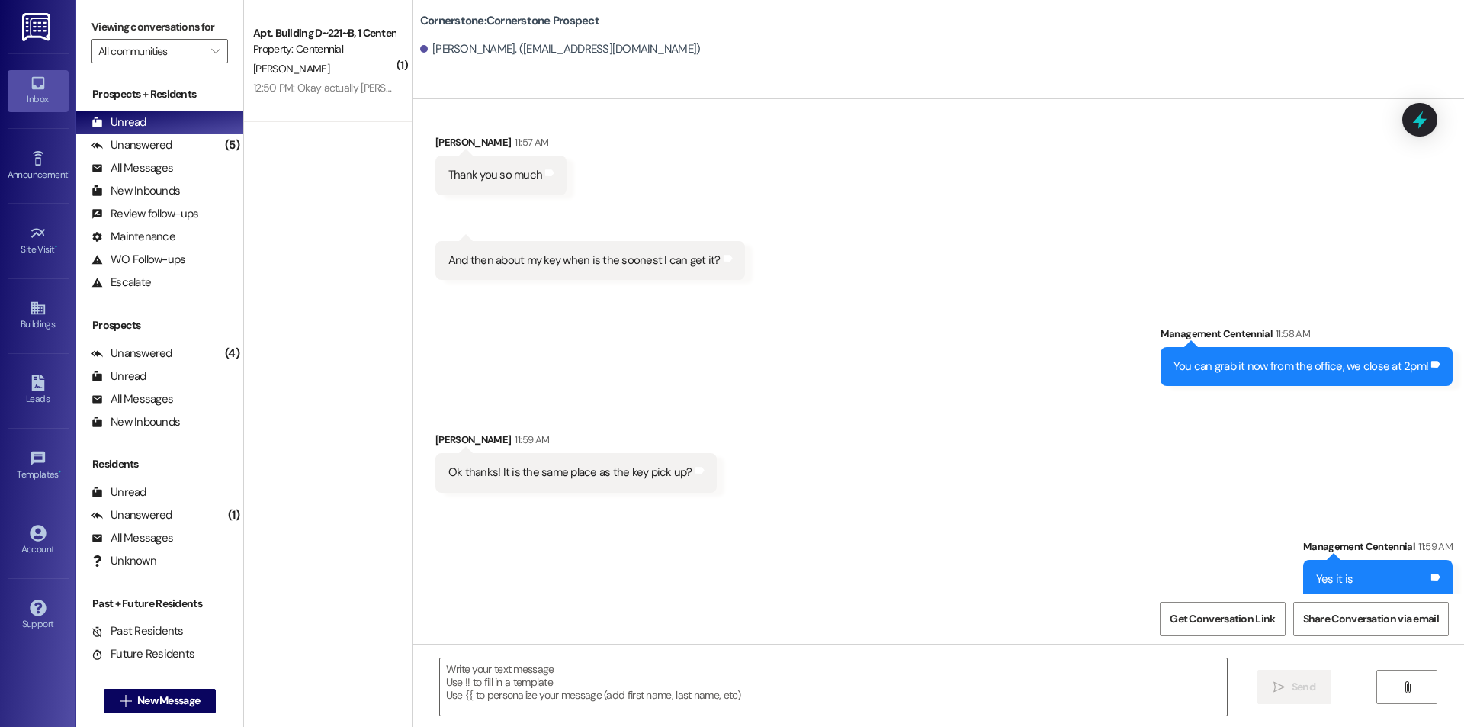
scroll to position [7615, 0]
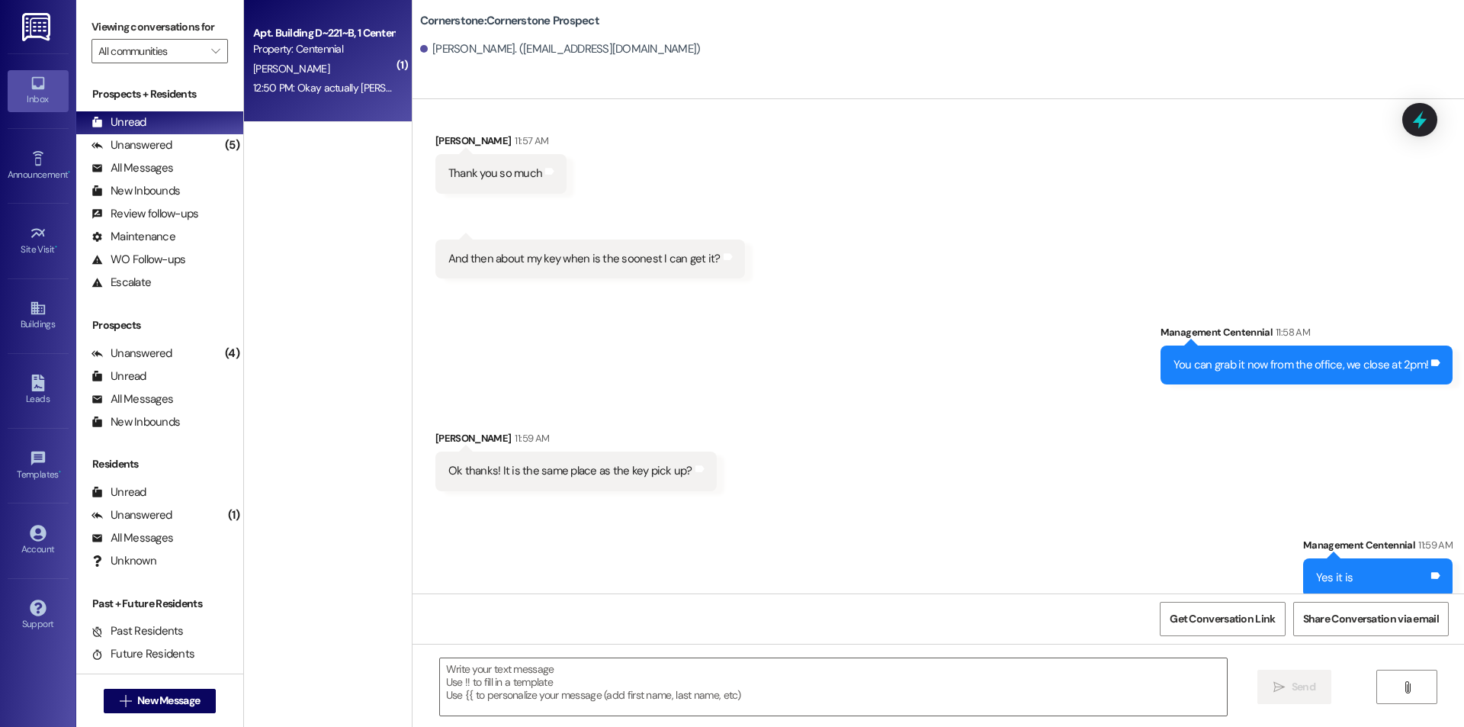
click at [337, 92] on div "12:50 PM: Okay actually [PERSON_NAME] can't come anymore so [PERSON_NAME] is go…" at bounding box center [462, 88] width 418 height 14
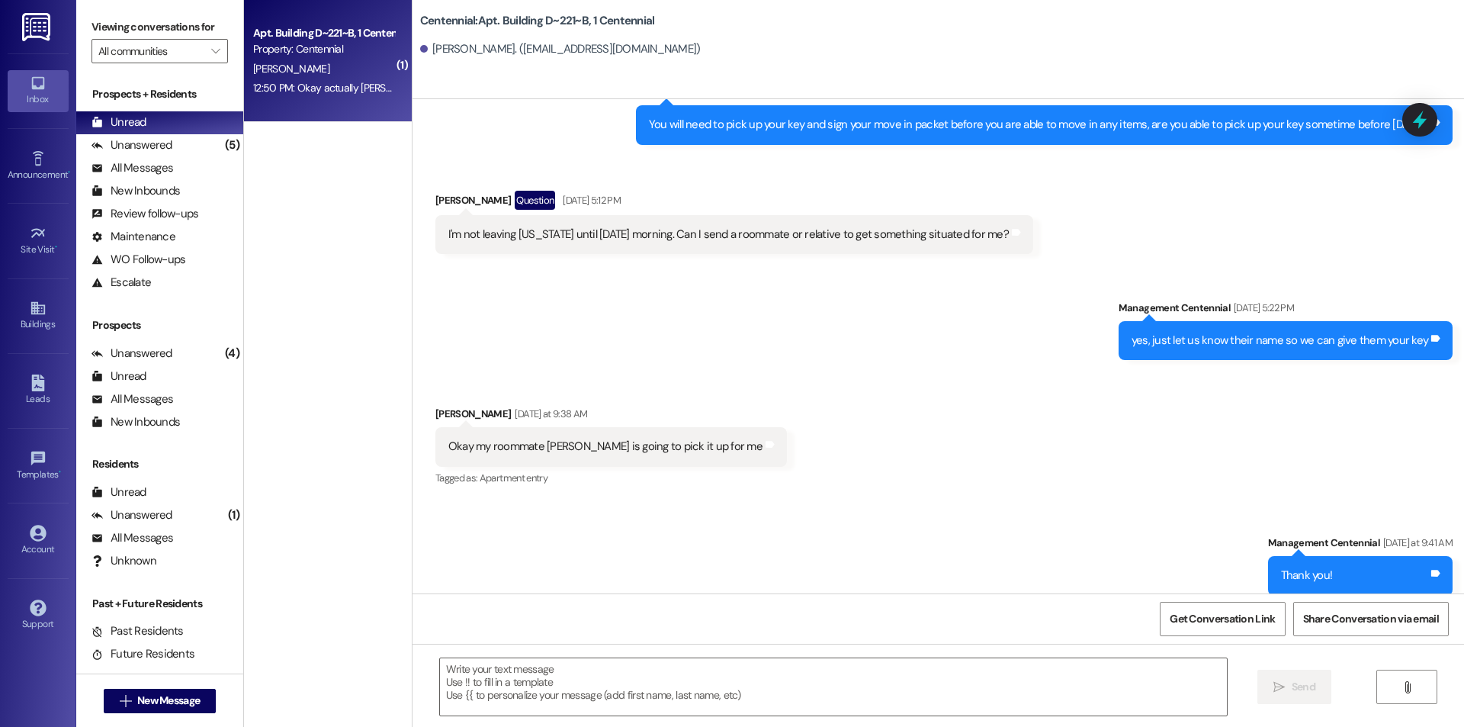
scroll to position [18282, 0]
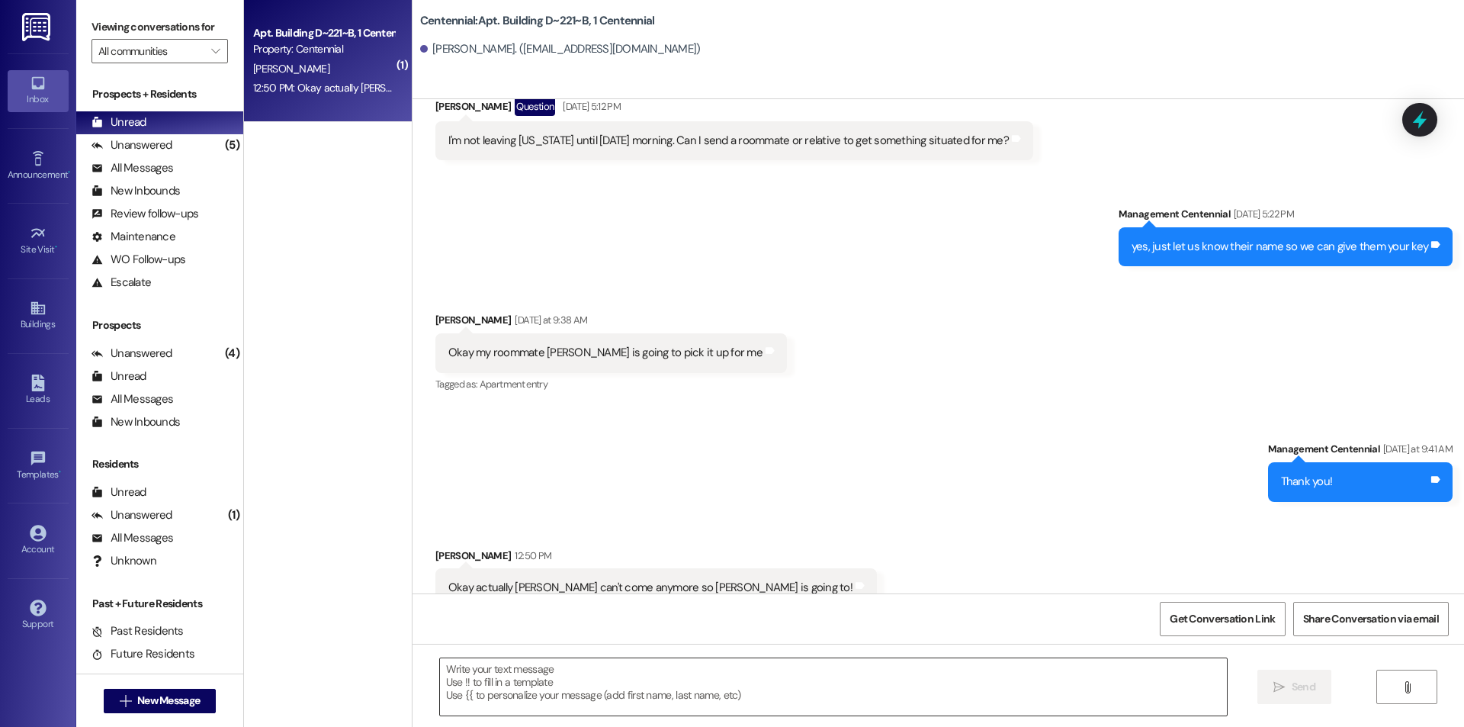
click at [658, 684] on textarea at bounding box center [833, 686] width 787 height 57
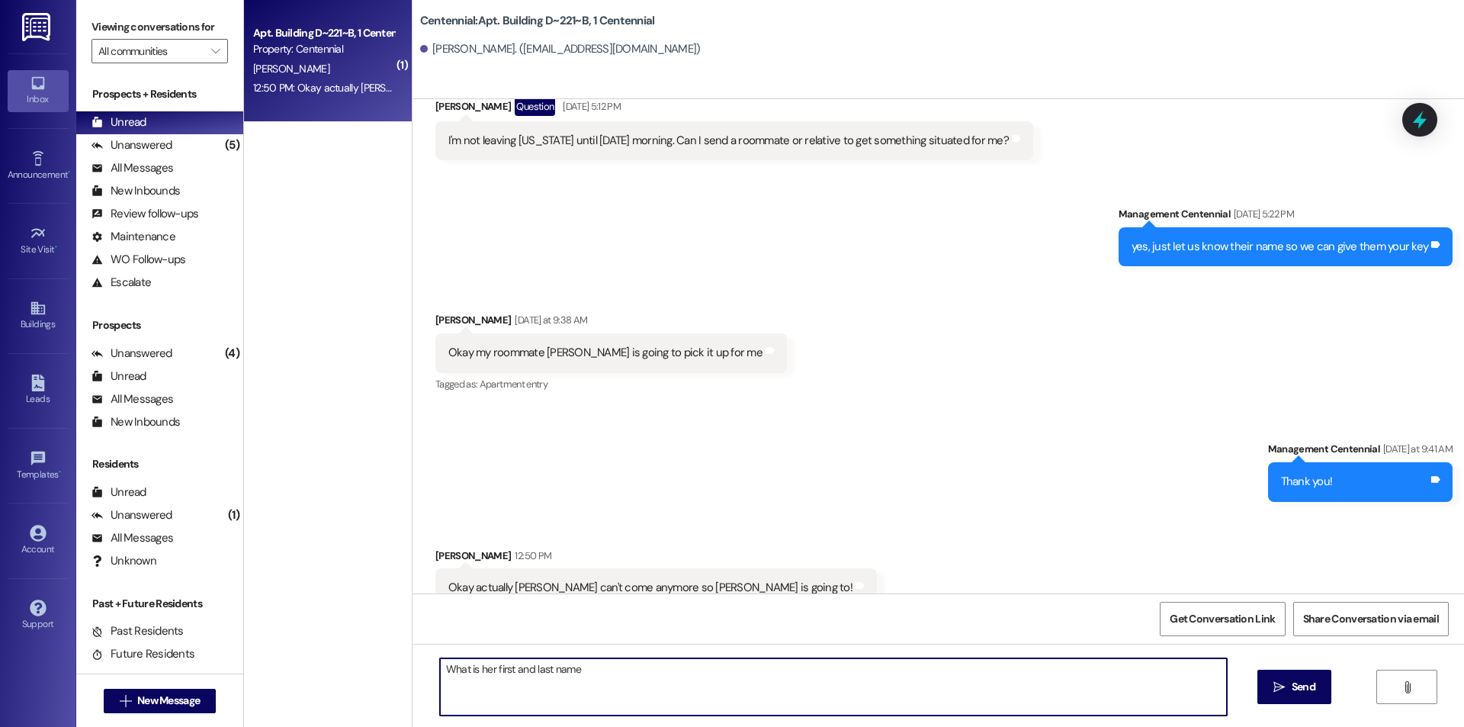
type textarea "What is her first and last name?"
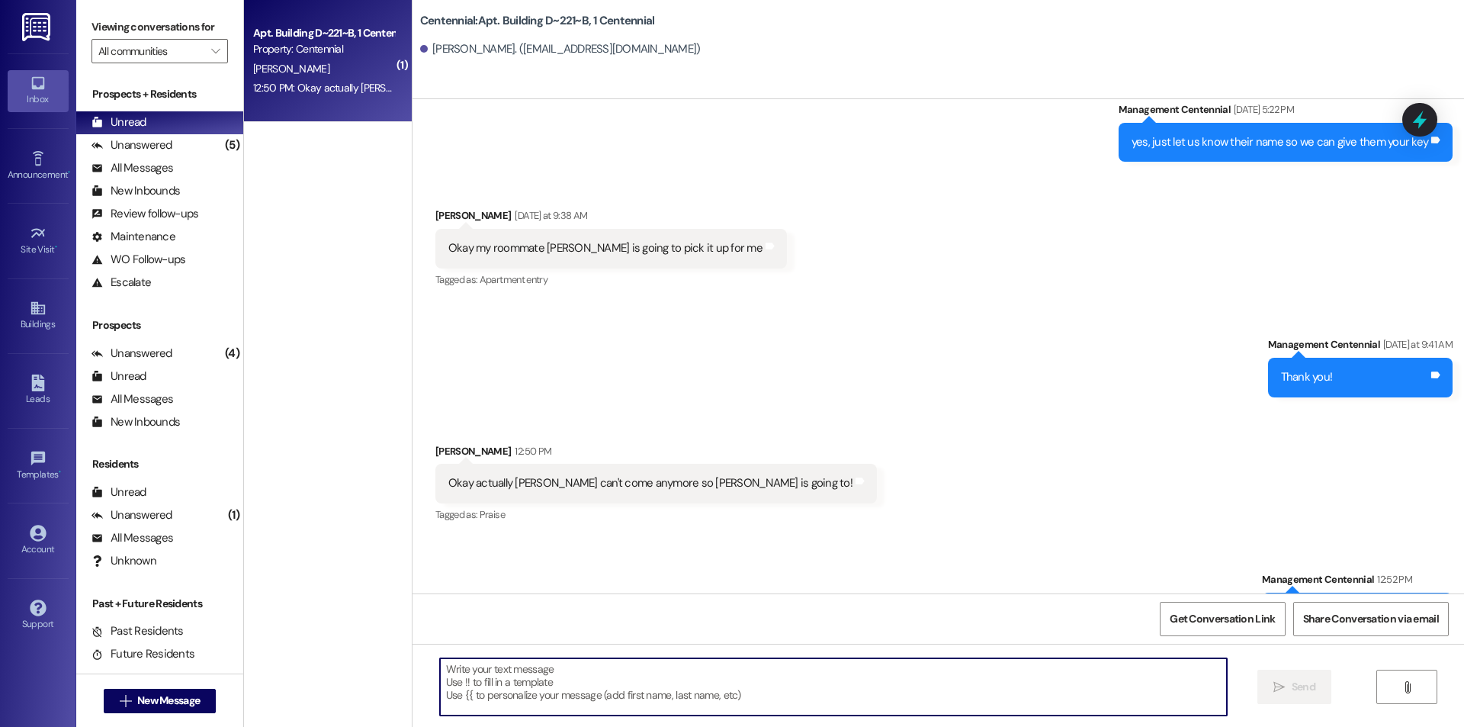
scroll to position [18388, 0]
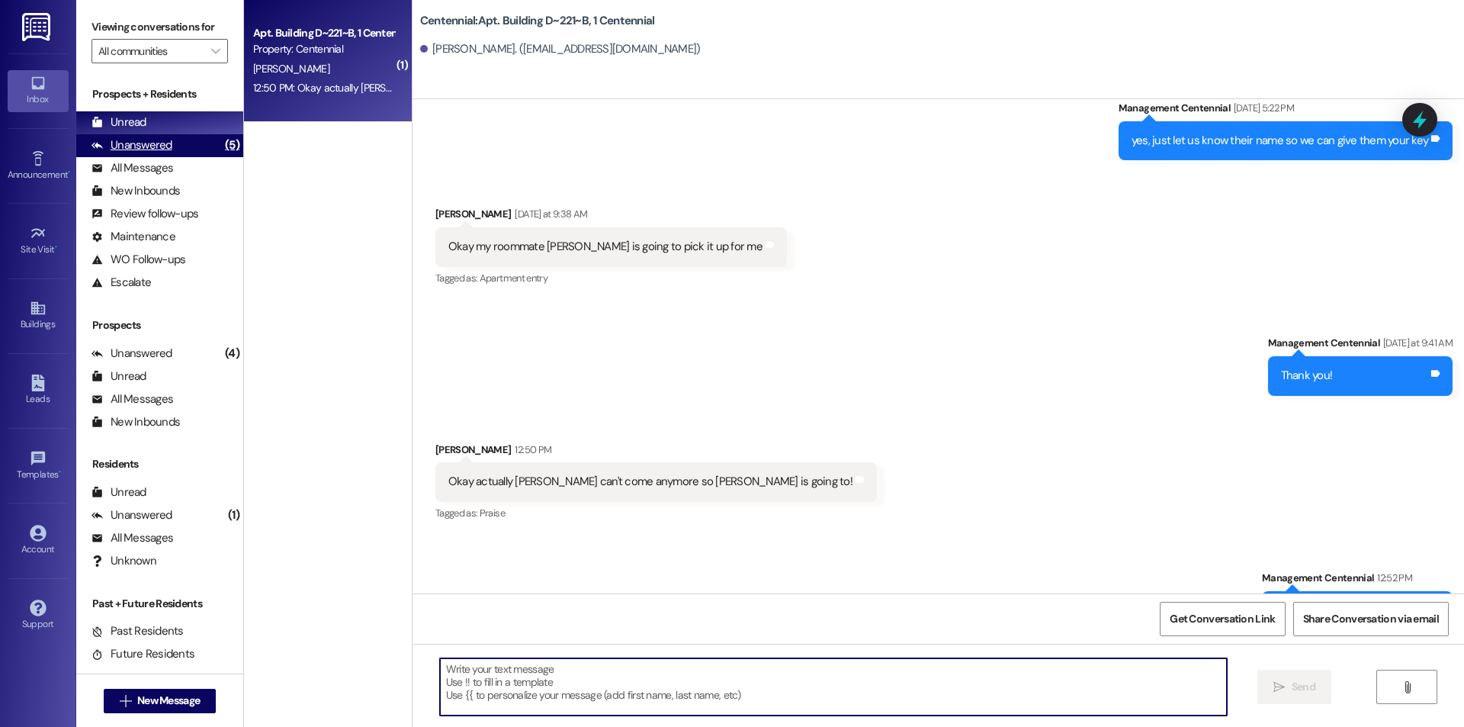
click at [221, 149] on div "(5)" at bounding box center [232, 145] width 22 height 24
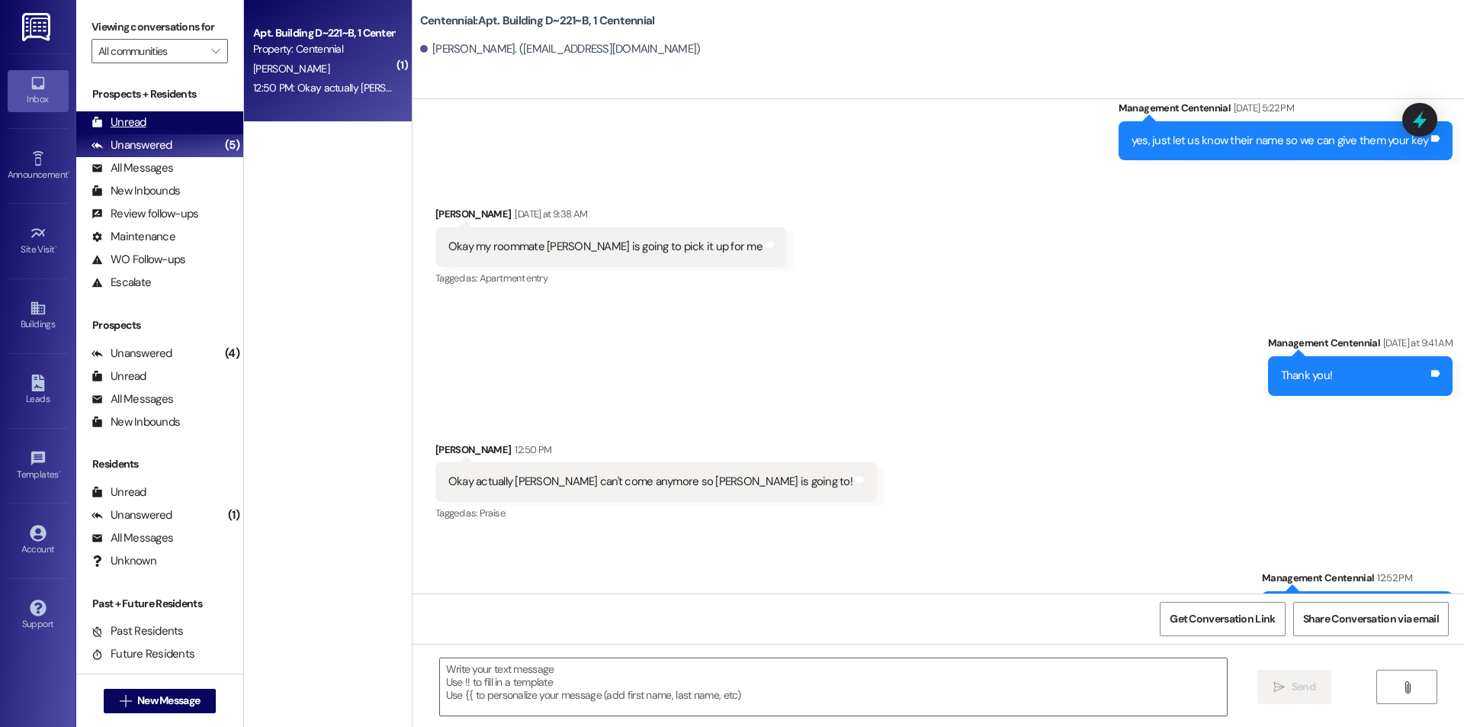
click at [198, 127] on div "Unread (0)" at bounding box center [159, 122] width 167 height 23
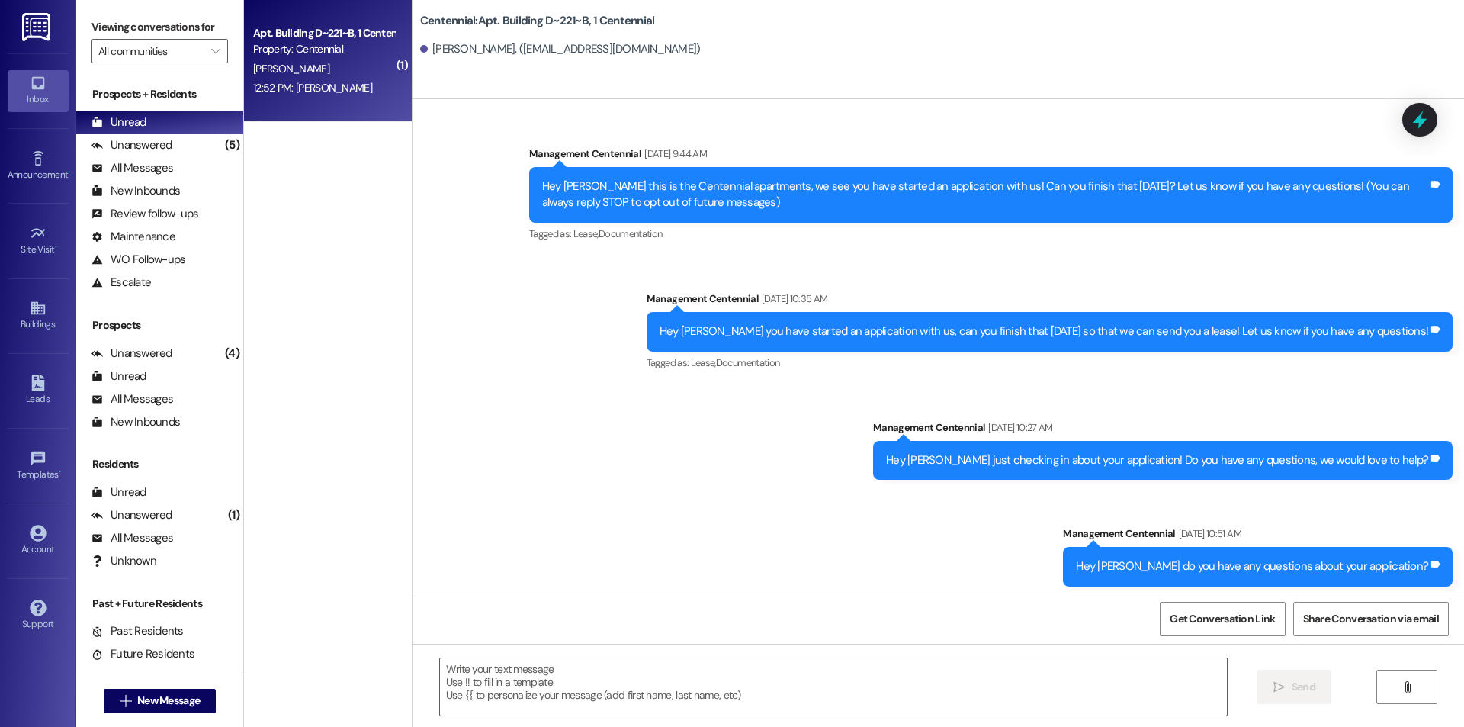
scroll to position [18494, 0]
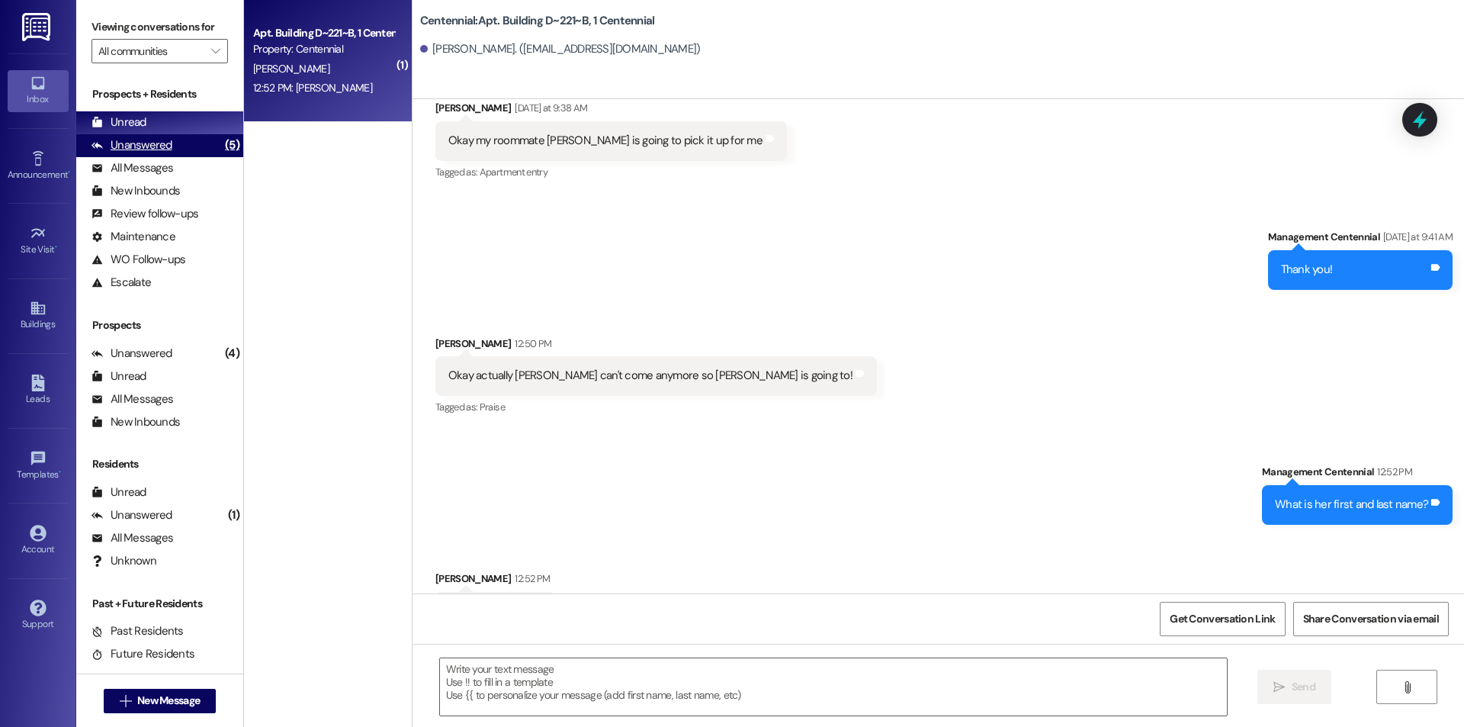
click at [191, 143] on div "Unanswered (5)" at bounding box center [159, 145] width 167 height 23
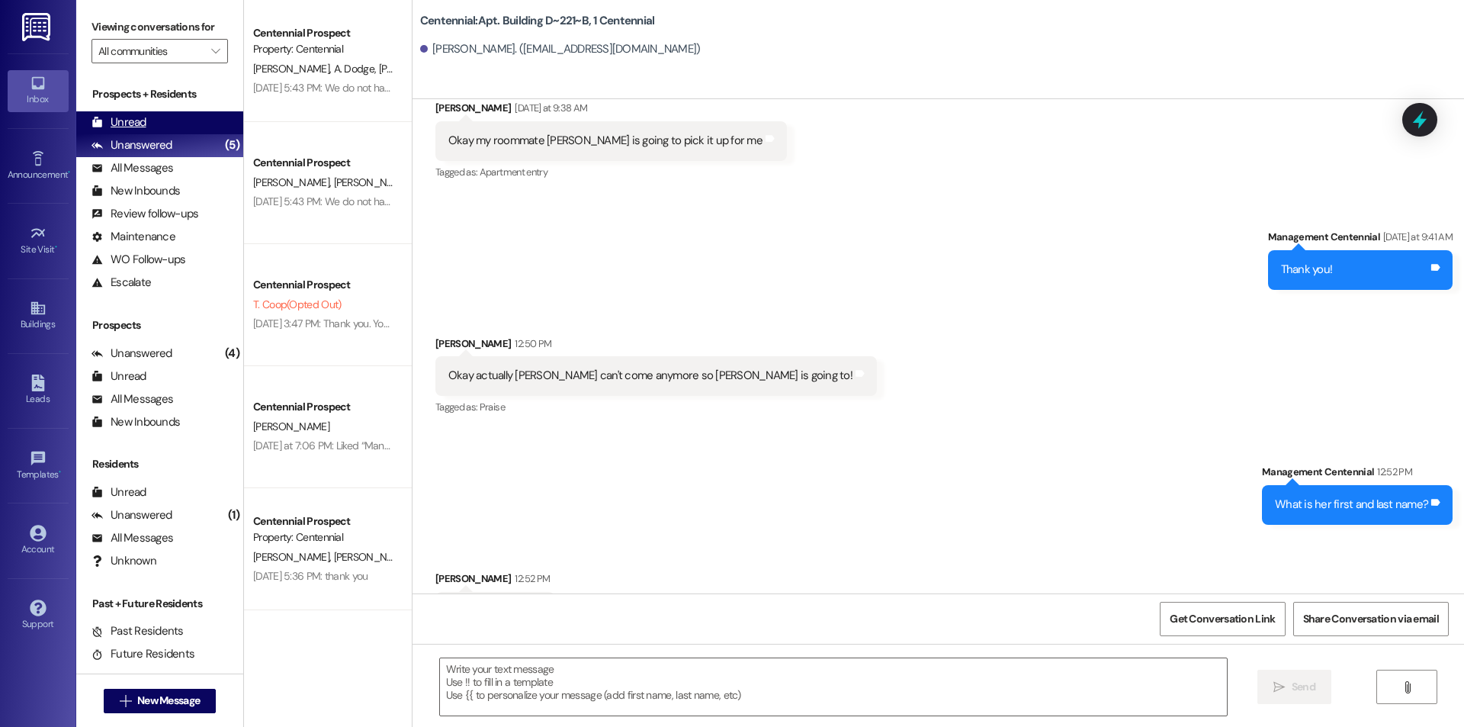
click at [188, 130] on div "Unread (0)" at bounding box center [159, 122] width 167 height 23
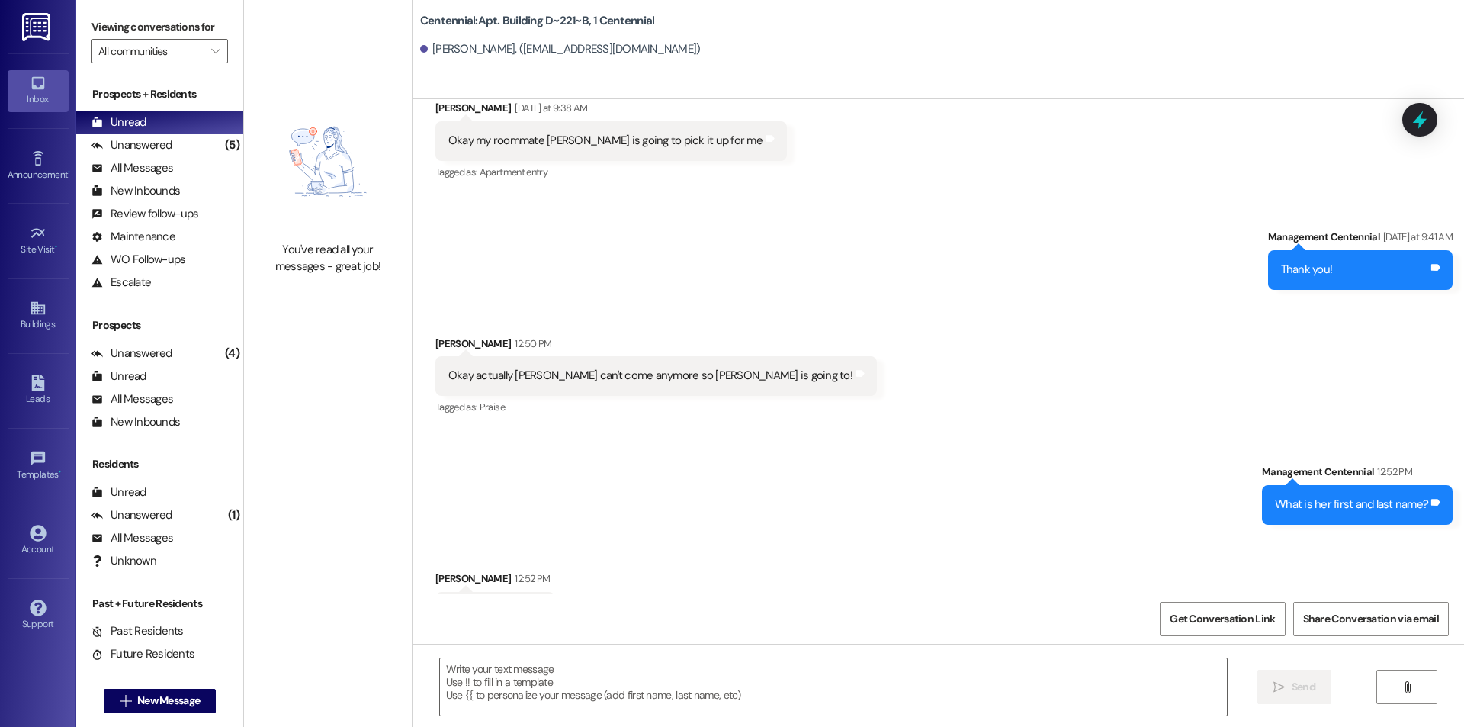
scroll to position [18495, 0]
click at [763, 699] on textarea at bounding box center [833, 686] width 787 height 57
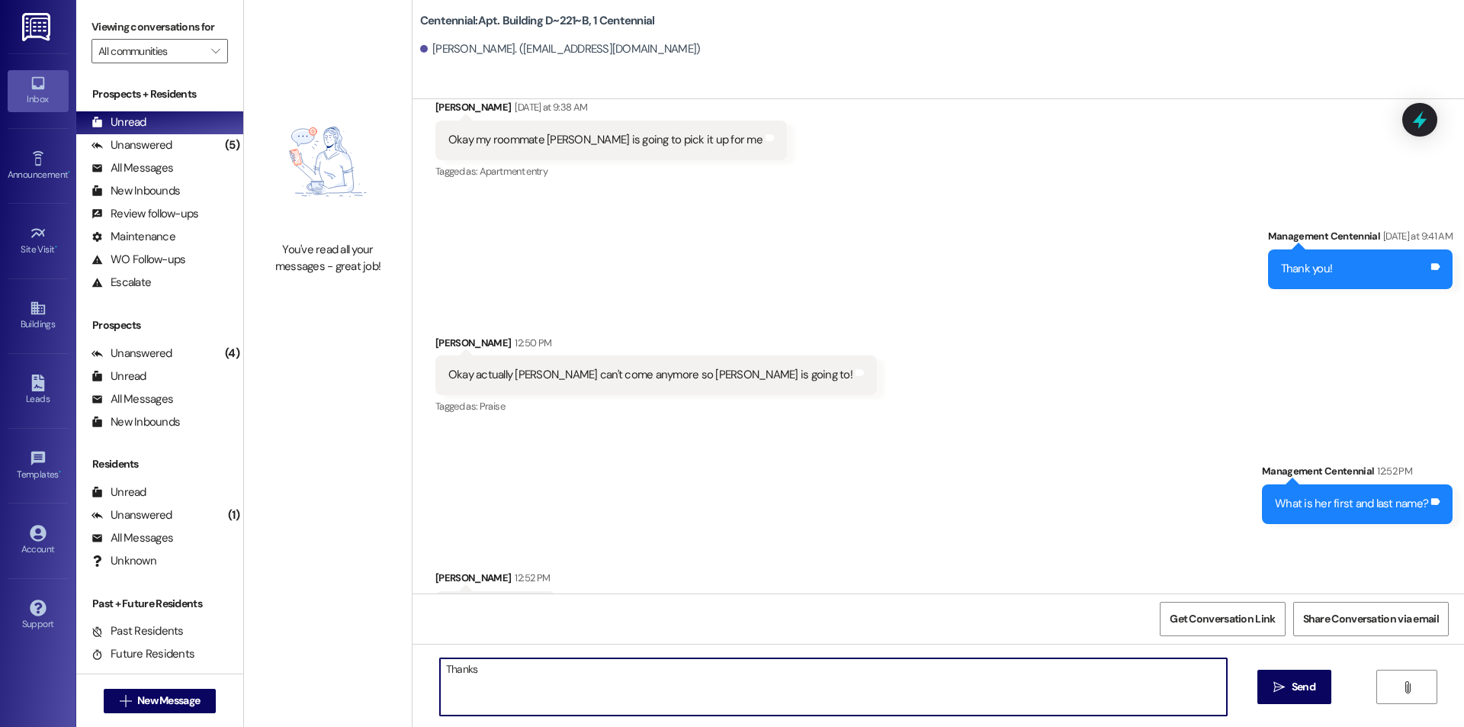
type textarea "Thanks!"
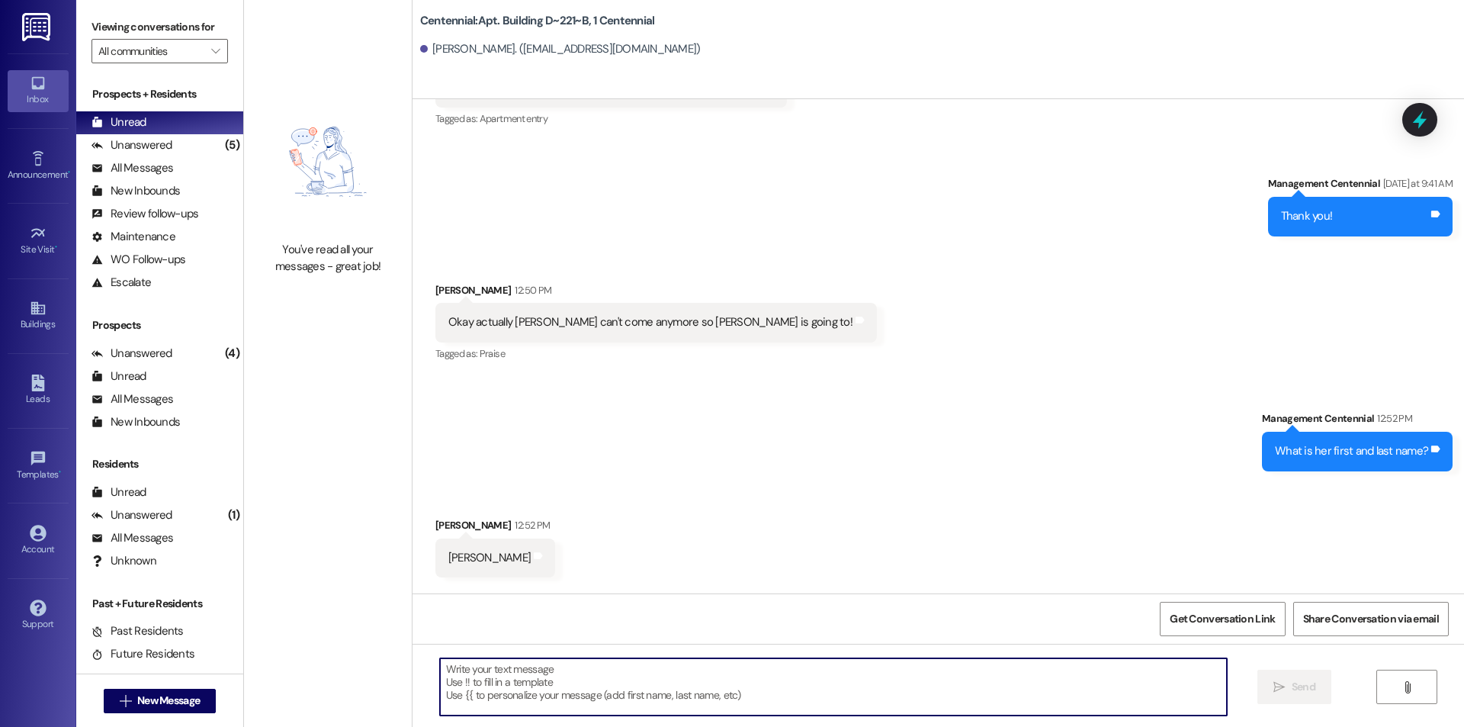
scroll to position [18601, 0]
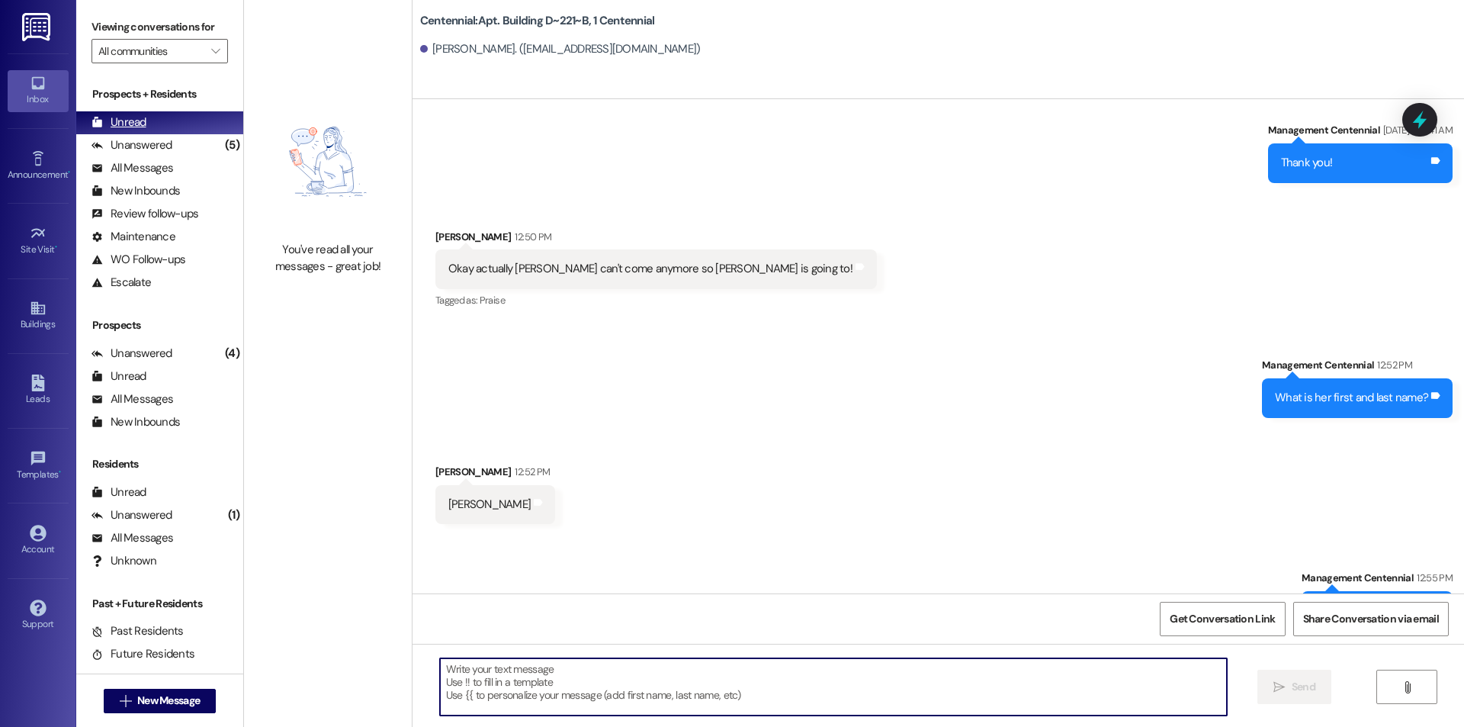
drag, startPoint x: 198, startPoint y: 152, endPoint x: 195, endPoint y: 126, distance: 26.0
click at [197, 152] on div "Unanswered (5)" at bounding box center [159, 145] width 167 height 23
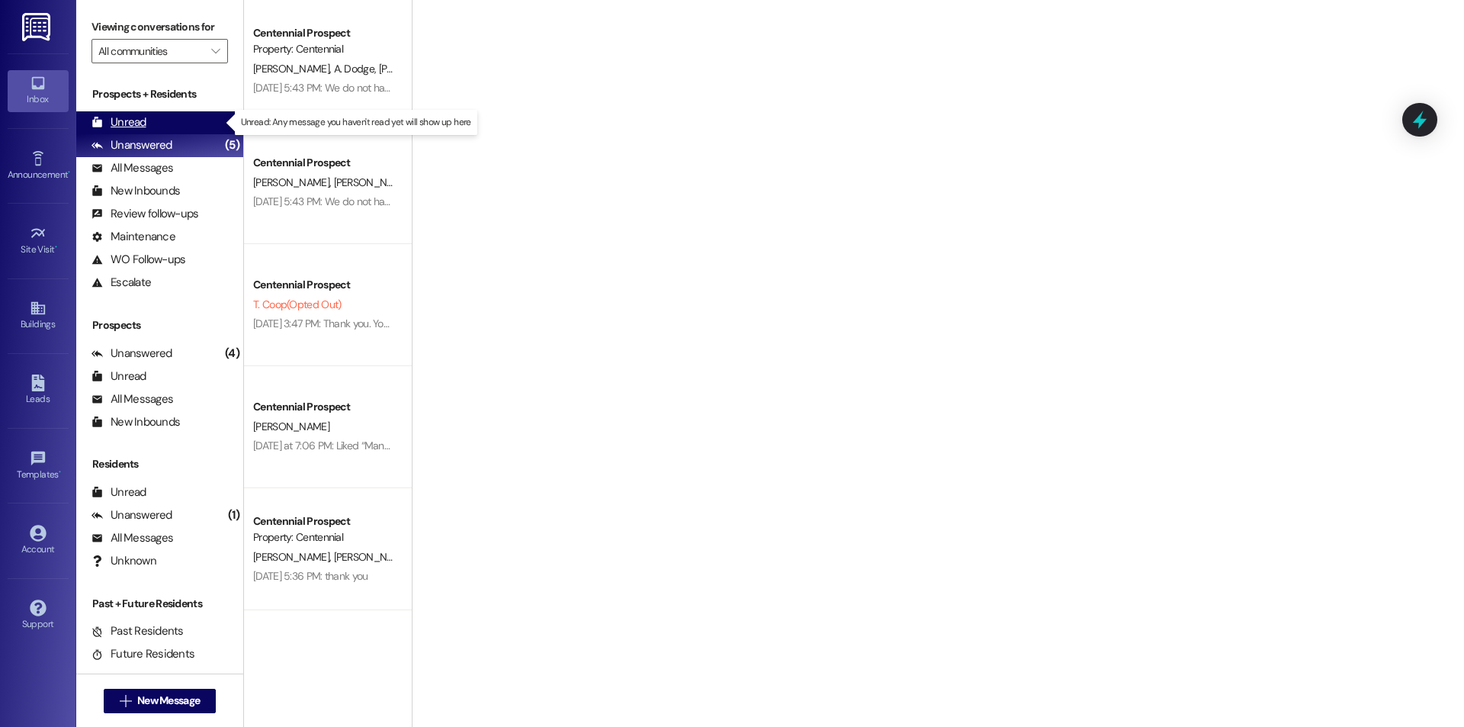
click at [195, 125] on div "Unread (0)" at bounding box center [159, 122] width 167 height 23
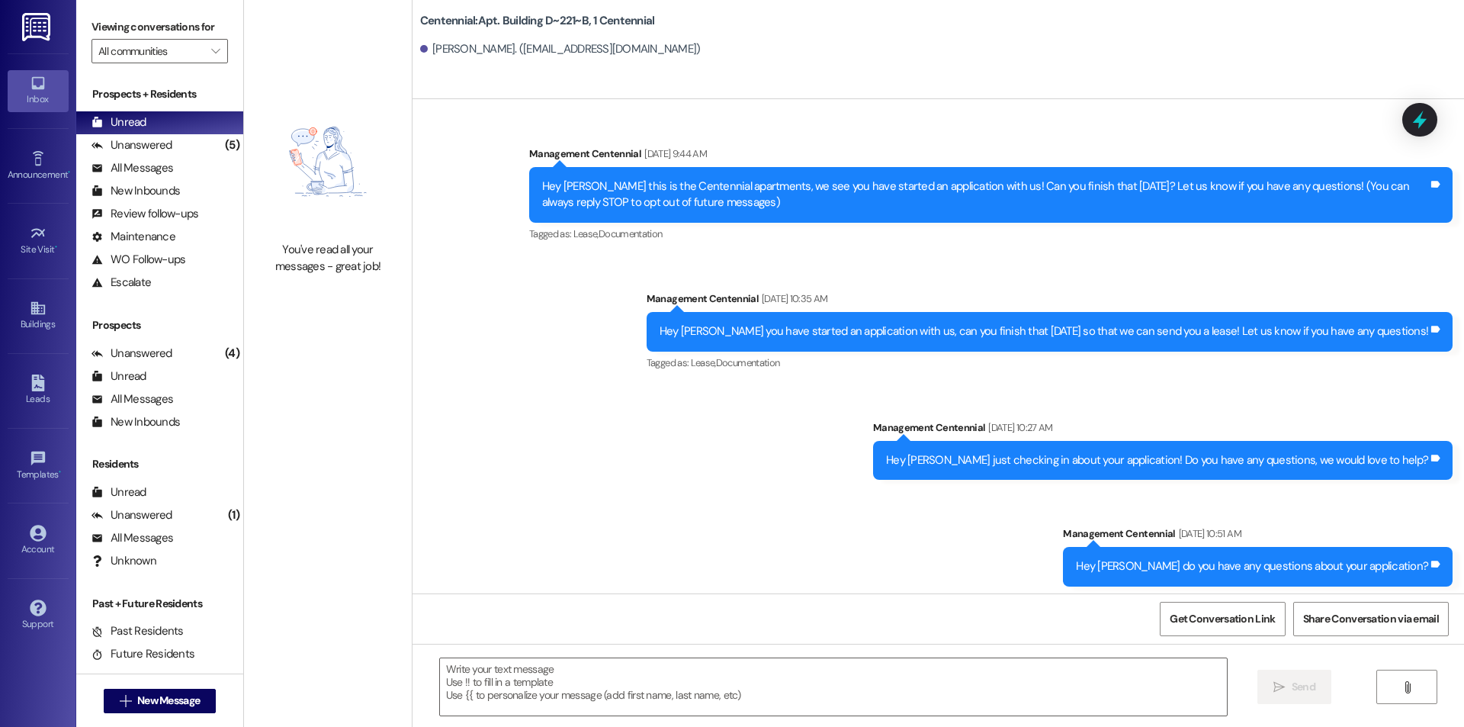
scroll to position [18494, 0]
